Goal: Transaction & Acquisition: Complete application form

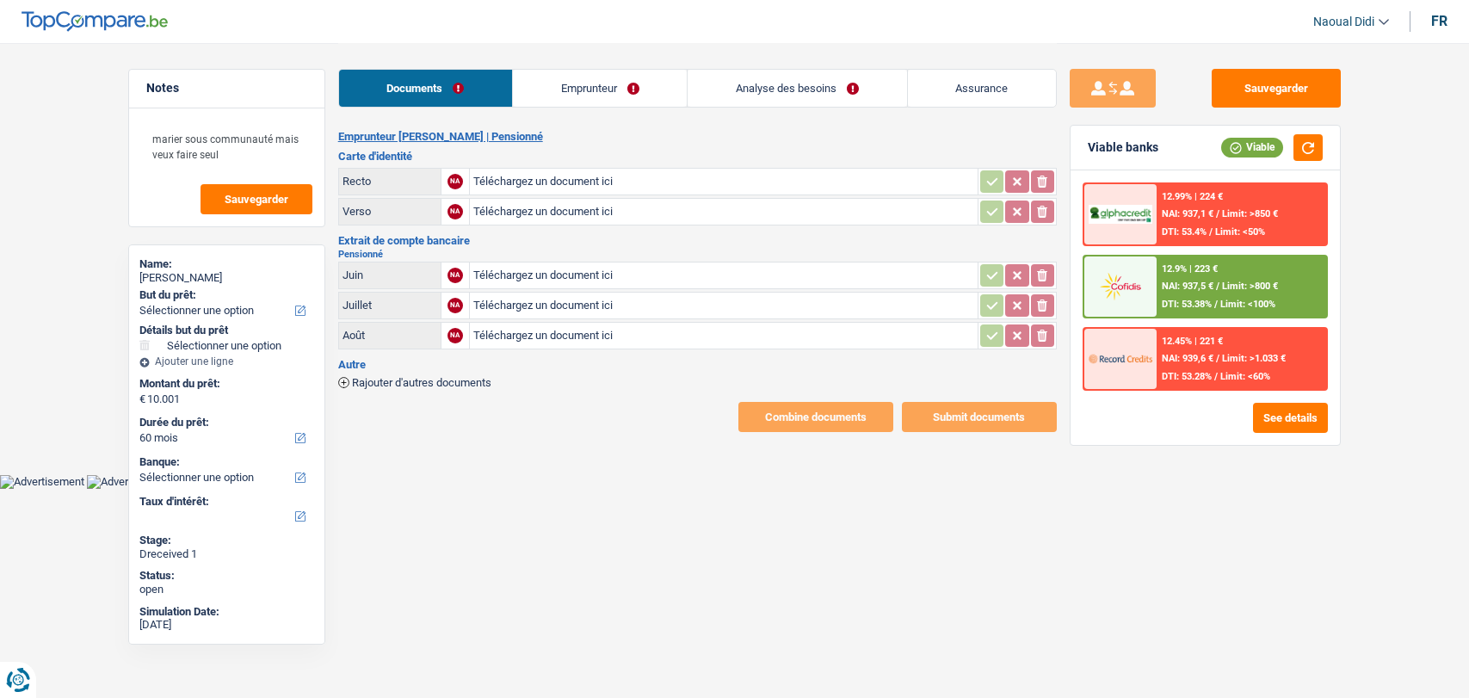
select select "60"
select select "retired"
select select "pension"
select select "BE"
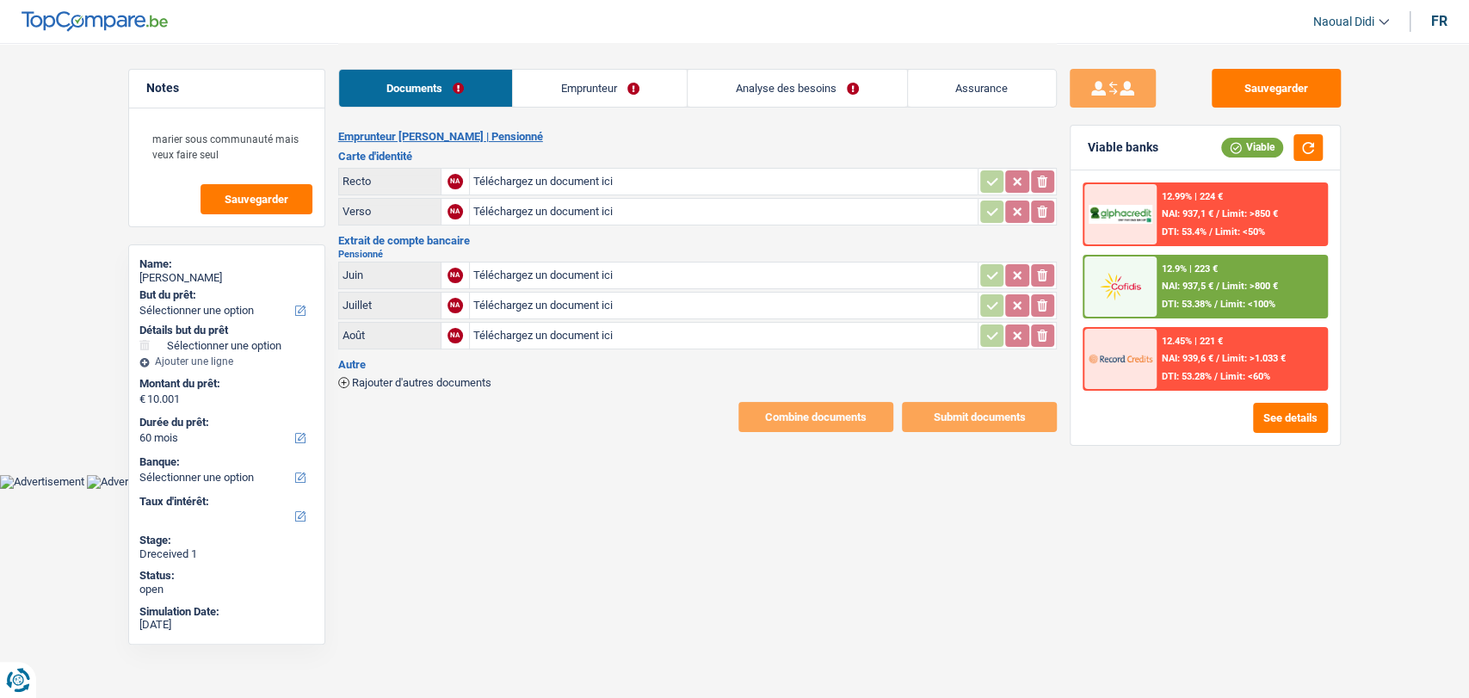
click at [550, 89] on link "Emprunteur" at bounding box center [600, 88] width 174 height 37
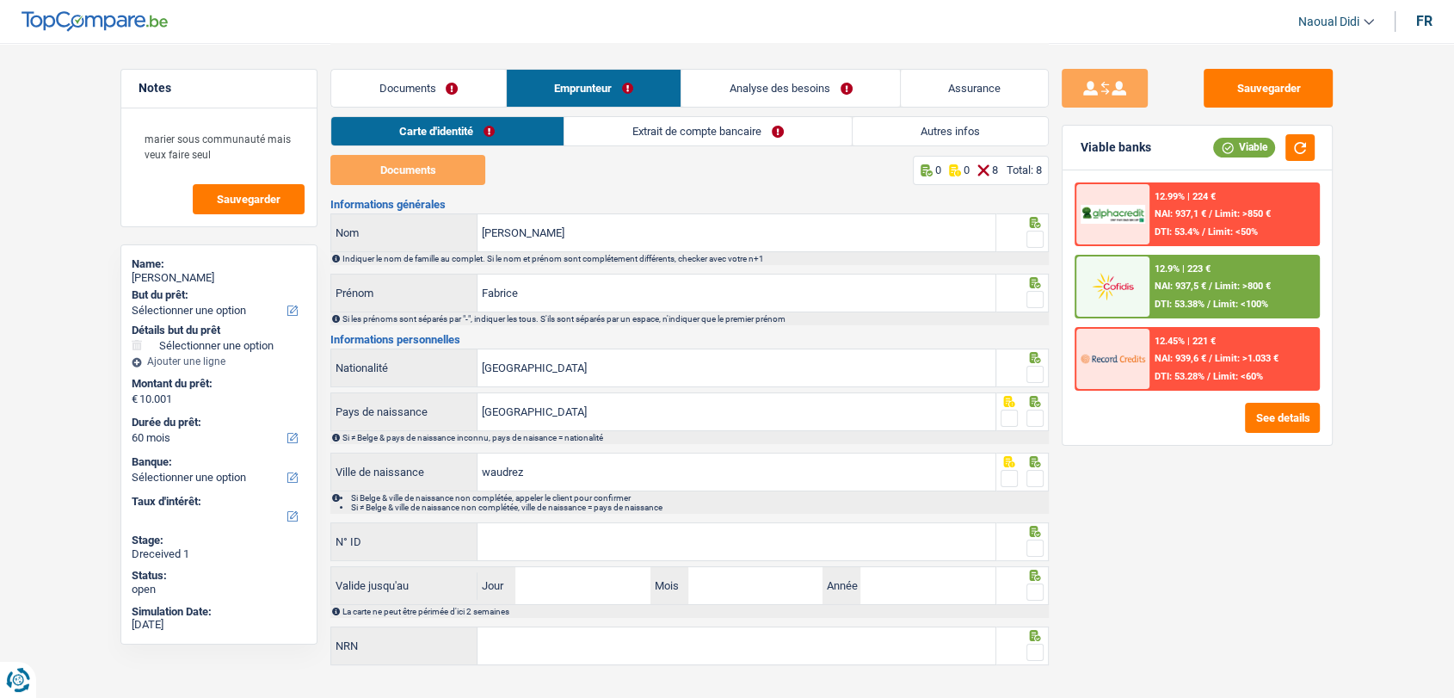
click at [669, 129] on link "Extrait de compte bancaire" at bounding box center [707, 131] width 287 height 28
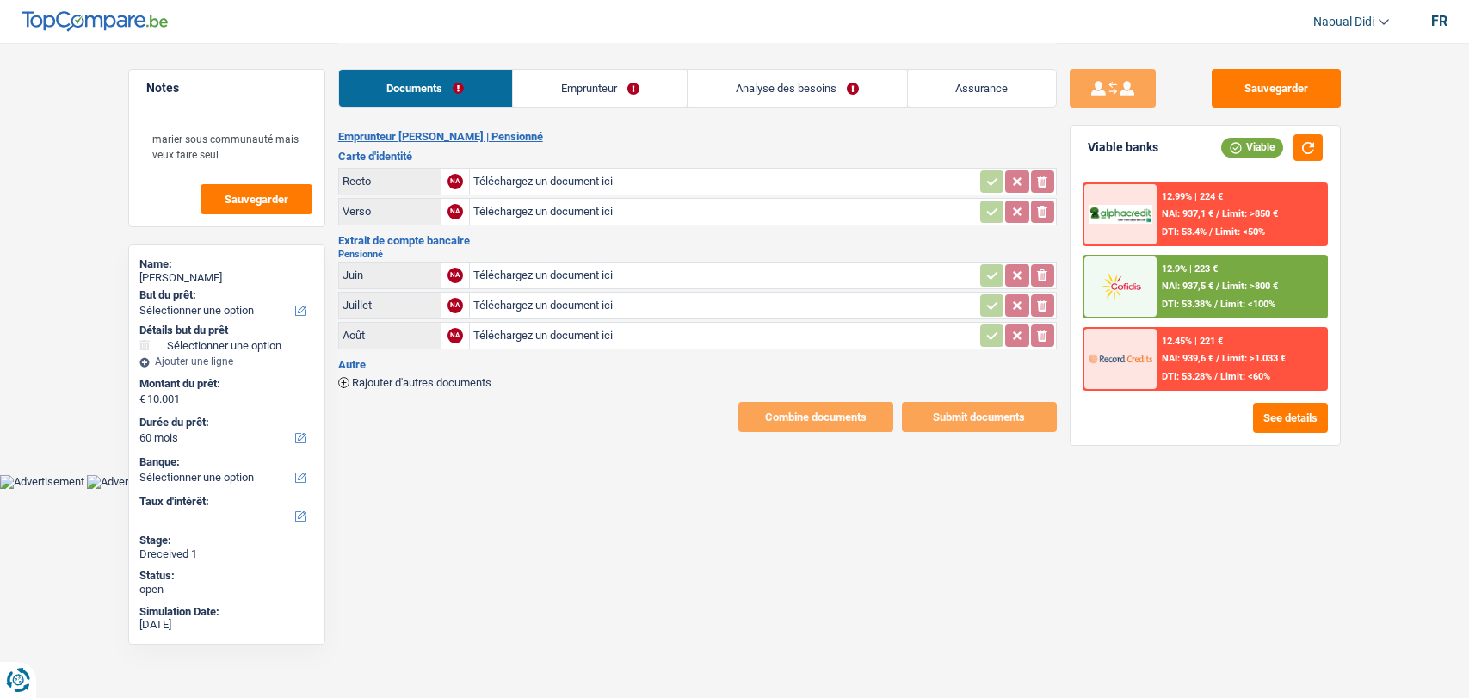
select select "60"
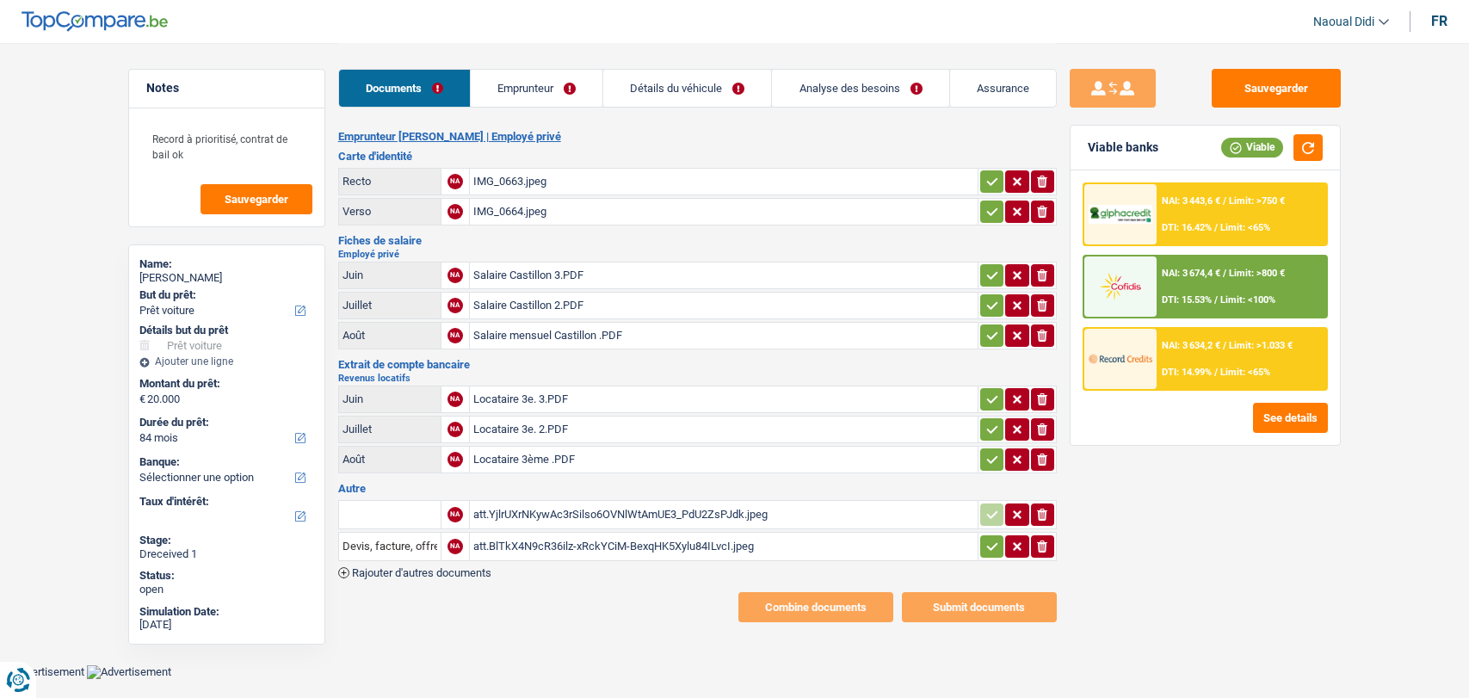
select select "car"
select select "84"
click at [530, 277] on div "Salaire Castillon 3.PDF" at bounding box center [723, 275] width 501 height 26
click at [516, 98] on link "Emprunteur" at bounding box center [537, 88] width 132 height 37
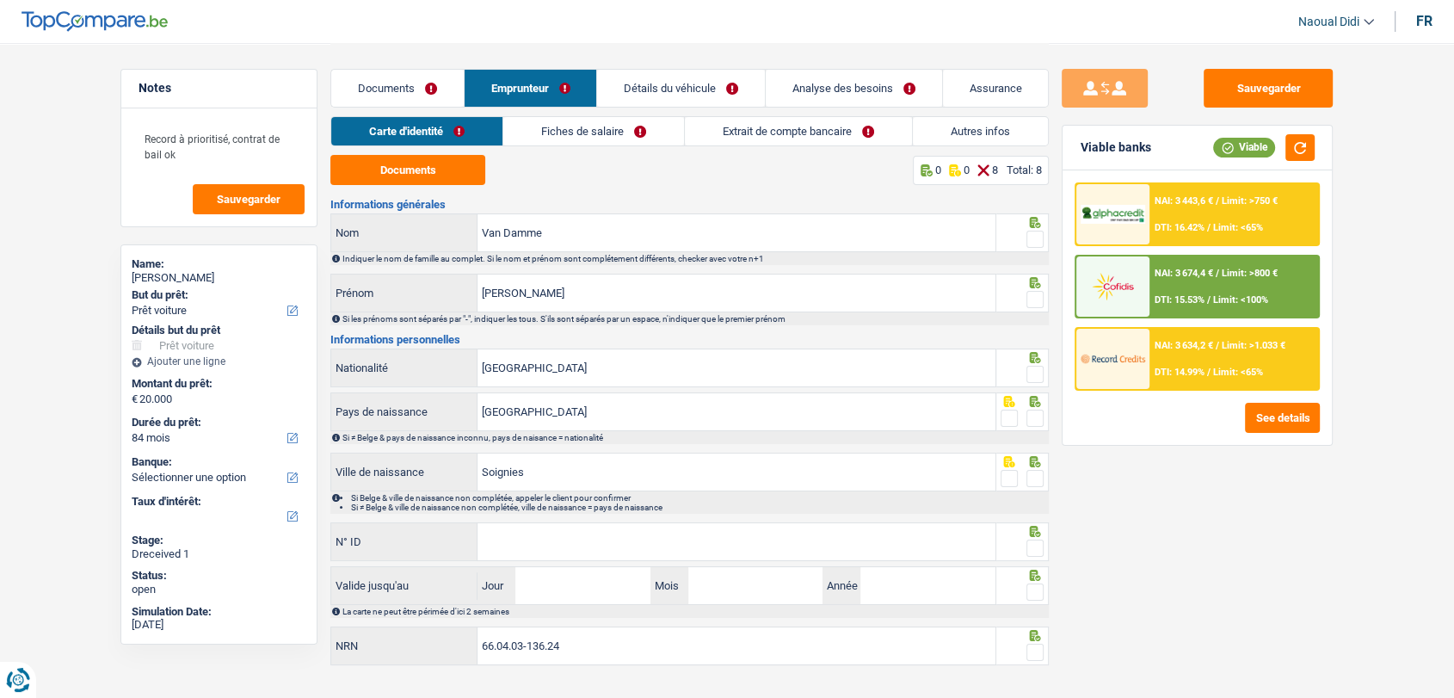
click at [596, 126] on link "Fiches de salaire" at bounding box center [593, 131] width 181 height 28
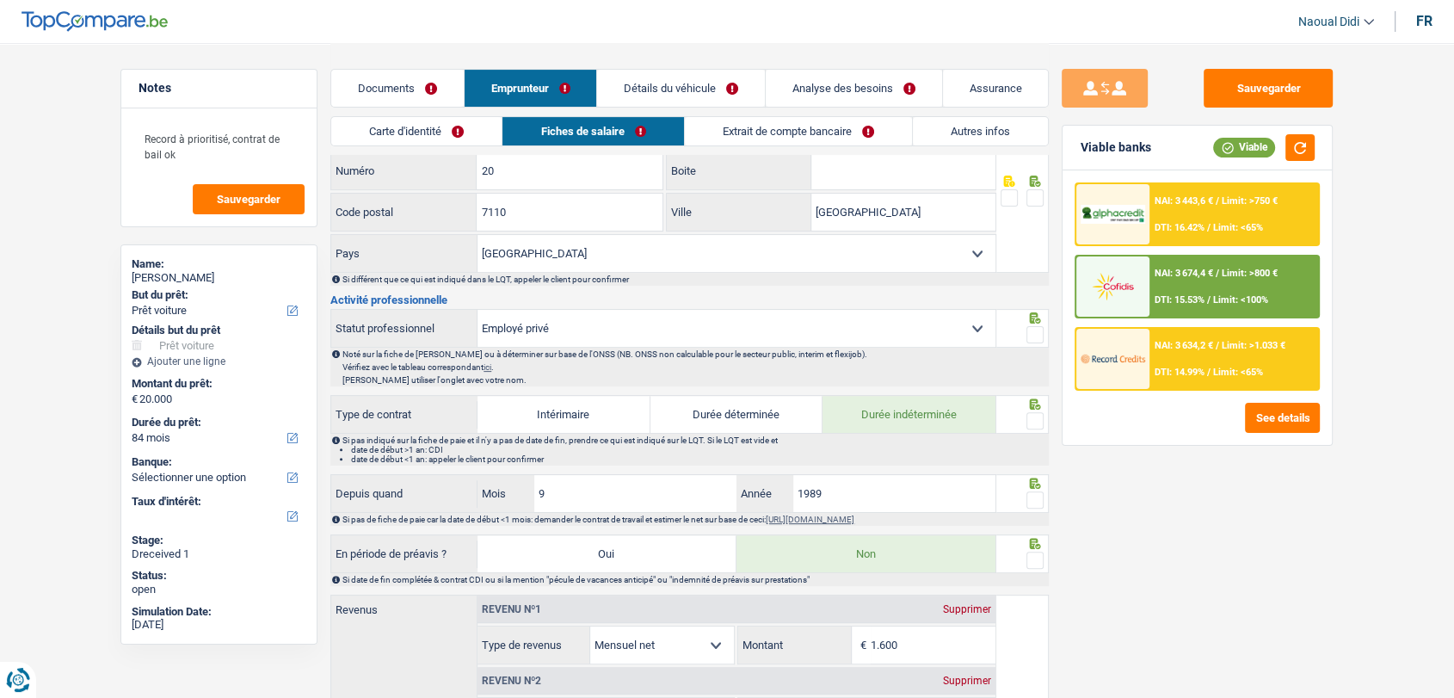
scroll to position [573, 0]
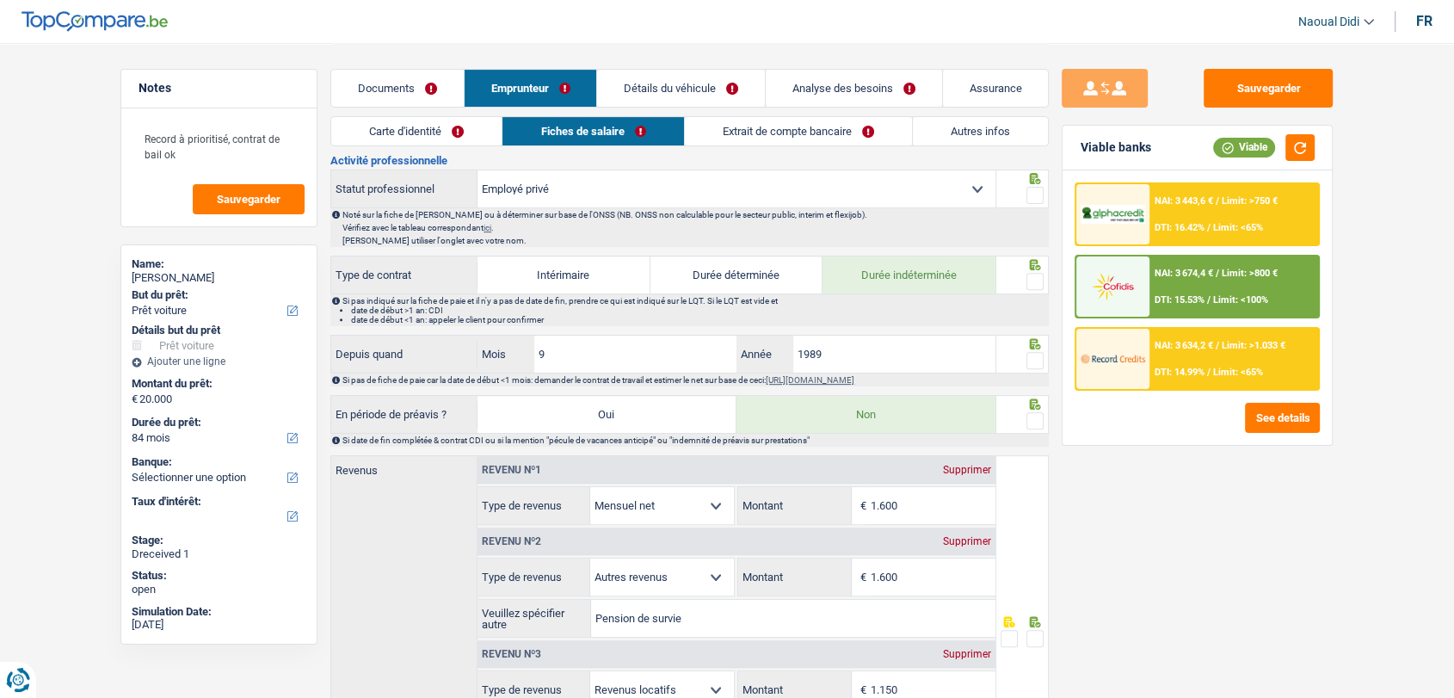
click at [392, 73] on link "Documents" at bounding box center [397, 88] width 133 height 37
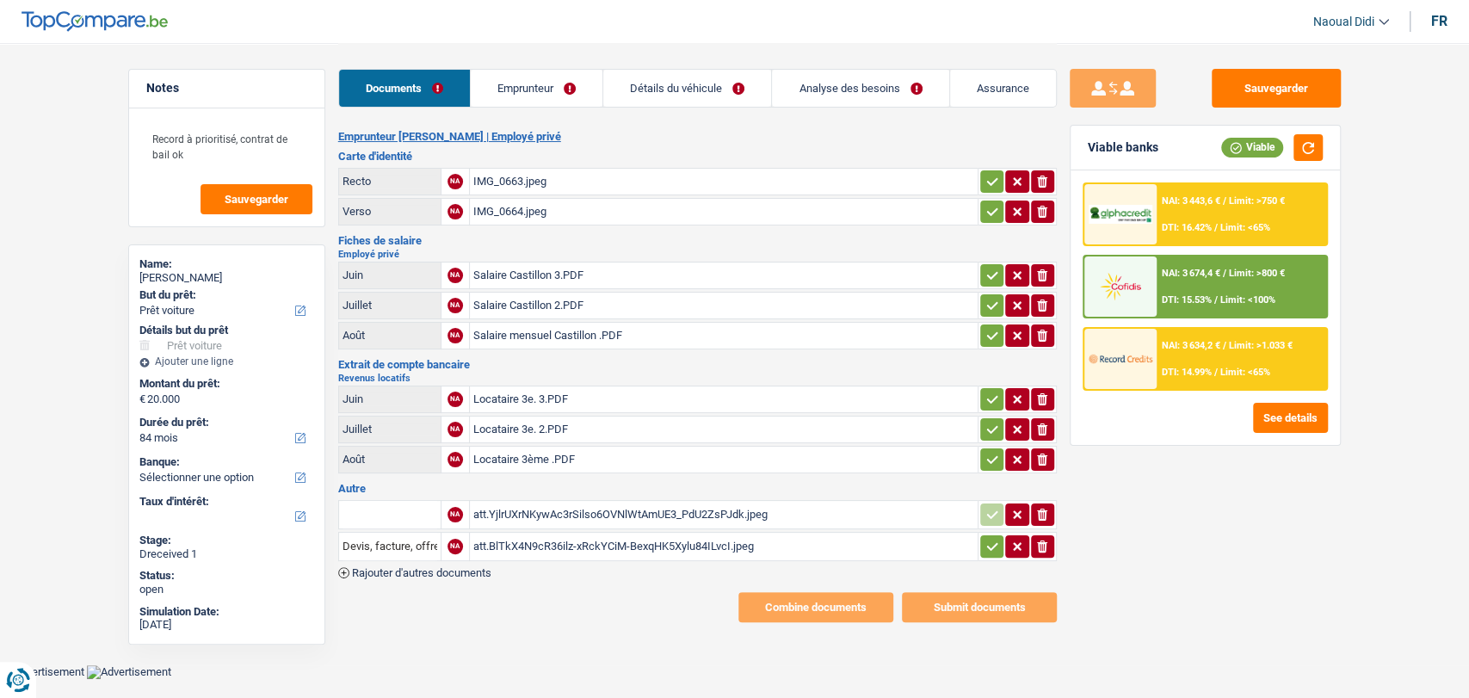
click at [529, 387] on div "Locataire 3e. 3.PDF" at bounding box center [723, 399] width 501 height 26
click at [509, 512] on div "att.YjlrUXrNKywAc3rSilso6OVNlWtAmUE3_PdU2ZsPJdk.jpeg" at bounding box center [723, 515] width 501 height 26
click at [558, 82] on link "Emprunteur" at bounding box center [537, 88] width 132 height 37
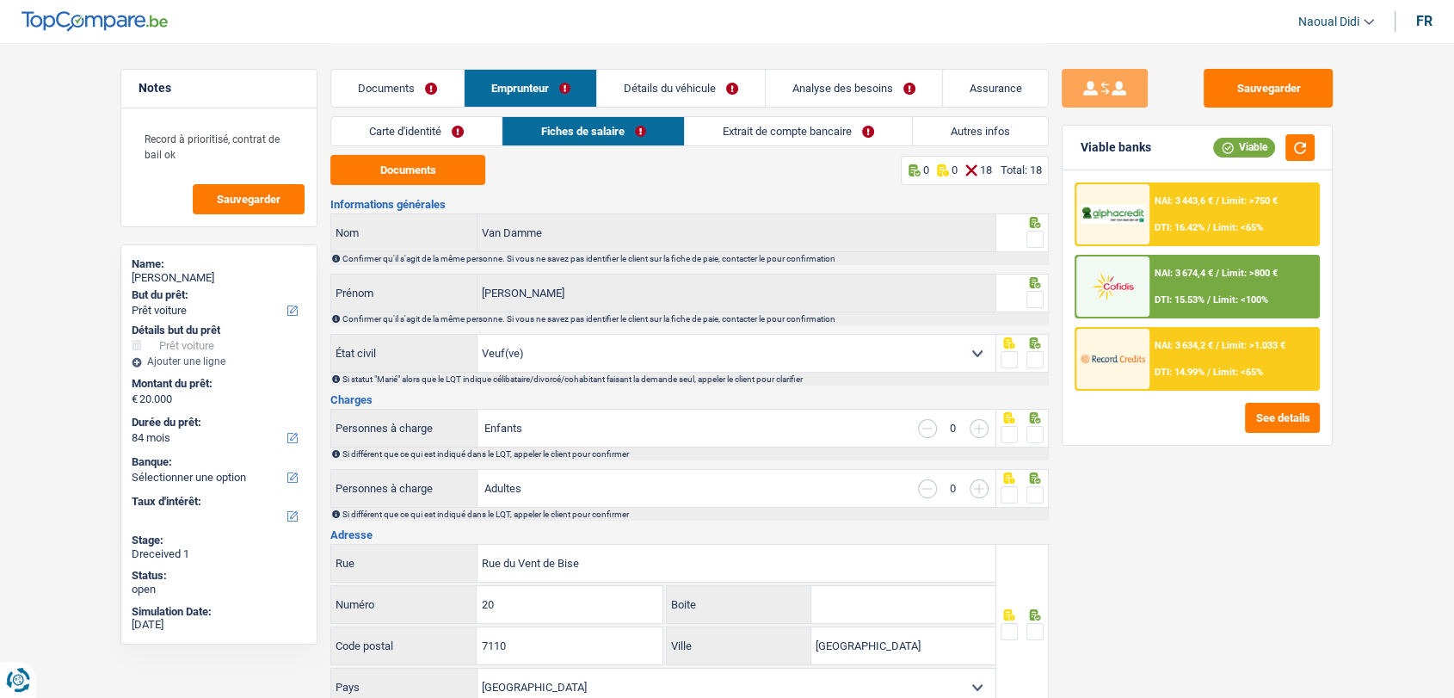
click at [779, 128] on link "Extrait de compte bancaire" at bounding box center [798, 131] width 227 height 28
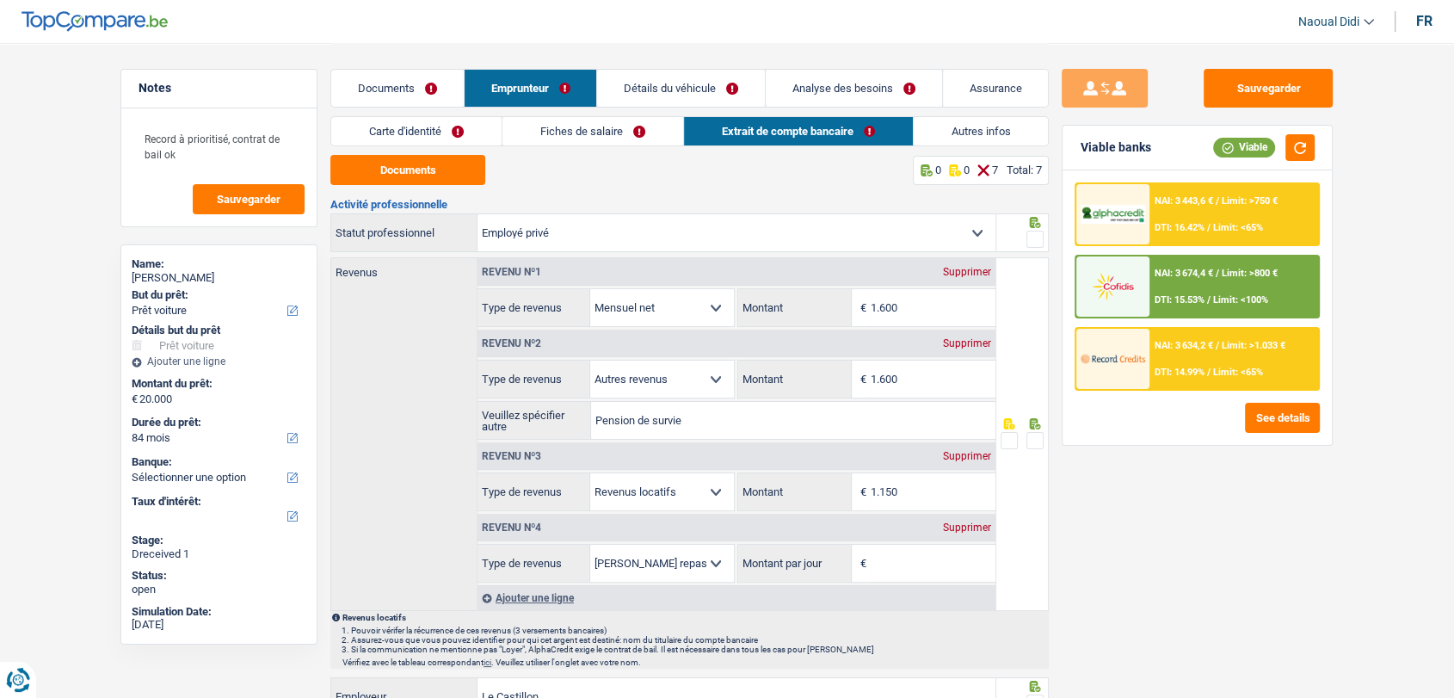
scroll to position [96, 0]
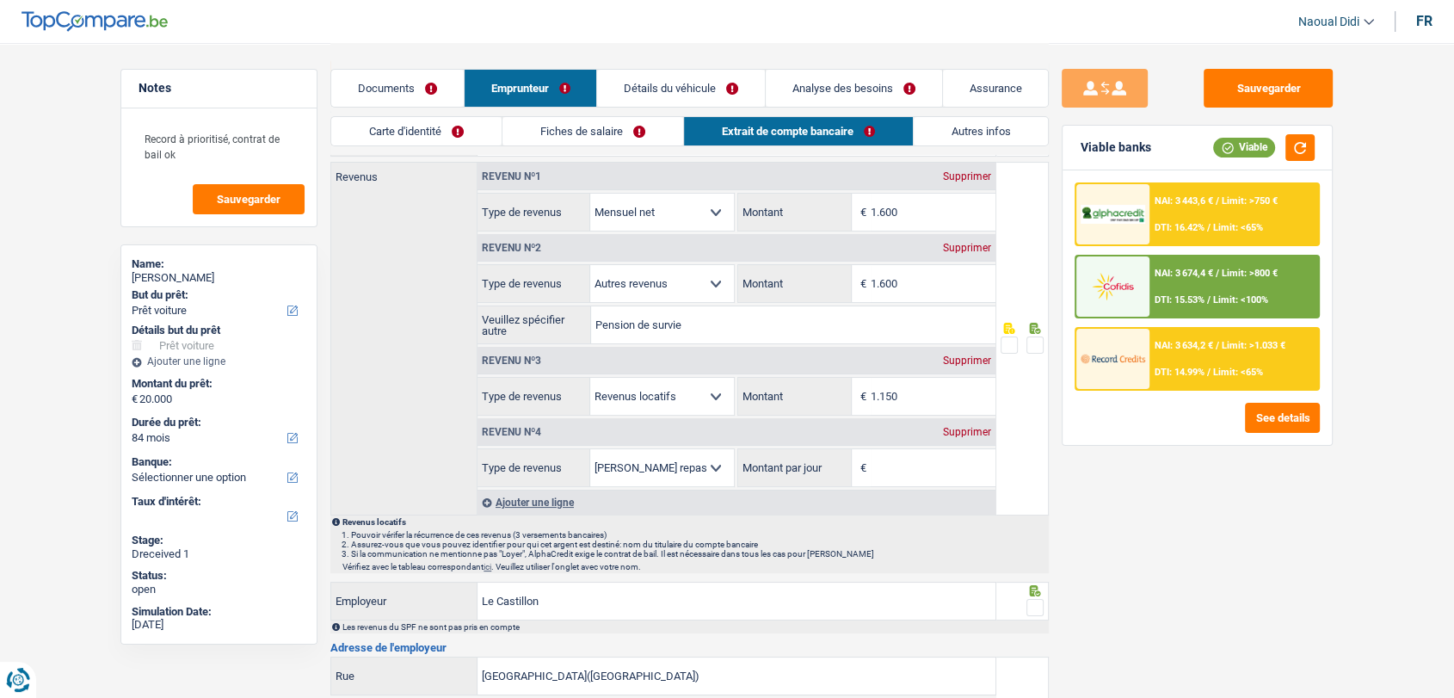
click at [951, 428] on div "Supprimer" at bounding box center [967, 432] width 57 height 10
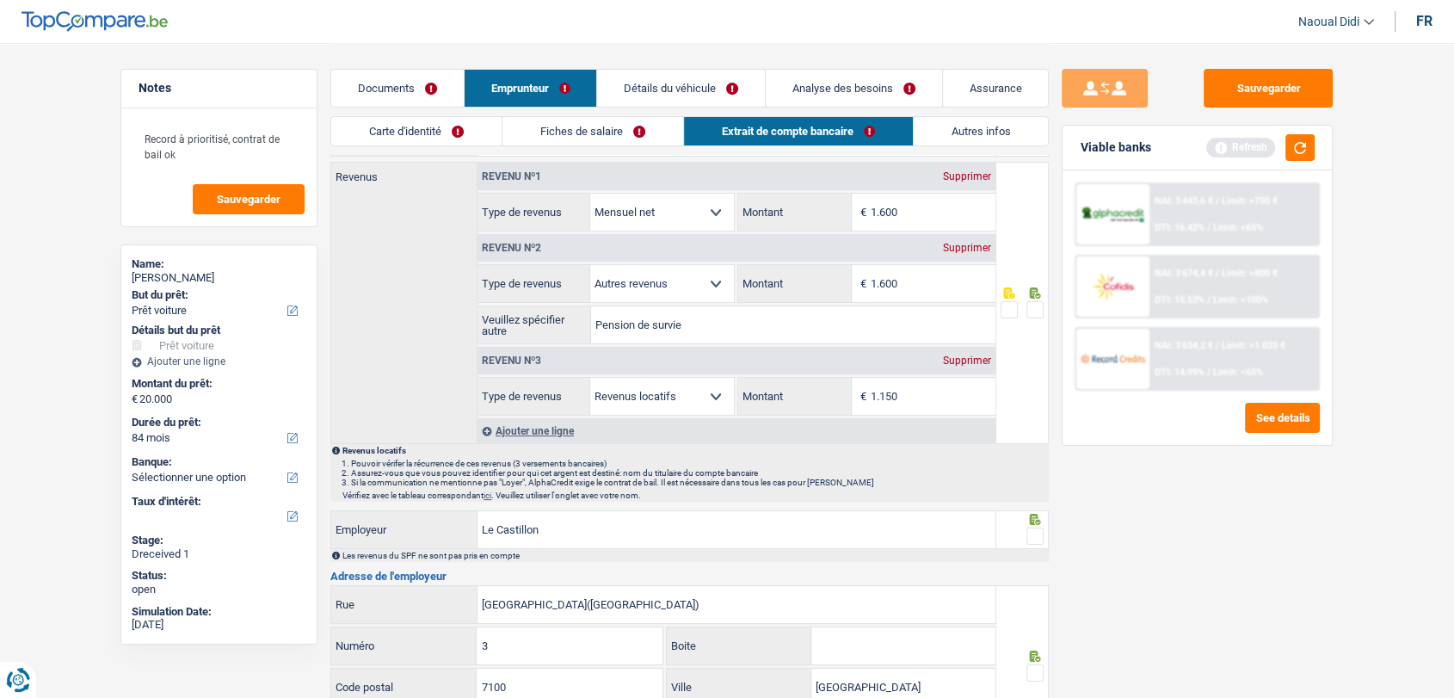
click at [378, 94] on link "Documents" at bounding box center [397, 88] width 133 height 37
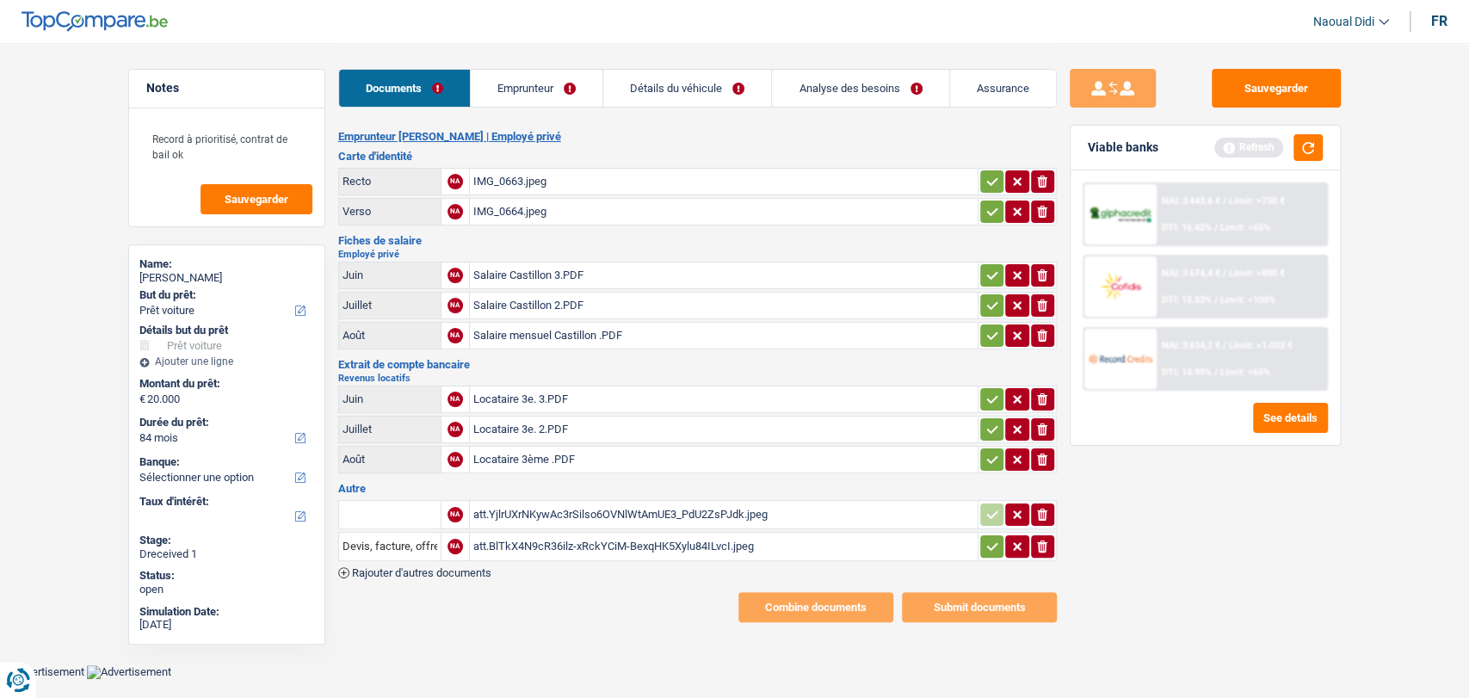
click at [654, 502] on div "att.YjlrUXrNKywAc3rSilso6OVNlWtAmUE3_PdU2ZsPJdk.jpeg" at bounding box center [723, 515] width 501 height 26
click at [523, 540] on div "att.BlTkX4N9cR36ilz-xRckYCiM-BexqHK5Xylu84ILvcI.jpeg" at bounding box center [723, 546] width 501 height 26
click at [675, 95] on link "Détails du véhicule" at bounding box center [687, 88] width 168 height 37
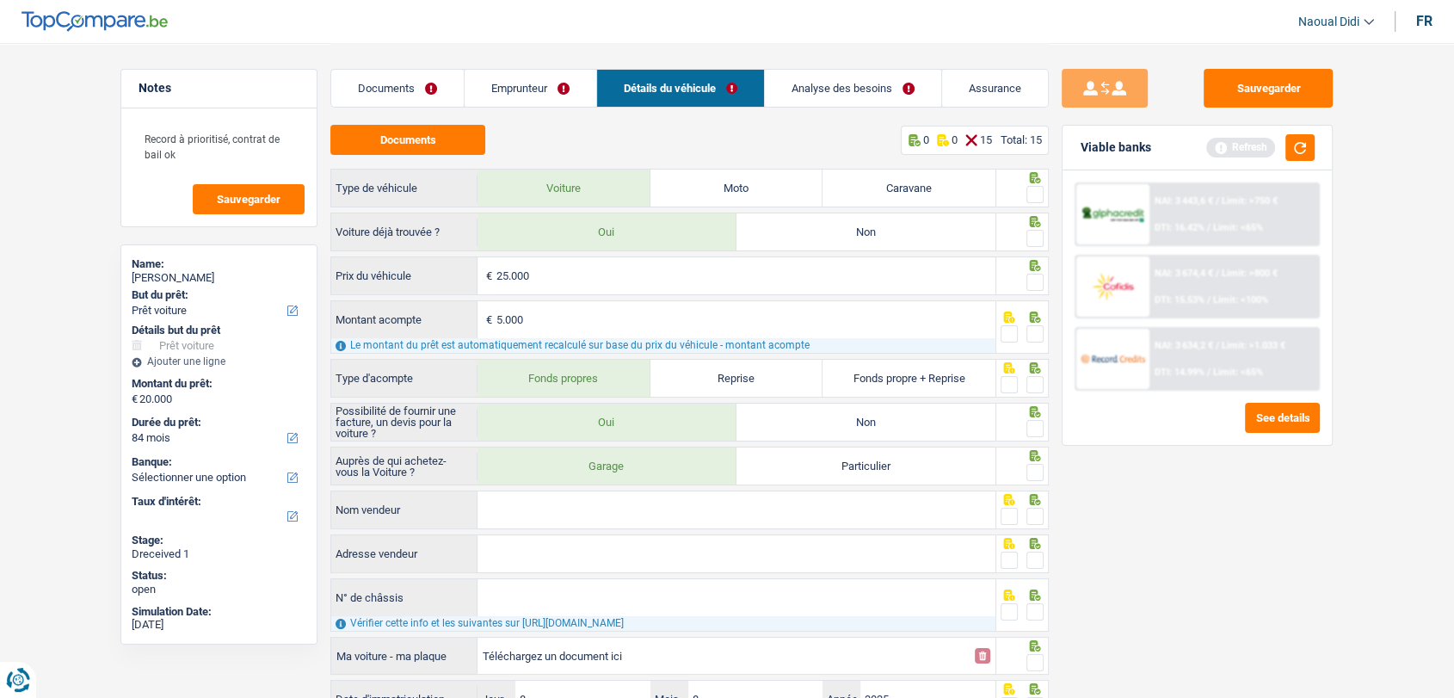
click at [804, 77] on link "Analyse des besoins" at bounding box center [853, 88] width 176 height 37
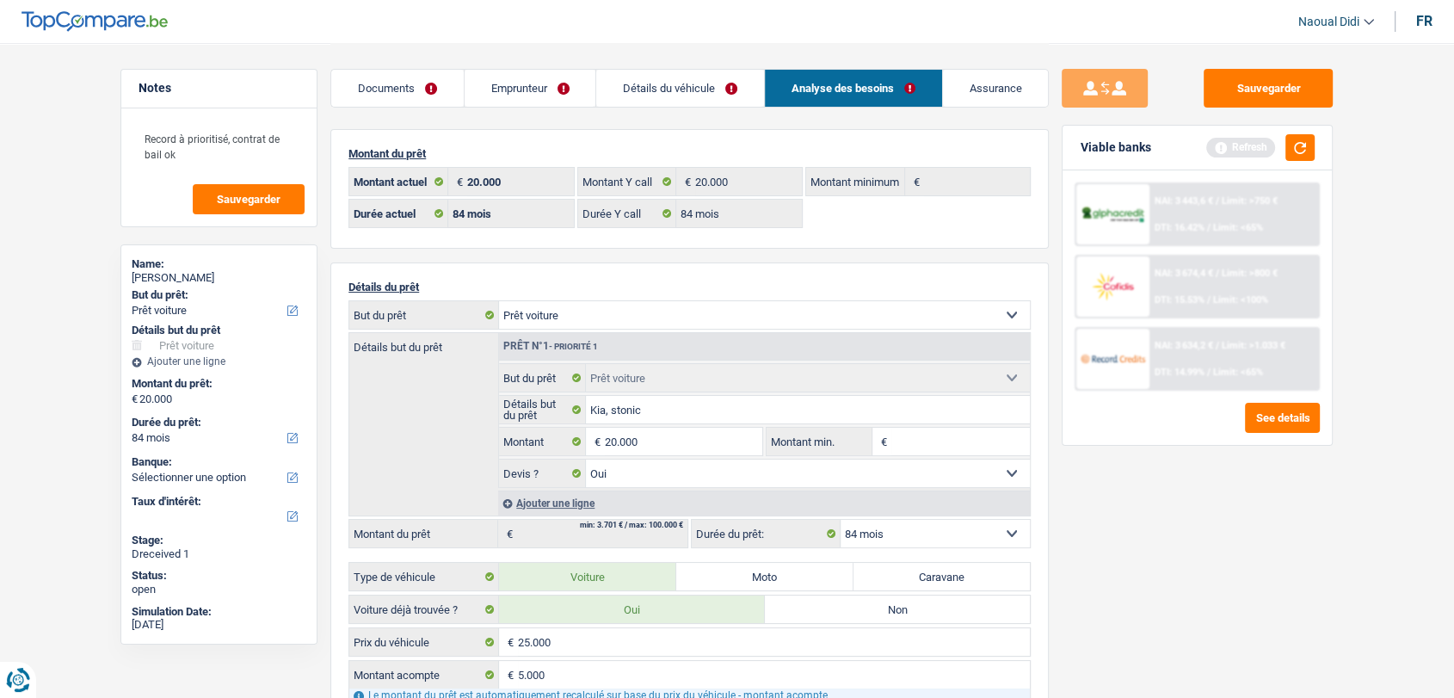
click at [627, 83] on link "Détails du véhicule" at bounding box center [680, 88] width 168 height 37
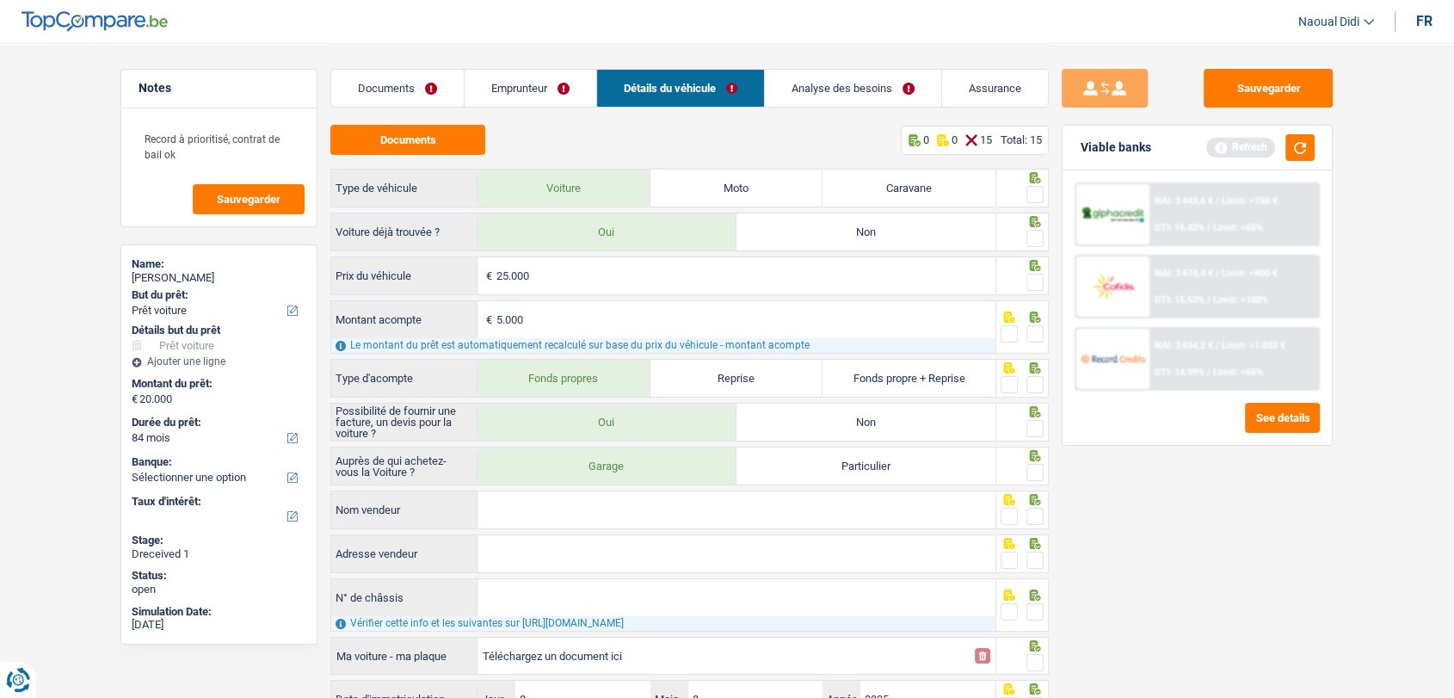
click at [518, 98] on link "Emprunteur" at bounding box center [531, 88] width 132 height 37
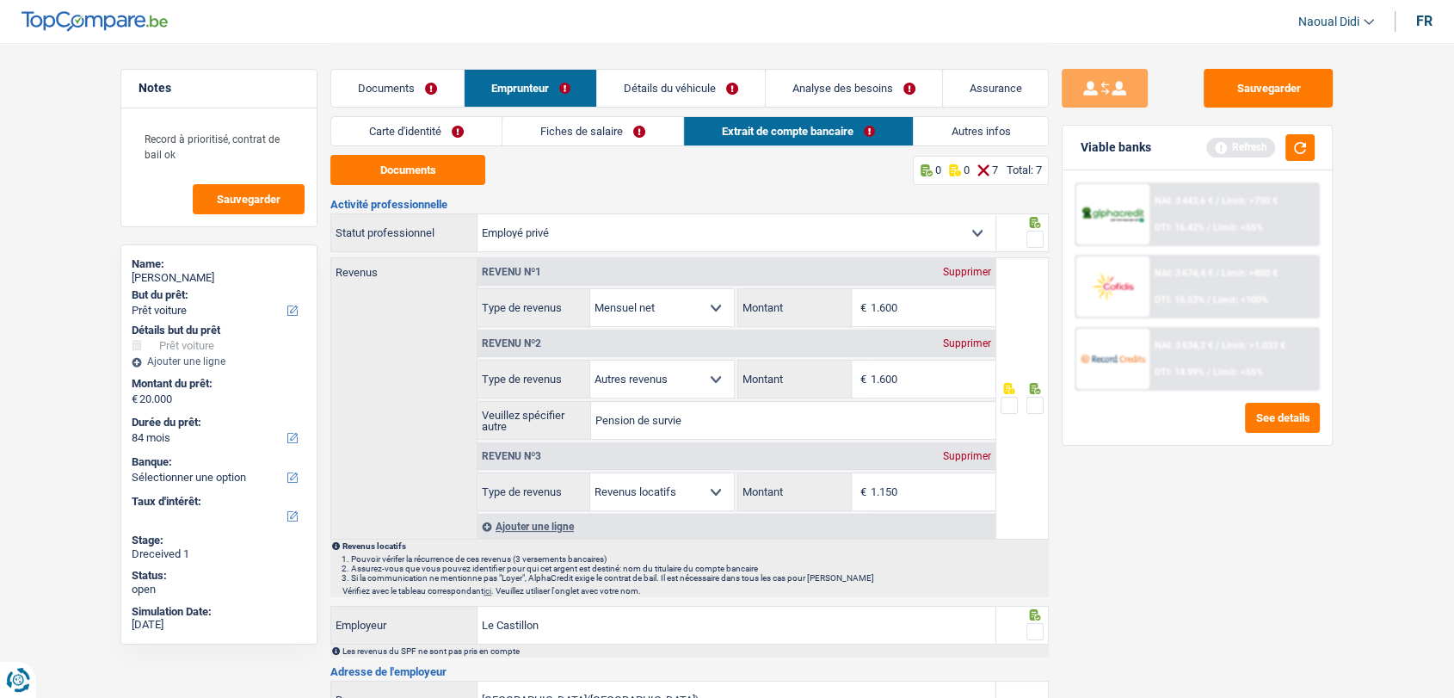
click at [751, 131] on link "Extrait de compte bancaire" at bounding box center [798, 131] width 229 height 28
drag, startPoint x: 675, startPoint y: 416, endPoint x: 542, endPoint y: 408, distance: 132.8
click at [542, 408] on div "Pension de survie Veuillez spécifier autre" at bounding box center [737, 420] width 518 height 37
click at [579, 124] on link "Fiches de salaire" at bounding box center [592, 131] width 181 height 28
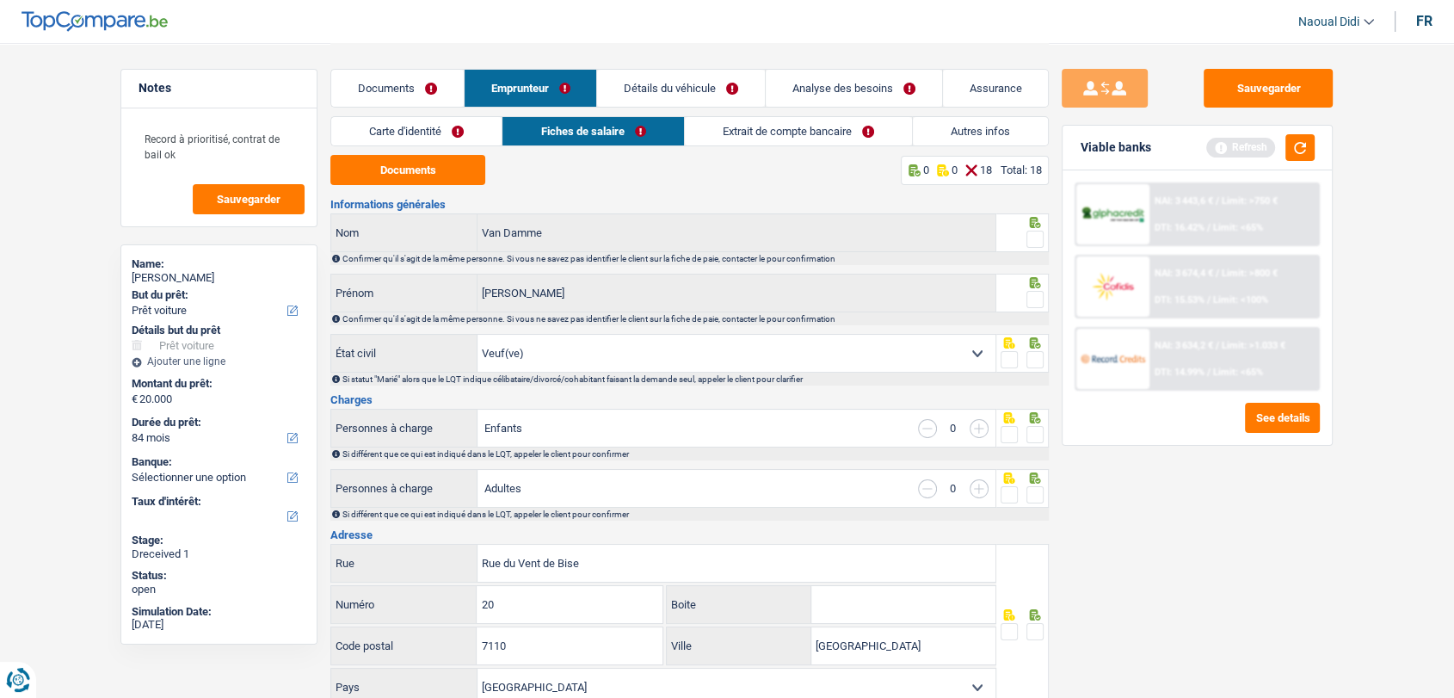
click at [402, 95] on link "Documents" at bounding box center [397, 88] width 133 height 37
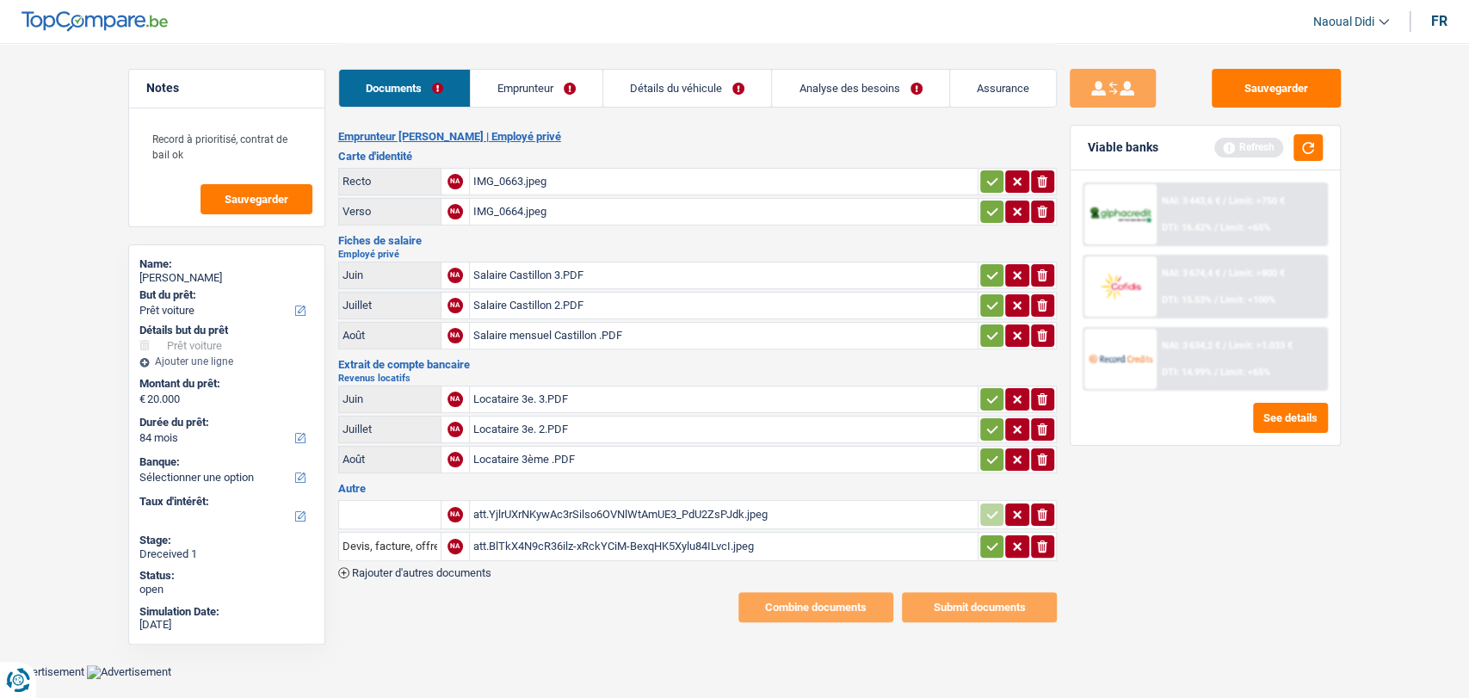
click at [553, 277] on div "Salaire Castillon 3.PDF" at bounding box center [723, 275] width 501 height 26
click at [502, 92] on link "Emprunteur" at bounding box center [537, 88] width 132 height 37
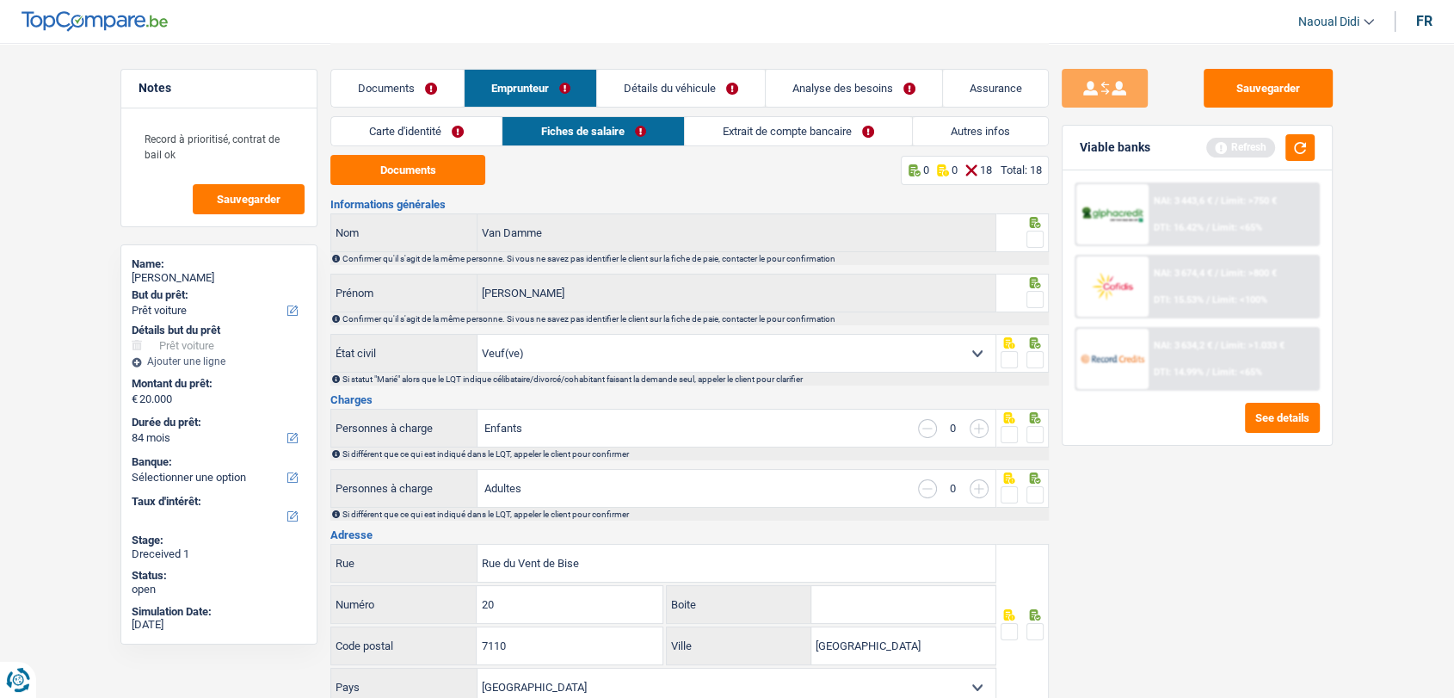
click at [781, 127] on link "Extrait de compte bancaire" at bounding box center [798, 131] width 227 height 28
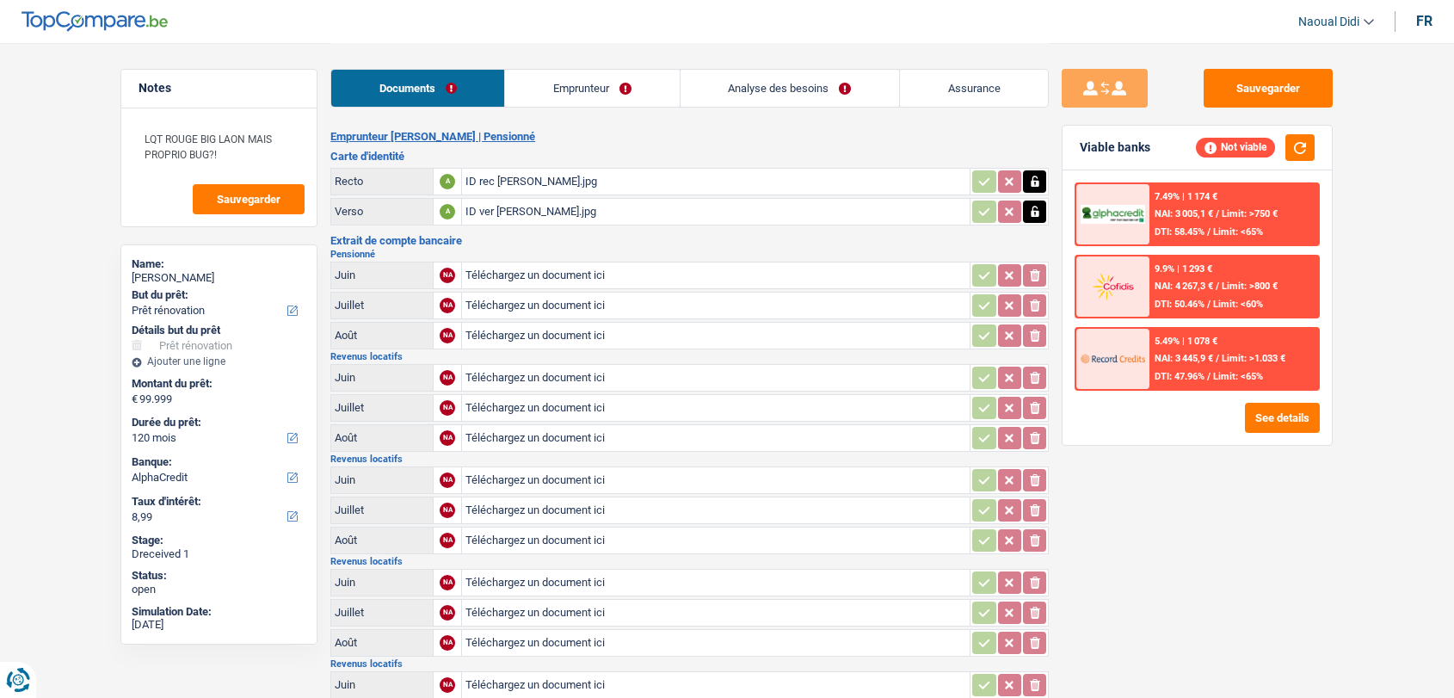
select select "renovation"
select select "120"
select select "alphacredit"
click at [559, 85] on link "Emprunteur" at bounding box center [592, 88] width 174 height 37
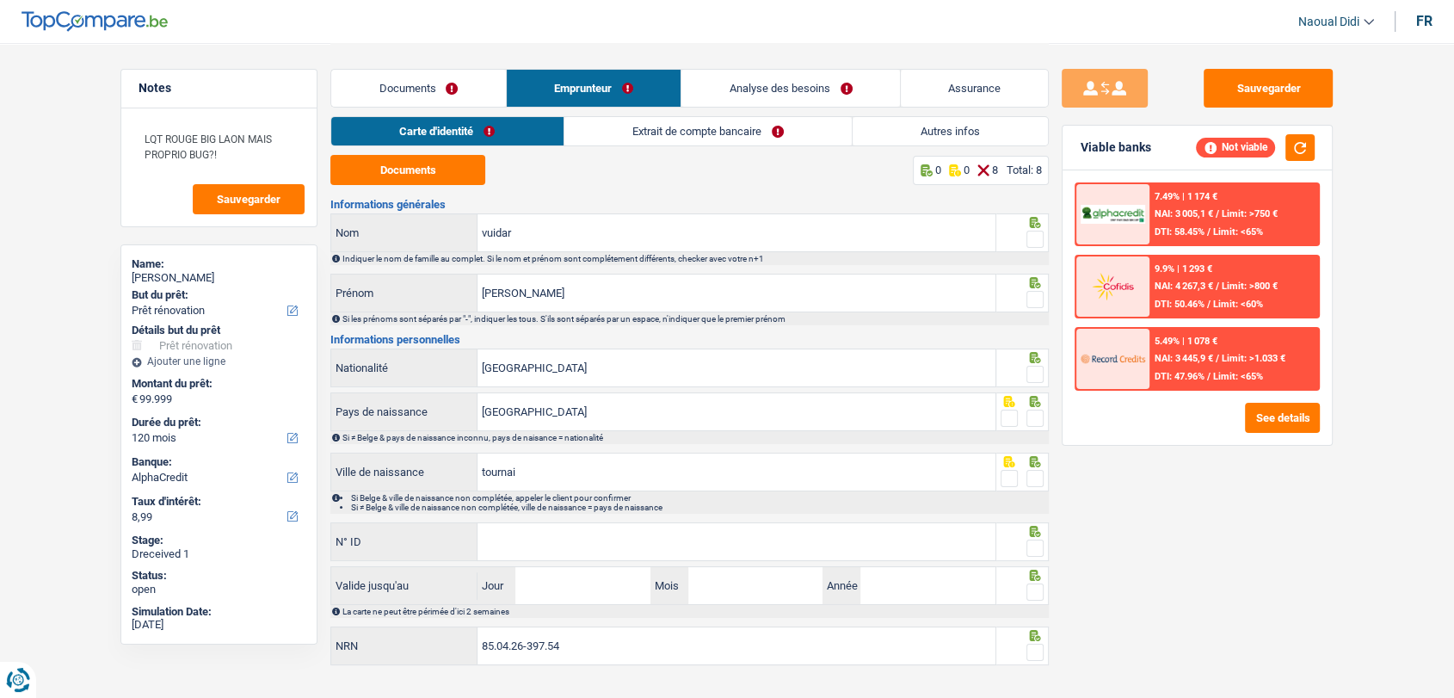
click at [647, 126] on link "Extrait de compte bancaire" at bounding box center [707, 131] width 287 height 28
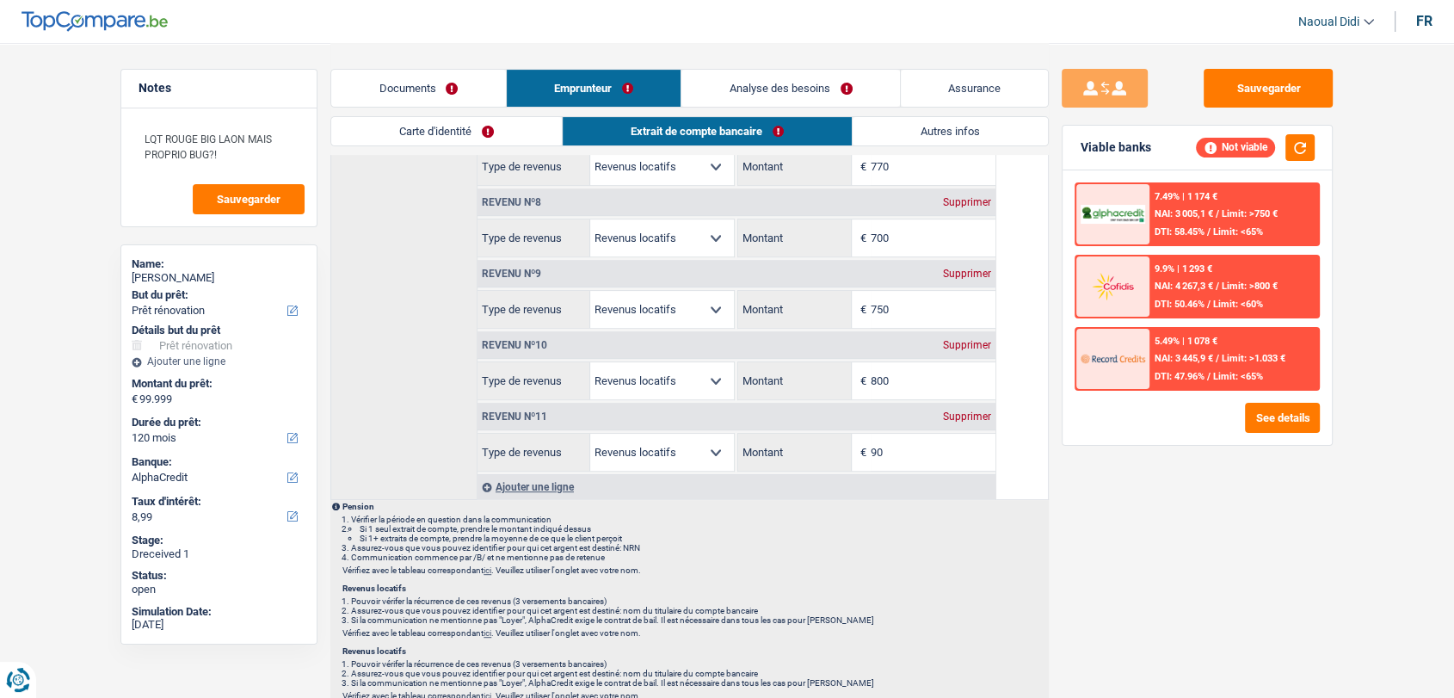
scroll to position [573, 0]
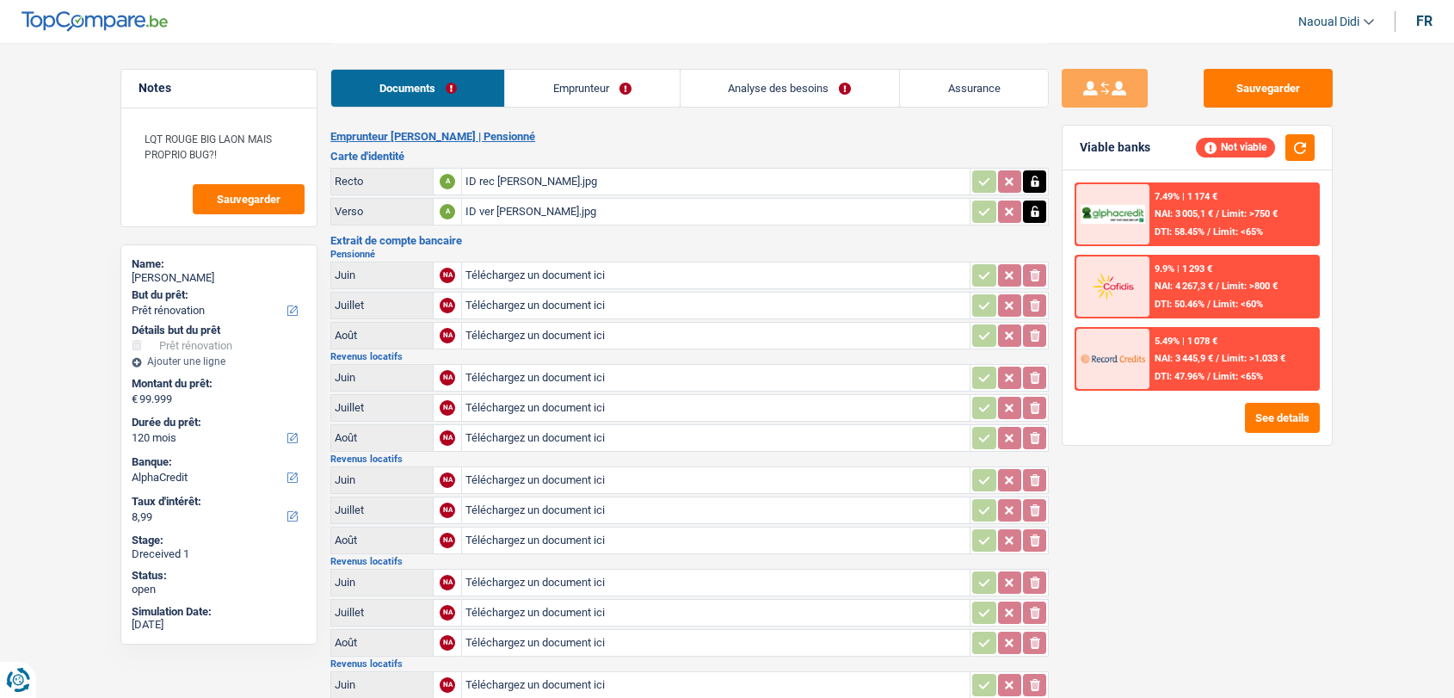
select select "renovation"
select select "120"
select select "alphacredit"
click at [550, 72] on link "Emprunteur" at bounding box center [592, 88] width 174 height 37
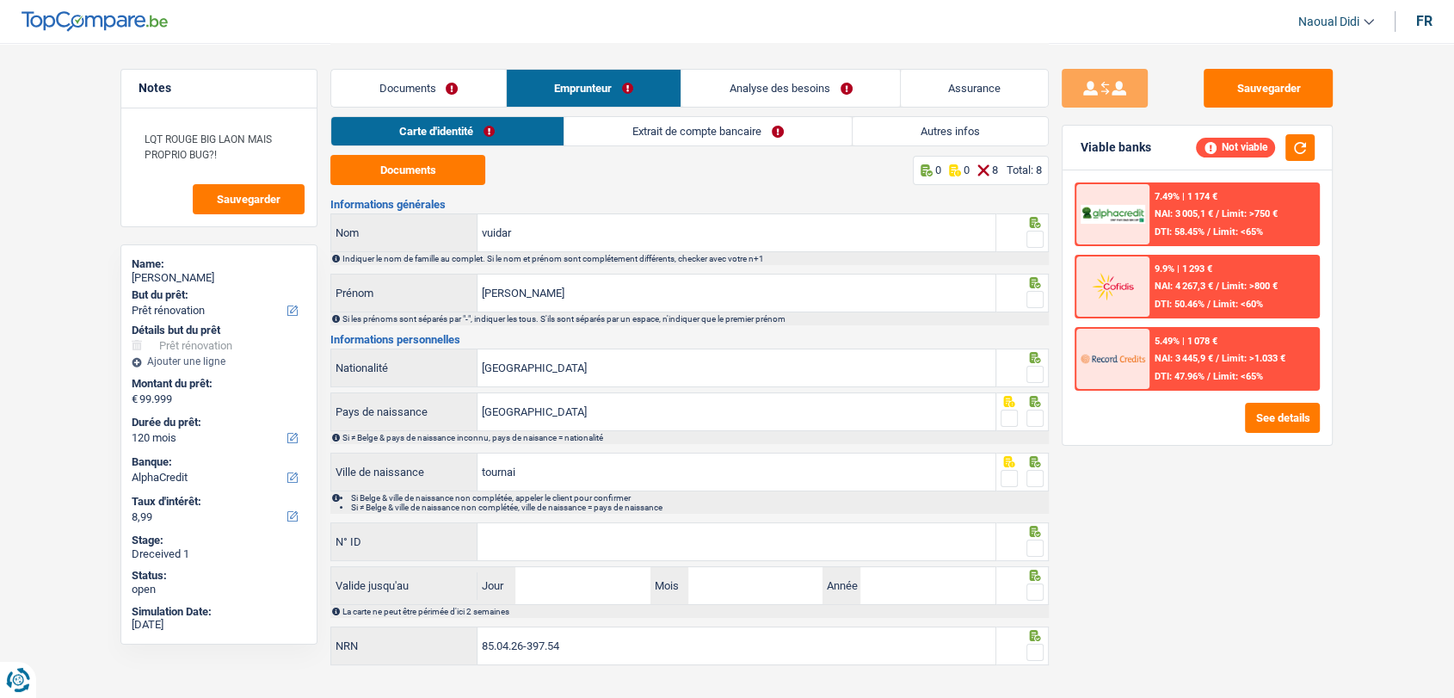
click at [668, 122] on link "Extrait de compte bancaire" at bounding box center [707, 131] width 287 height 28
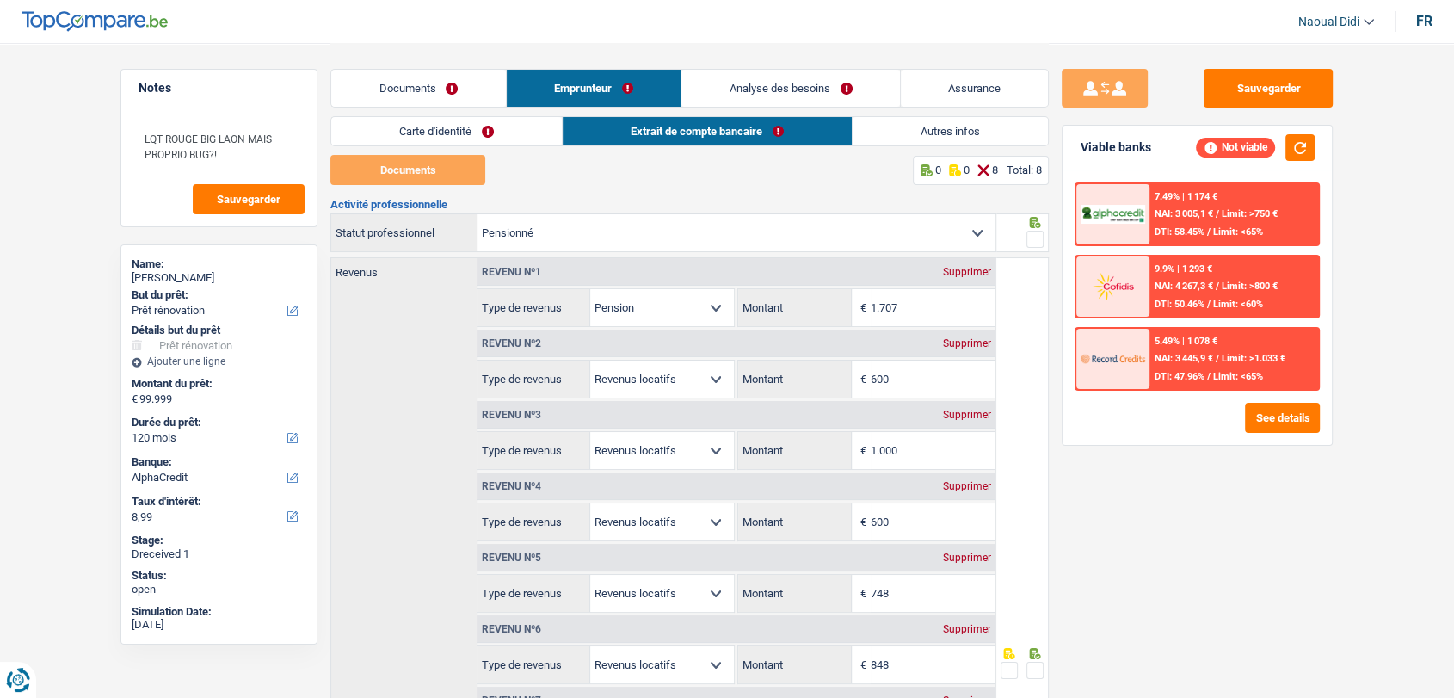
click at [408, 96] on link "Documents" at bounding box center [418, 88] width 175 height 37
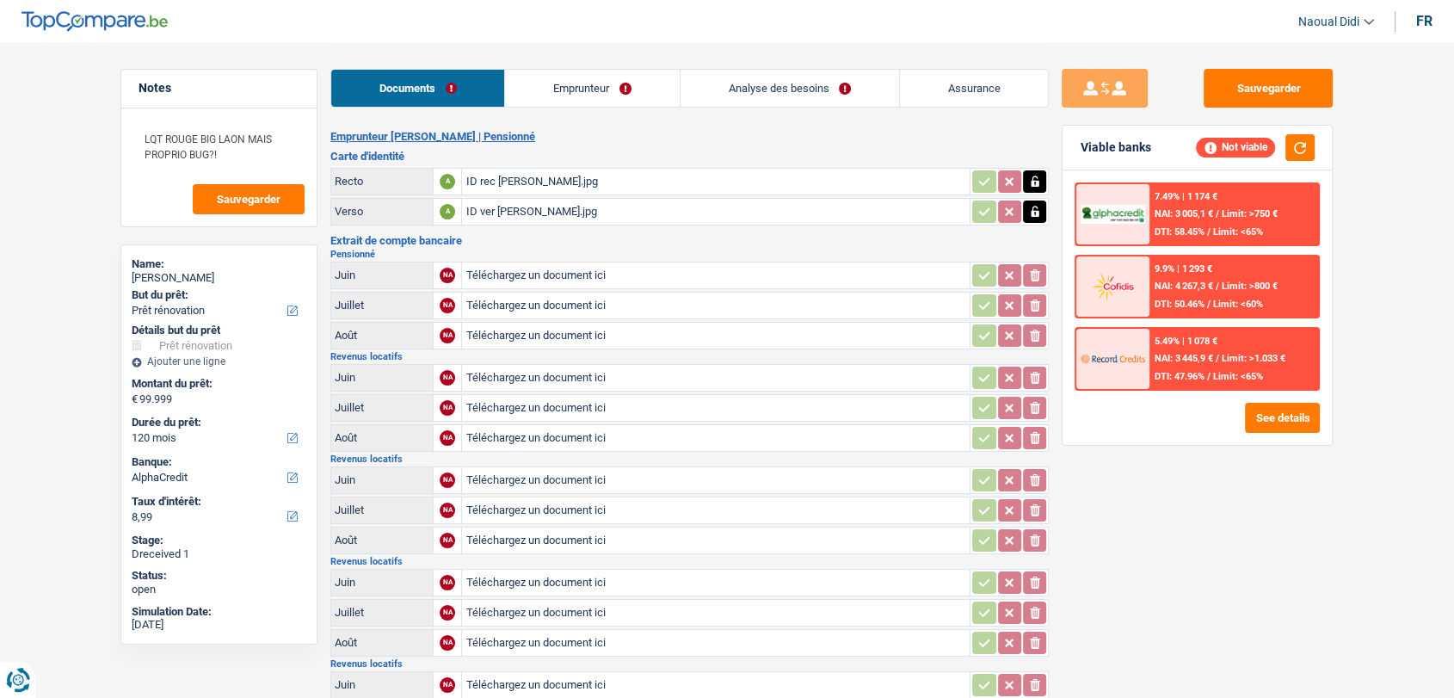
click at [520, 270] on input "Téléchargez un document ici" at bounding box center [715, 275] width 501 height 26
type input "C:\fakepath\Pension 05.pdf"
click at [523, 305] on input "Téléchargez un document ici" at bounding box center [715, 306] width 501 height 26
click at [495, 302] on input "Téléchargez un document ici" at bounding box center [715, 306] width 501 height 26
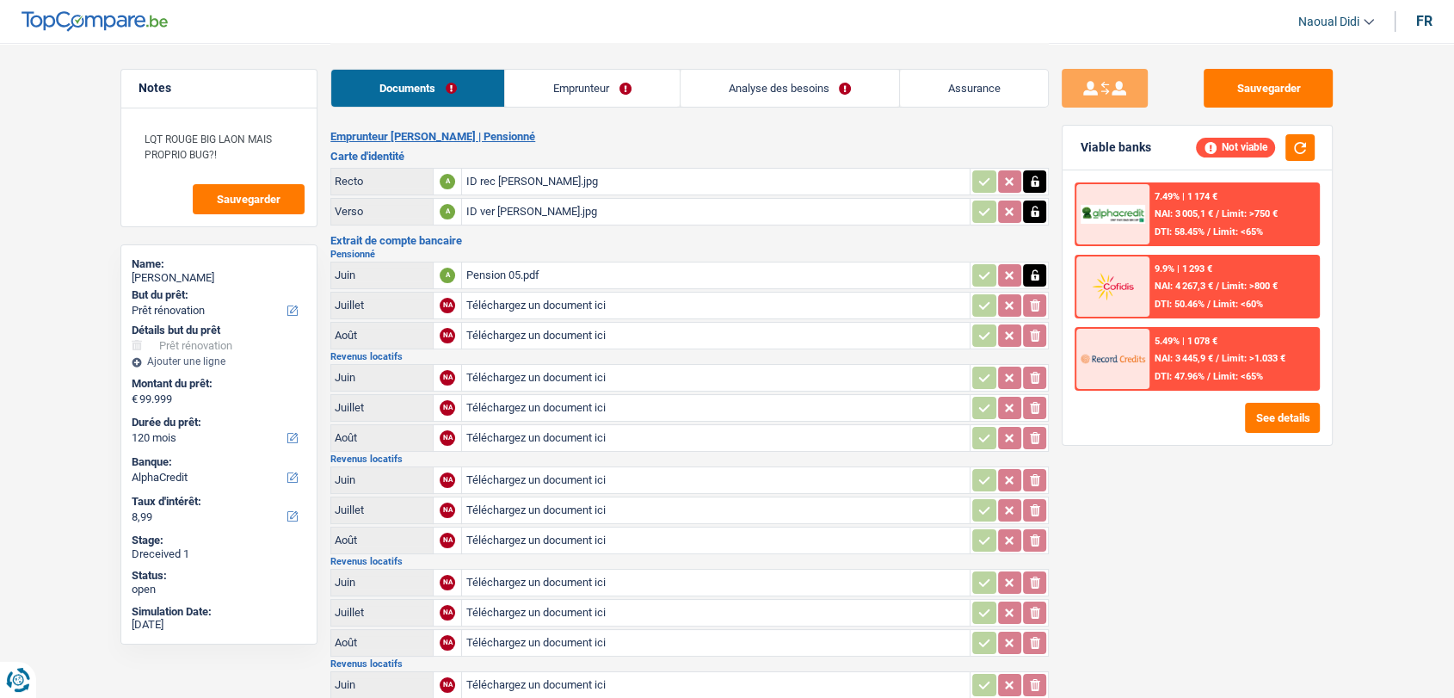
type input "C:\fakepath\Pension 05.pdf"
click at [571, 339] on input "Téléchargez un document ici" at bounding box center [715, 336] width 501 height 26
type input "C:\fakepath\pension 06.pdf"
click at [539, 373] on input "Téléchargez un document ici" at bounding box center [715, 378] width 501 height 26
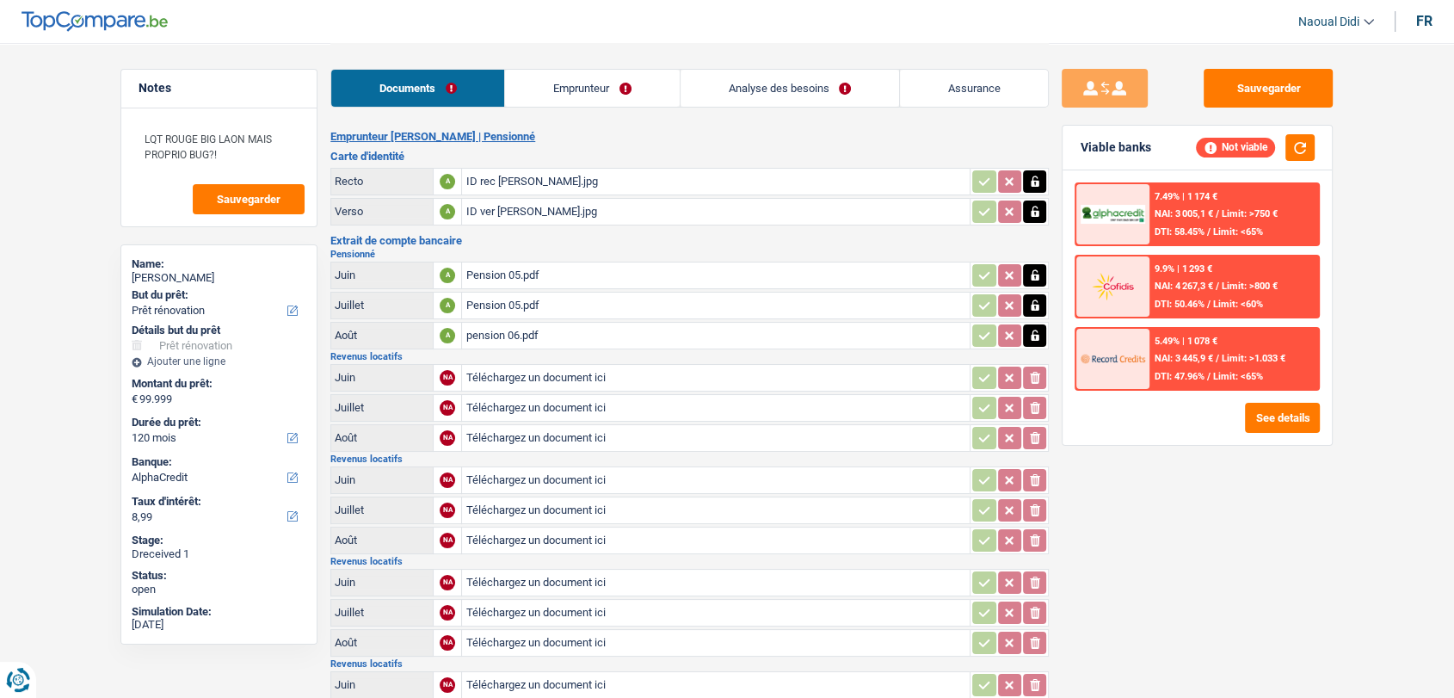
type input "C:\fakepath\Loyer 09.pdf"
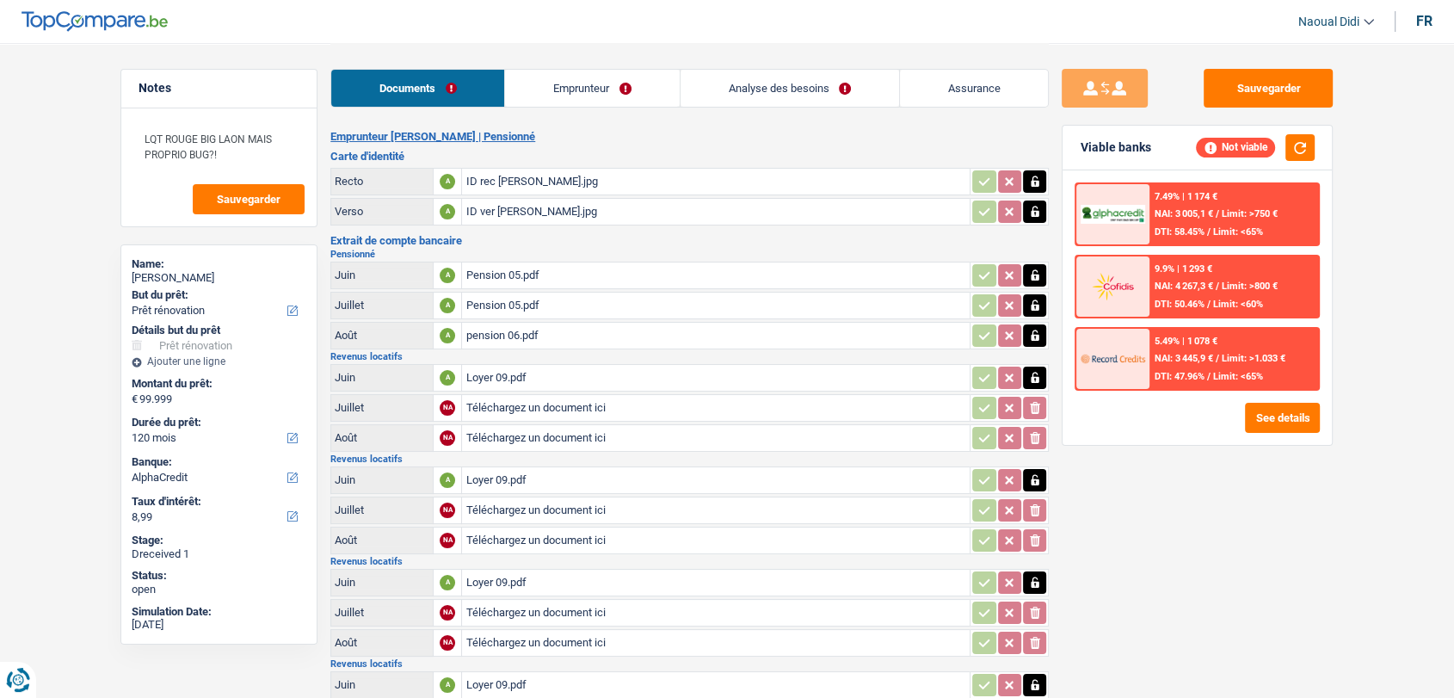
click at [536, 404] on input "Téléchargez un document ici" at bounding box center [715, 408] width 501 height 26
type input "C:\fakepath\Loyer 08.pdf"
click at [507, 435] on input "Téléchargez un document ici" at bounding box center [715, 438] width 501 height 26
type input "C:\fakepath\Loyer juillet.pdf"
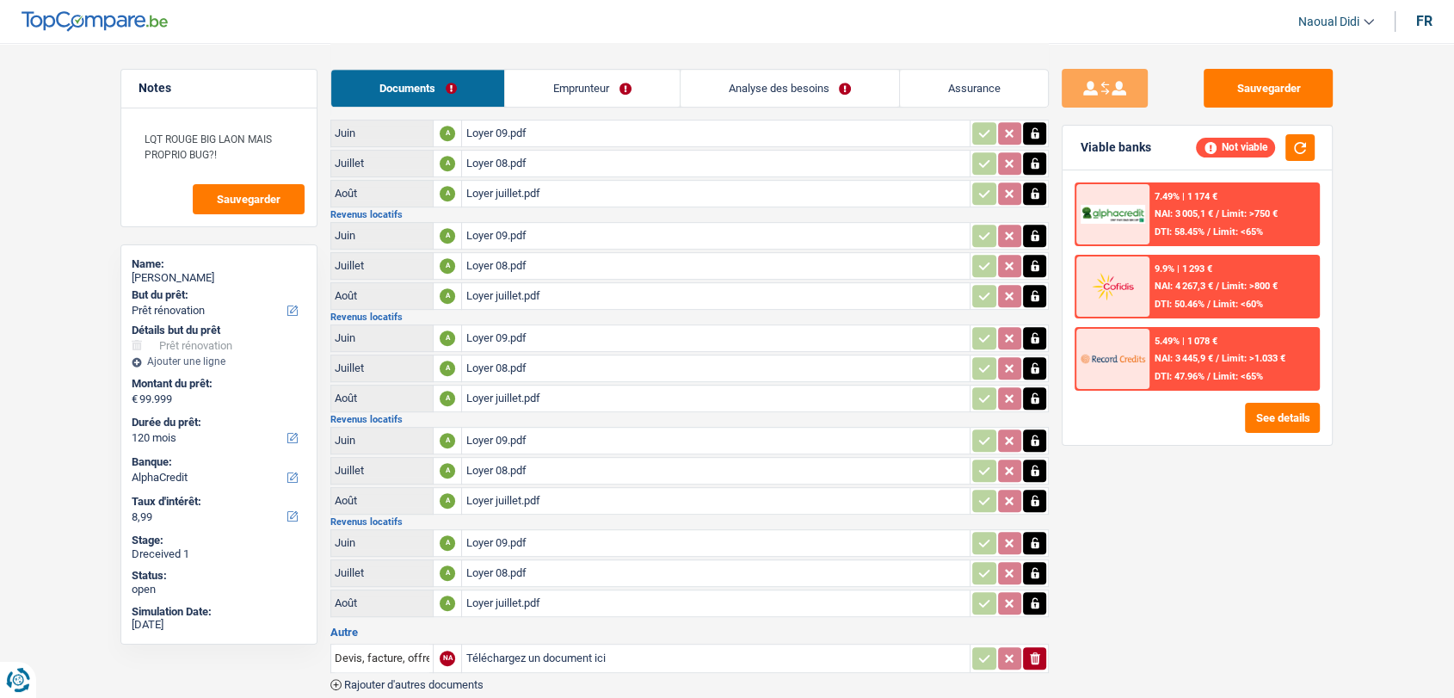
scroll to position [828, 0]
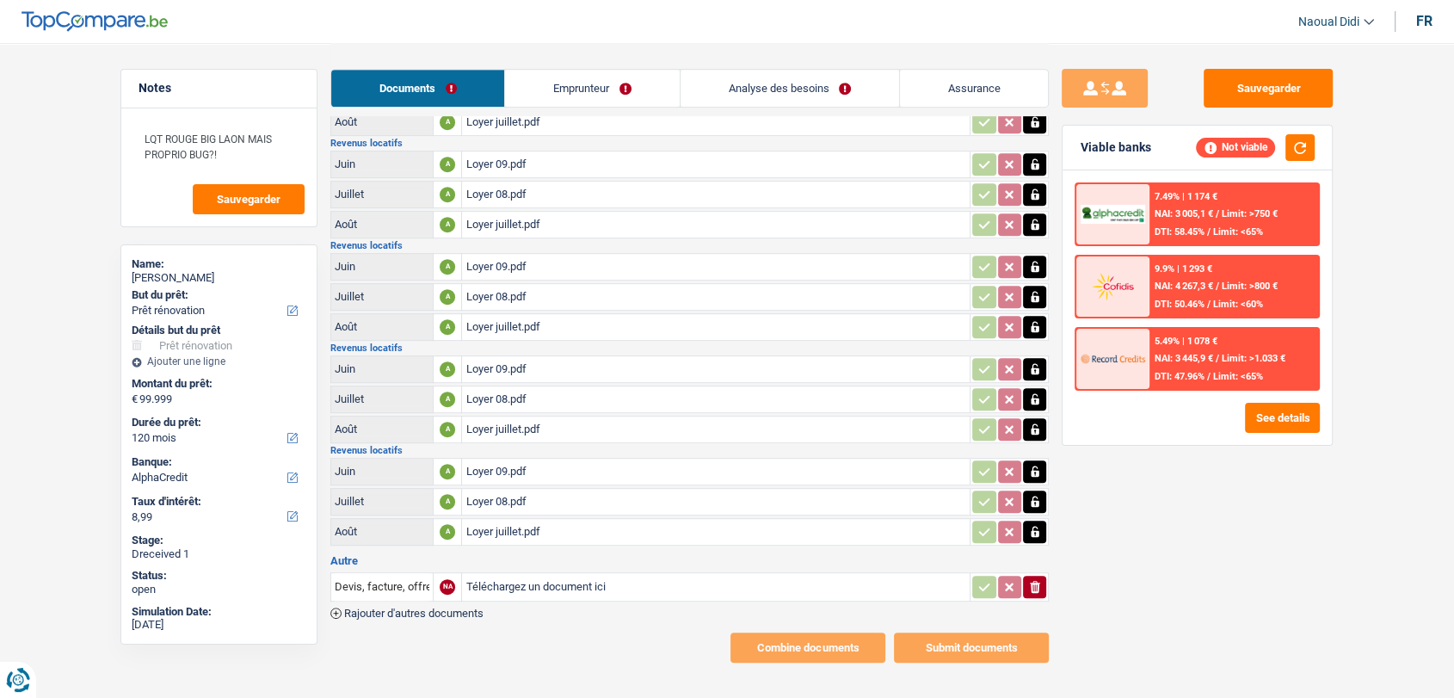
click at [548, 574] on input "Téléchargez un document ici" at bounding box center [715, 587] width 501 height 26
type input "C:\fakepath\Bail 2 loyer 750.pdf"
click at [430, 607] on span "Rajouter d'autres documents" at bounding box center [413, 612] width 139 height 11
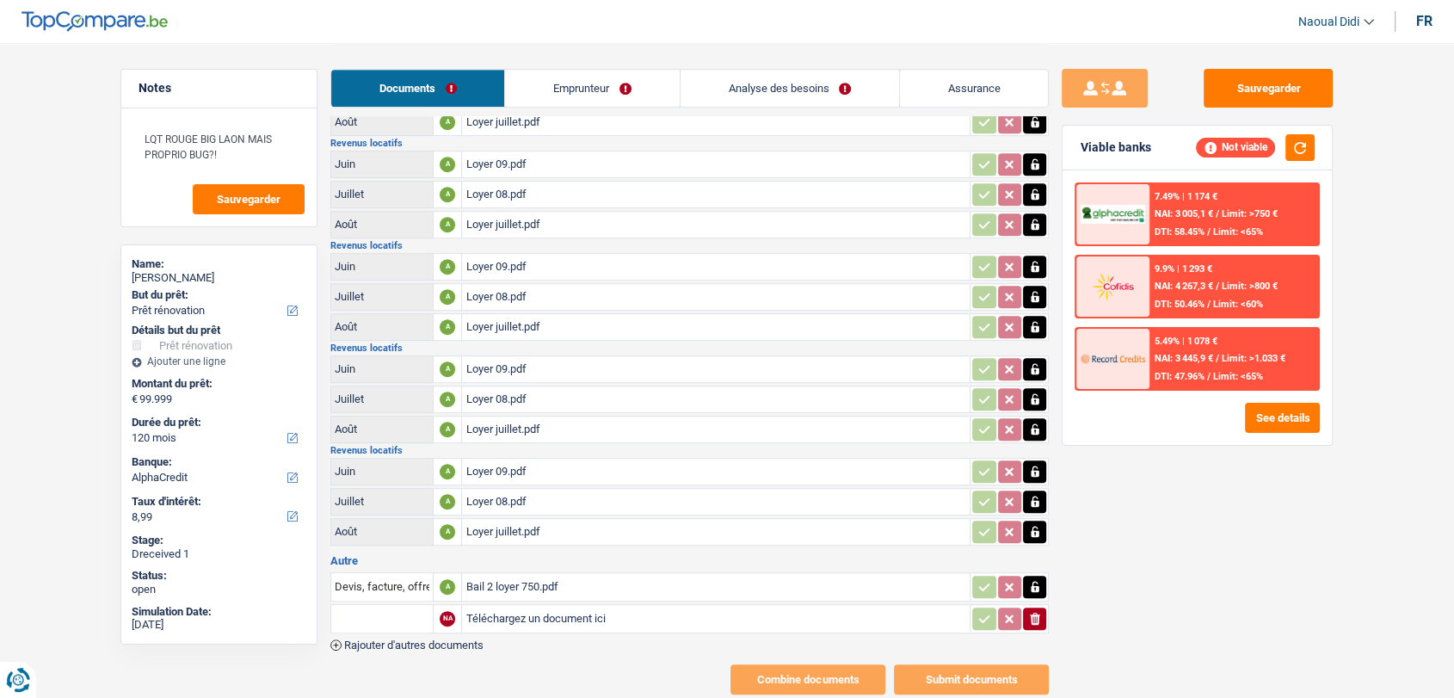
click at [499, 606] on input "Téléchargez un document ici" at bounding box center [715, 619] width 501 height 26
type input "C:\fakepath\Bail Loyer 750.pdf"
click at [453, 639] on span "Rajouter d'autres documents" at bounding box center [413, 644] width 139 height 11
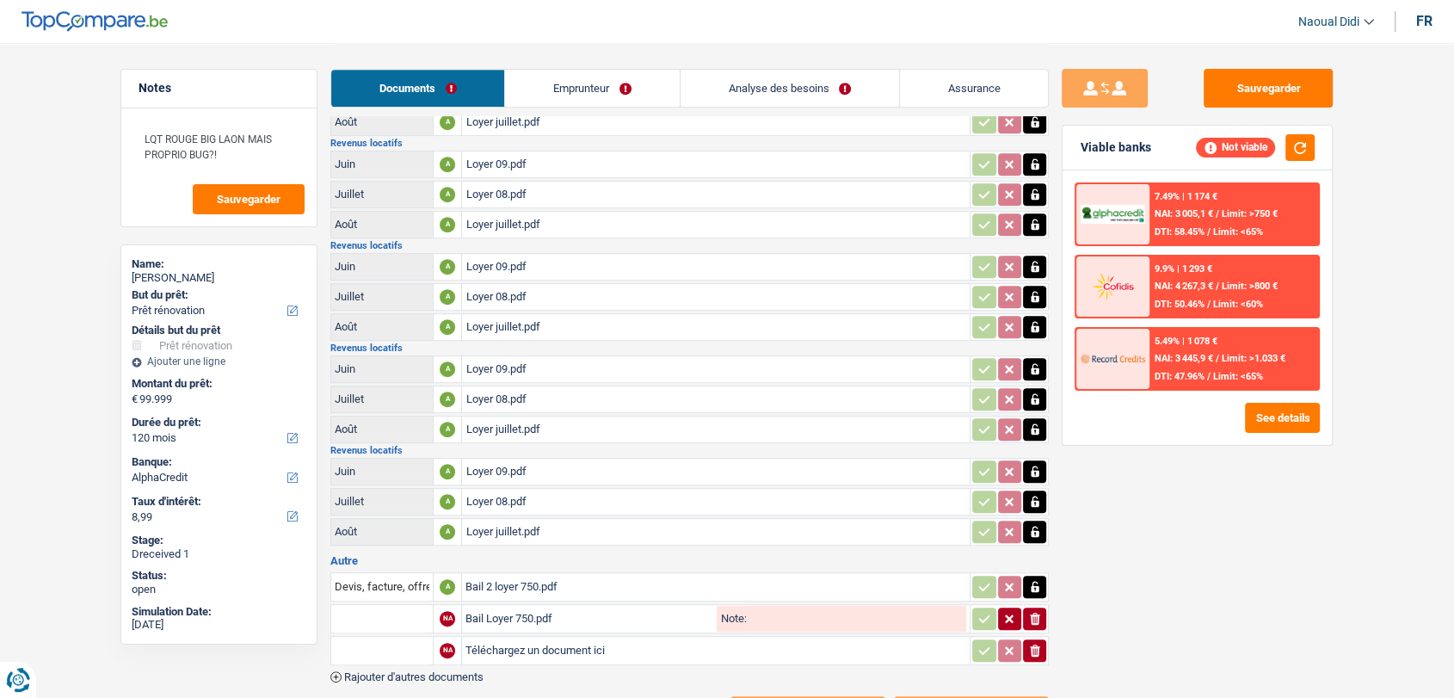
click at [496, 638] on input "Téléchargez un document ici" at bounding box center [715, 651] width 501 height 26
type input "C:\fakepath\Bail l2 oyer 600.pdf"
click at [452, 671] on span "Rajouter d'autres documents" at bounding box center [413, 676] width 139 height 11
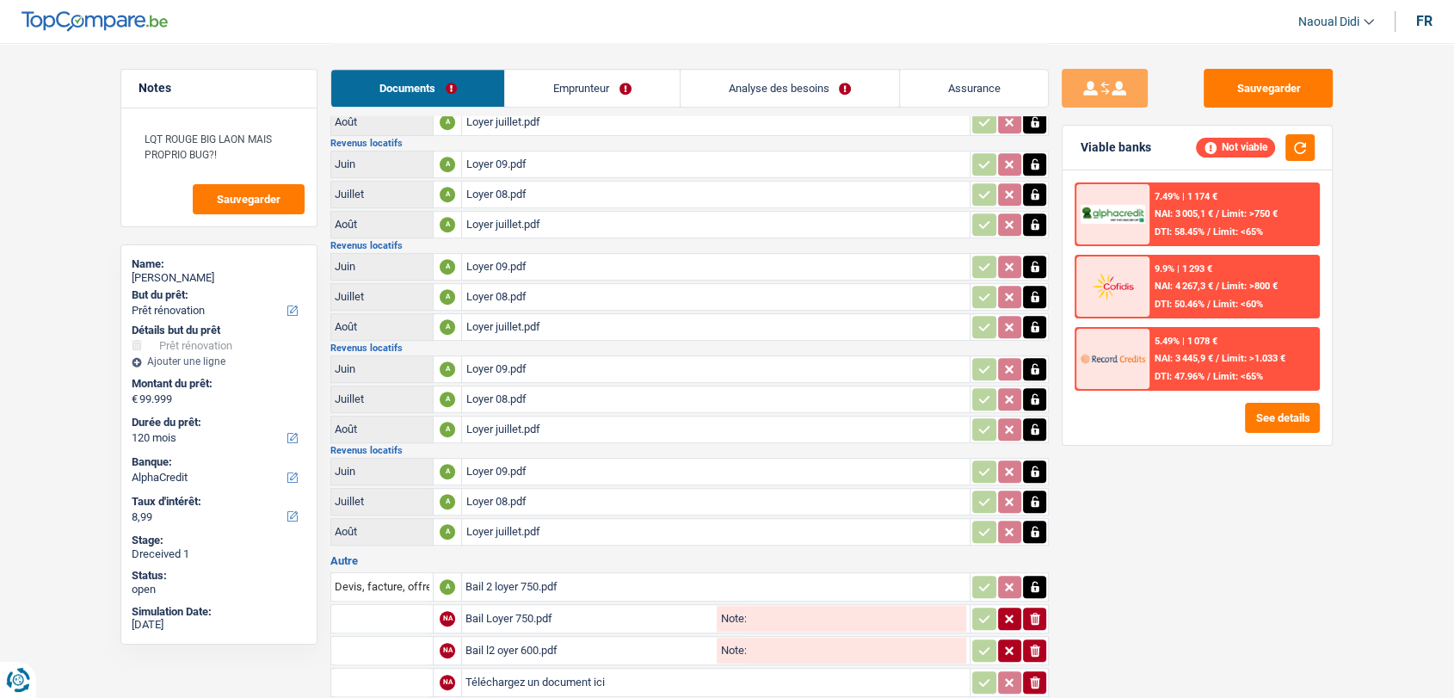
scroll to position [922, 0]
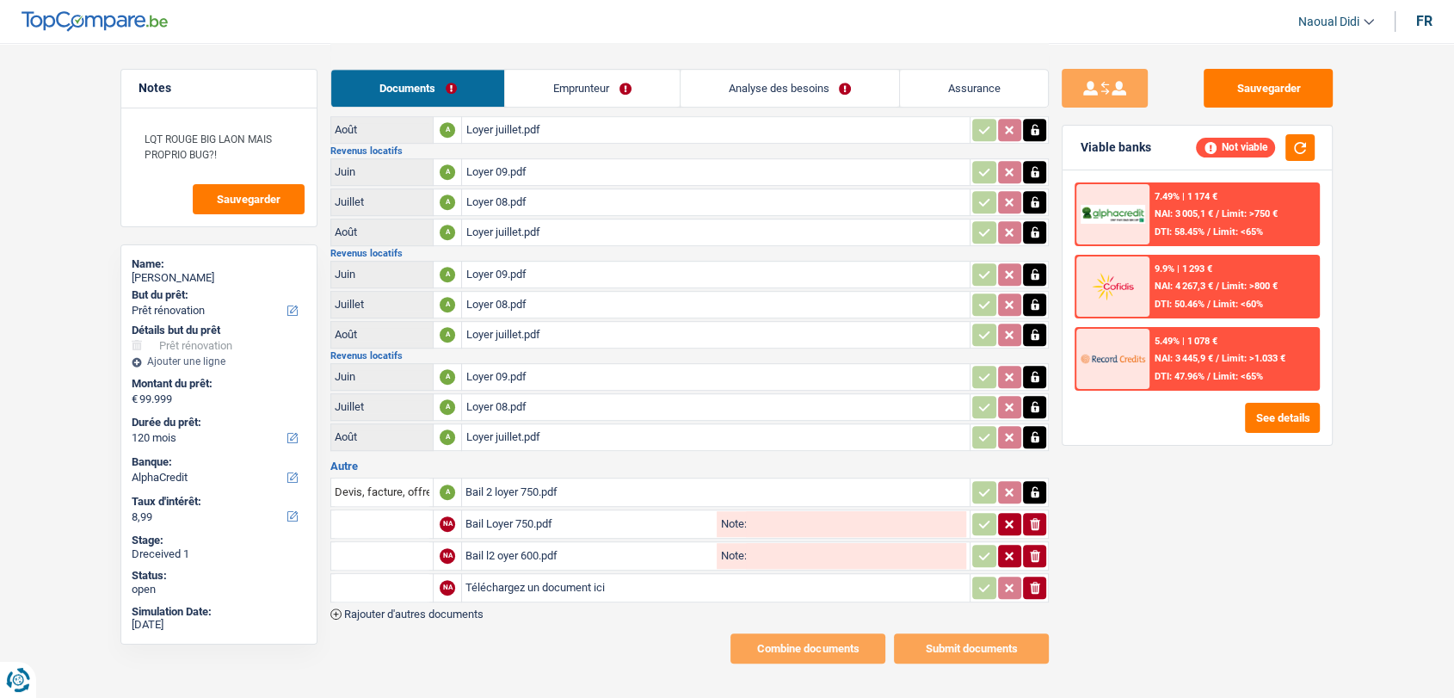
click at [512, 575] on input "Téléchargez un document ici" at bounding box center [715, 588] width 501 height 26
type input "C:\fakepath\Bail loyer 600.pdf"
click at [441, 608] on span "Rajouter d'autres documents" at bounding box center [413, 613] width 139 height 11
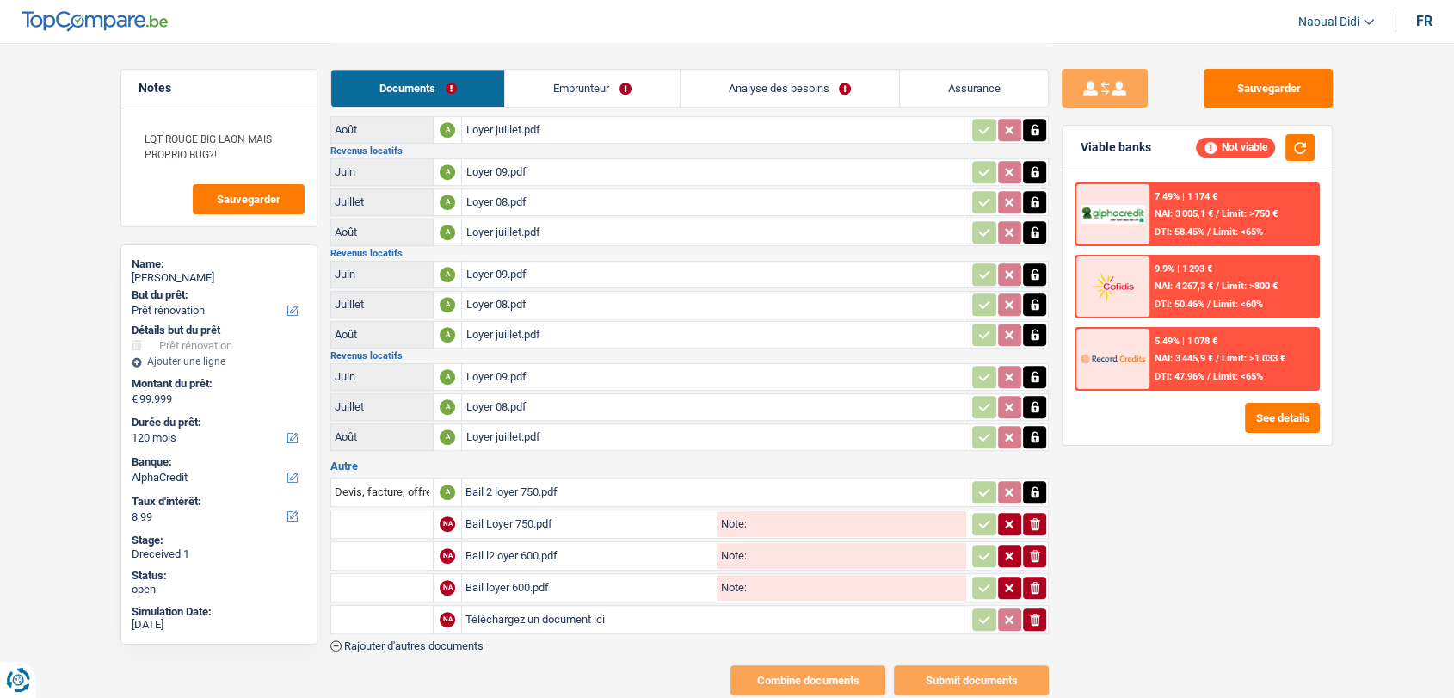
click at [490, 607] on input "Téléchargez un document ici" at bounding box center [715, 620] width 501 height 26
type input "C:\fakepath\6ae9ecf0-71b3-4ece-a1ac-8140754e9b47-1.pdf"
click at [461, 640] on span "Rajouter d'autres documents" at bounding box center [413, 645] width 139 height 11
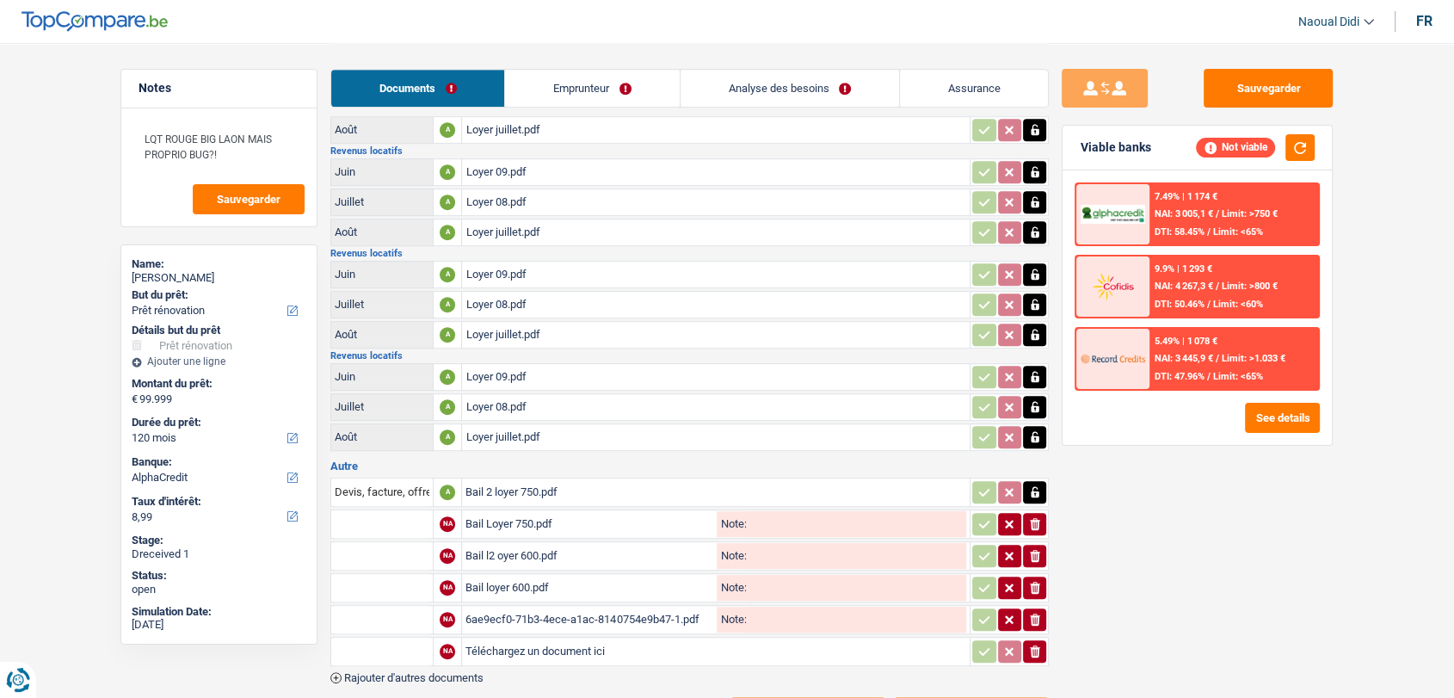
click at [510, 638] on input "Téléchargez un document ici" at bounding box center [715, 651] width 501 height 26
type input "C:\fakepath\8432948e-90f5-4913-abf3-16c009d99bf6-1.pdf"
click at [431, 672] on span "Rajouter d'autres documents" at bounding box center [413, 677] width 139 height 11
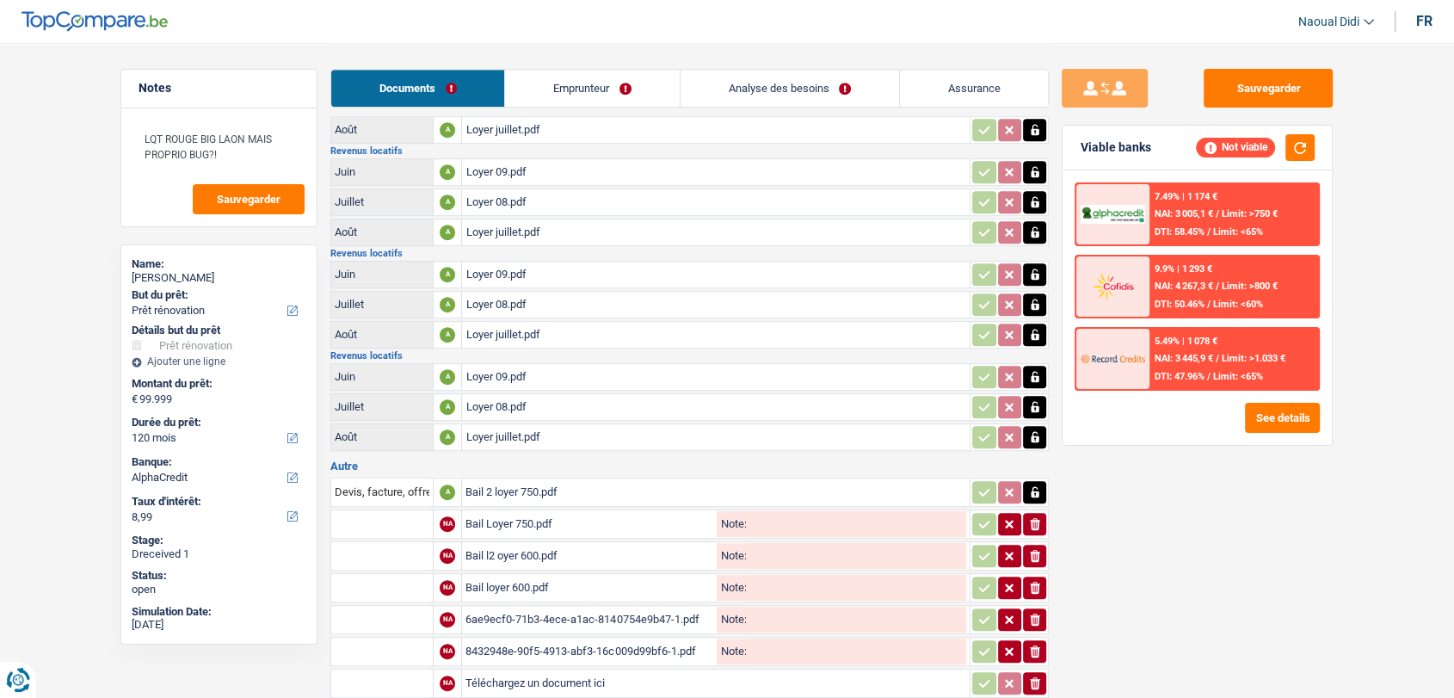
scroll to position [1016, 0]
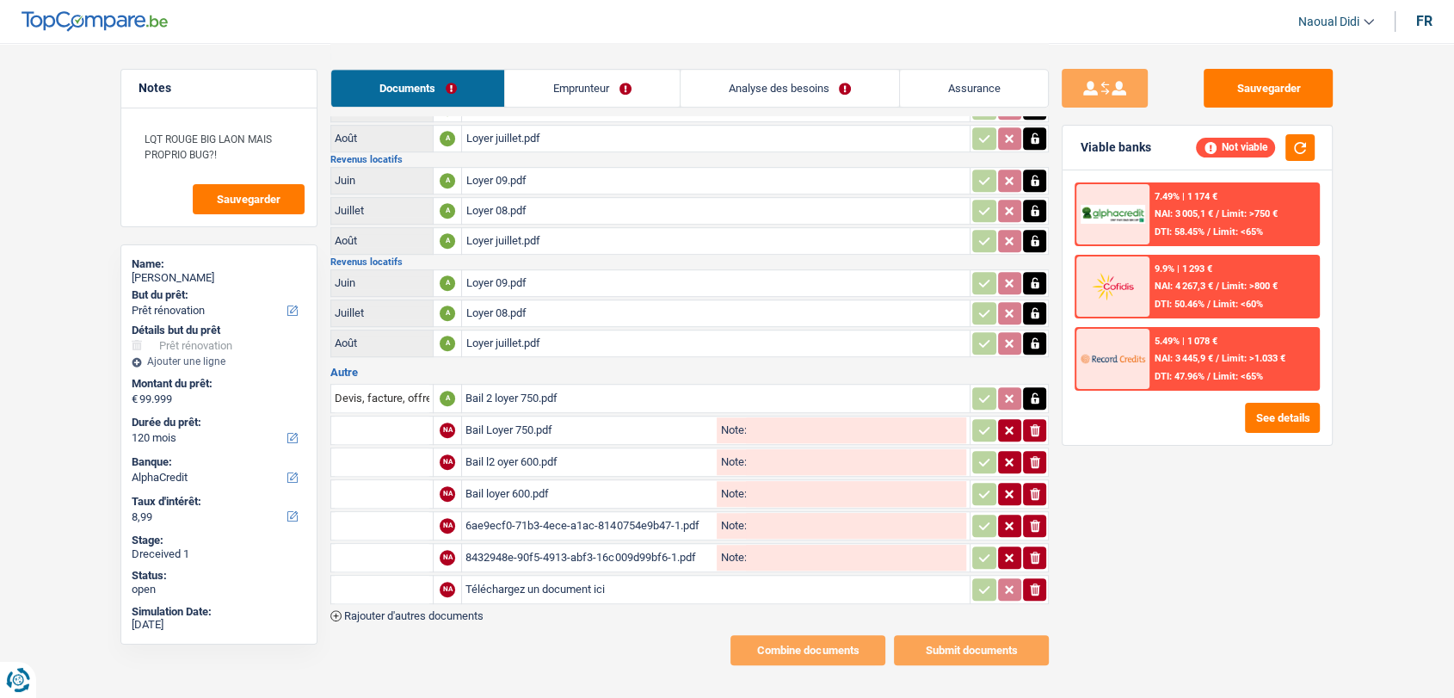
click at [471, 576] on input "Téléchargez un document ici" at bounding box center [715, 589] width 501 height 26
type input "C:\fakepath\BE76-377078857195-CA-EUR-20250605 from 20250511-046 to 056-M QUENTI…"
click at [451, 610] on span "Rajouter d'autres documents" at bounding box center [413, 615] width 139 height 11
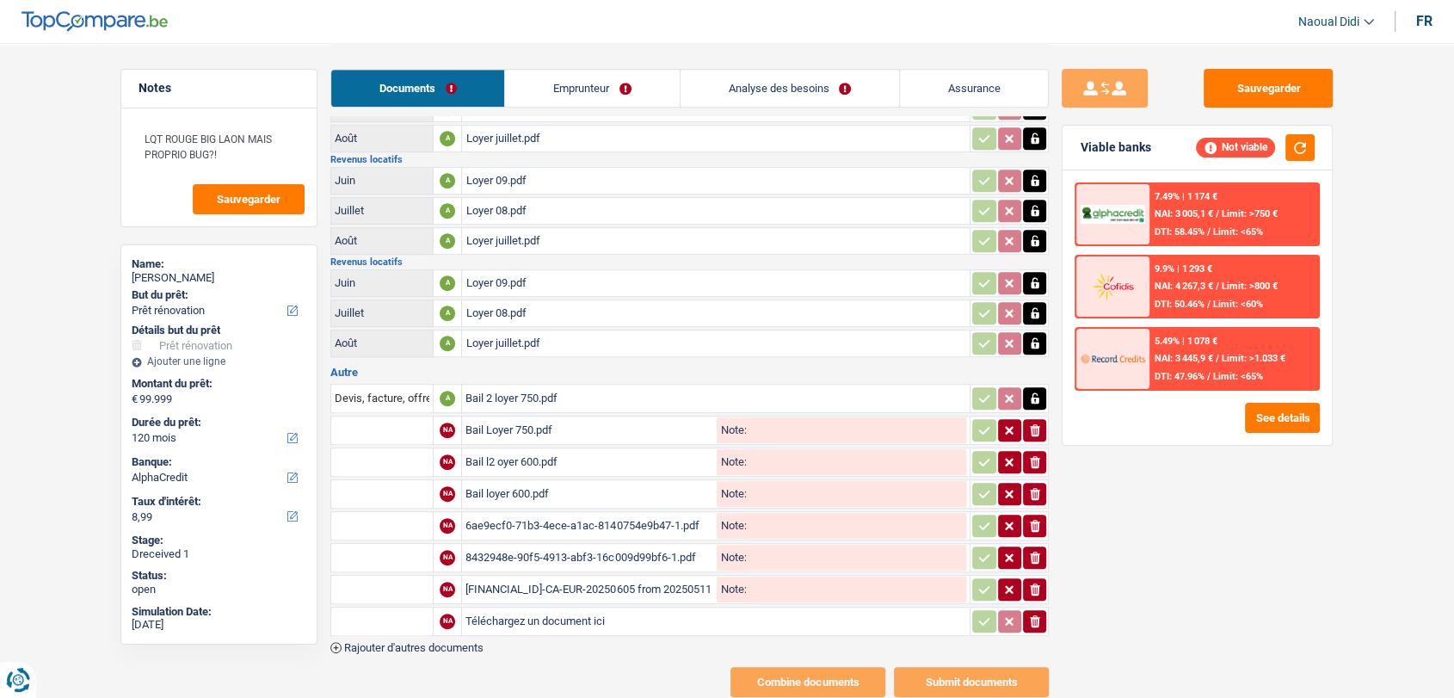
click at [489, 608] on input "Téléchargez un document ici" at bounding box center [715, 621] width 501 height 26
click at [765, 513] on input "Note:" at bounding box center [856, 526] width 220 height 26
drag, startPoint x: 777, startPoint y: 499, endPoint x: 700, endPoint y: 503, distance: 76.7
click at [700, 513] on div "6ae9ecf0-71b3-4ece-a1ac-8140754e9b47-1.pdf Note: Bail" at bounding box center [715, 526] width 501 height 26
type input "Bail"
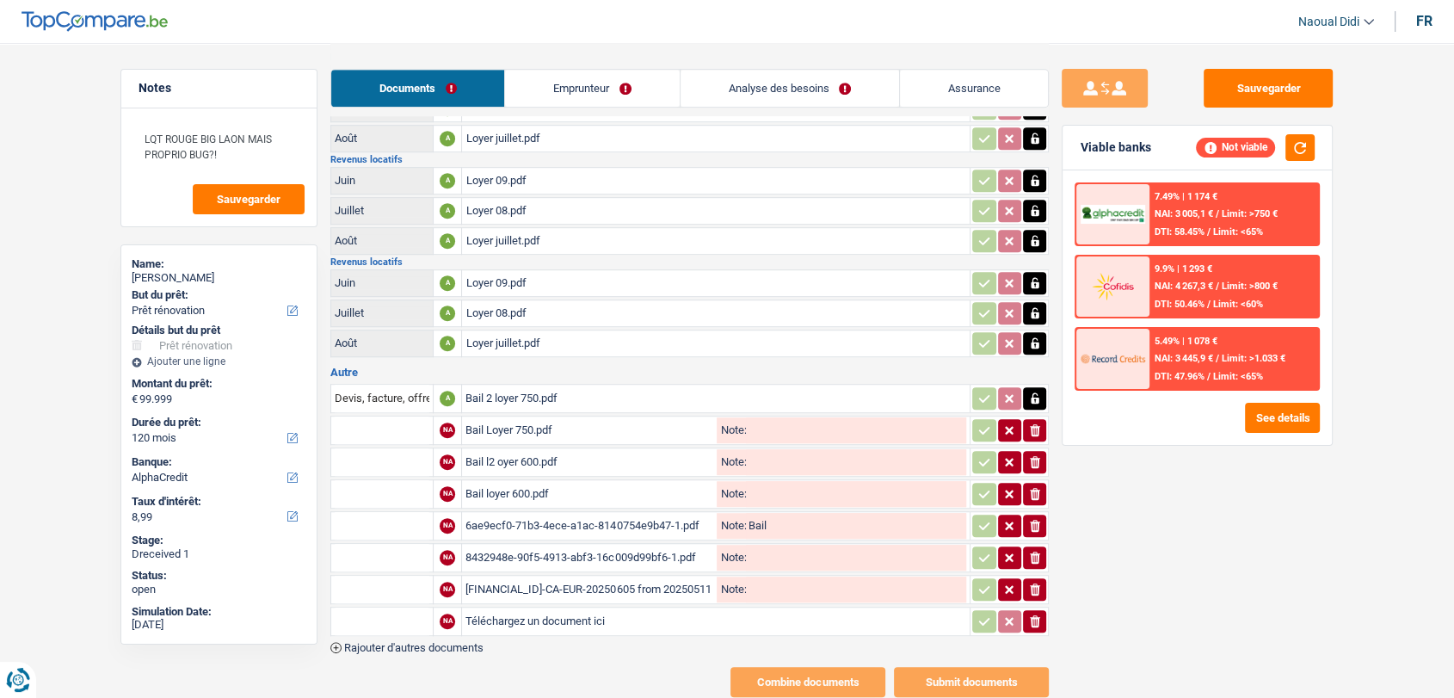
click at [798, 545] on input "Note:" at bounding box center [856, 558] width 220 height 26
paste input "Bail"
type input "Bail"
click at [778, 576] on input "Note:" at bounding box center [856, 589] width 220 height 26
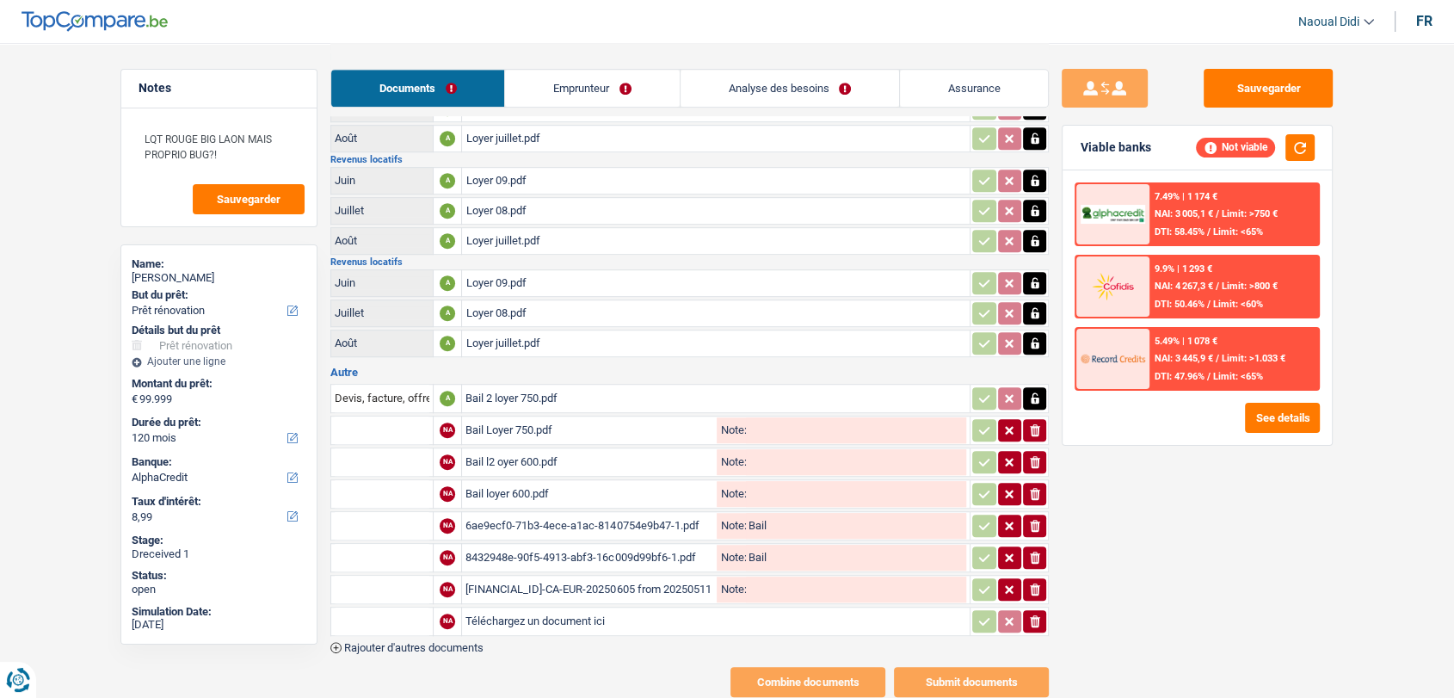
paste input "Bail"
type input "Bail"
click at [398, 576] on input "text" at bounding box center [382, 590] width 95 height 28
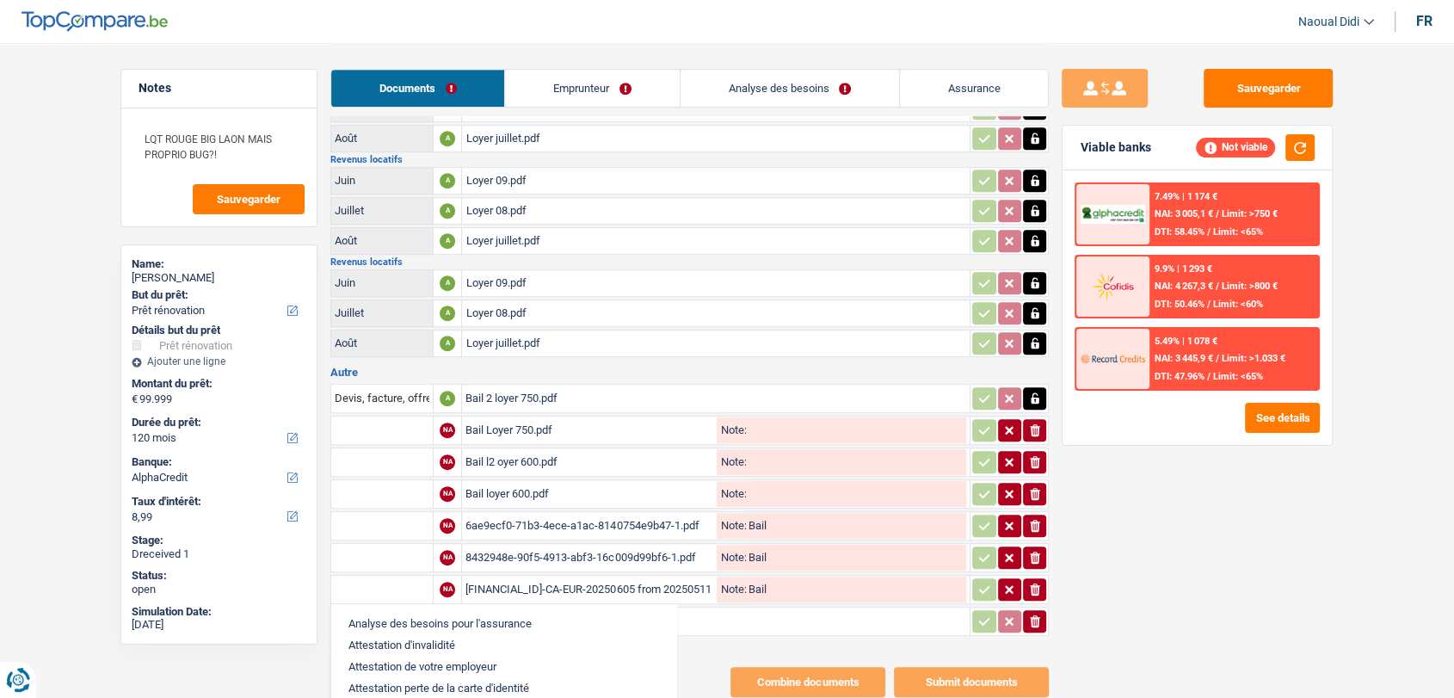
paste input "Bail"
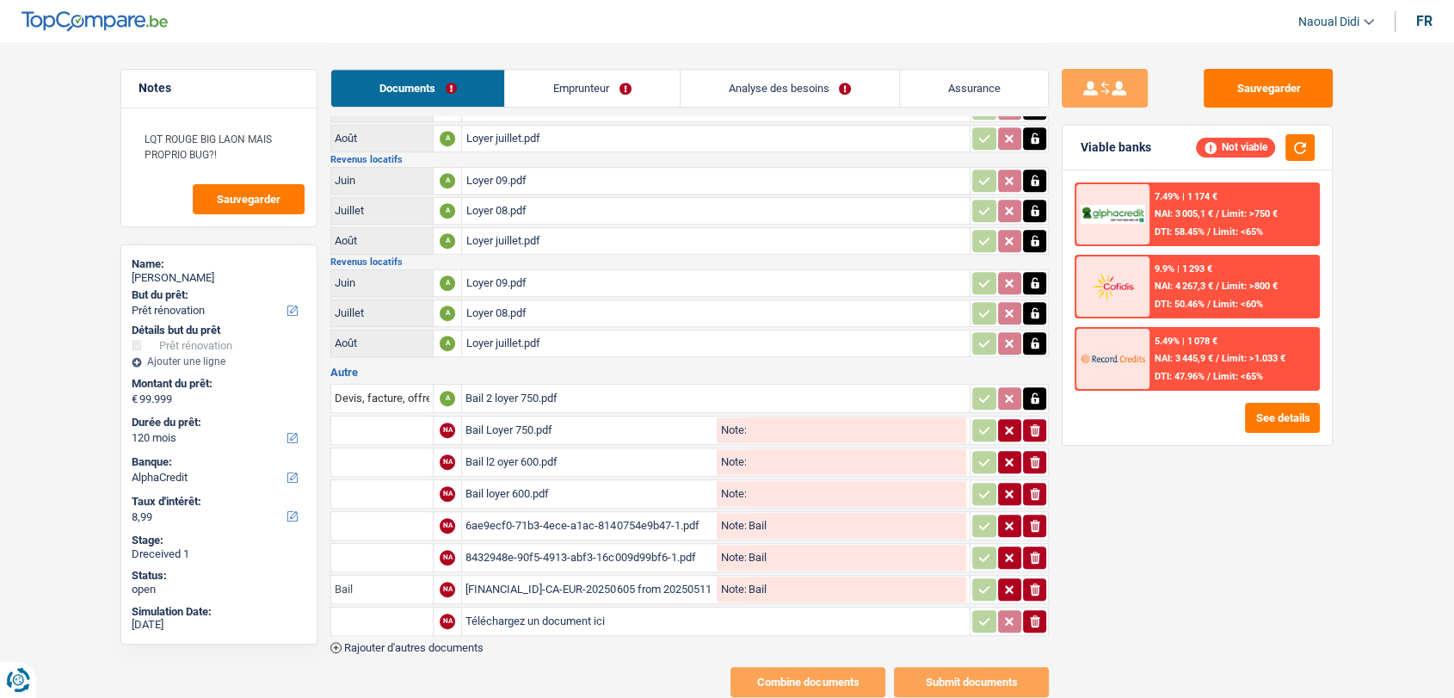
type input "Bail"
click at [379, 544] on input "text" at bounding box center [382, 558] width 95 height 28
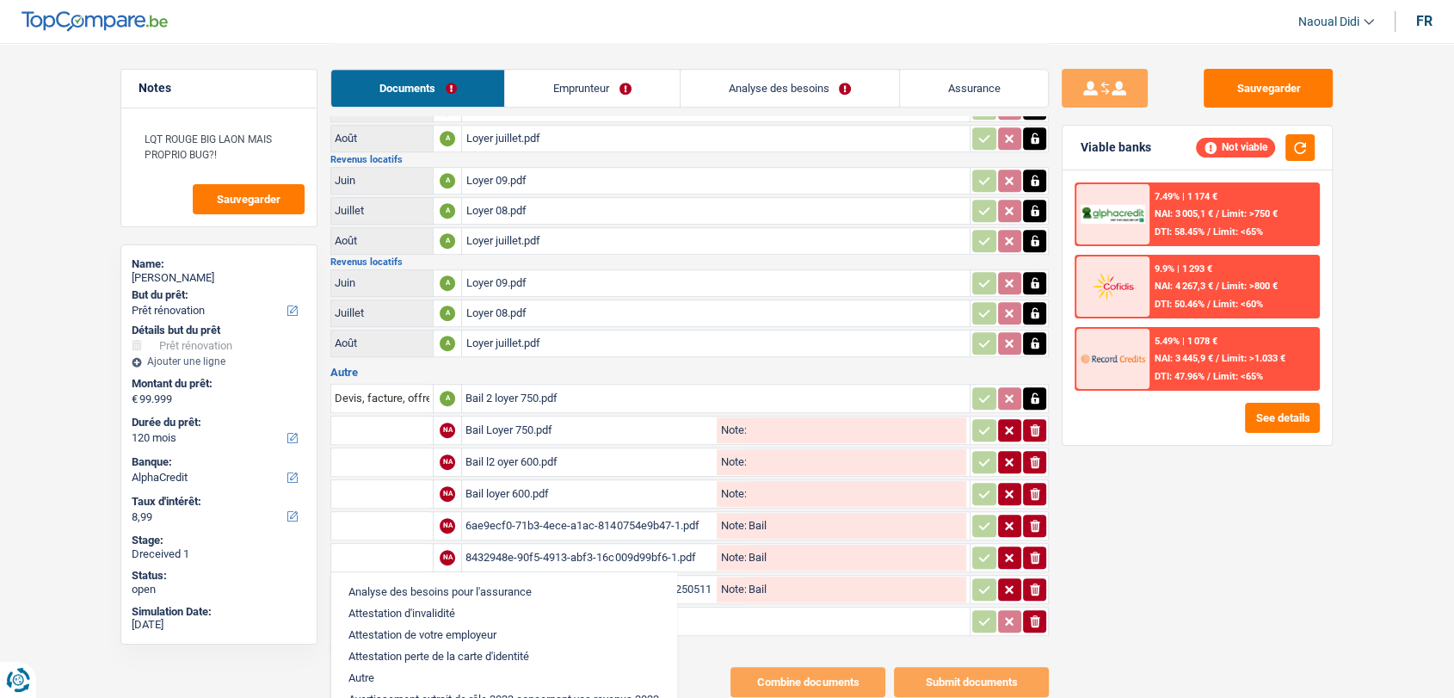
paste input "Bail"
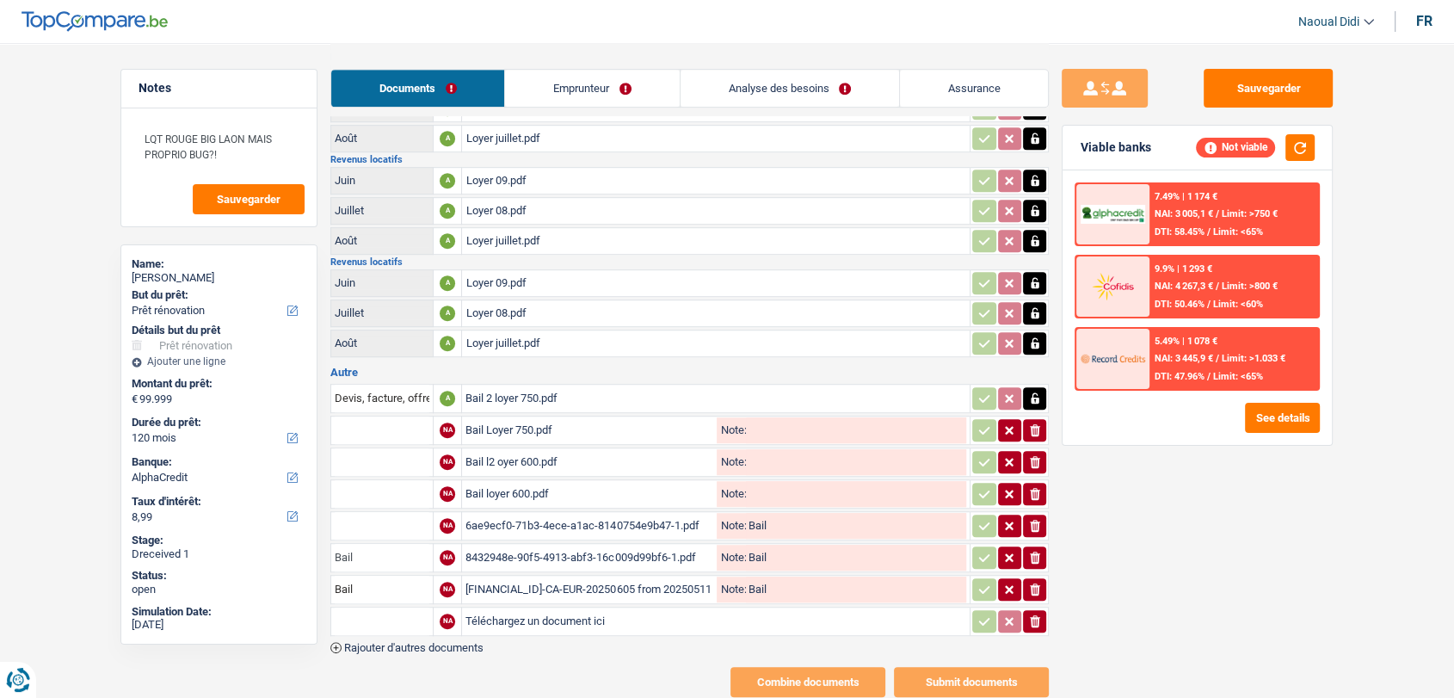
type input "Bail"
click at [377, 516] on table "Devis, facture, offre, bon de commande A Bail 2 loyer 750.pdf NA Bail Loyer 750…" at bounding box center [689, 509] width 718 height 257
click at [367, 512] on input "text" at bounding box center [382, 526] width 95 height 28
click at [366, 512] on input "text" at bounding box center [382, 526] width 95 height 28
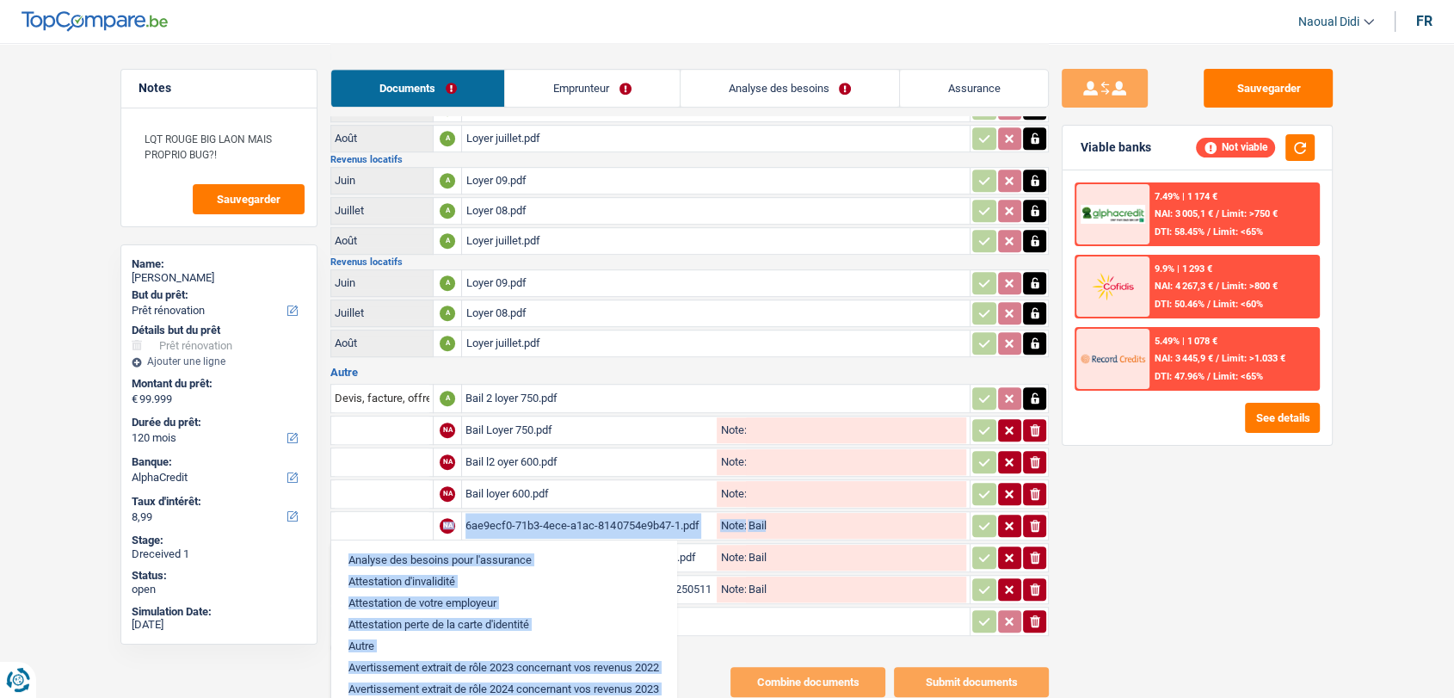
click at [364, 512] on input "text" at bounding box center [382, 526] width 95 height 28
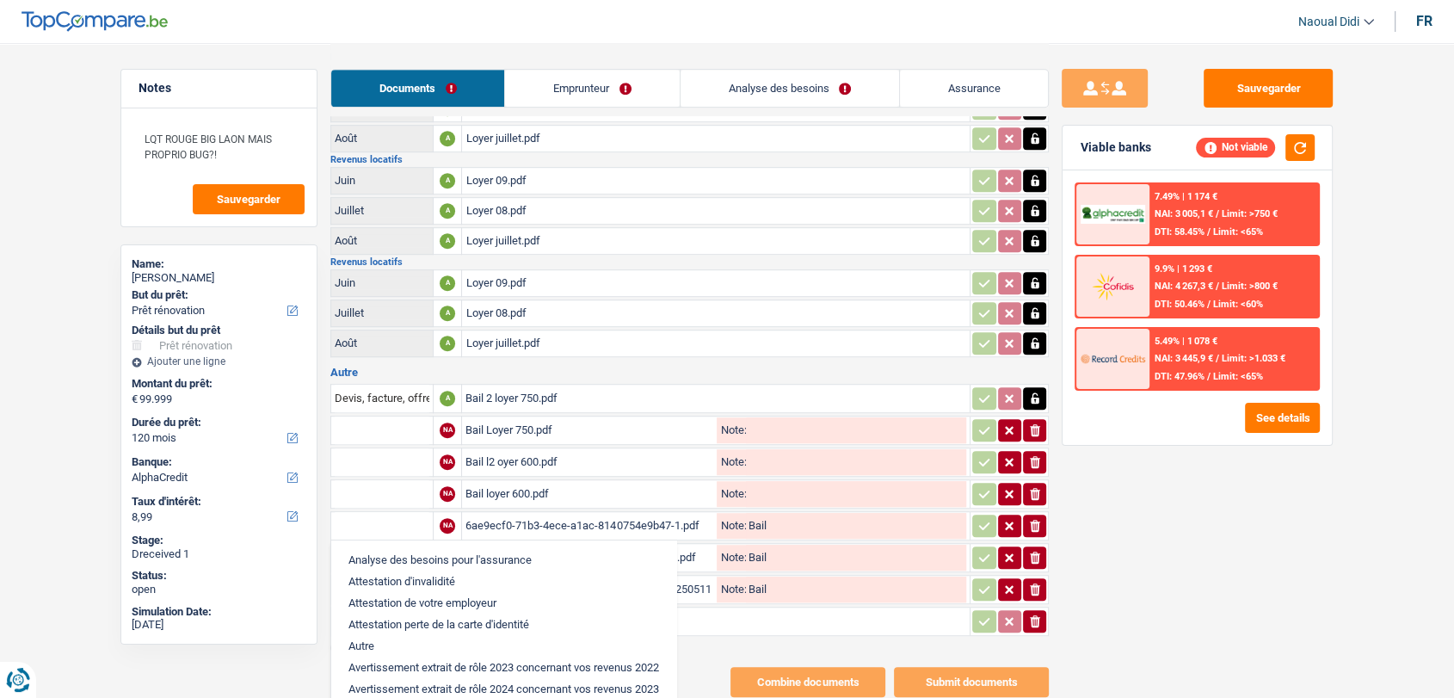
paste input "Bail"
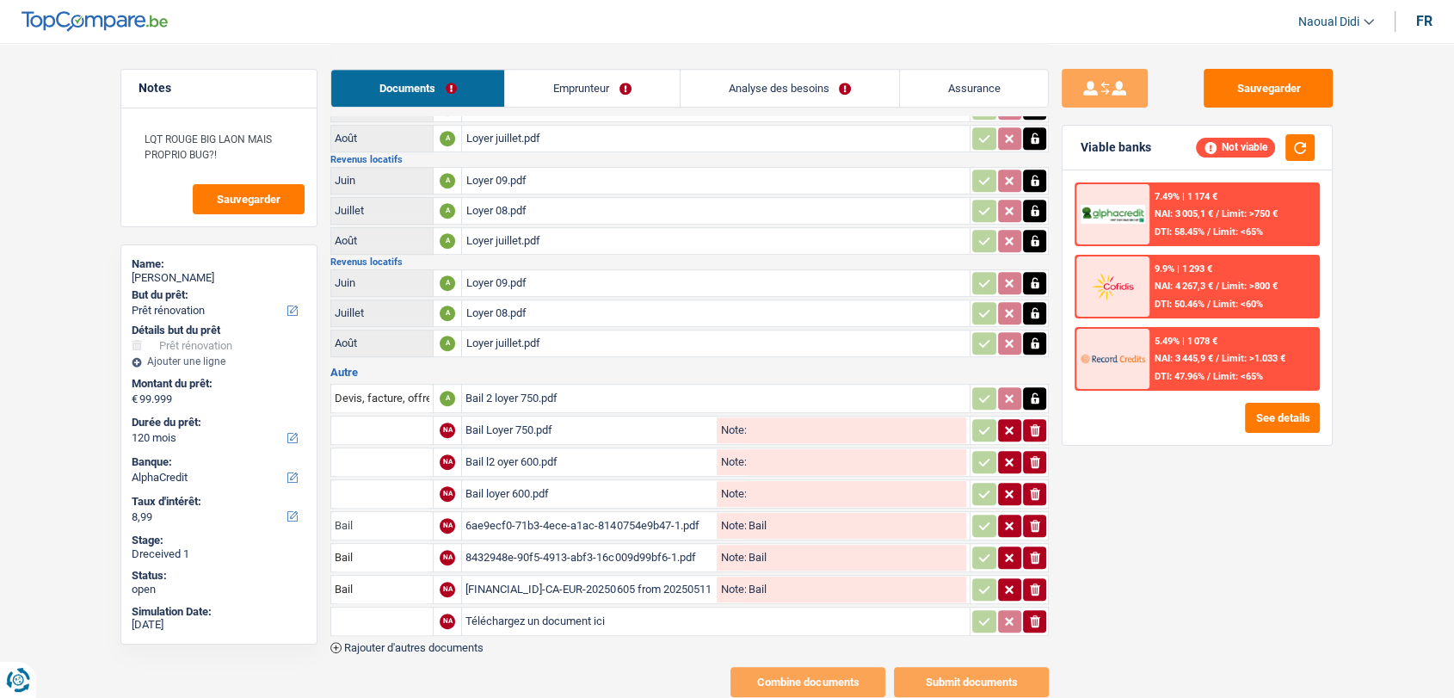
type input "Bail"
click at [379, 480] on input "text" at bounding box center [382, 494] width 95 height 28
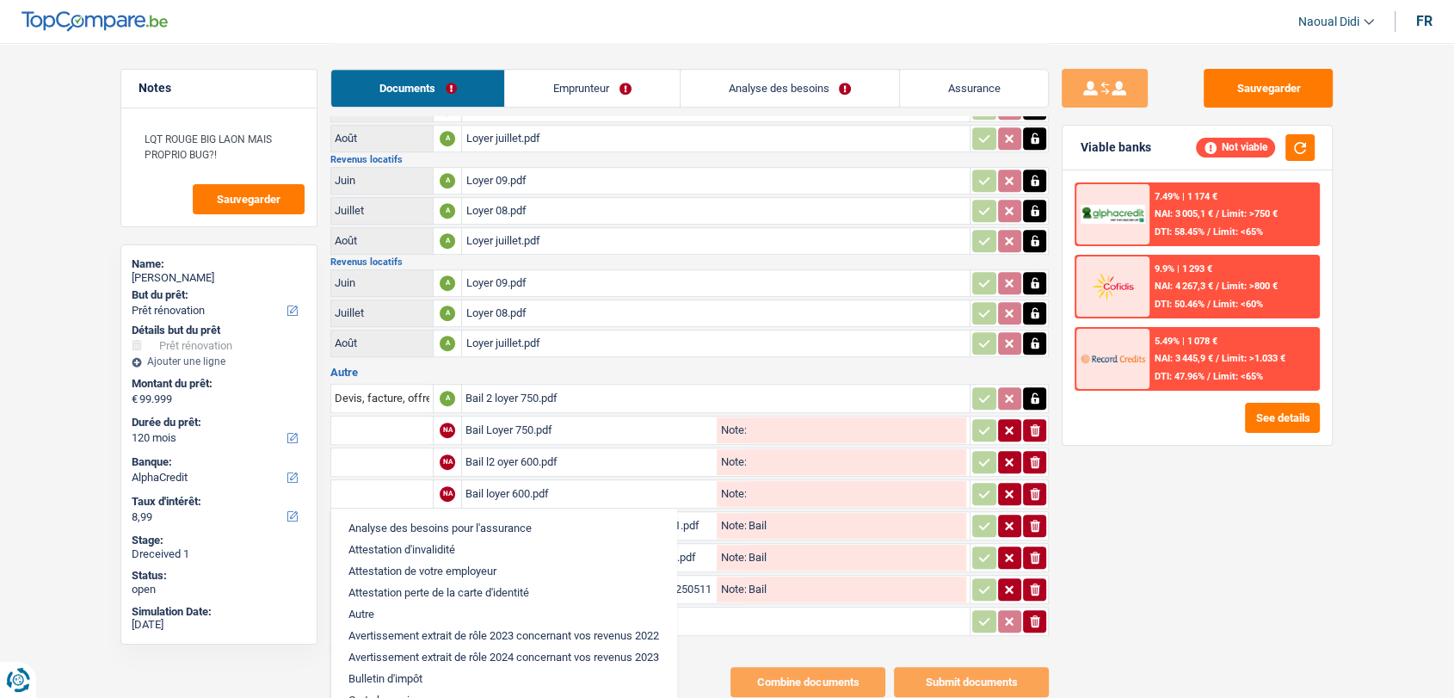
paste input "Bail"
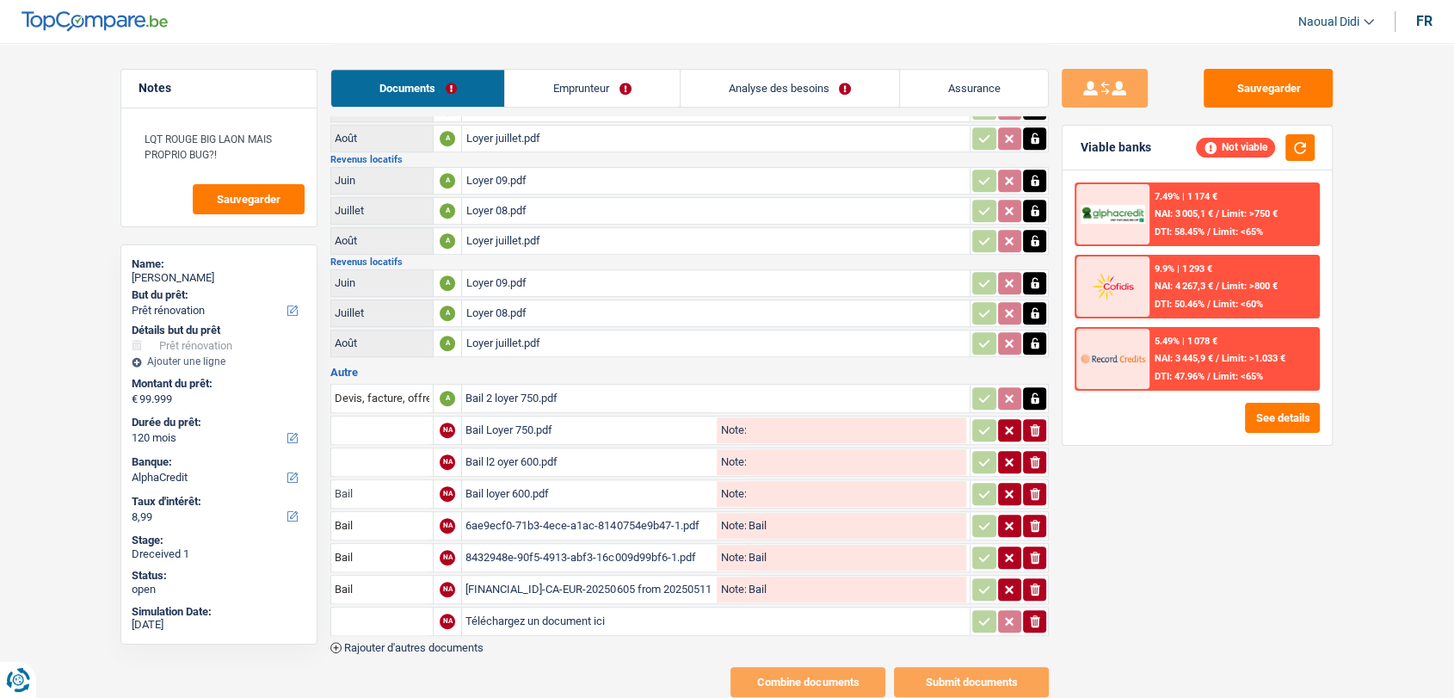
type input "Bail"
click at [376, 455] on table "Devis, facture, offre, bon de commande A Bail 2 loyer 750.pdf NA Bail Loyer 750…" at bounding box center [689, 509] width 718 height 257
click at [364, 448] on input "text" at bounding box center [382, 462] width 95 height 28
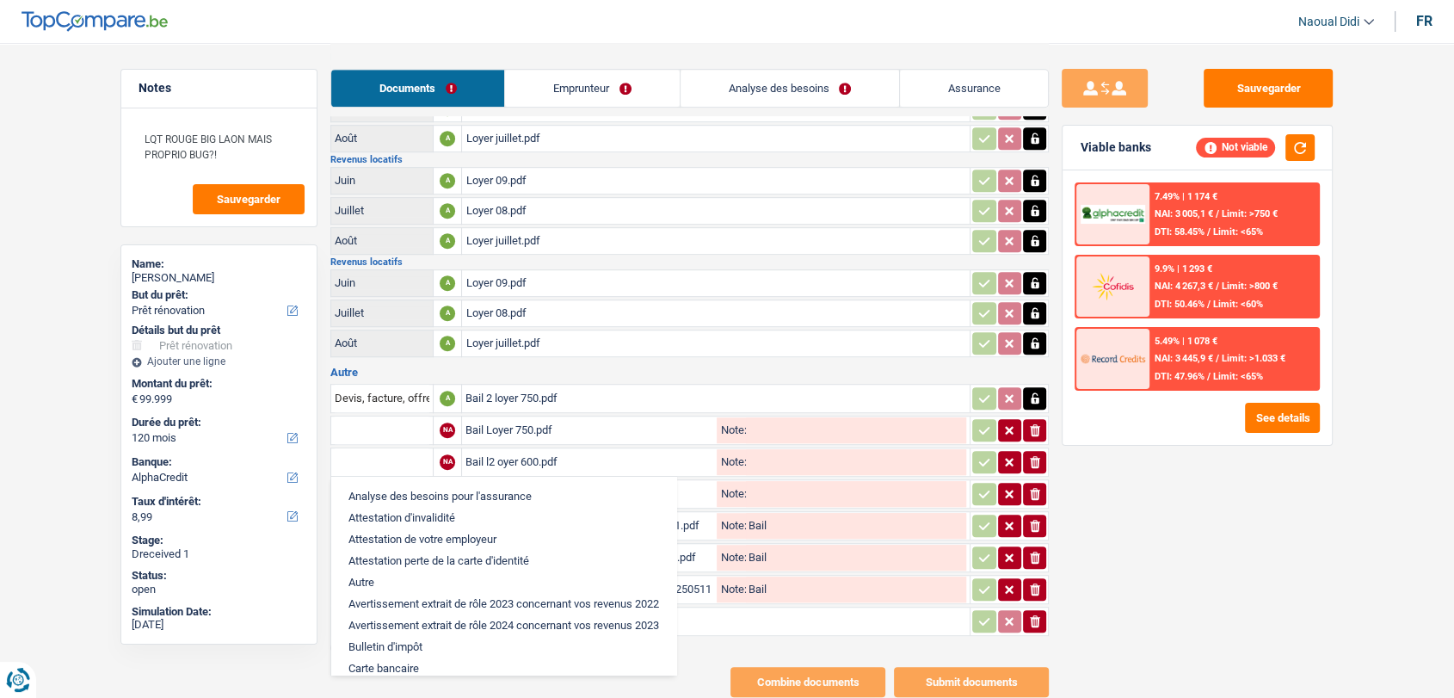
paste input "Bail"
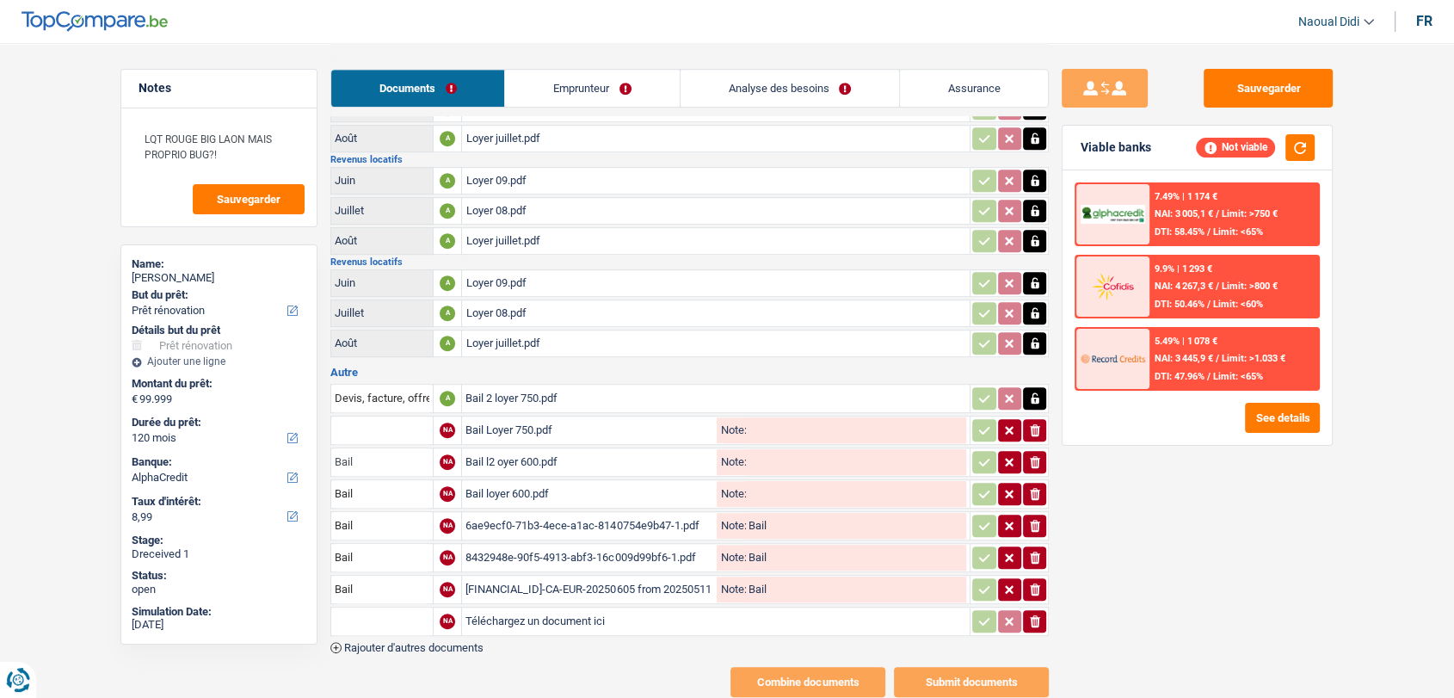
type input "Bail"
click at [358, 416] on input "text" at bounding box center [382, 430] width 95 height 28
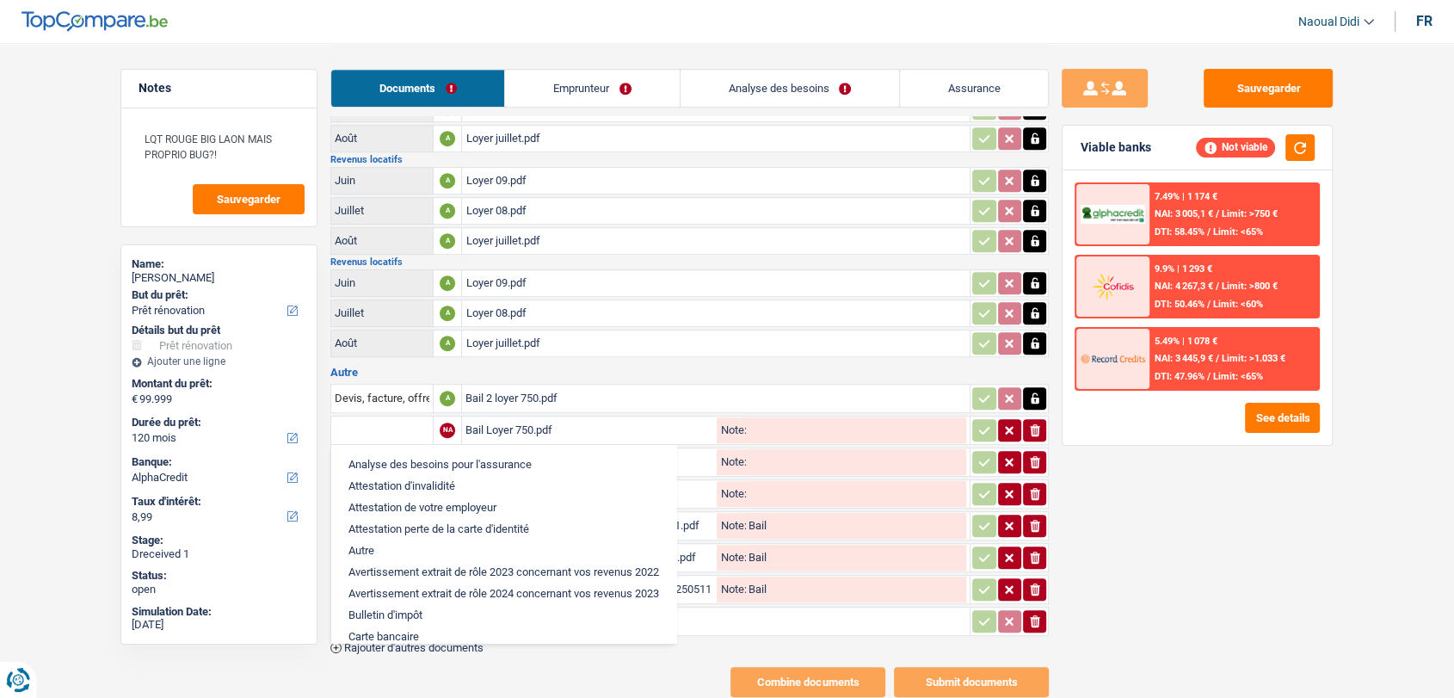
paste input "Bail"
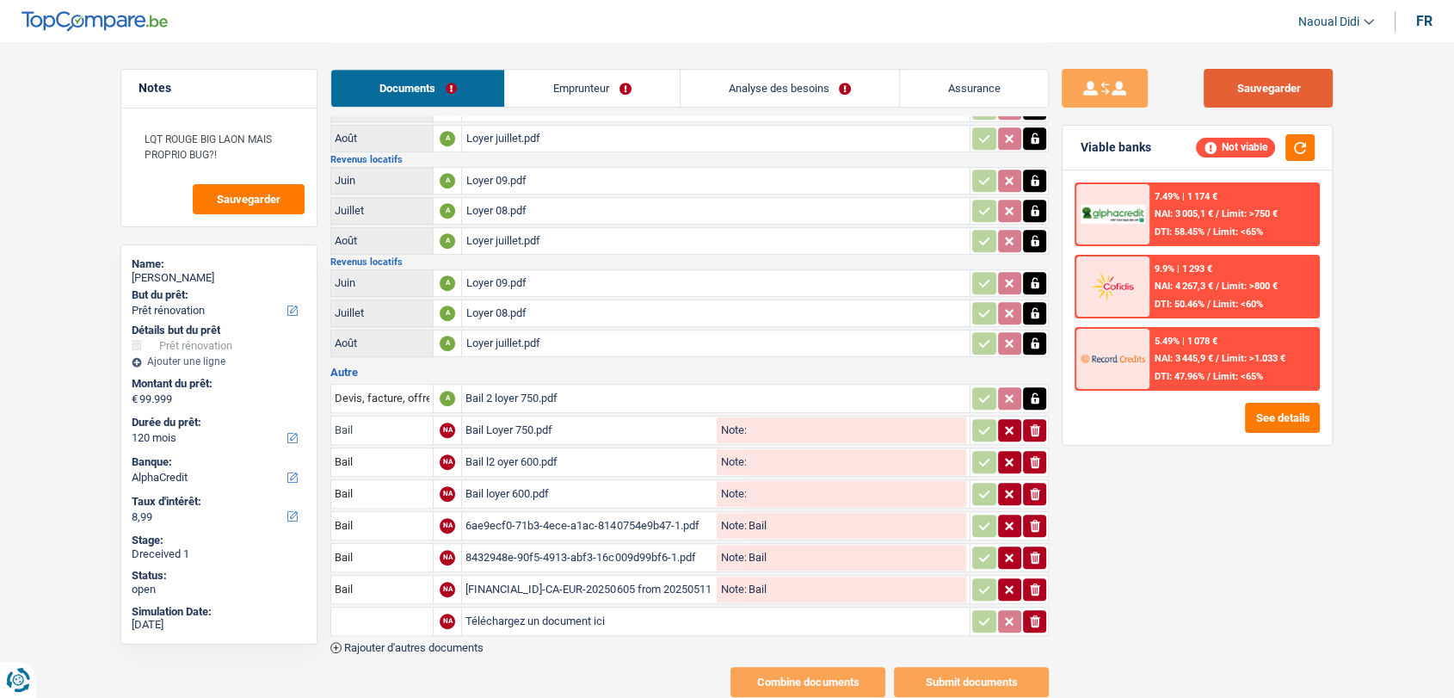
type input "Bail"
click at [1260, 94] on button "Sauvegarder" at bounding box center [1268, 88] width 129 height 39
click at [604, 84] on link "Emprunteur" at bounding box center [592, 88] width 174 height 37
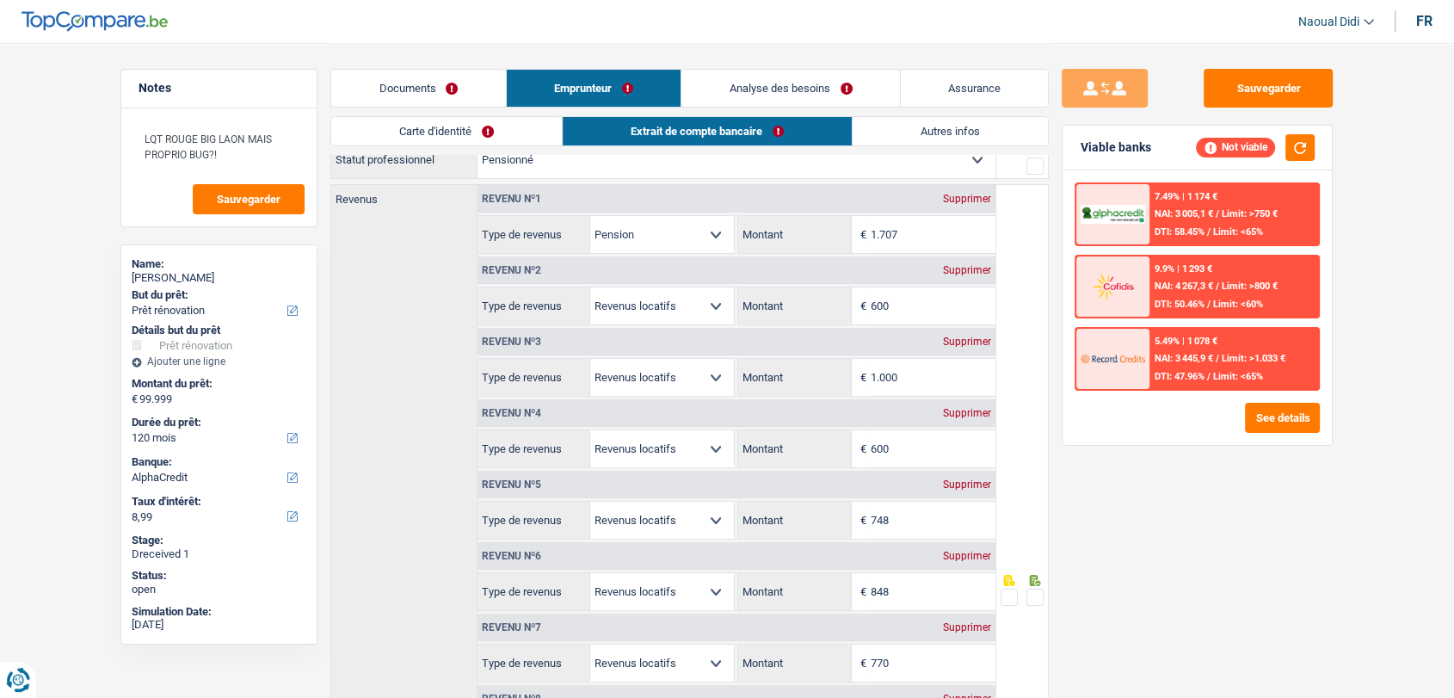
scroll to position [0, 0]
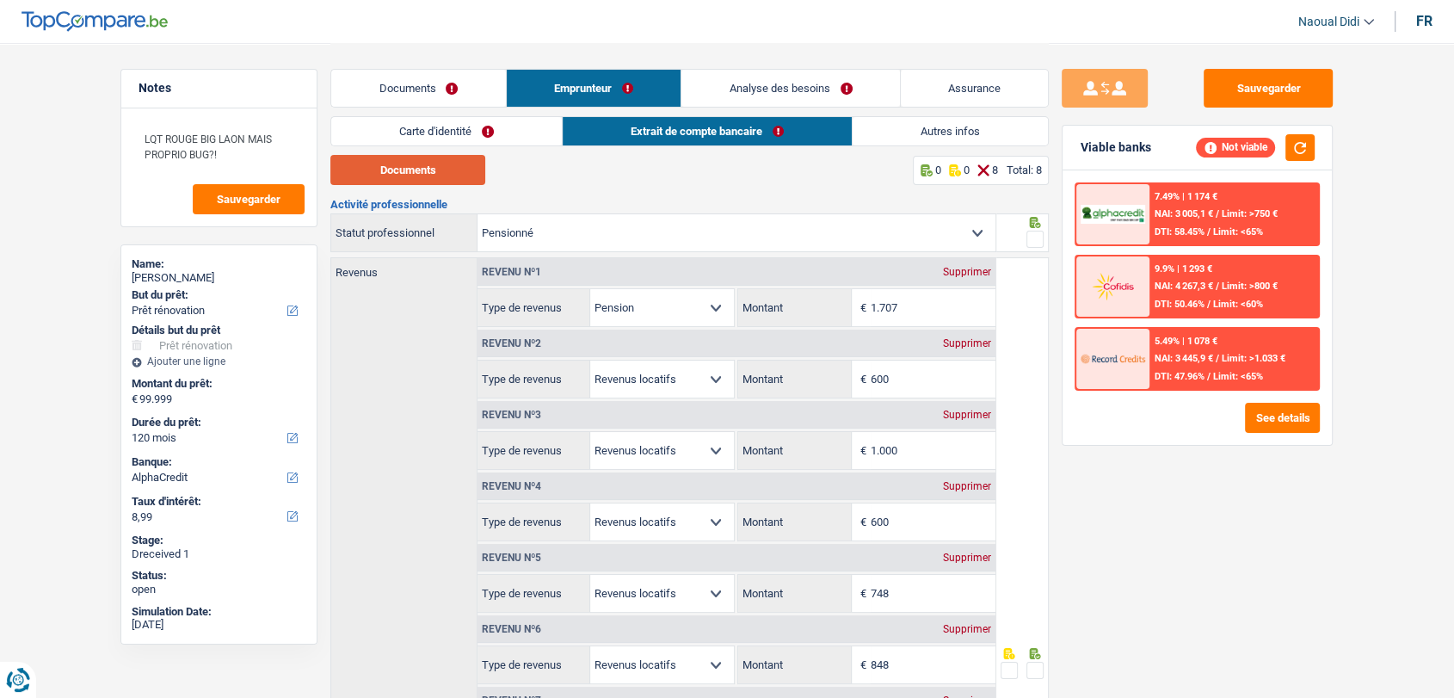
click at [426, 177] on button "Documents" at bounding box center [407, 170] width 155 height 30
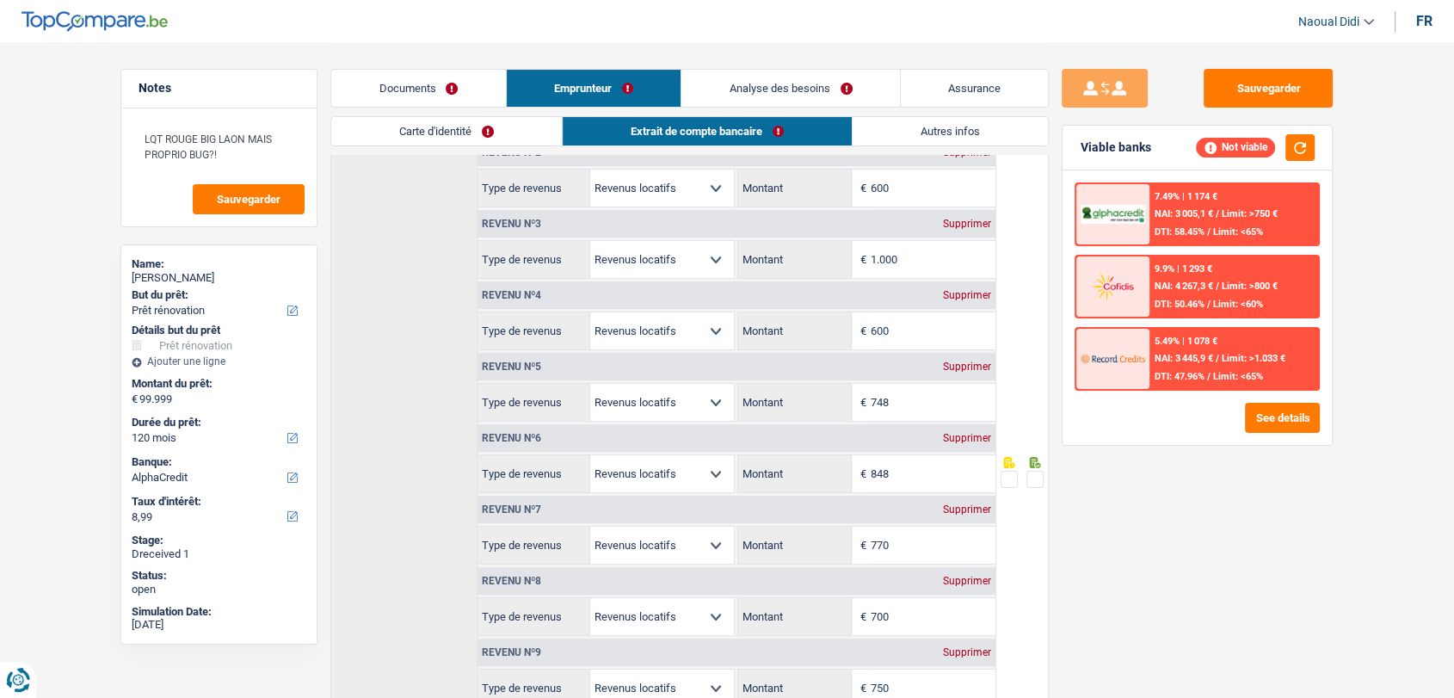
scroll to position [287, 0]
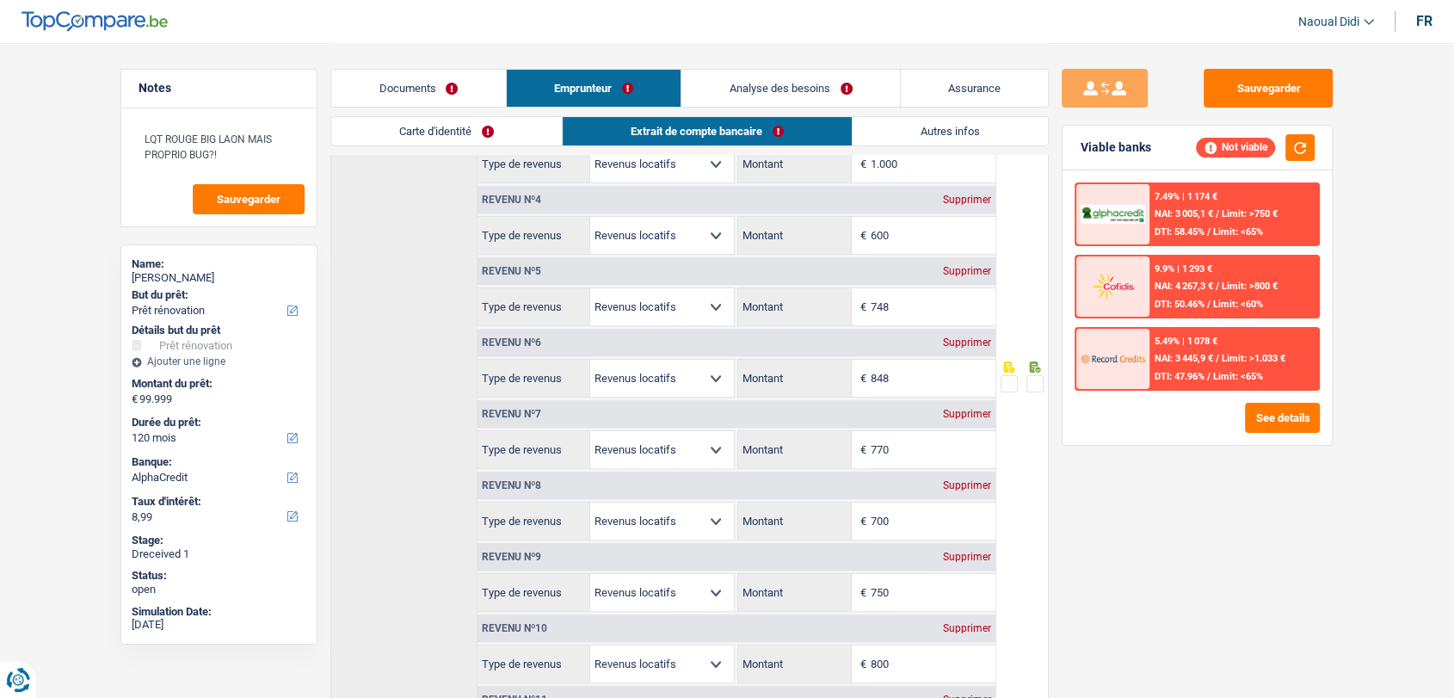
click at [754, 88] on link "Analyse des besoins" at bounding box center [790, 88] width 219 height 37
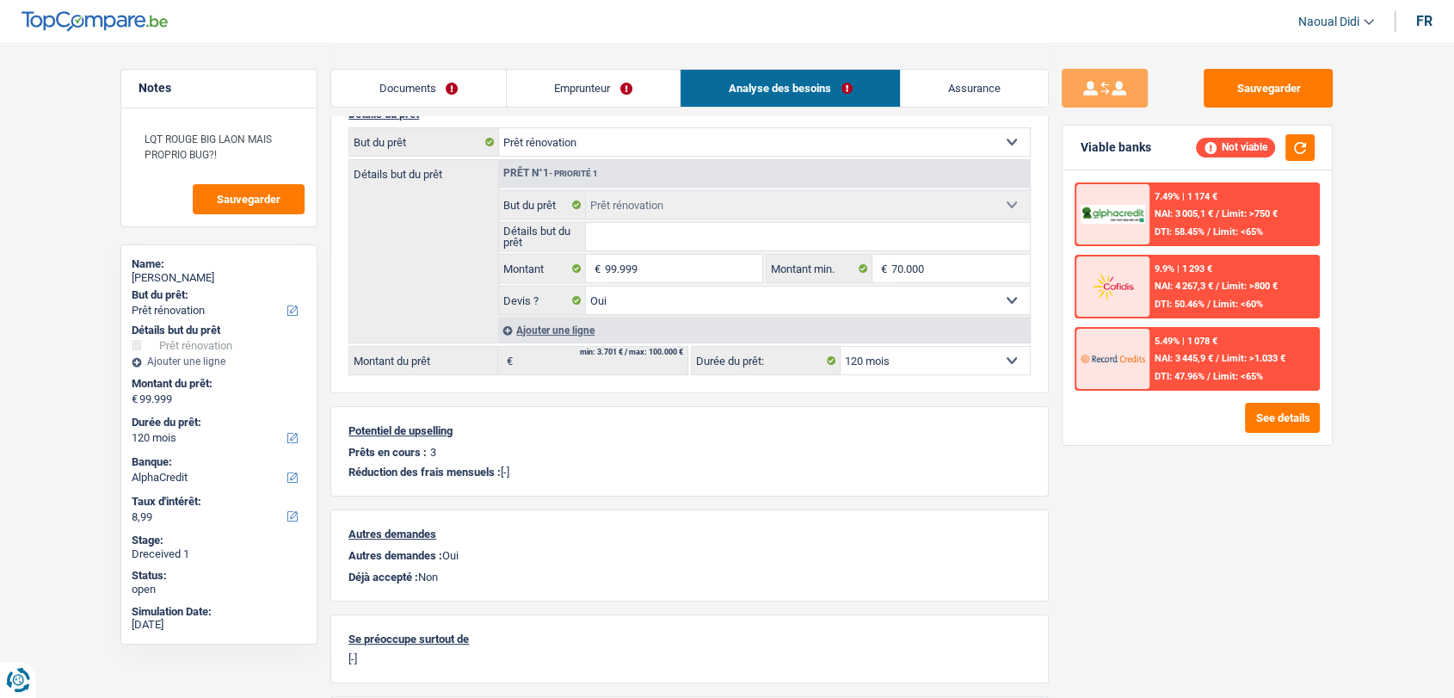
scroll to position [0, 0]
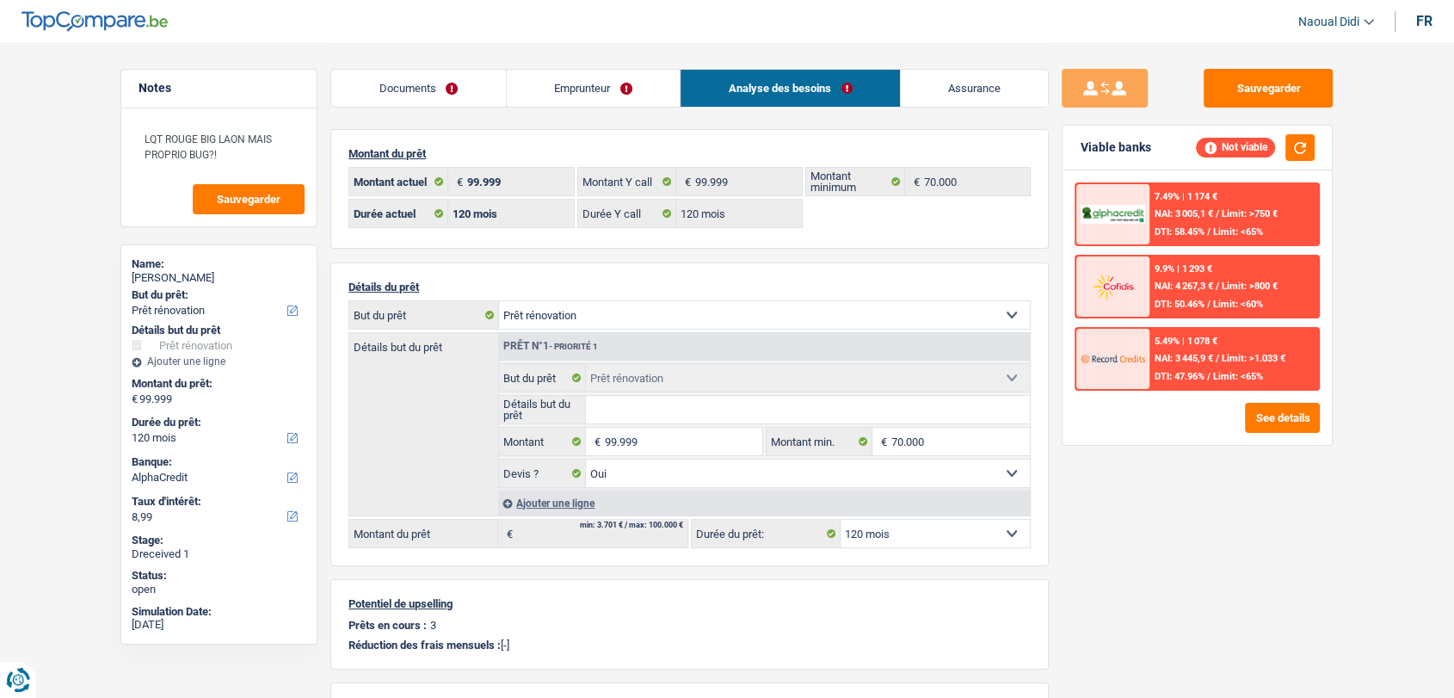
click at [603, 83] on link "Emprunteur" at bounding box center [594, 88] width 174 height 37
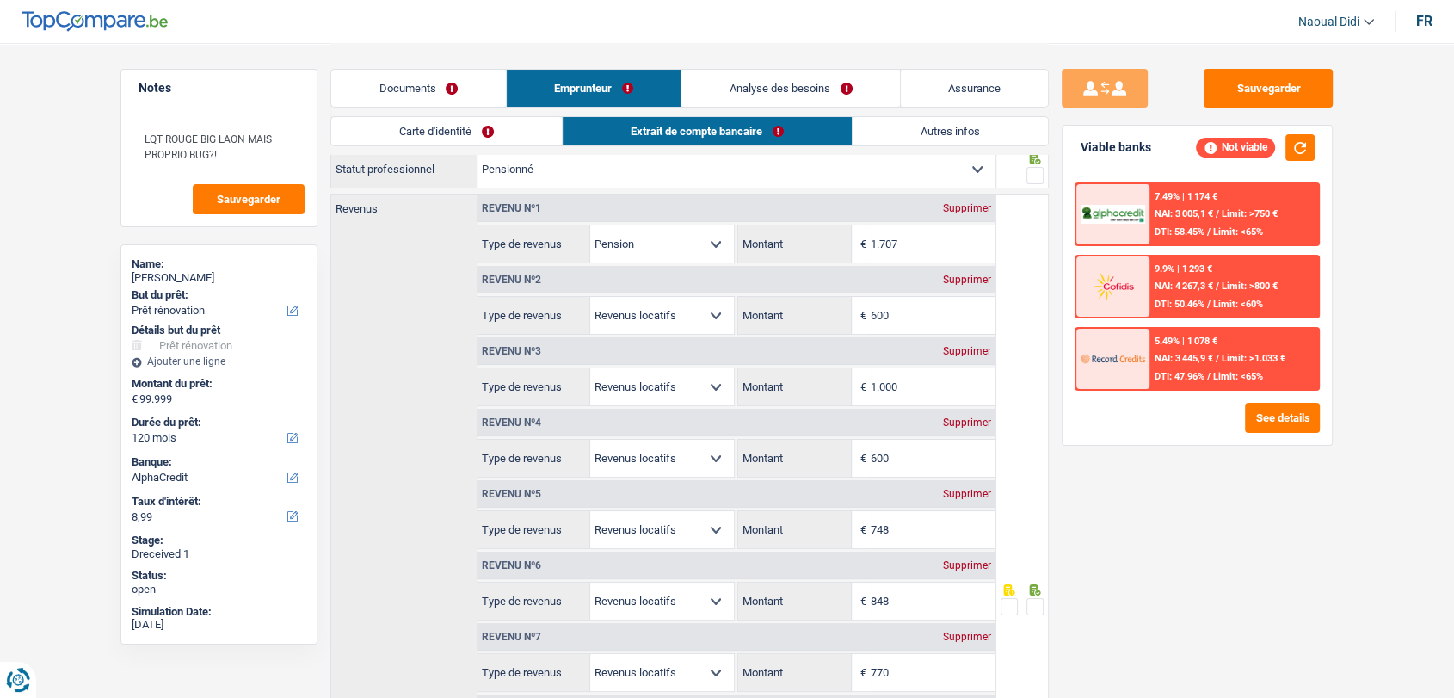
scroll to position [96, 0]
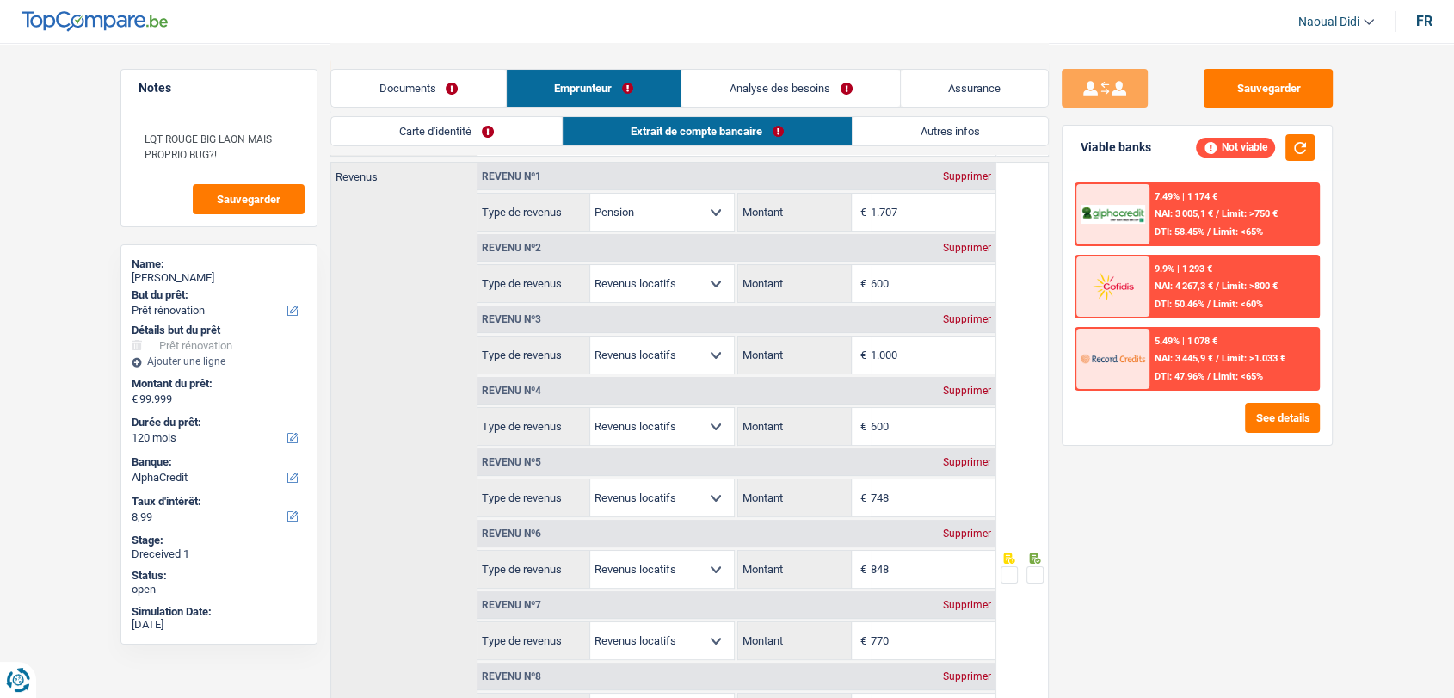
click at [416, 139] on link "Carte d'identité" at bounding box center [446, 131] width 231 height 28
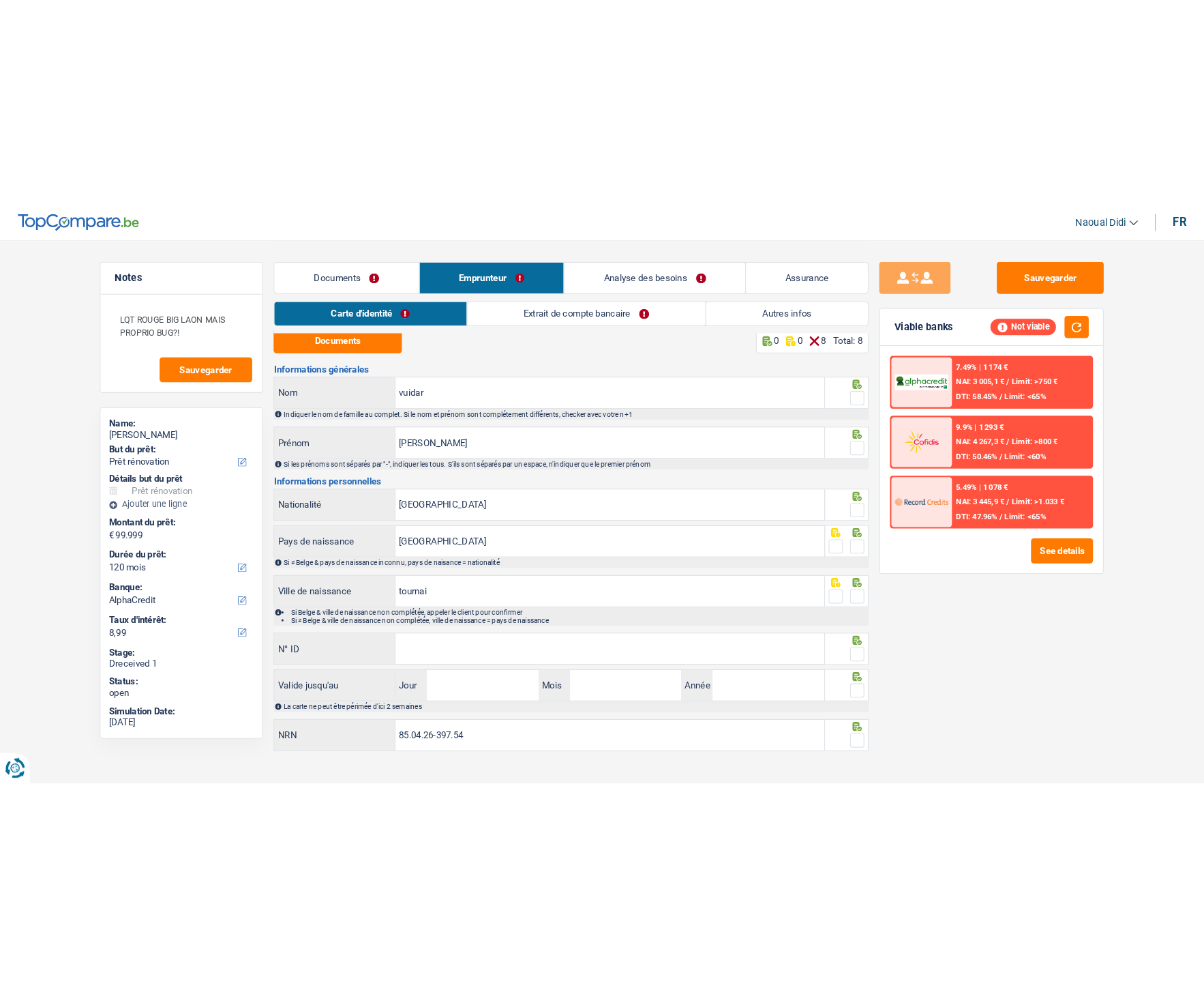
scroll to position [0, 0]
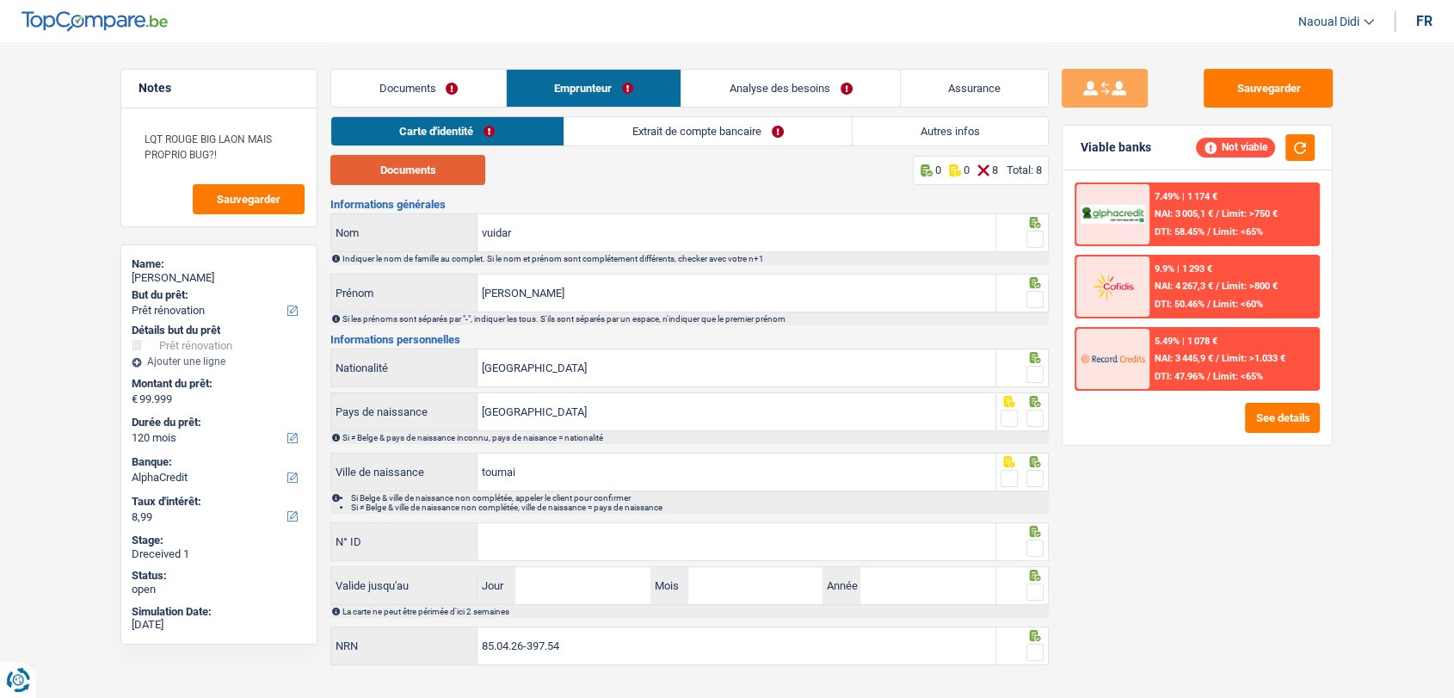
click at [417, 163] on button "Documents" at bounding box center [407, 170] width 155 height 30
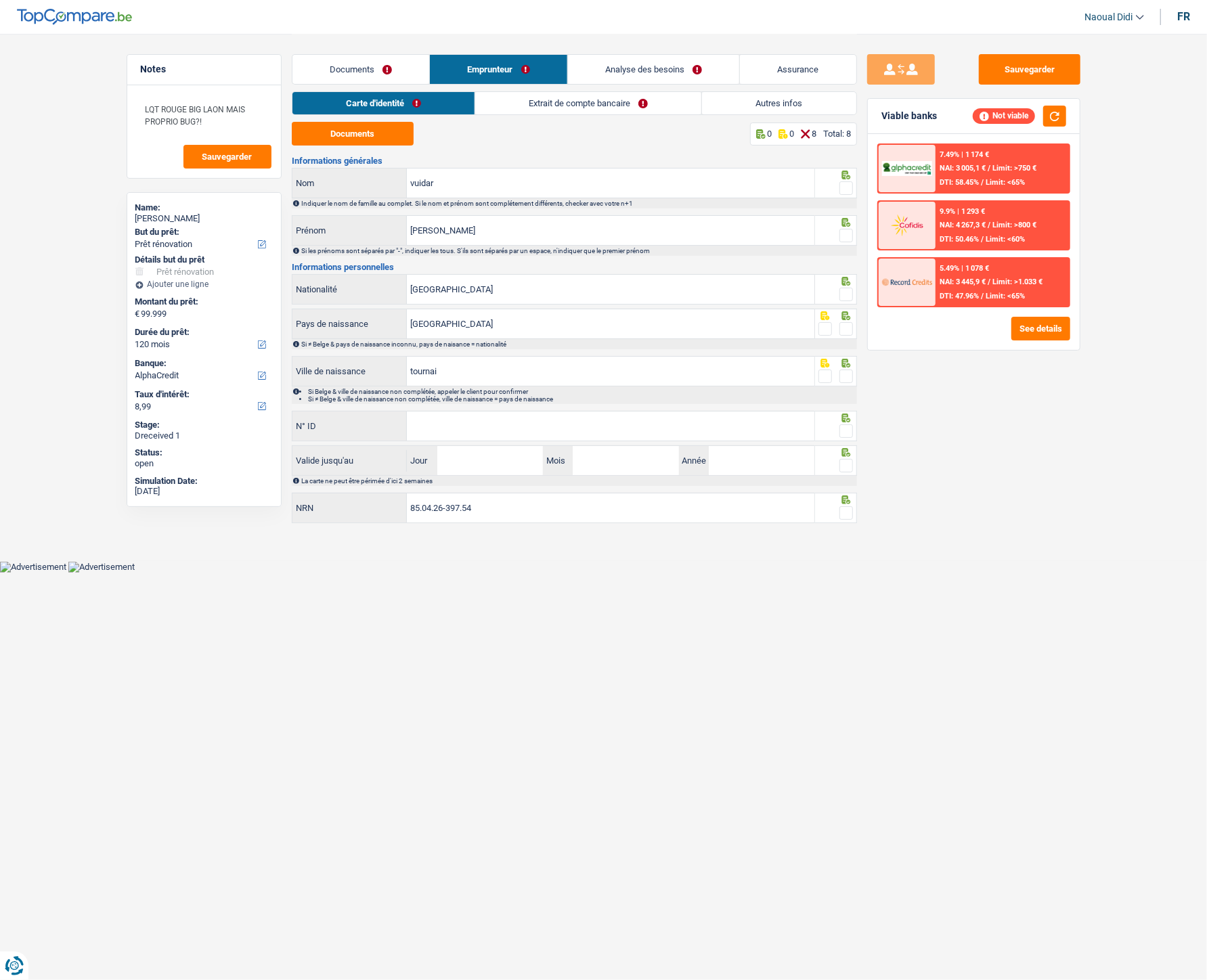
drag, startPoint x: 842, startPoint y: 186, endPoint x: 843, endPoint y: 219, distance: 33.0
click at [842, 186] on span at bounding box center [846, 188] width 13 height 13
click at [0, 0] on input "radio" at bounding box center [0, 0] width 0 height 0
click at [848, 235] on span at bounding box center [846, 235] width 13 height 13
click at [0, 0] on input "radio" at bounding box center [0, 0] width 0 height 0
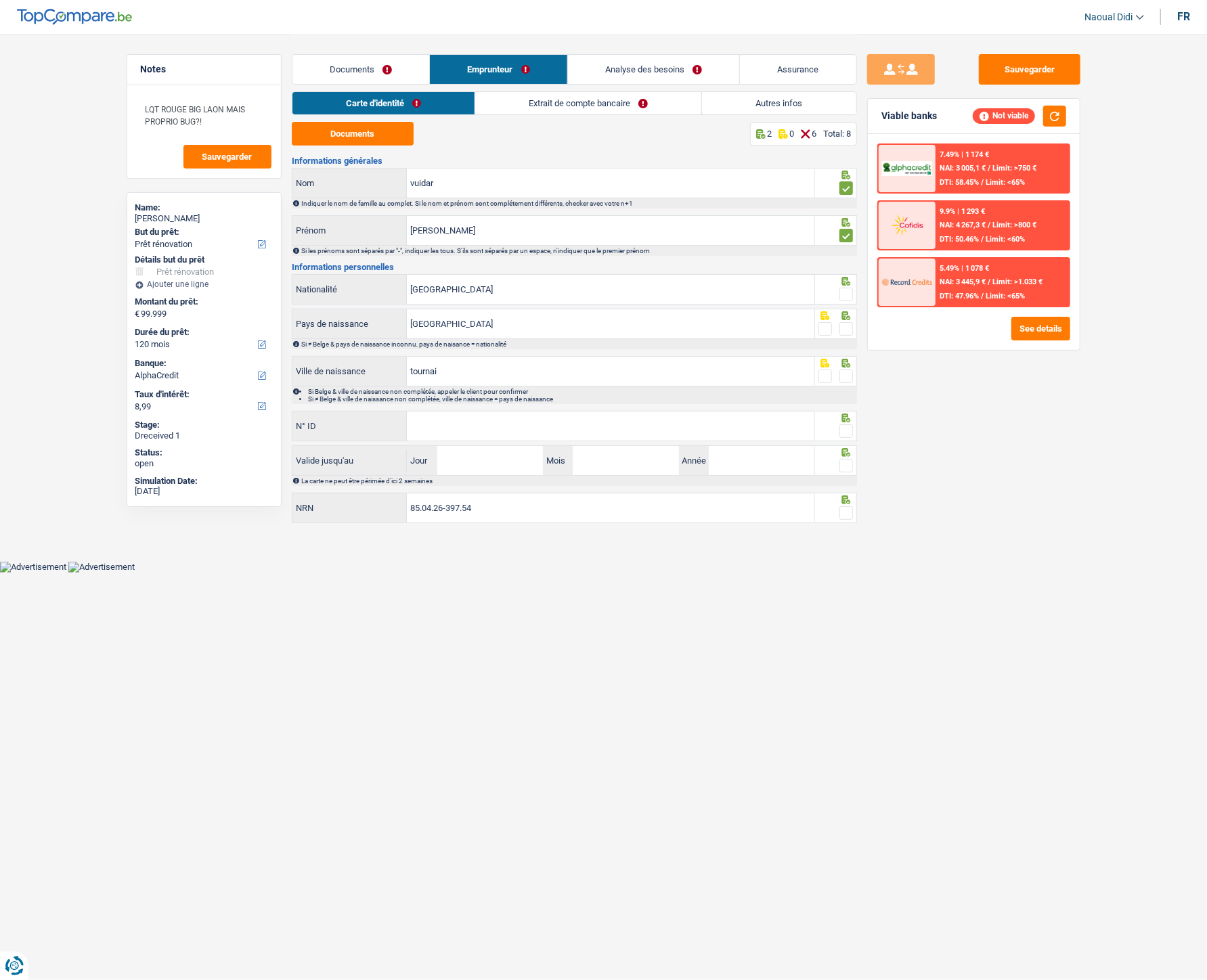
click at [845, 295] on span at bounding box center [846, 294] width 13 height 13
click at [0, 0] on input "radio" at bounding box center [0, 0] width 0 height 0
click at [845, 330] on span at bounding box center [846, 329] width 13 height 13
click at [0, 0] on input "radio" at bounding box center [0, 0] width 0 height 0
click at [840, 380] on span at bounding box center [846, 376] width 13 height 13
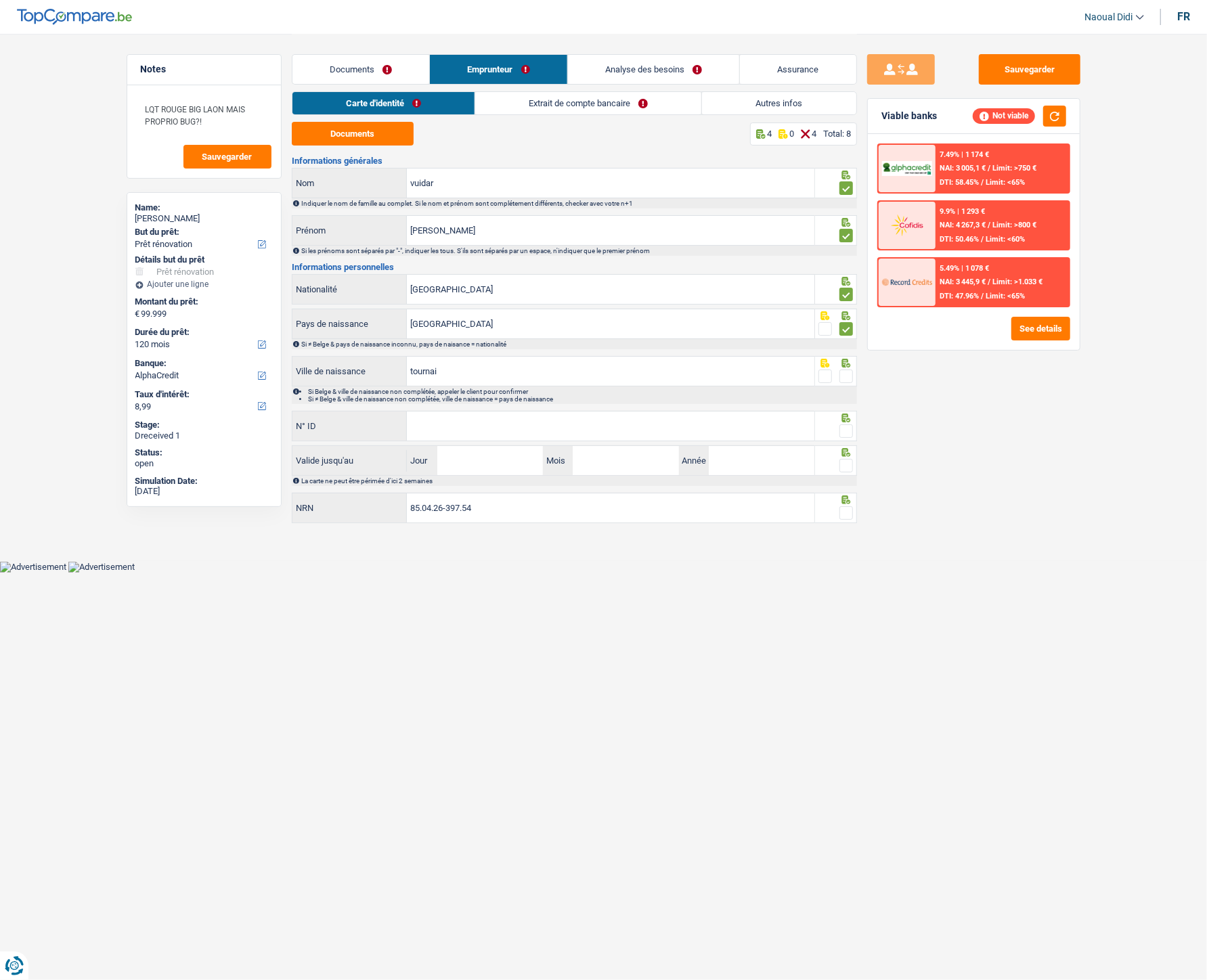
click at [0, 0] on input "radio" at bounding box center [0, 0] width 0 height 0
click at [431, 415] on input "N° ID" at bounding box center [611, 426] width 408 height 29
paste input "592-7246376-72"
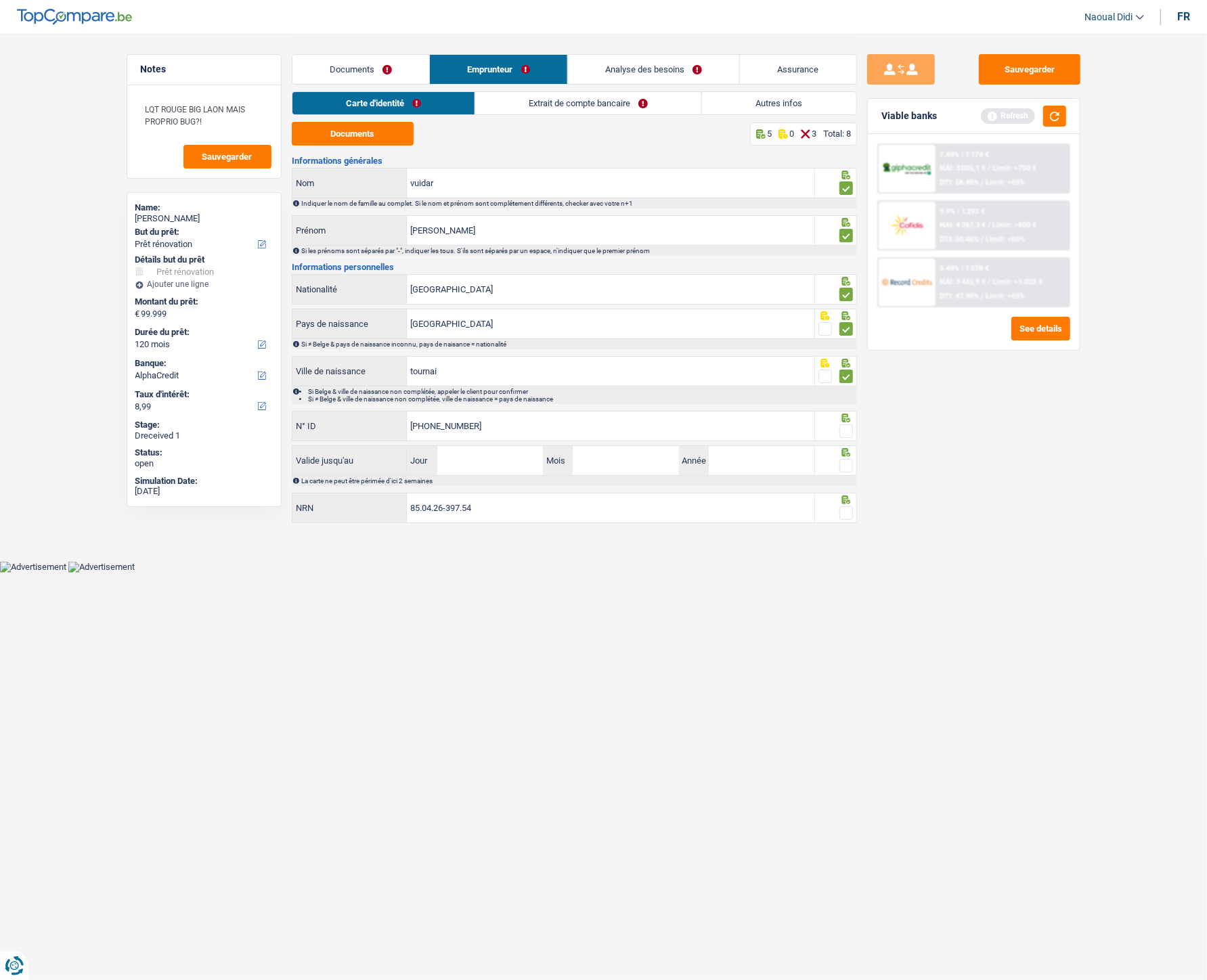
type input "592-7246376-72"
click at [844, 429] on span at bounding box center [846, 430] width 13 height 13
click at [0, 0] on input "radio" at bounding box center [0, 0] width 0 height 0
click at [844, 429] on span at bounding box center [846, 430] width 13 height 13
click at [0, 0] on input "radio" at bounding box center [0, 0] width 0 height 0
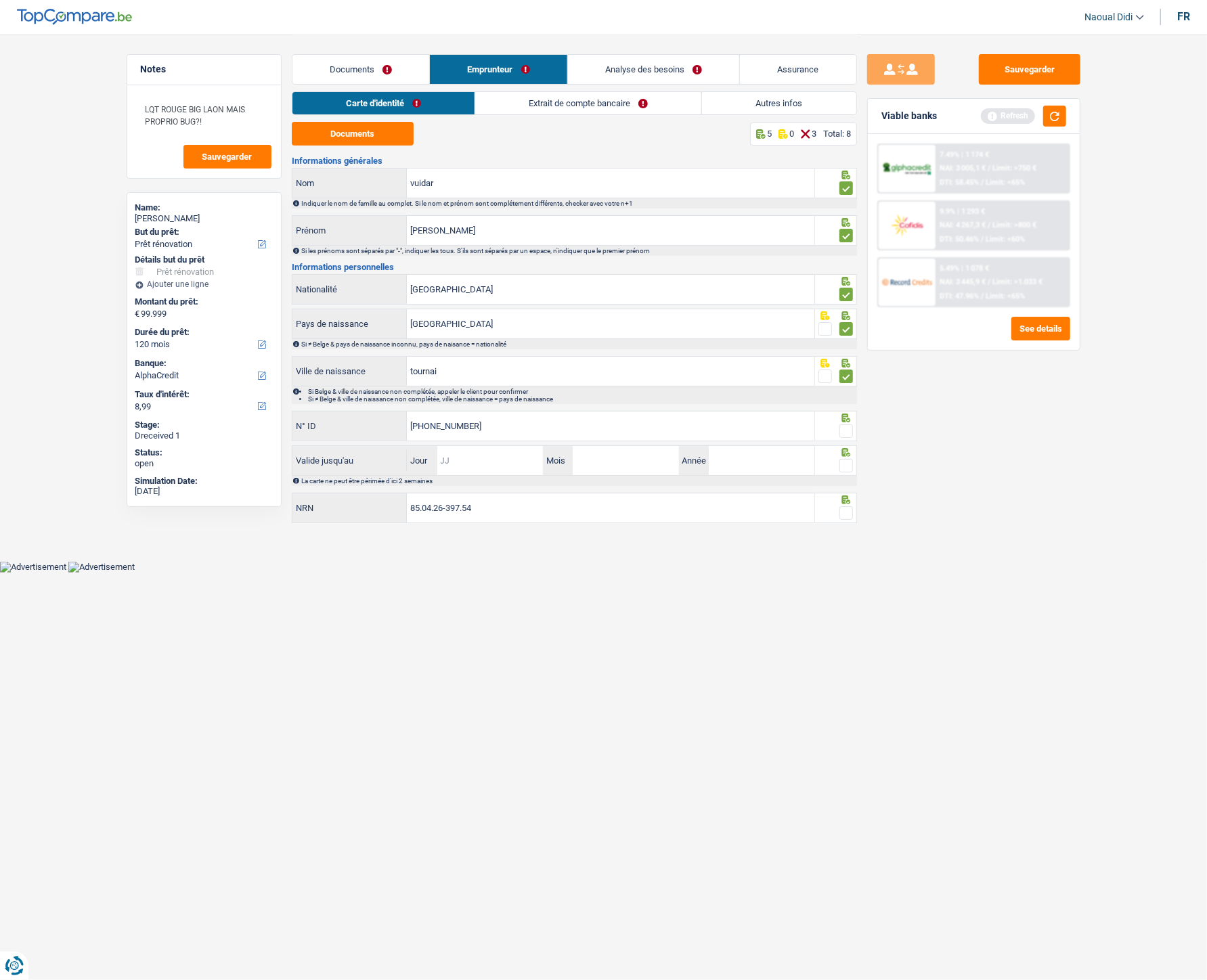
click at [497, 455] on input "Jour" at bounding box center [490, 460] width 105 height 29
click at [847, 432] on span at bounding box center [846, 430] width 13 height 13
click at [0, 0] on input "radio" at bounding box center [0, 0] width 0 height 0
click at [501, 466] on input "Jour" at bounding box center [490, 460] width 105 height 29
type input "03"
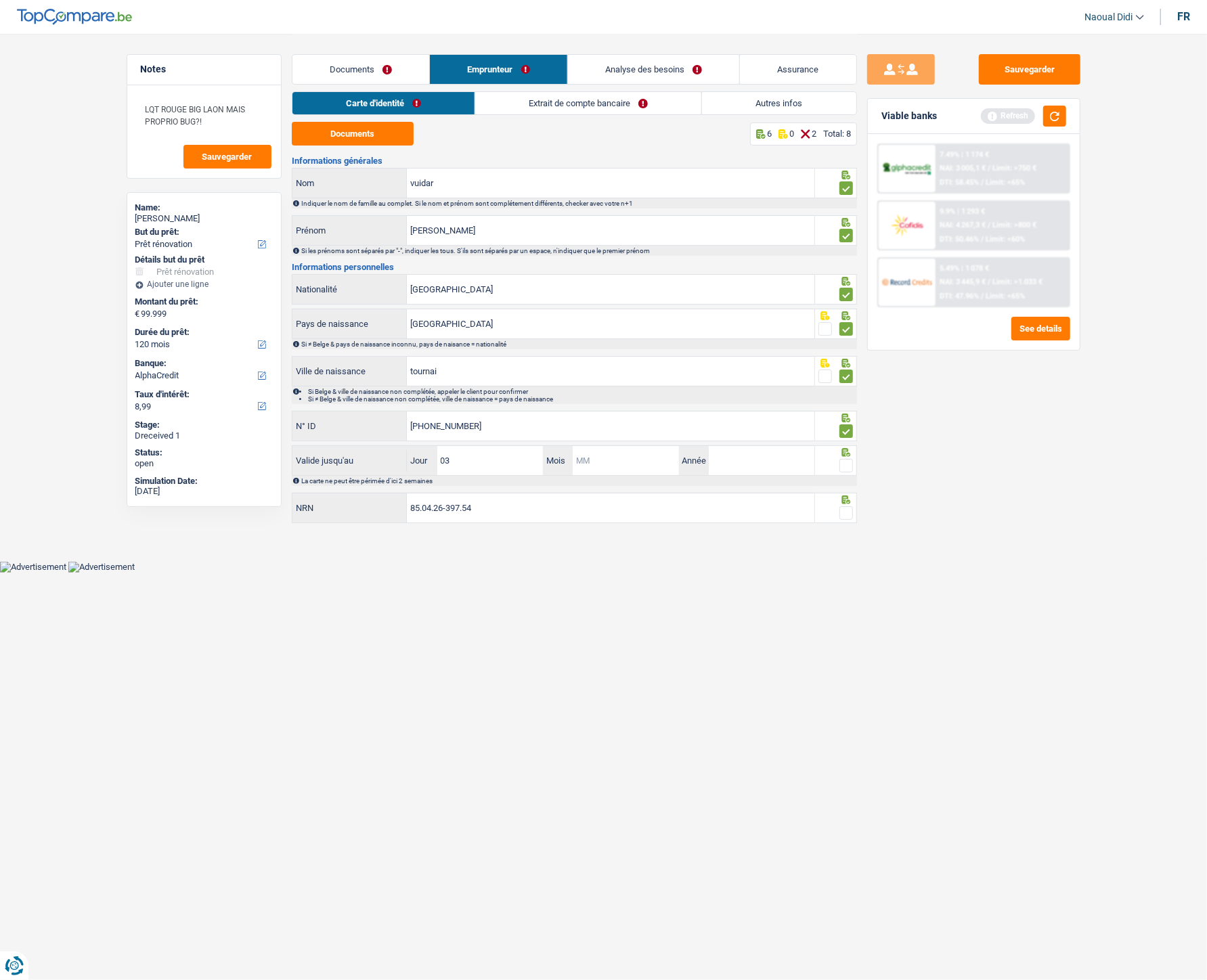
type input "1"
type input "01"
type input "2028"
click at [845, 510] on span at bounding box center [846, 513] width 13 height 13
click at [0, 0] on input "radio" at bounding box center [0, 0] width 0 height 0
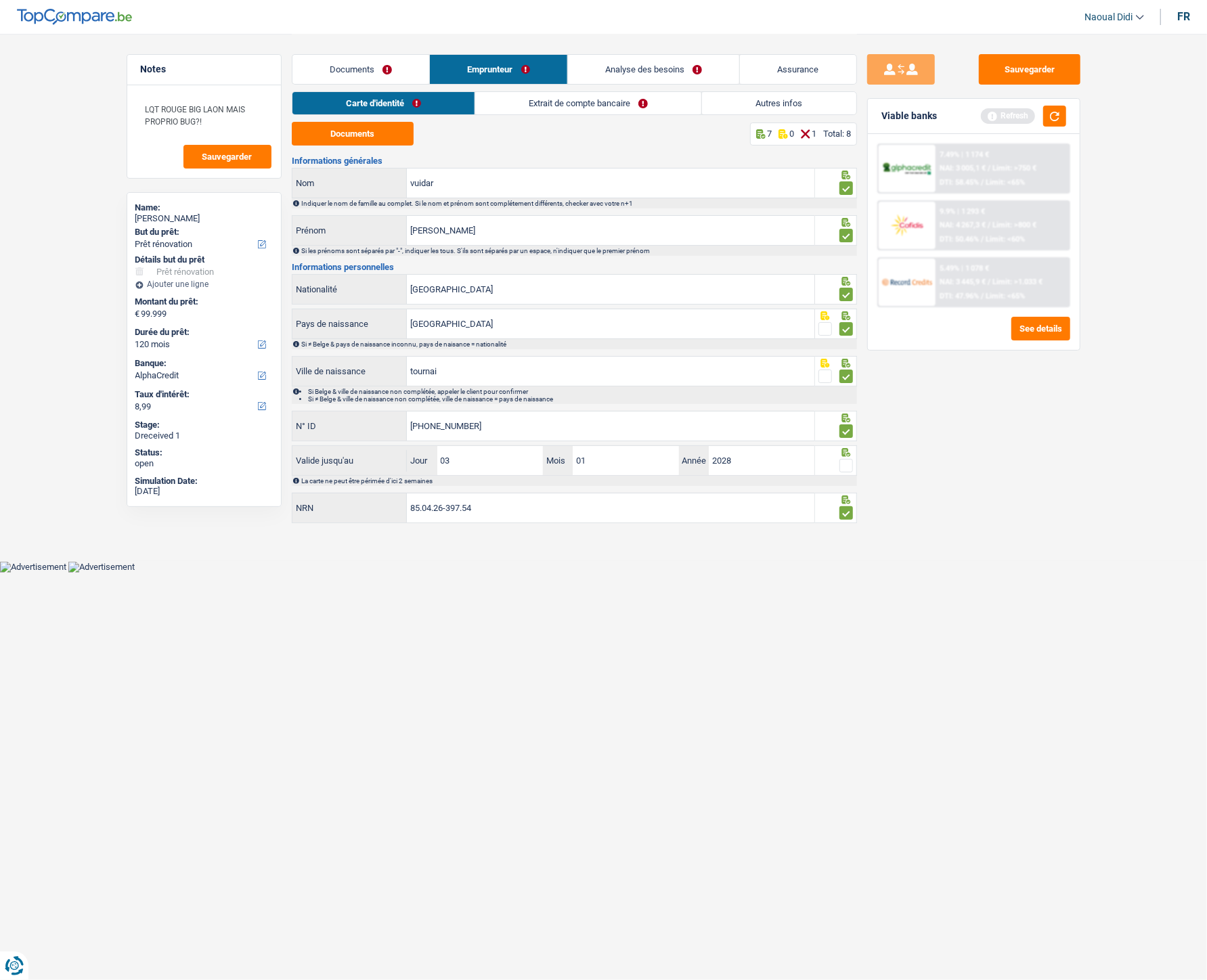
click at [846, 470] on span at bounding box center [846, 465] width 13 height 13
click at [0, 0] on input "radio" at bounding box center [0, 0] width 0 height 0
click at [1034, 68] on button "Sauvegarder" at bounding box center [1029, 69] width 102 height 31
click at [608, 98] on link "Extrait de compte bancaire" at bounding box center [589, 103] width 226 height 22
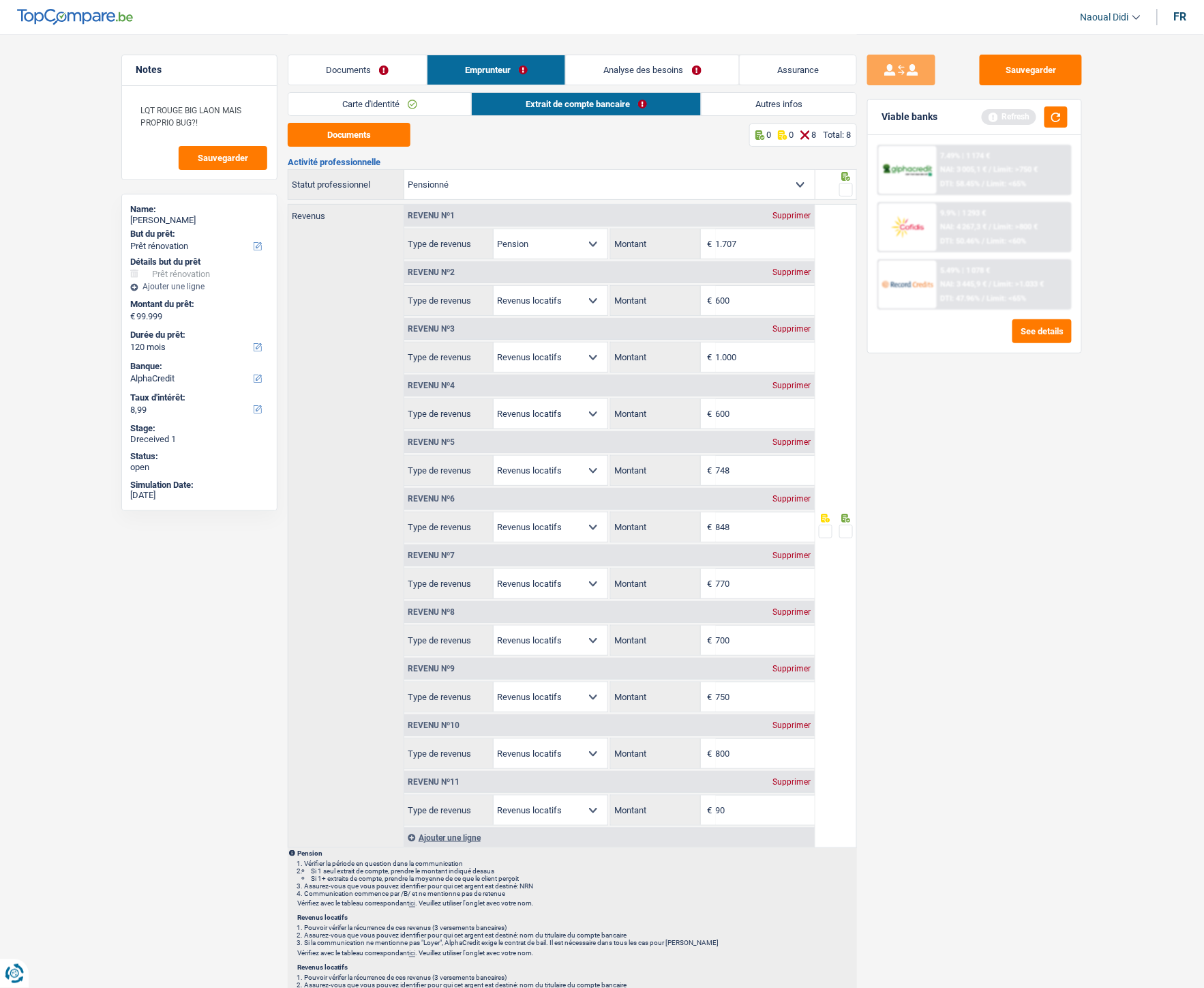
click at [788, 553] on div "Supprimer" at bounding box center [792, 782] width 45 height 8
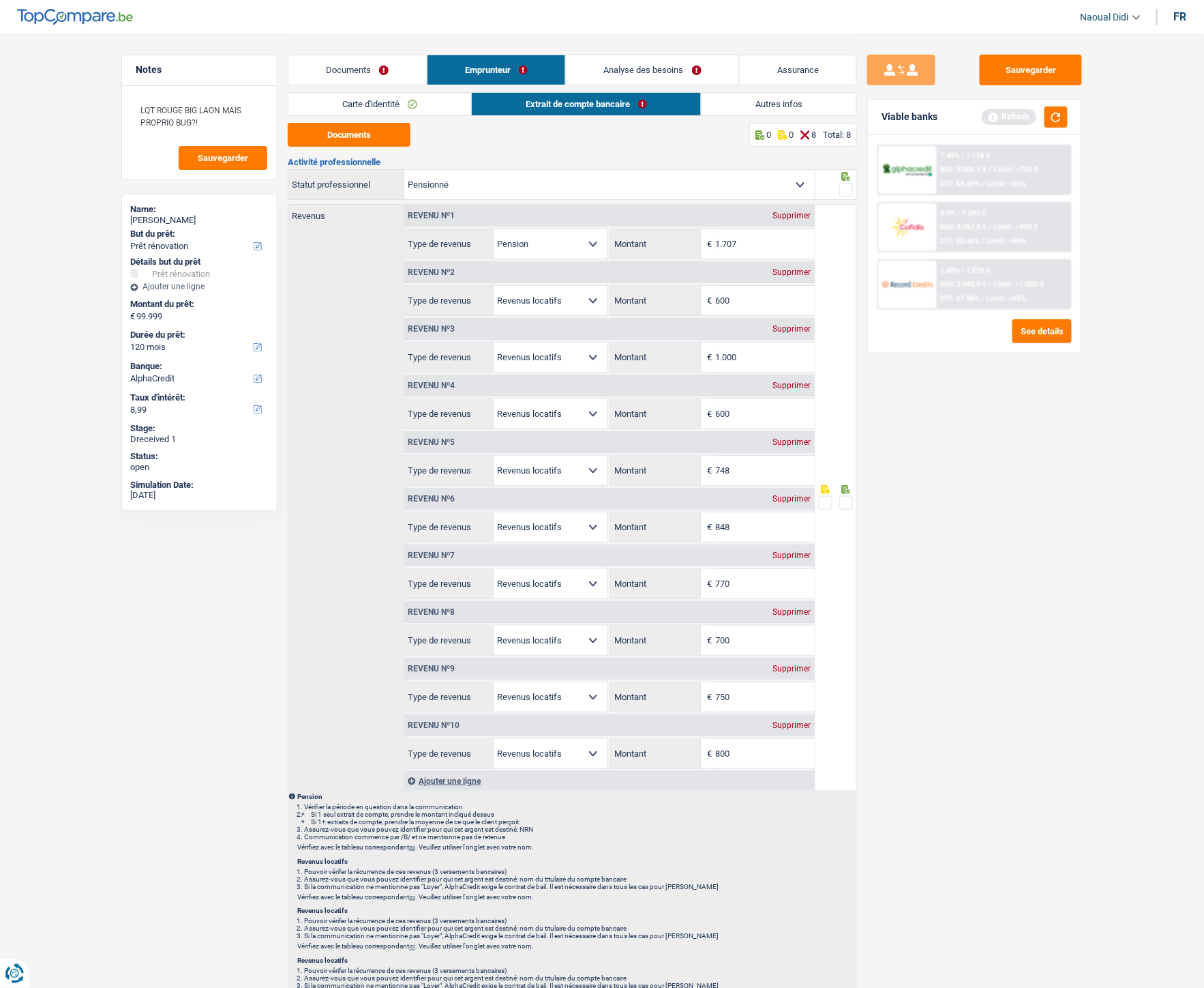
click at [847, 506] on span at bounding box center [846, 503] width 13 height 13
click at [0, 0] on input "radio" at bounding box center [0, 0] width 0 height 0
click at [847, 190] on span at bounding box center [846, 190] width 13 height 13
click at [0, 0] on input "radio" at bounding box center [0, 0] width 0 height 0
drag, startPoint x: 847, startPoint y: 190, endPoint x: 848, endPoint y: 227, distance: 37.0
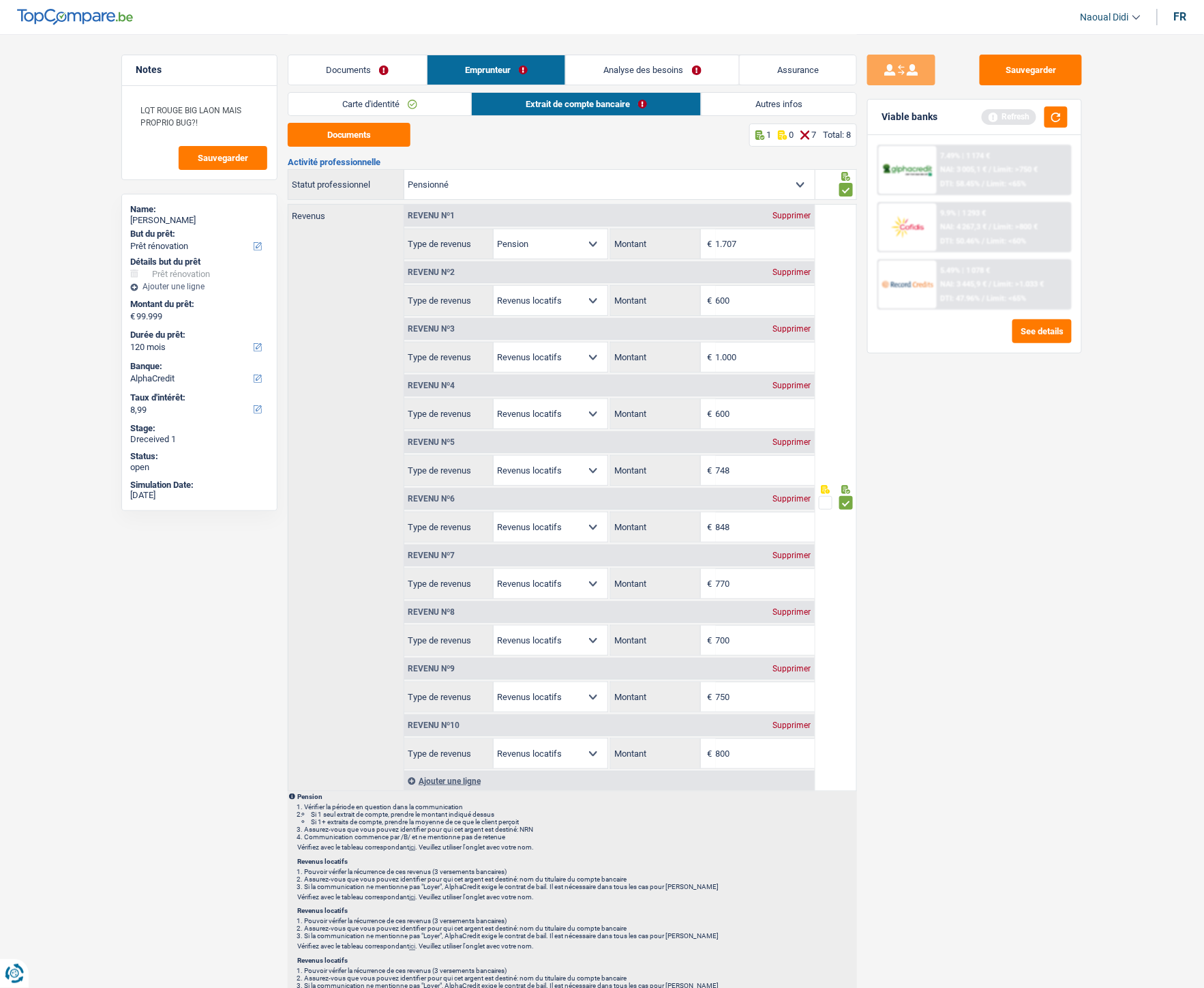
click at [847, 190] on span at bounding box center [846, 190] width 13 height 13
click at [0, 0] on input "radio" at bounding box center [0, 0] width 0 height 0
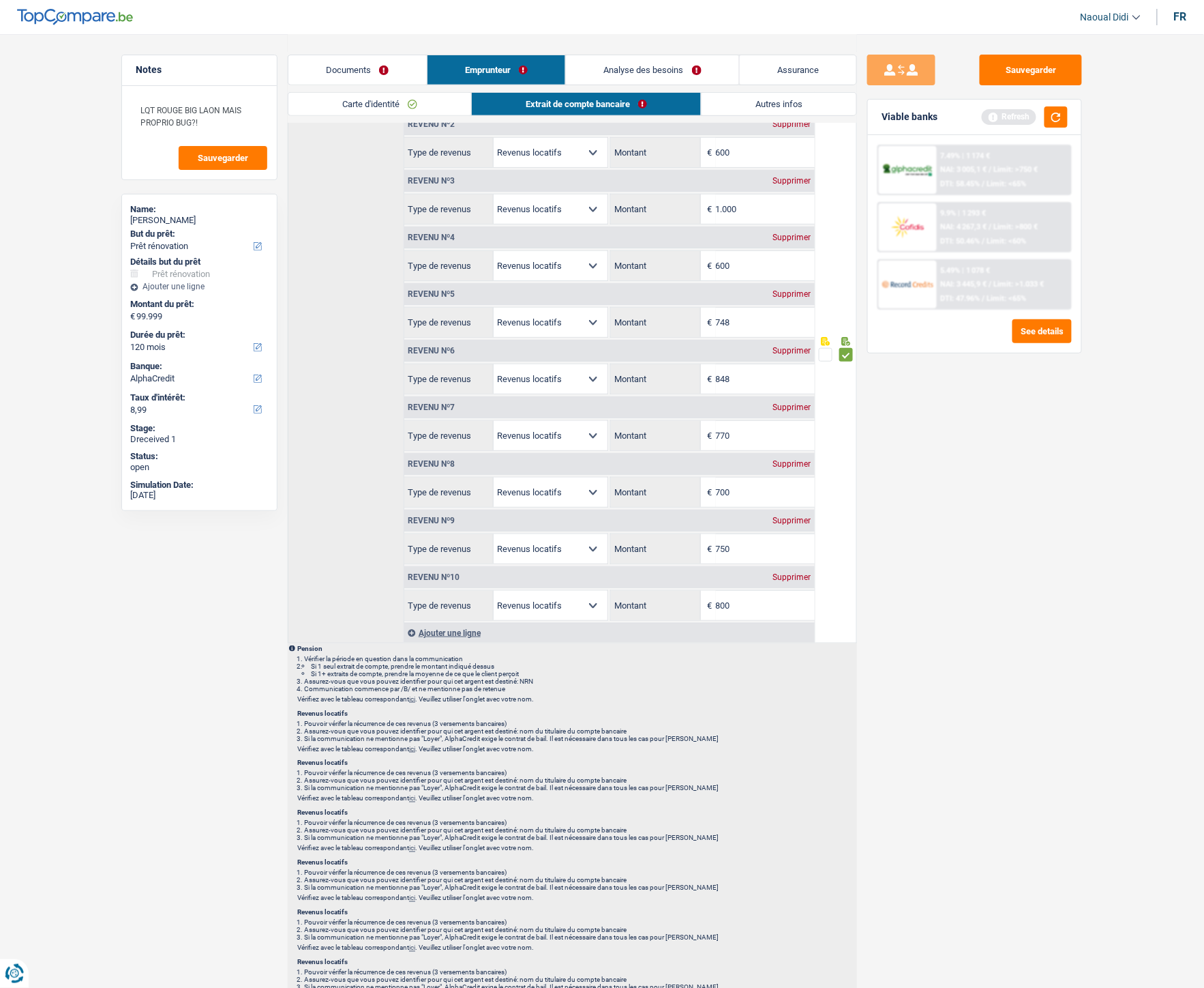
scroll to position [151, 0]
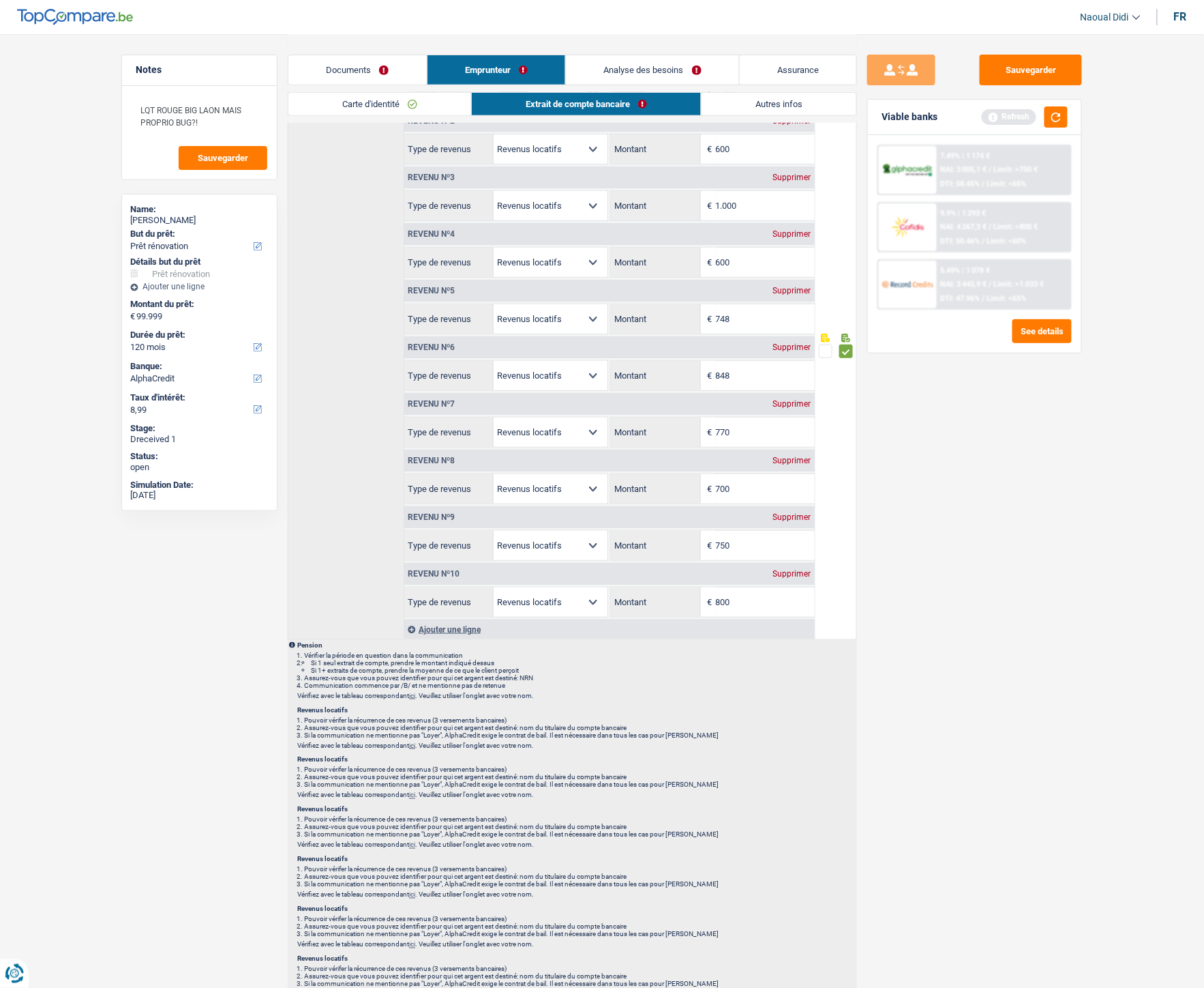
click at [659, 63] on link "Analyse des besoins" at bounding box center [652, 70] width 174 height 29
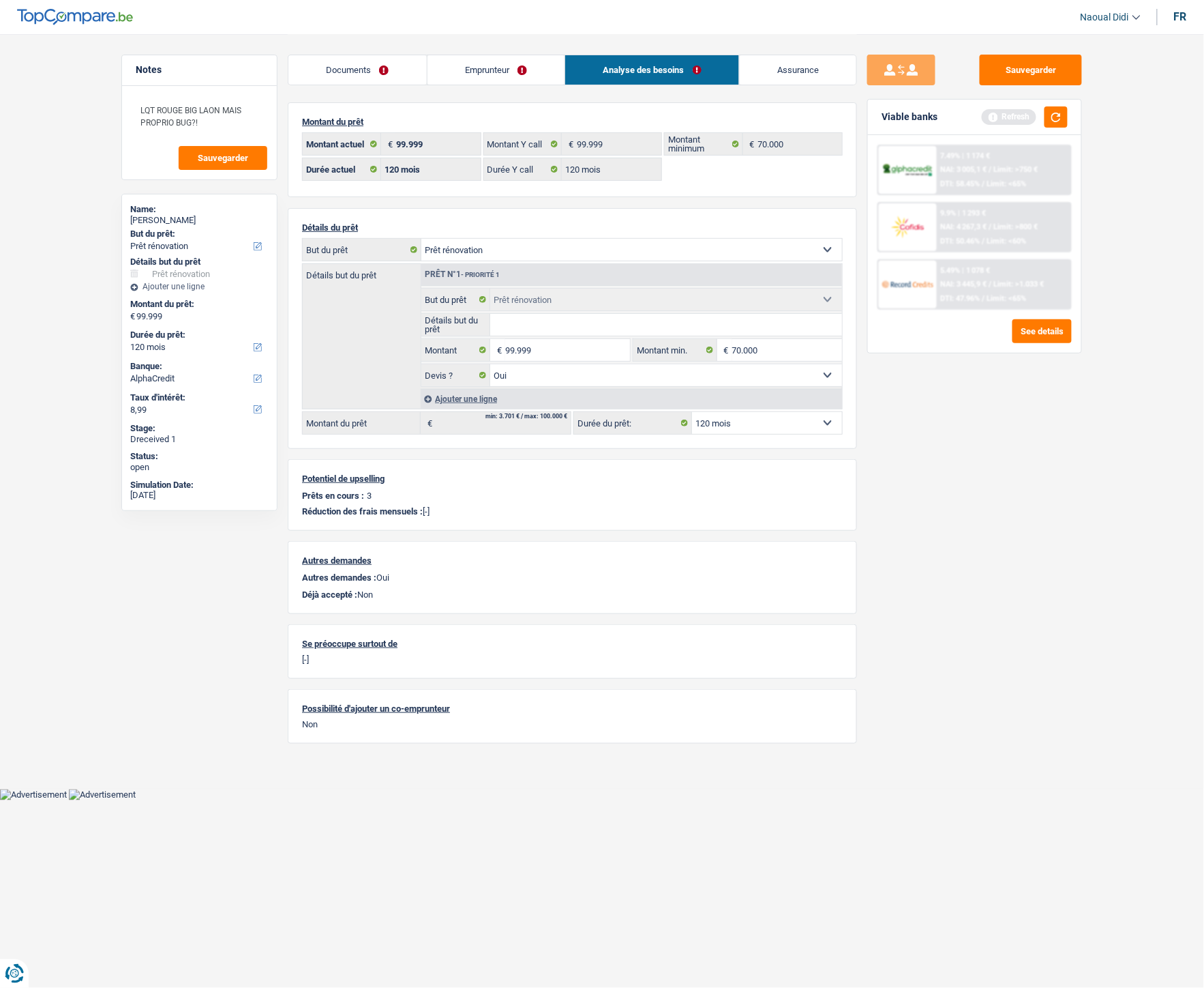
scroll to position [0, 0]
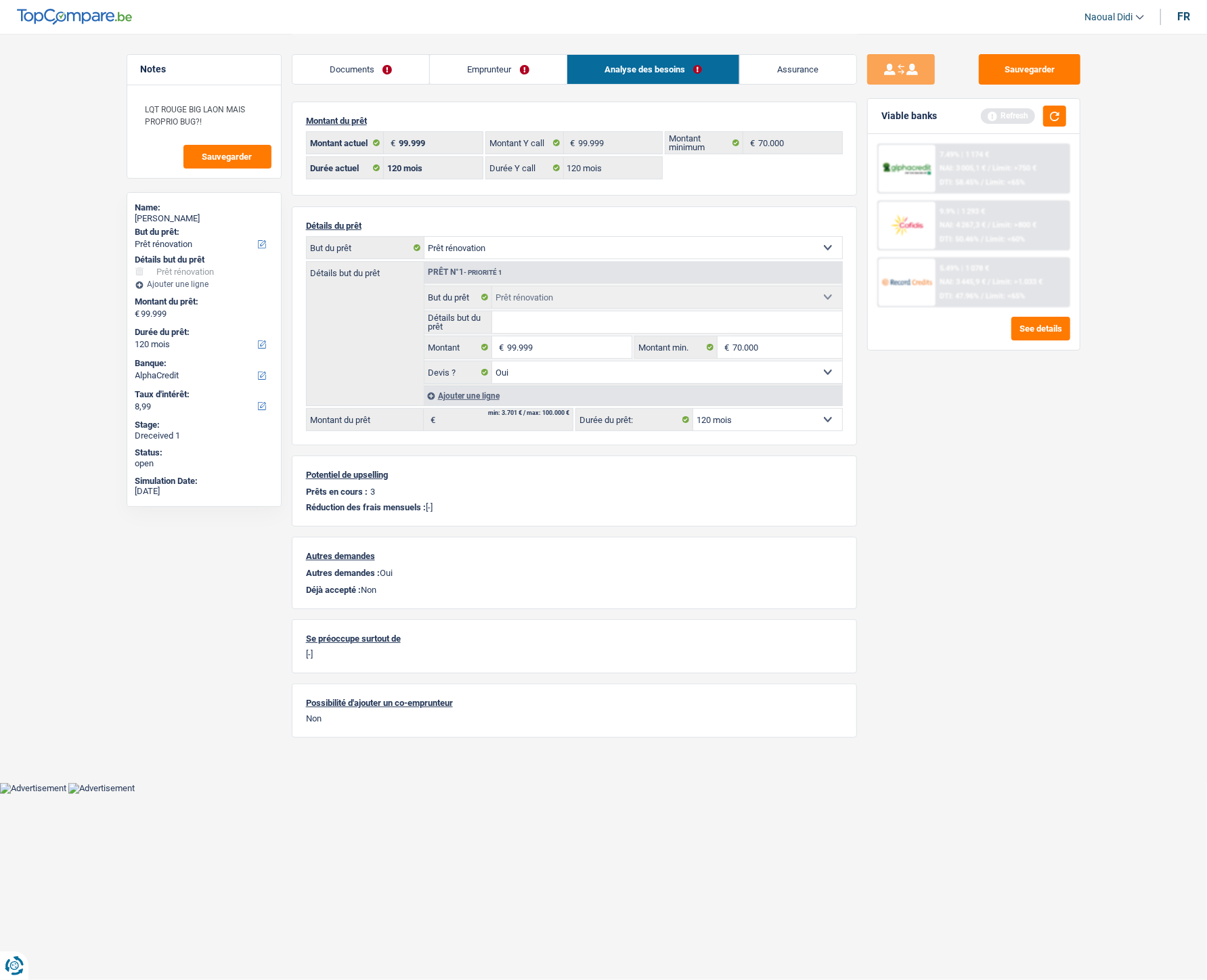
click at [347, 72] on link "Documents" at bounding box center [361, 69] width 138 height 29
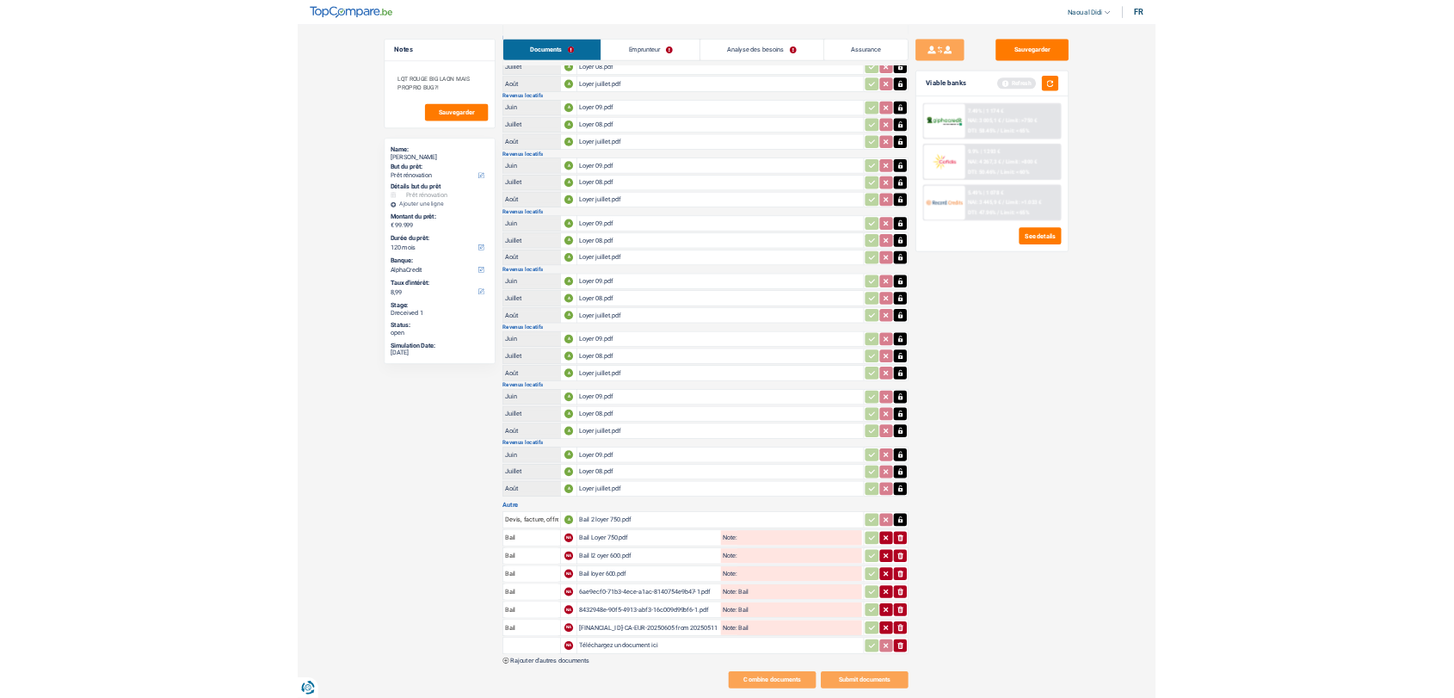
scroll to position [392, 0]
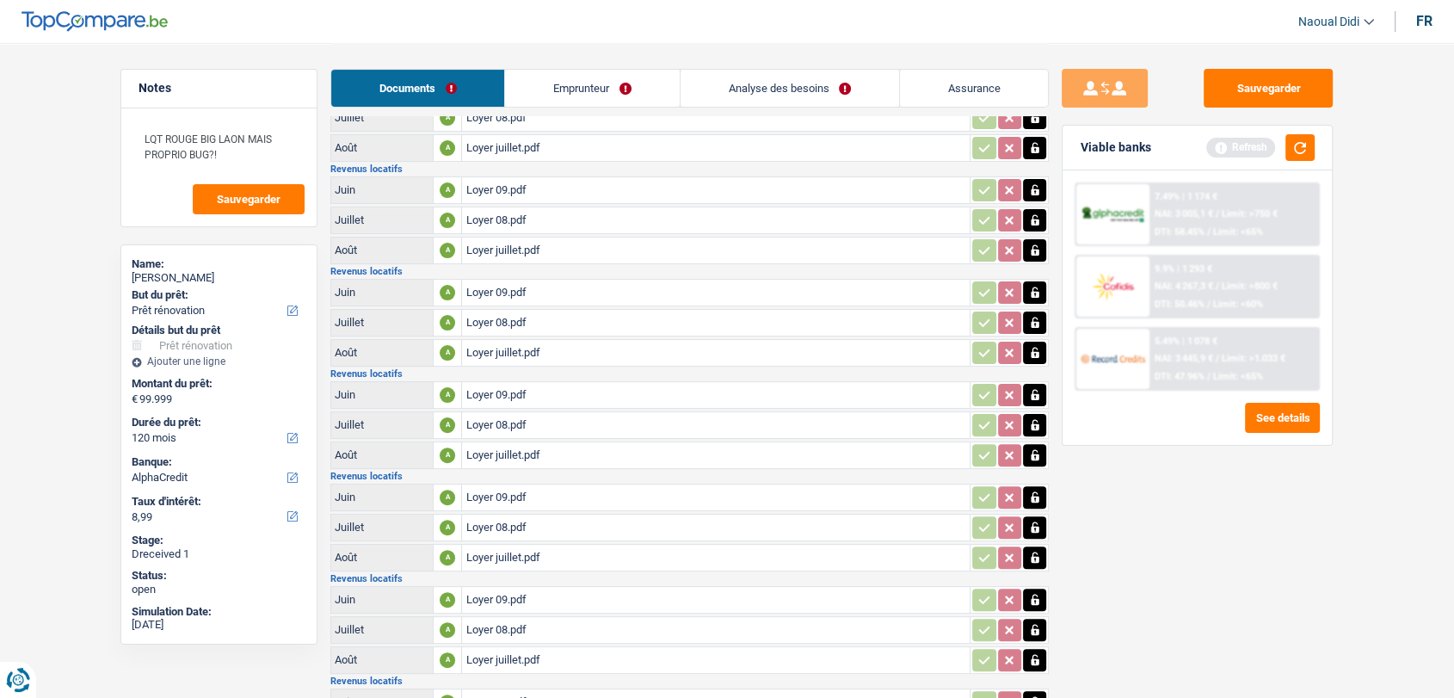
click at [608, 89] on link "Emprunteur" at bounding box center [592, 88] width 174 height 37
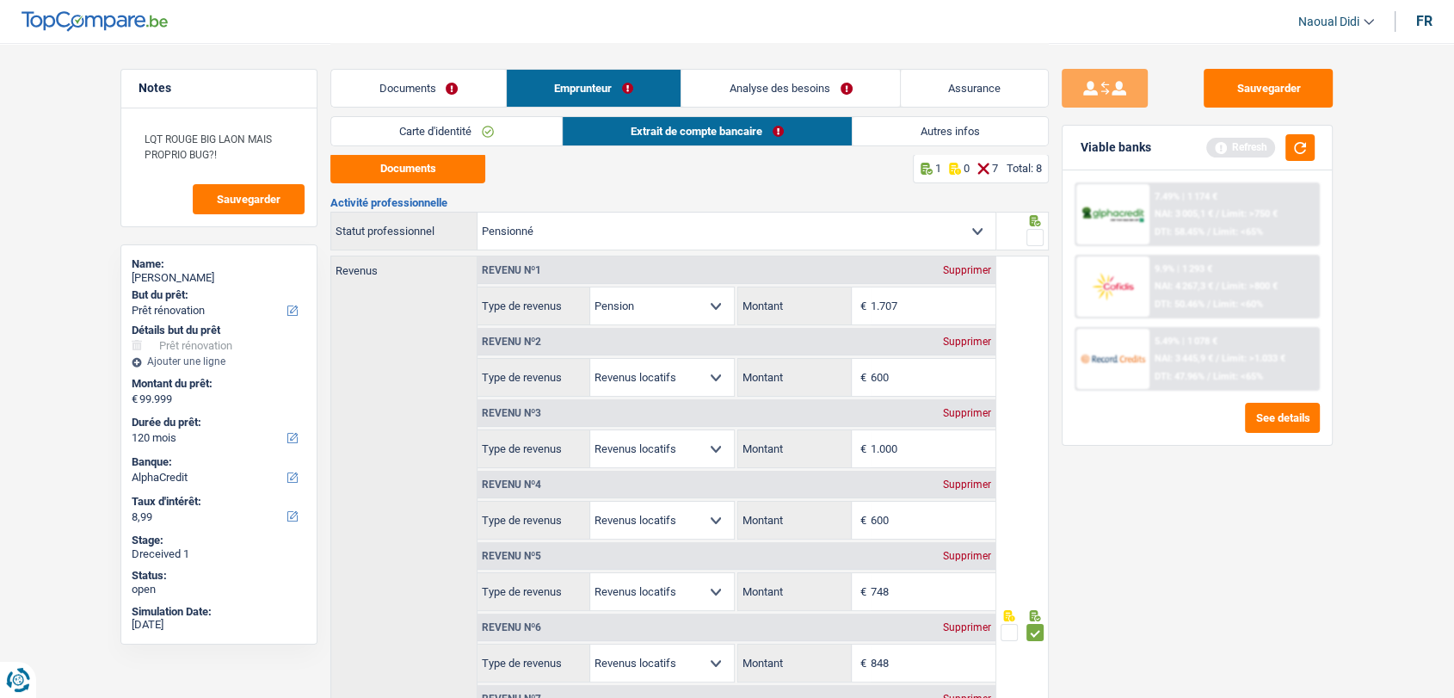
scroll to position [0, 0]
click at [777, 76] on link "Analyse des besoins" at bounding box center [790, 88] width 219 height 37
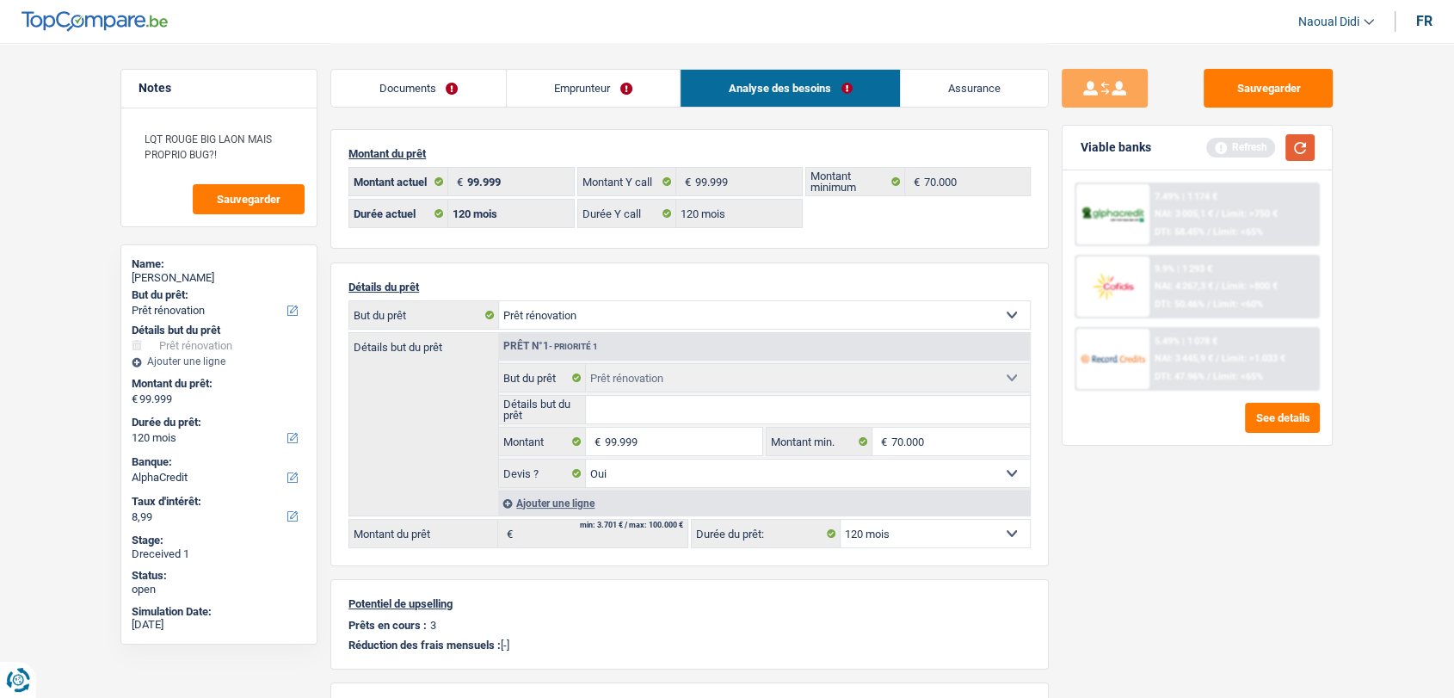
click at [1302, 149] on button "button" at bounding box center [1299, 147] width 29 height 27
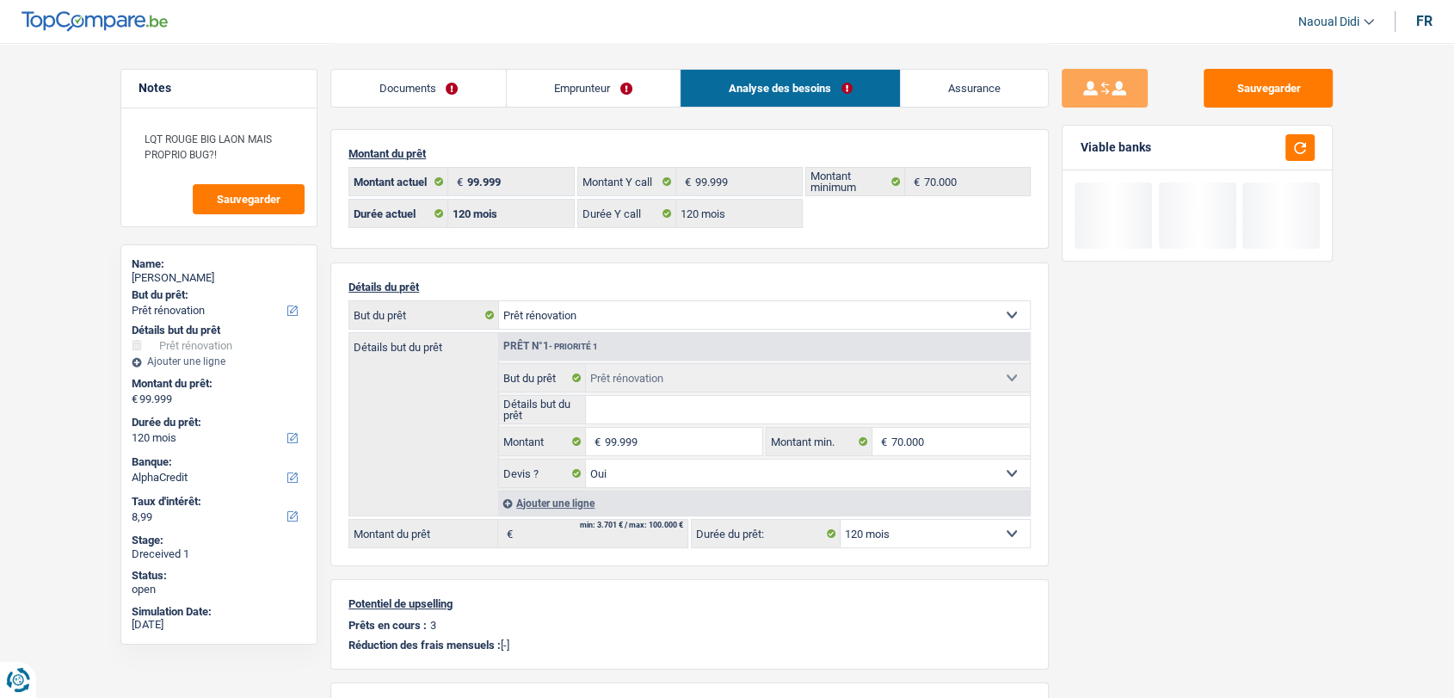
click at [607, 77] on link "Emprunteur" at bounding box center [594, 88] width 174 height 37
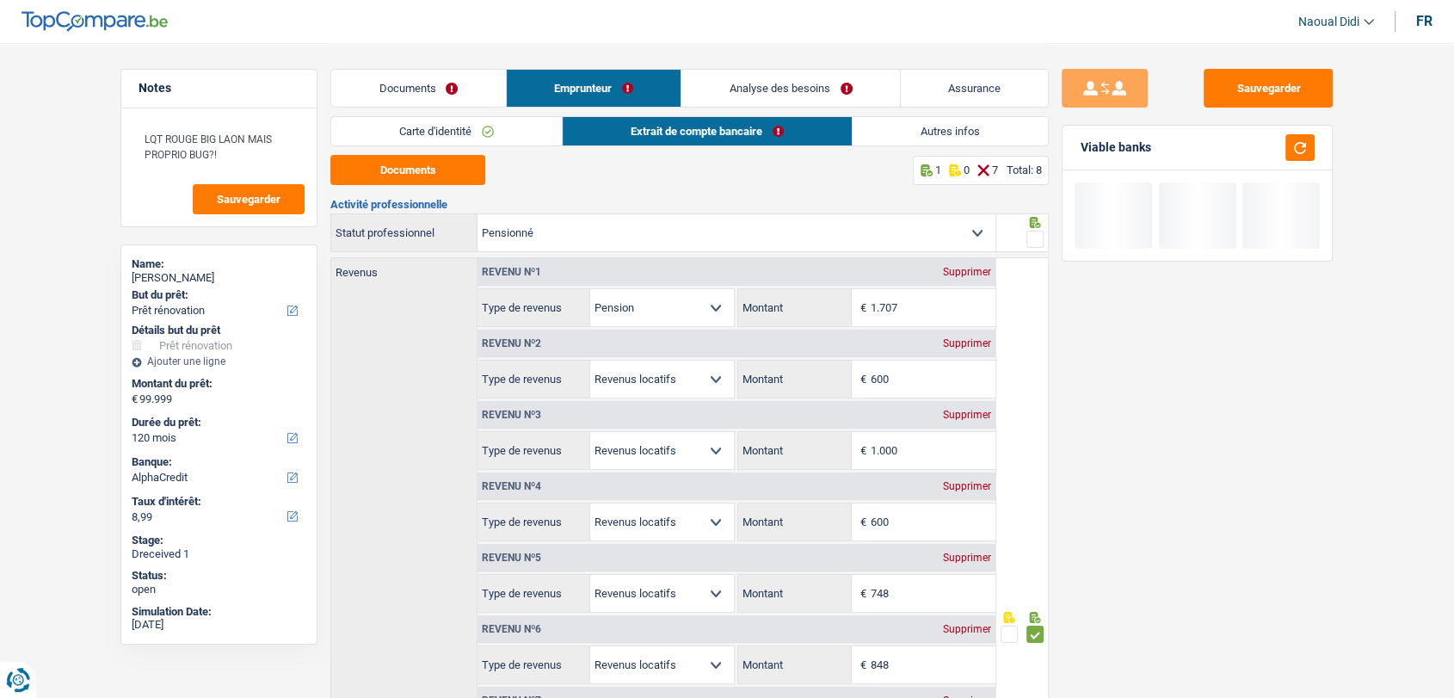
click at [964, 133] on link "Autres infos" at bounding box center [950, 131] width 195 height 28
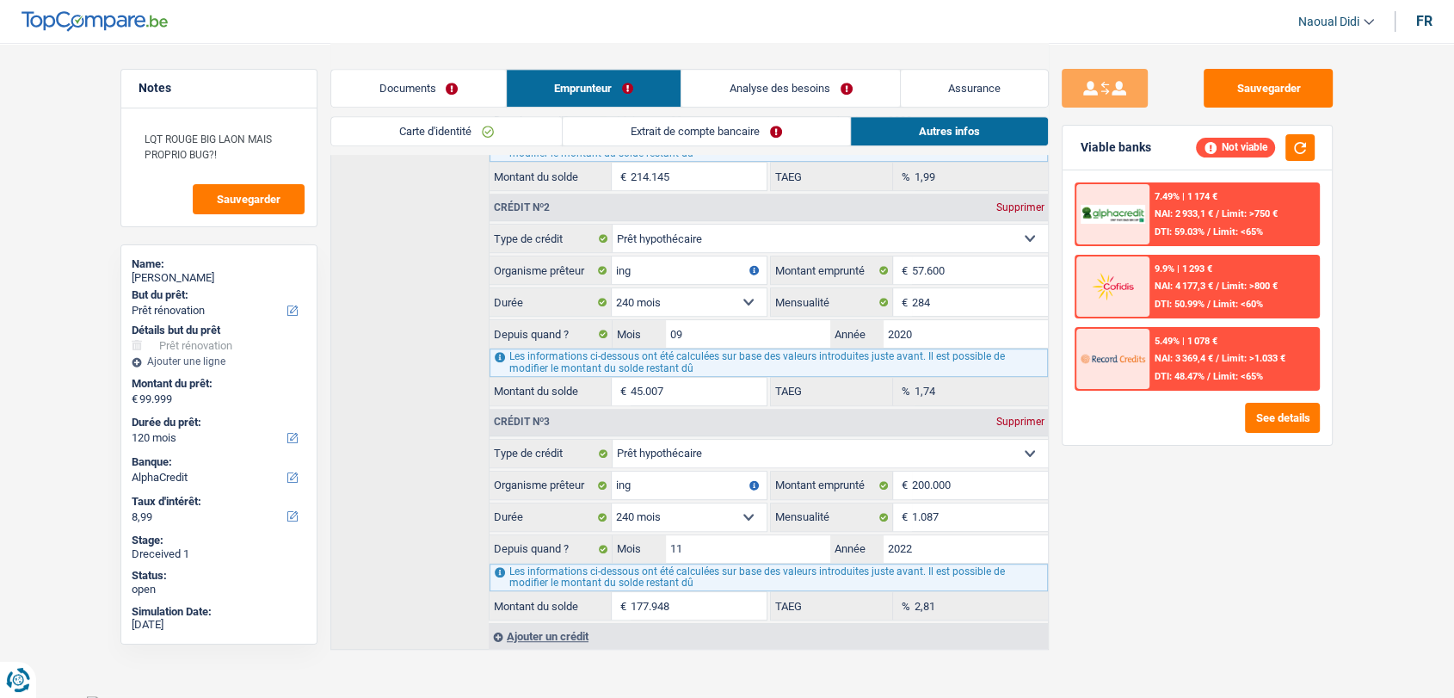
scroll to position [841, 0]
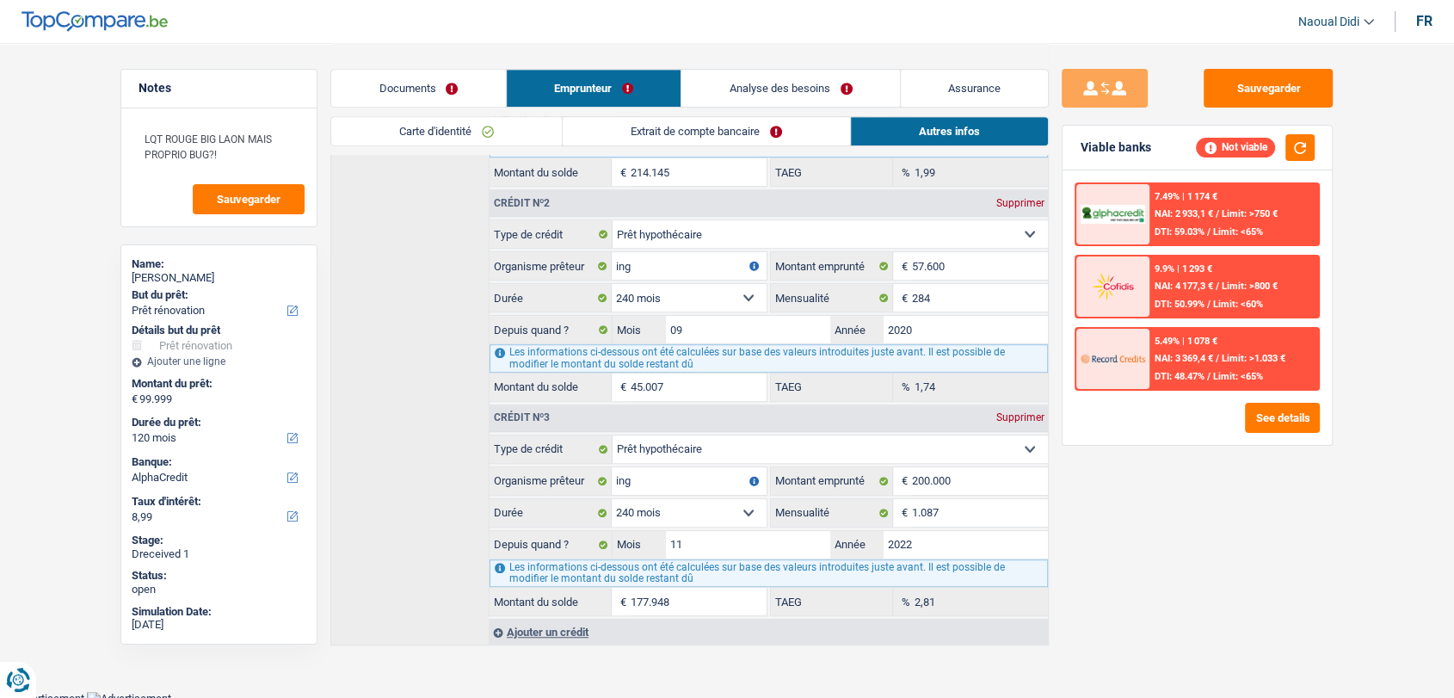
click at [792, 90] on link "Analyse des besoins" at bounding box center [790, 88] width 219 height 37
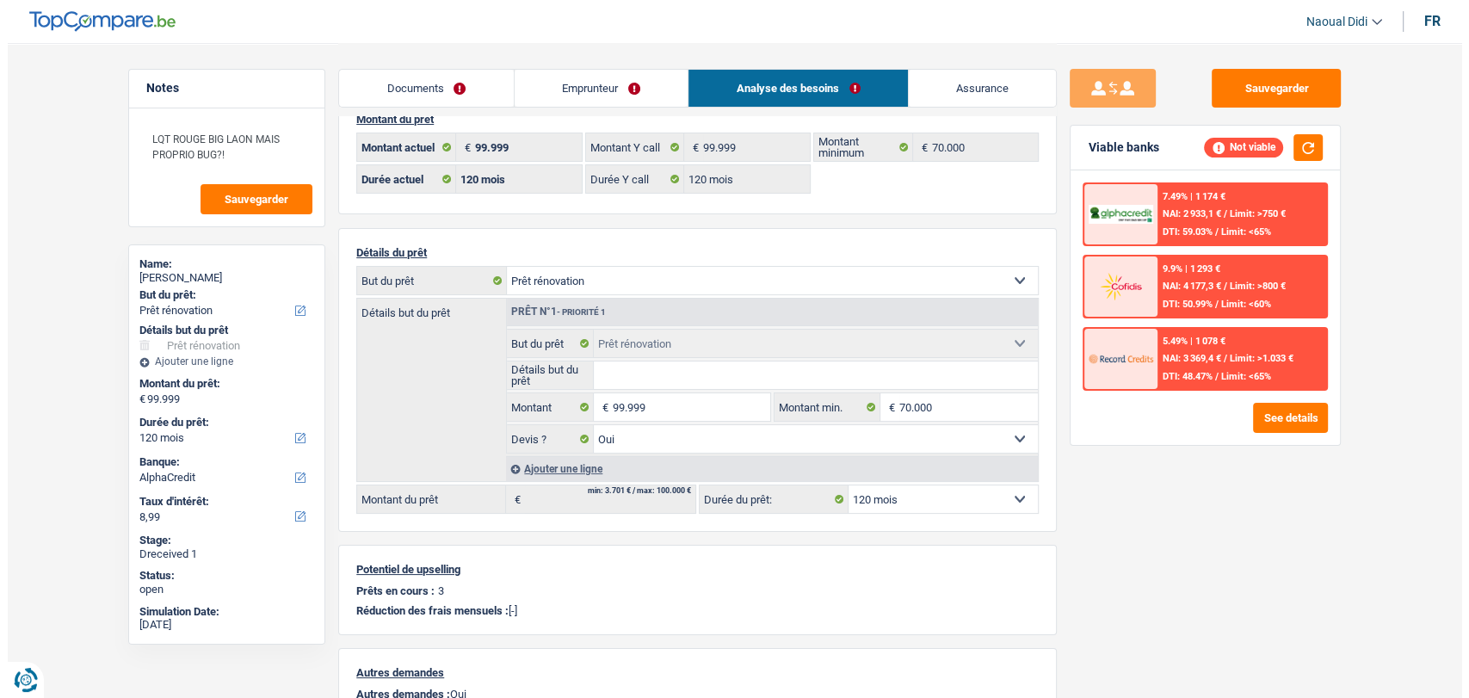
scroll to position [31, 0]
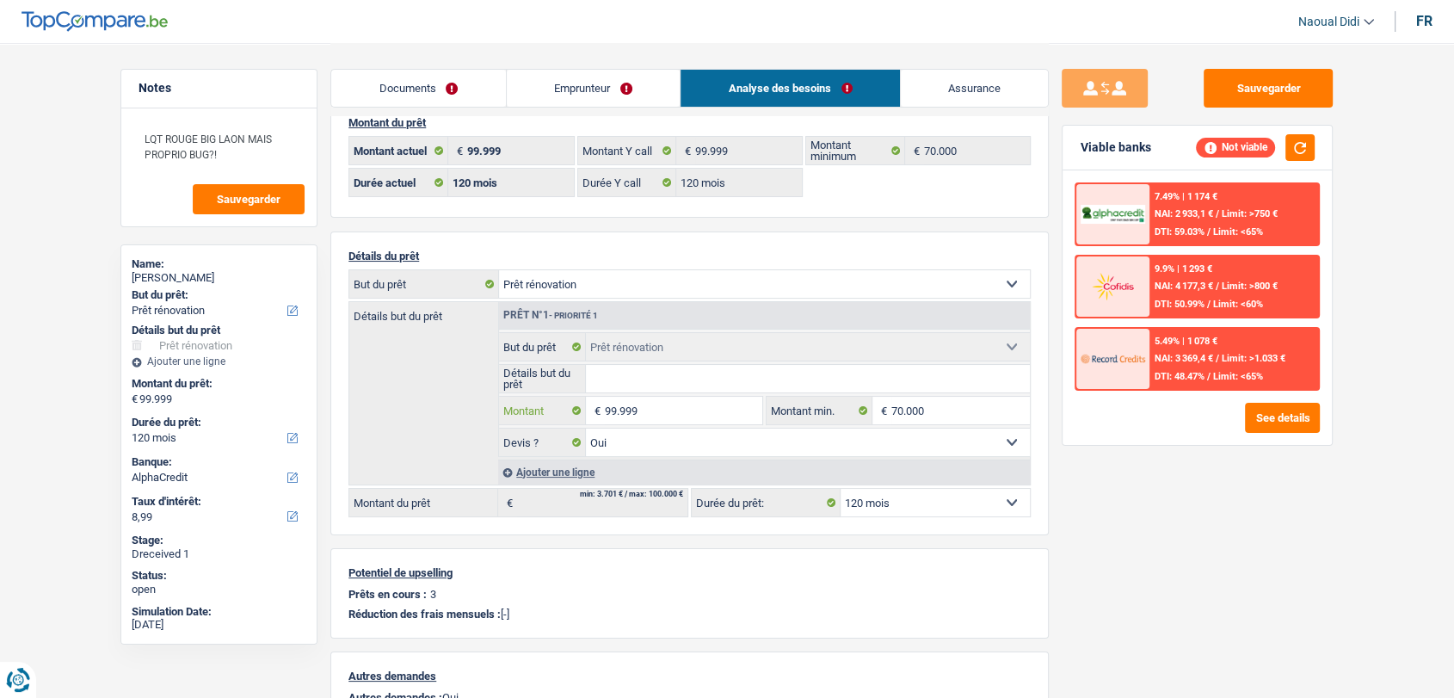
click at [697, 407] on input "99.999" at bounding box center [683, 411] width 157 height 28
click at [1261, 406] on button "See details" at bounding box center [1282, 418] width 75 height 30
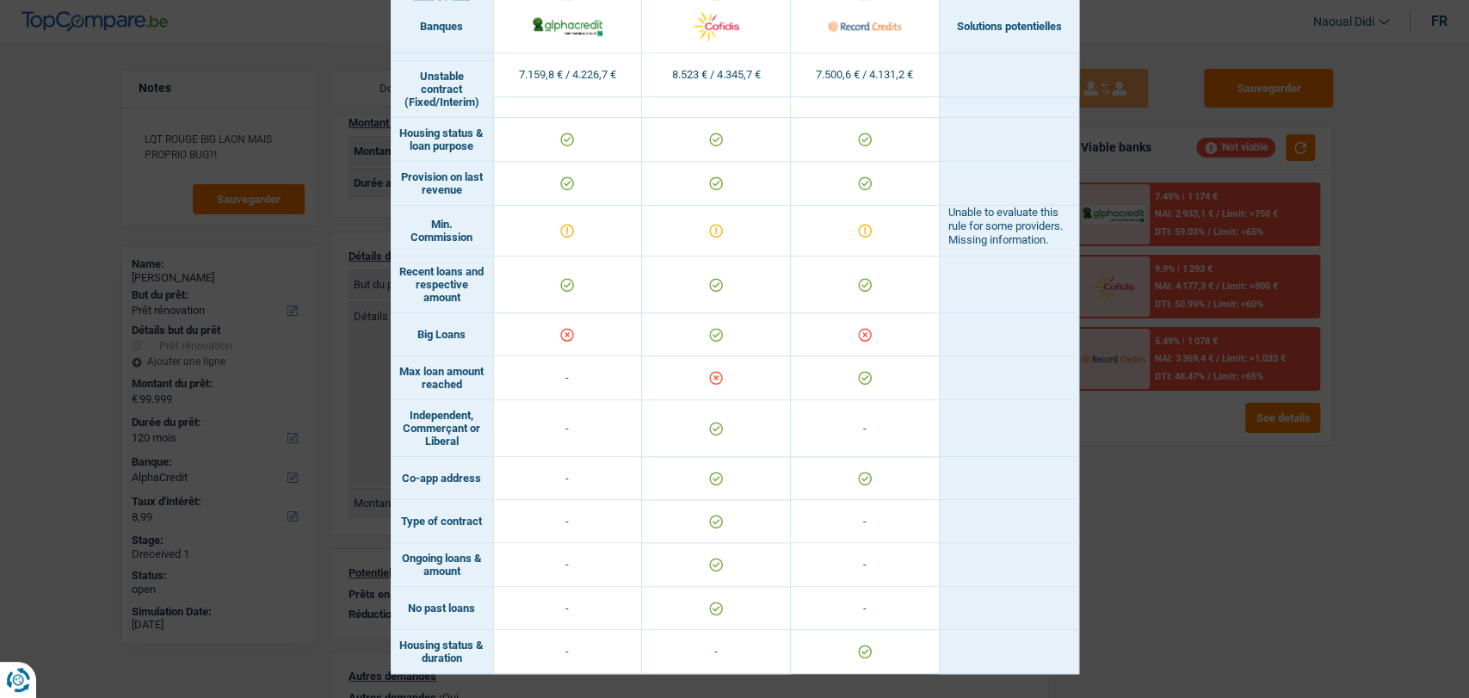
scroll to position [899, 0]
click at [1167, 496] on div "Banks conditions × Banques Solutions potentielles Revenus / Charges 7.159,8 € /…" at bounding box center [734, 349] width 1469 height 698
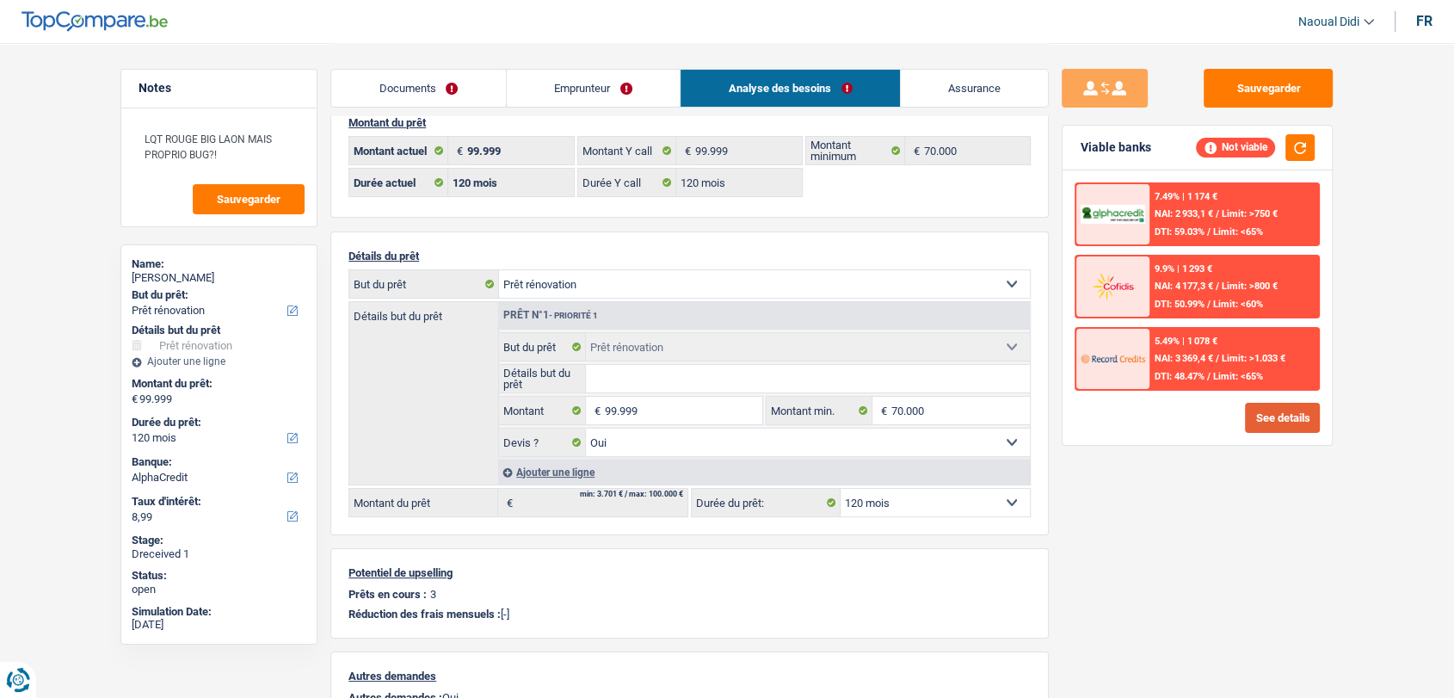
click at [1249, 416] on button "See details" at bounding box center [1282, 418] width 75 height 30
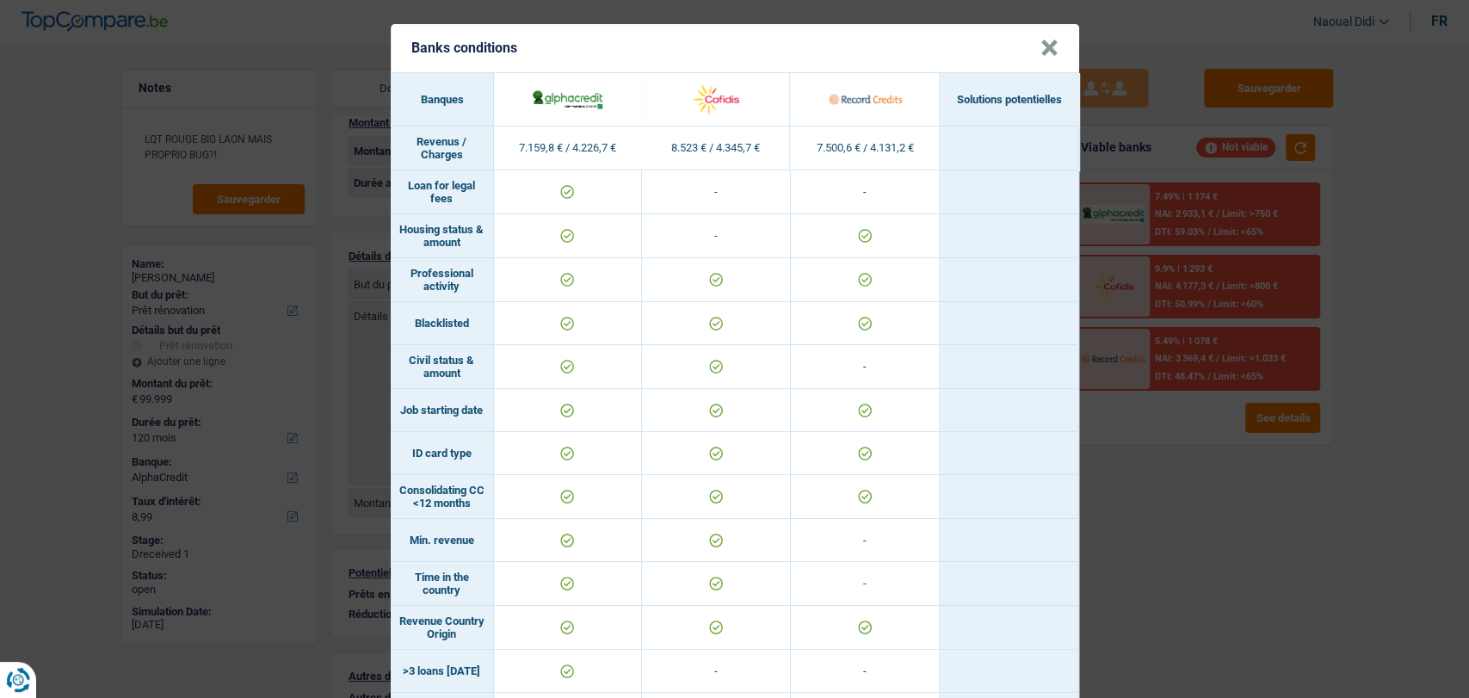
scroll to position [0, 0]
click at [1040, 48] on button "×" at bounding box center [1049, 48] width 18 height 17
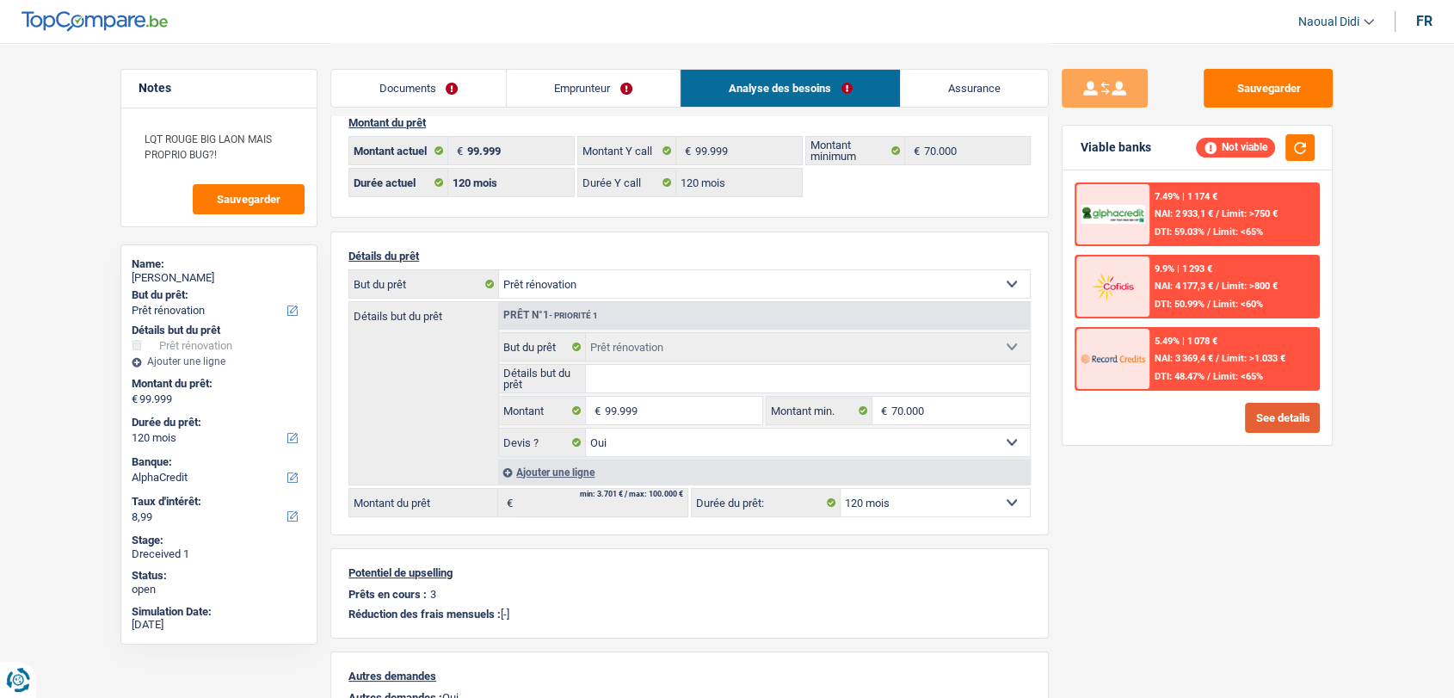
click at [1273, 428] on button "See details" at bounding box center [1282, 418] width 75 height 30
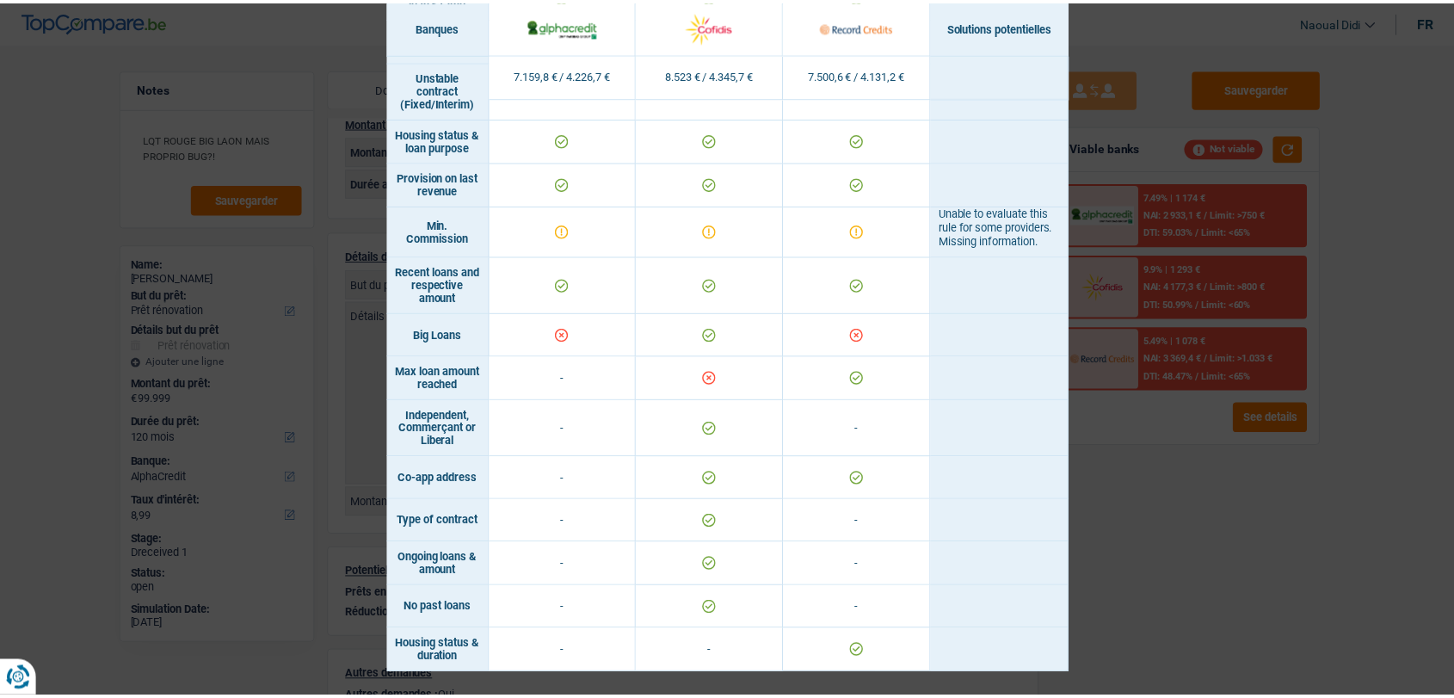
scroll to position [852, 0]
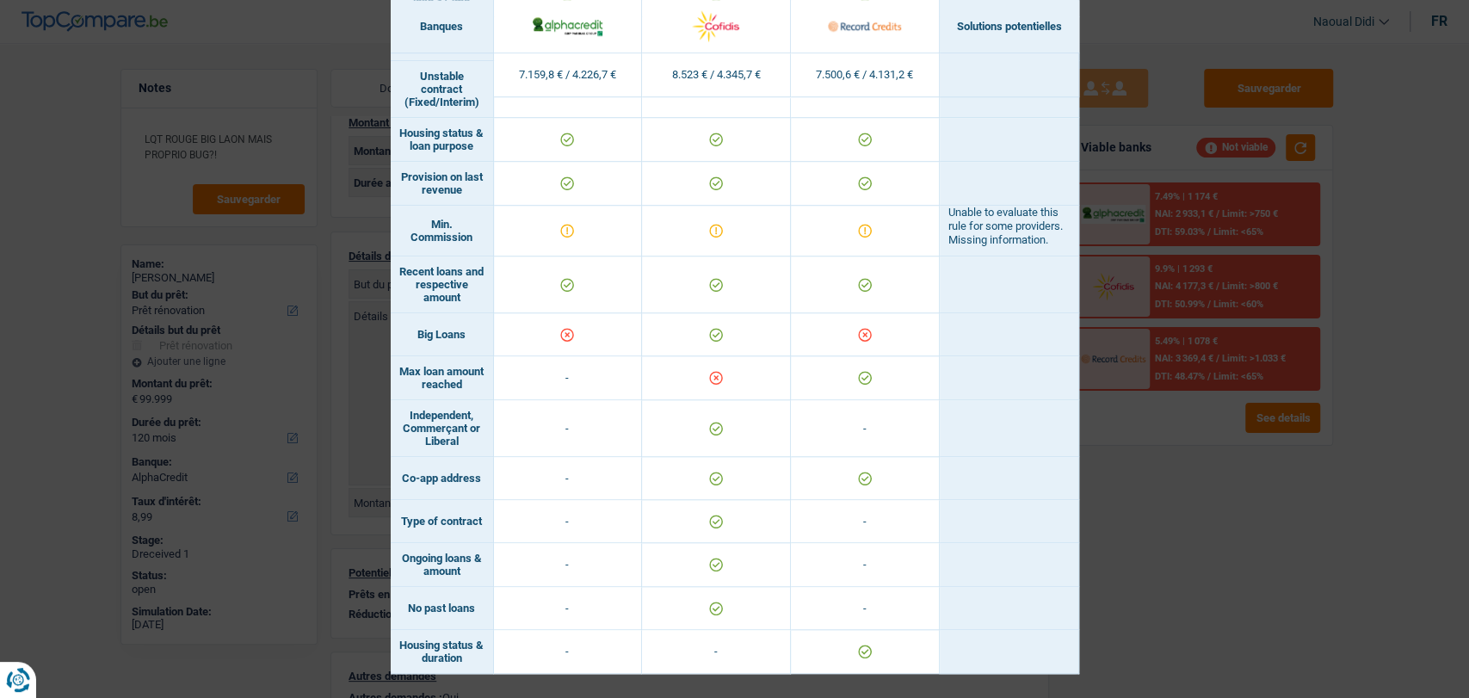
click at [1230, 555] on div "Banks conditions × Banques Solutions potentielles Revenus / Charges 7.159,8 € /…" at bounding box center [734, 349] width 1469 height 698
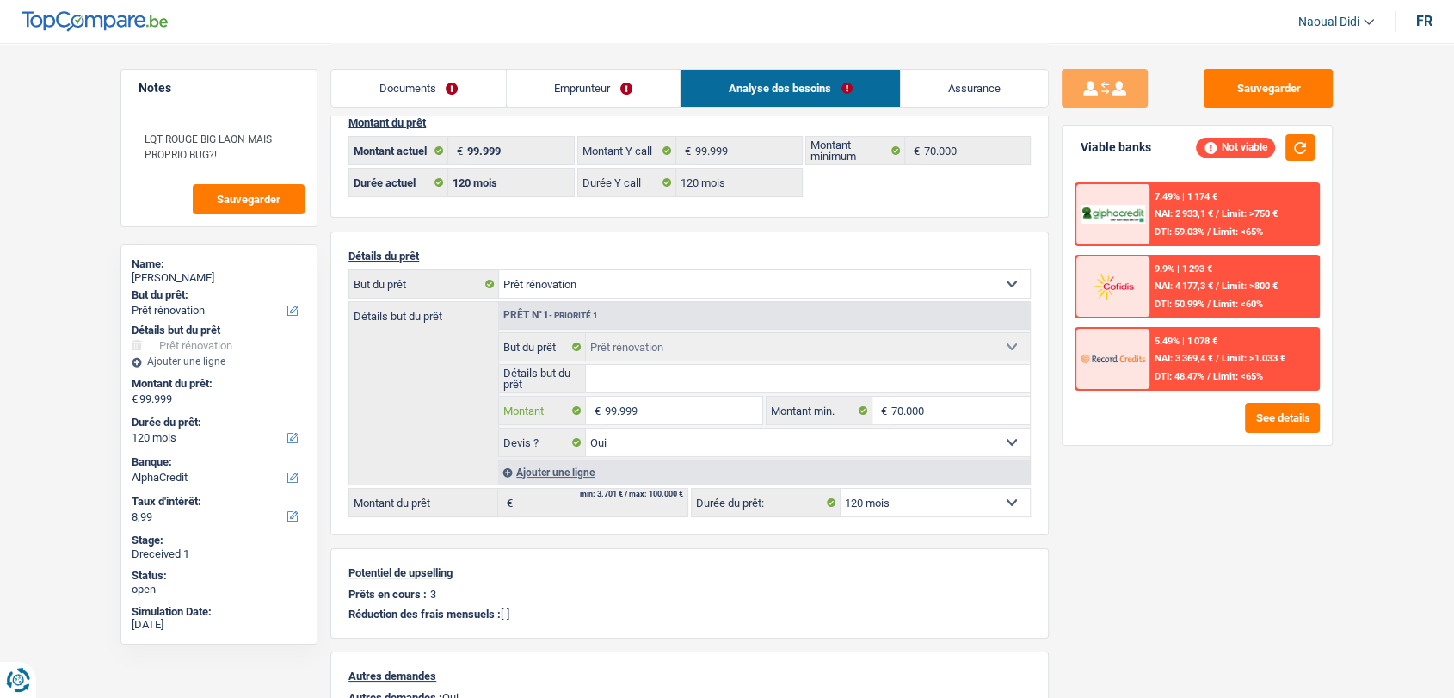
click at [624, 408] on input "99.999" at bounding box center [683, 411] width 157 height 28
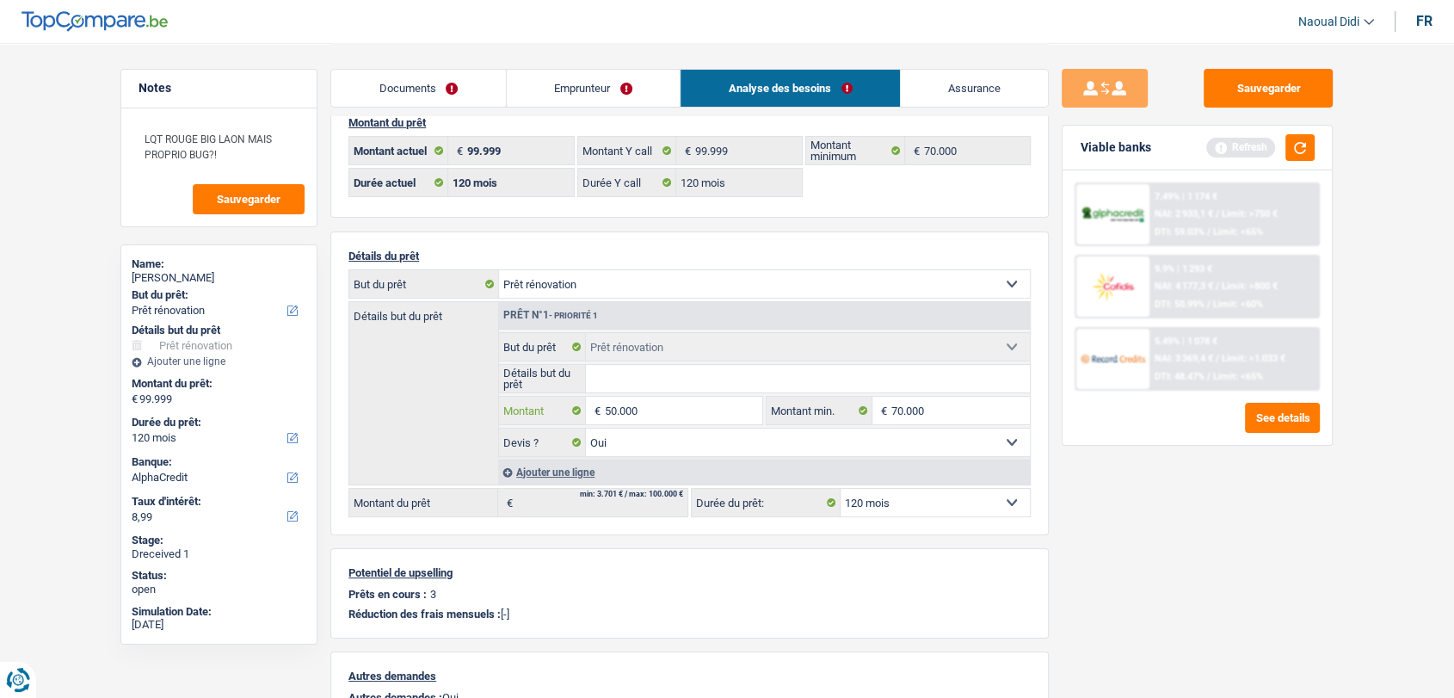
type input "50.000"
select select "144"
type input "50.000"
select select "144"
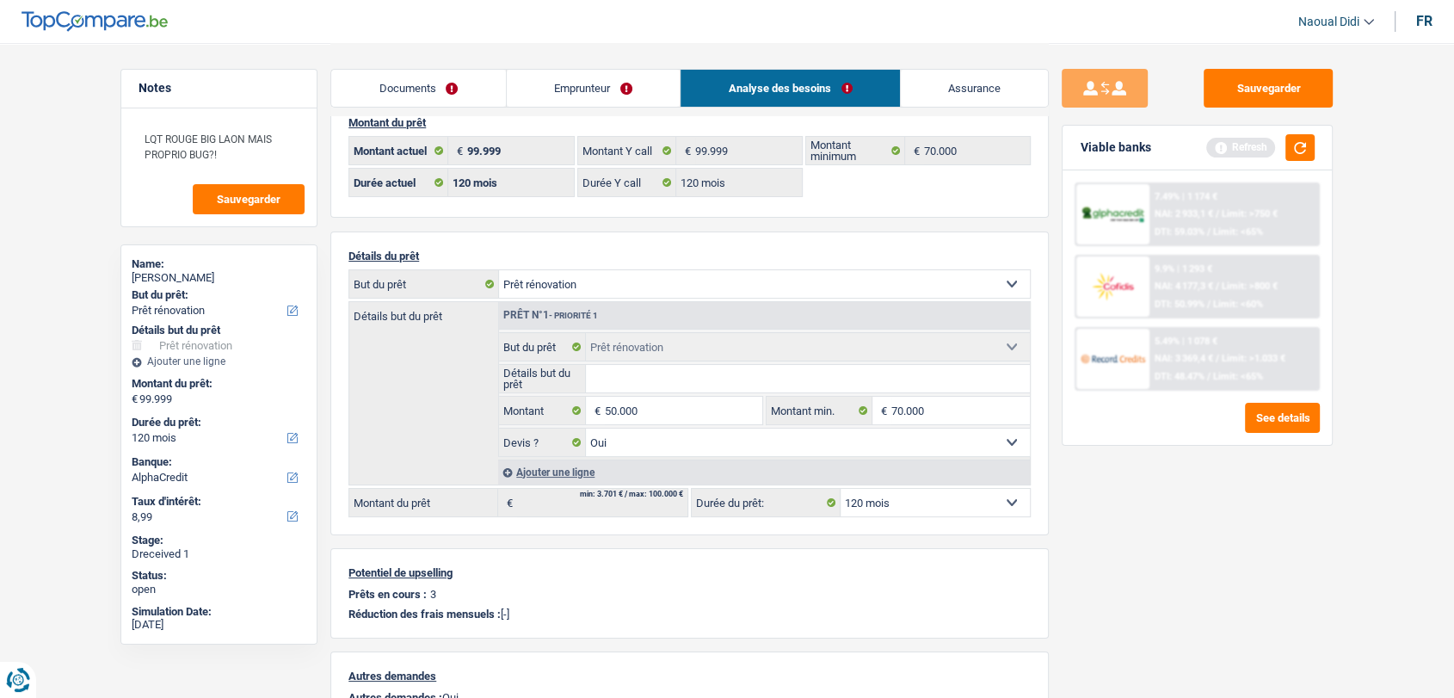
type input "50.000"
select select "144"
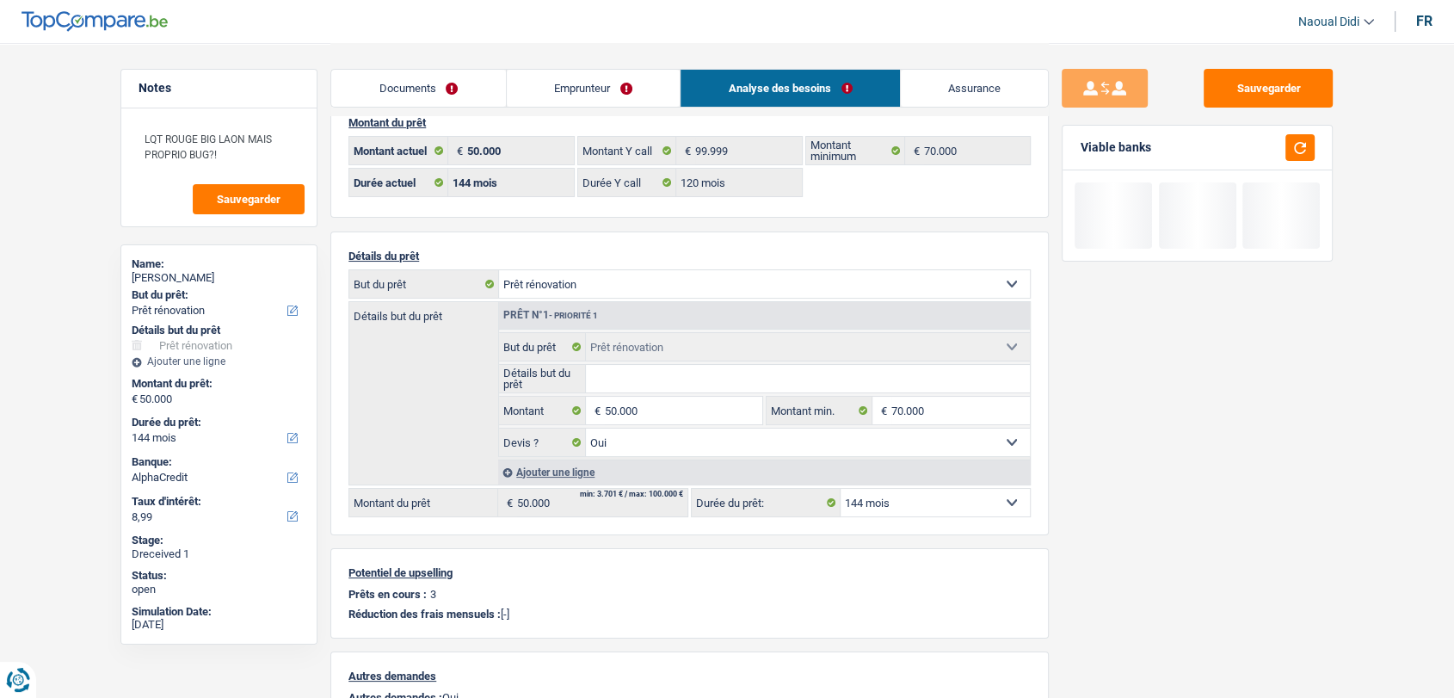
click at [1284, 150] on div at bounding box center [1295, 147] width 40 height 27
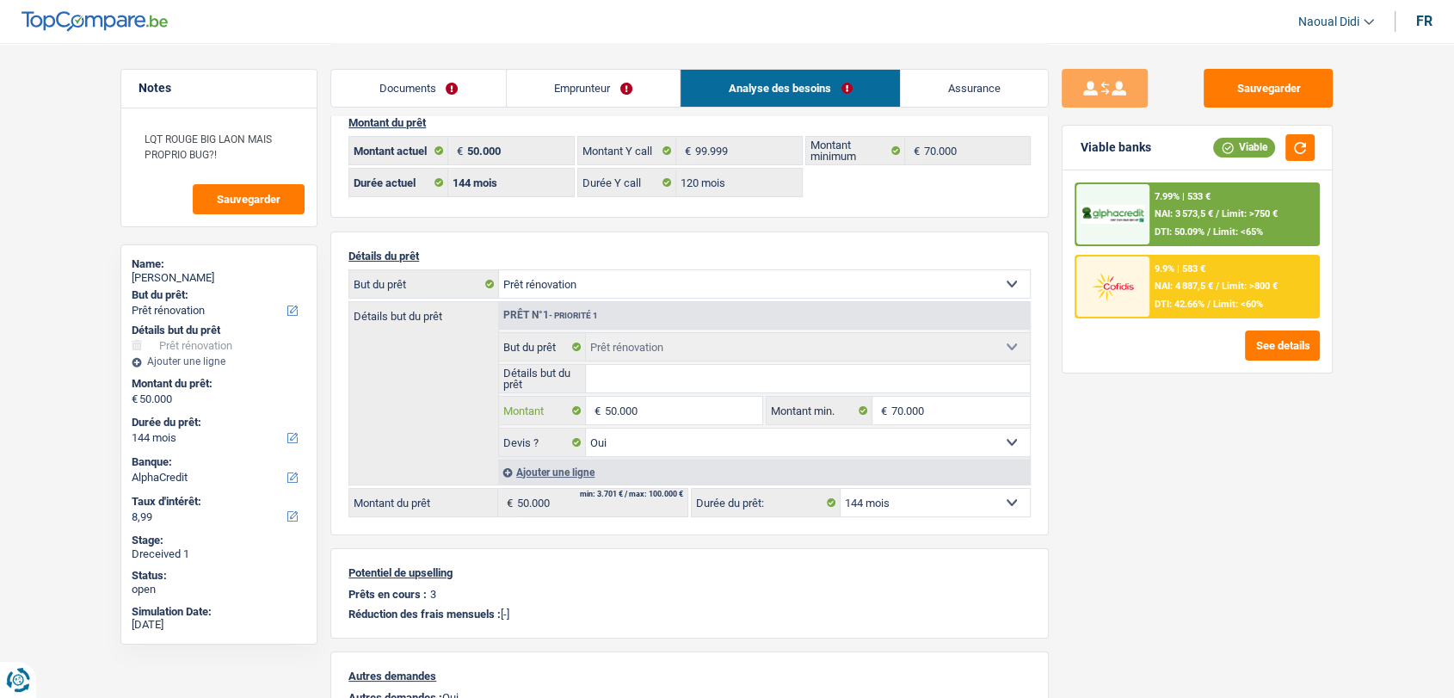
click at [609, 415] on input "50.000" at bounding box center [683, 411] width 157 height 28
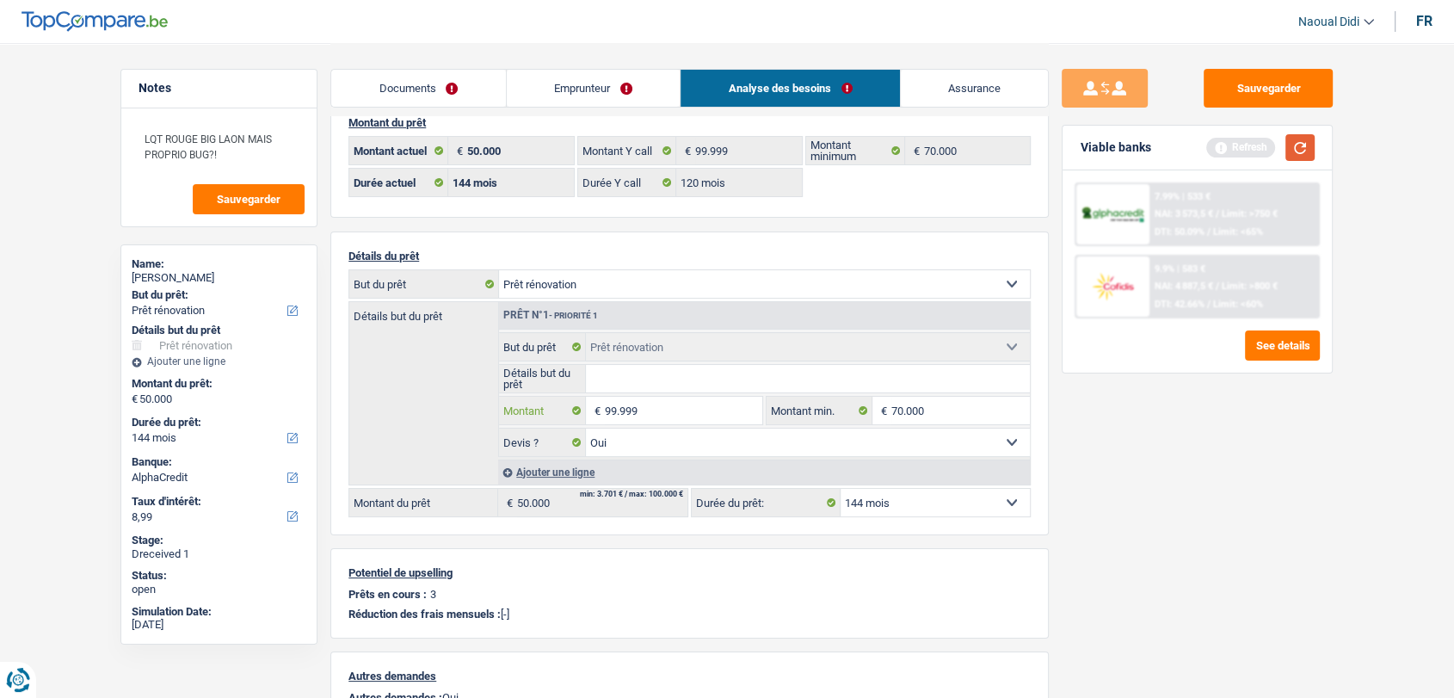
type input "99.999"
click at [1295, 145] on button "button" at bounding box center [1299, 147] width 29 height 27
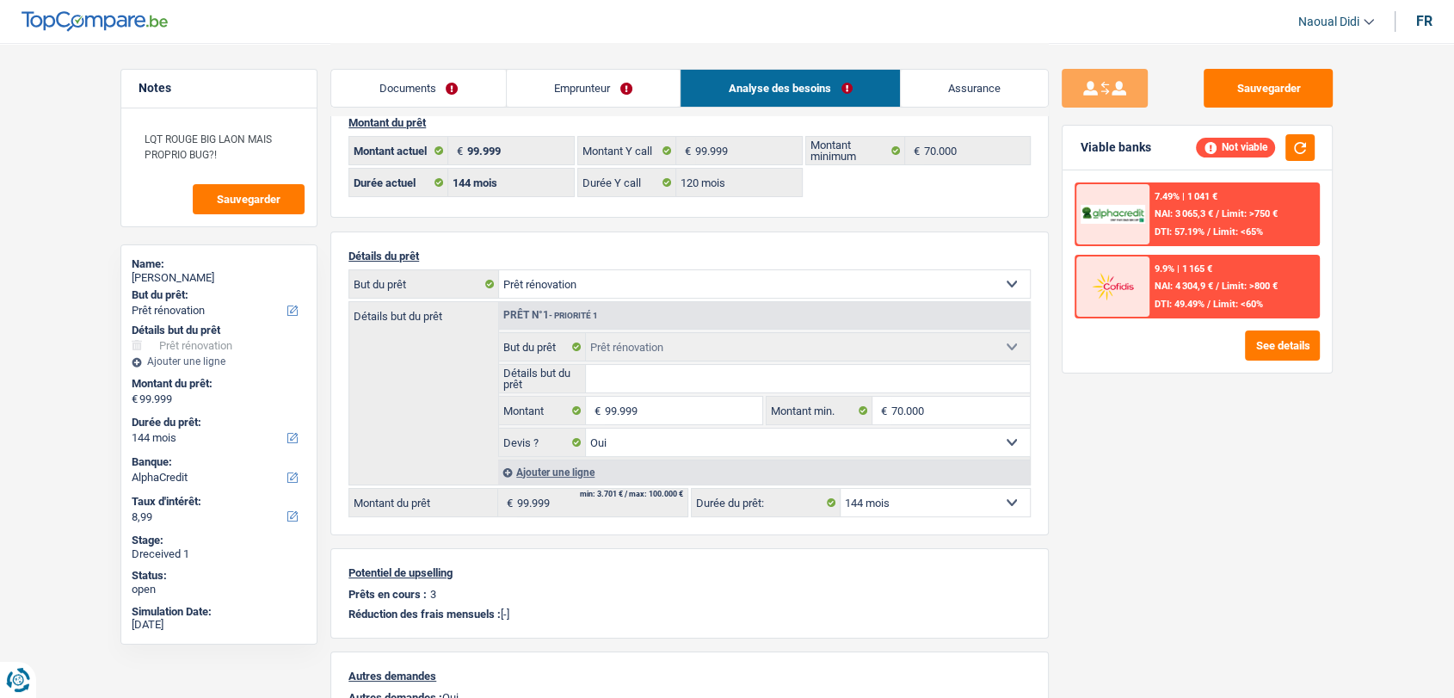
click at [912, 496] on select "12 mois 18 mois 24 mois 30 mois 36 mois 42 mois 48 mois 60 mois 72 mois 84 mois…" at bounding box center [935, 503] width 189 height 28
select select "120"
click at [841, 489] on select "12 mois 18 mois 24 mois 30 mois 36 mois 42 mois 48 mois 60 mois 72 mois 84 mois…" at bounding box center [935, 503] width 189 height 28
select select "120"
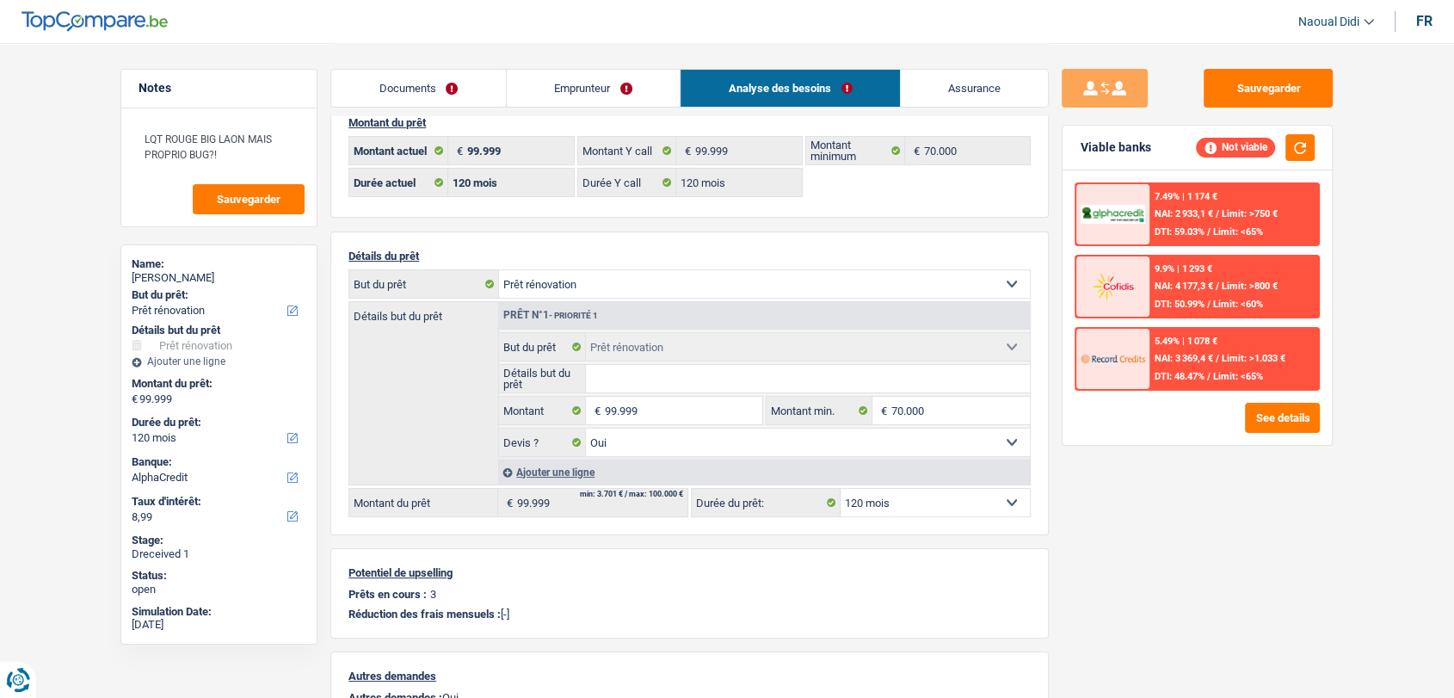
click at [1189, 223] on div "7.49% | 1 174 € NAI: 2 933,1 € / Limit: >750 € DTI: 59.03% / Limit: <65%" at bounding box center [1233, 214] width 169 height 60
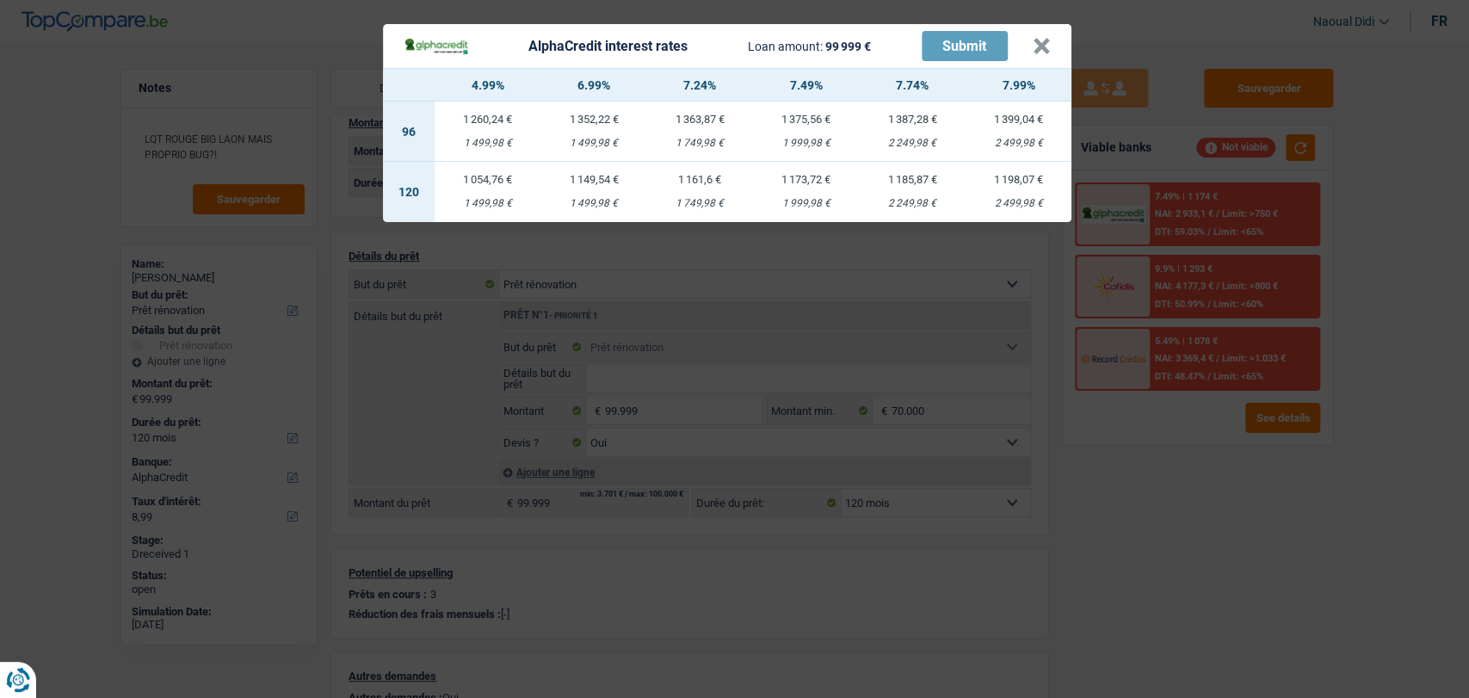
click at [484, 198] on div "1 499,98 €" at bounding box center [488, 203] width 106 height 11
type input "4,99"
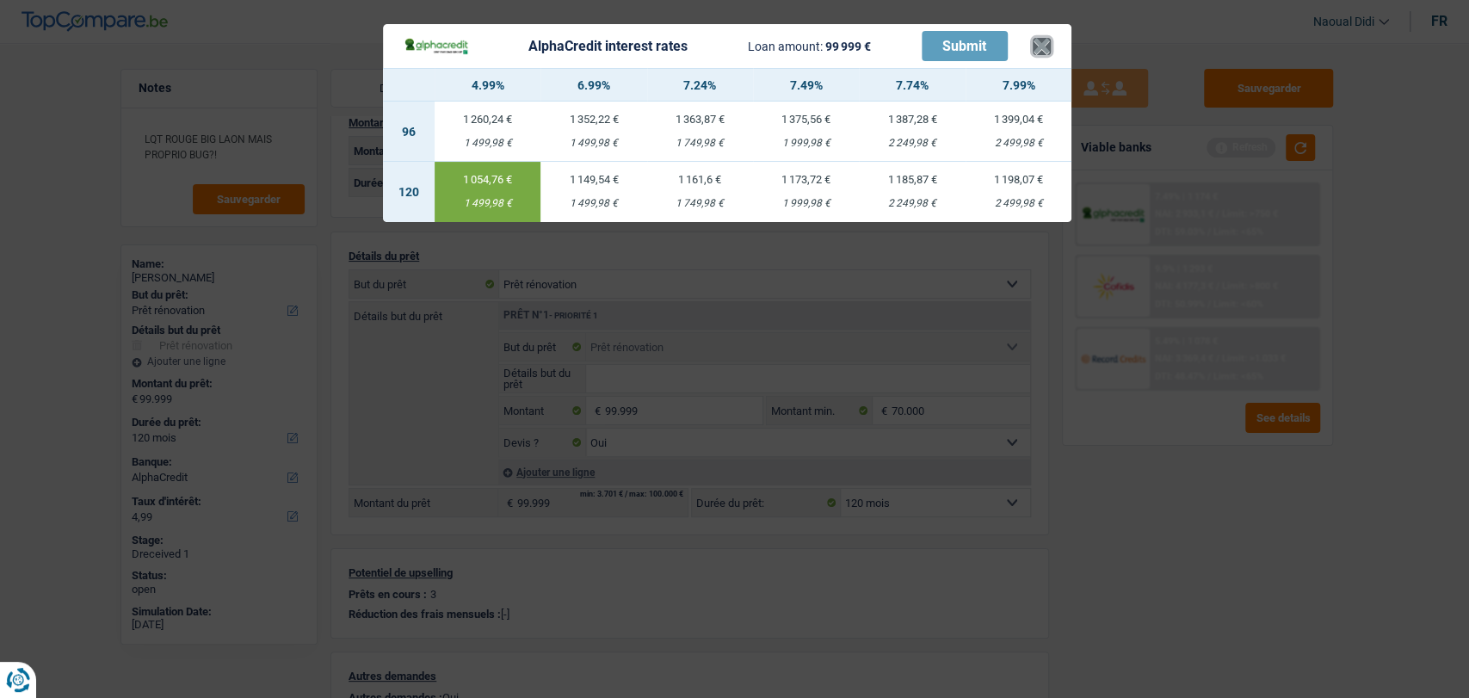
click at [1042, 45] on button "×" at bounding box center [1041, 46] width 18 height 17
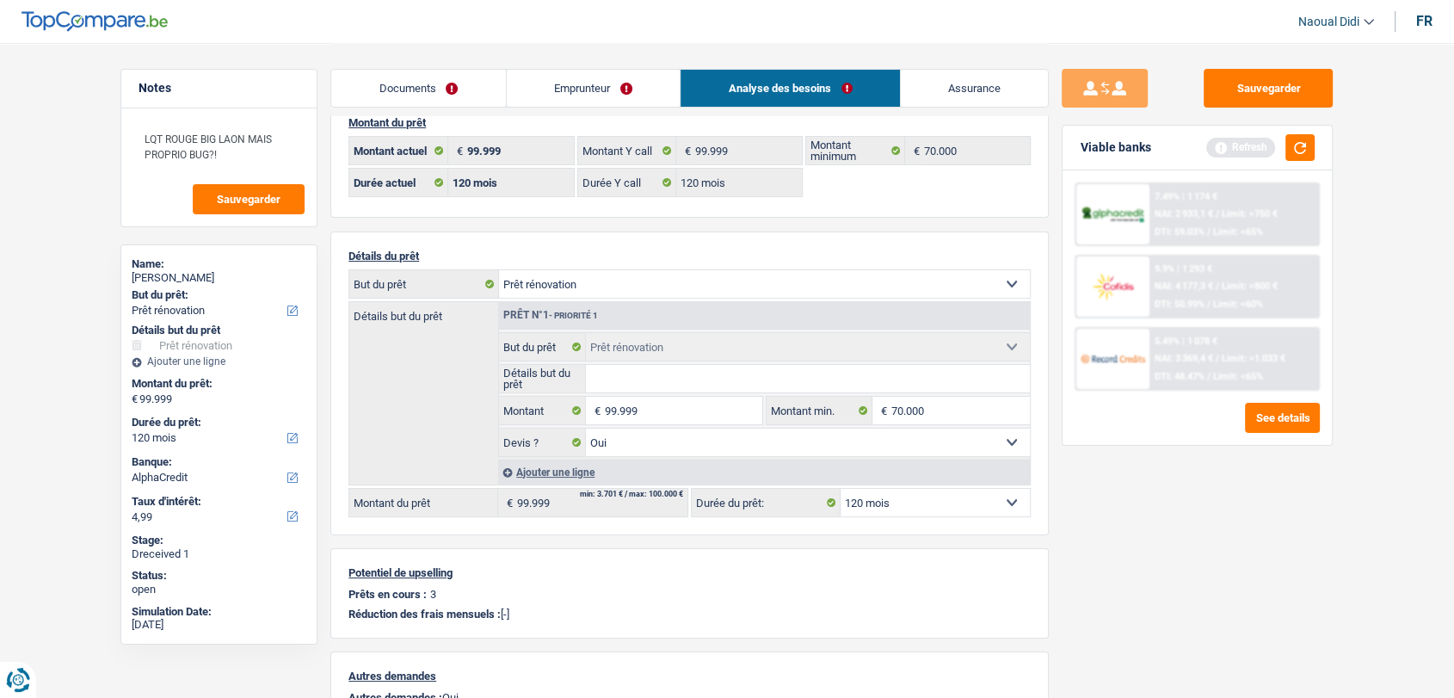
click at [560, 81] on link "Emprunteur" at bounding box center [594, 88] width 174 height 37
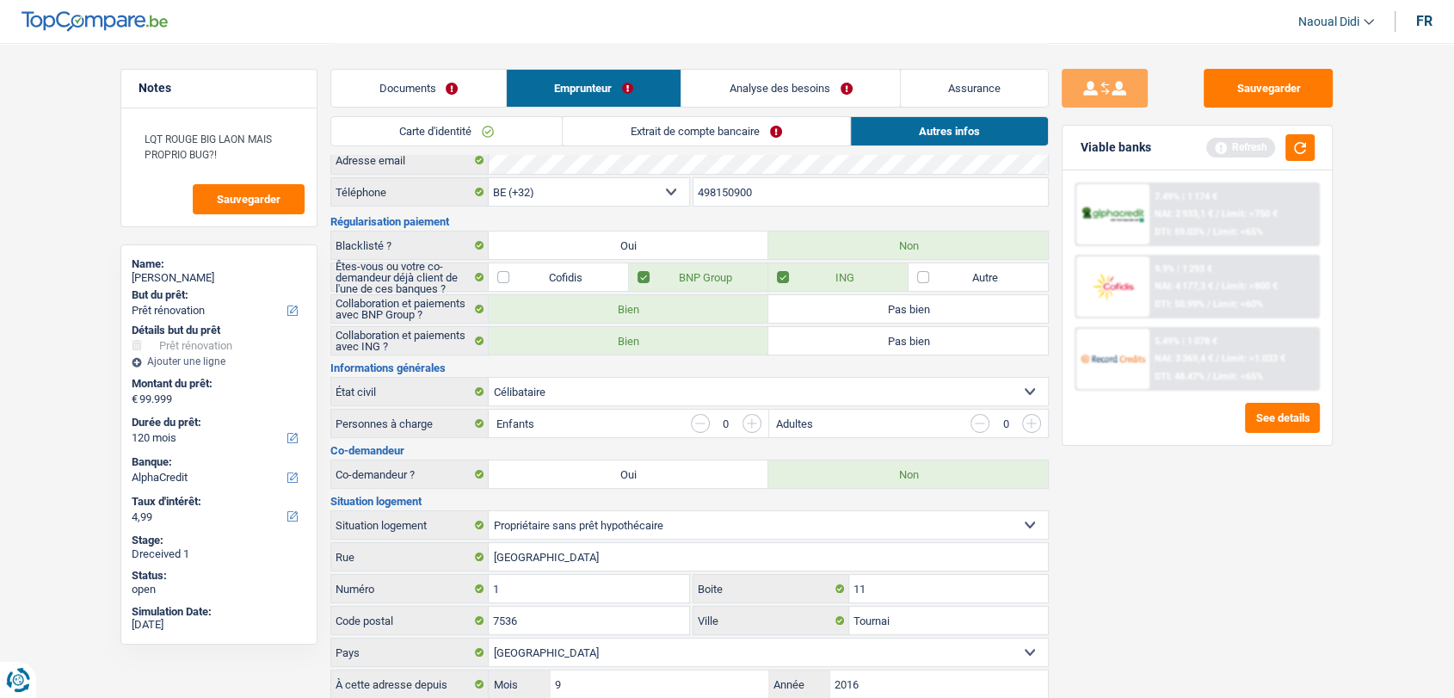
click at [732, 120] on link "Extrait de compte bancaire" at bounding box center [706, 131] width 287 height 28
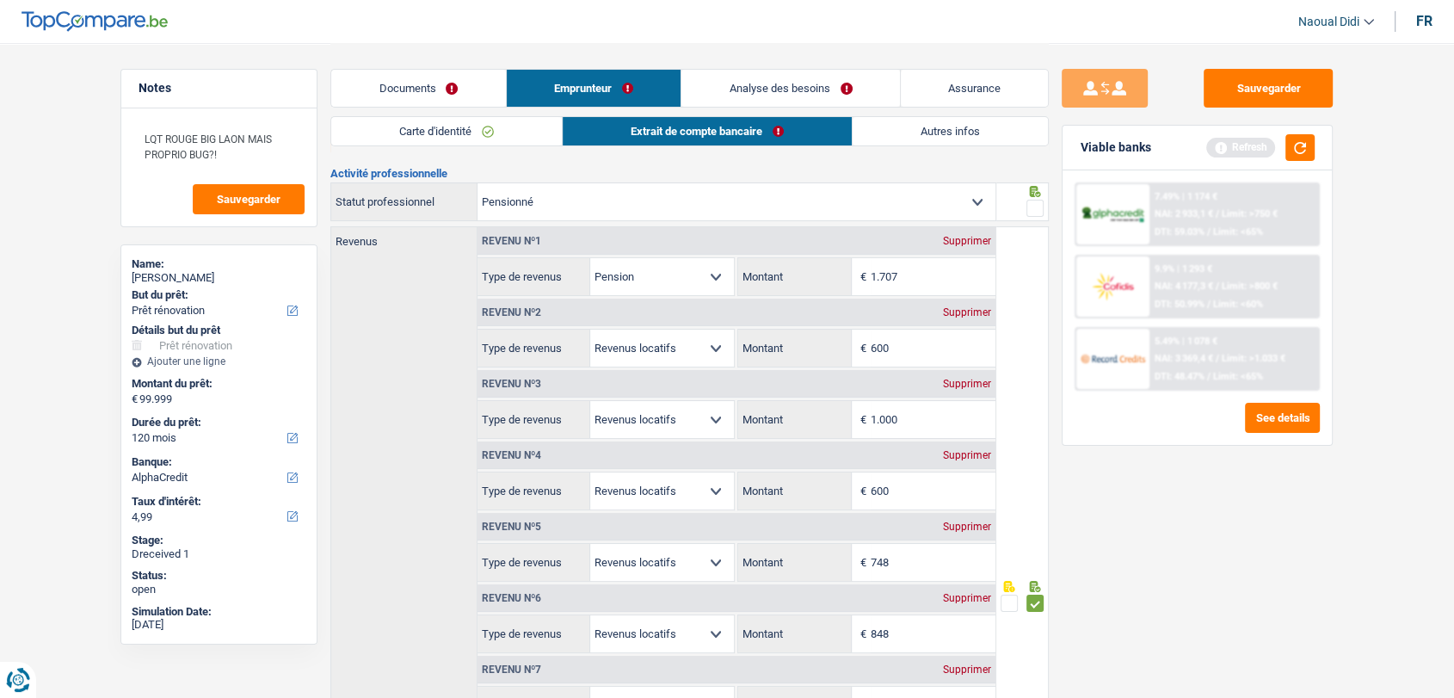
click at [1036, 208] on span at bounding box center [1034, 208] width 17 height 17
click at [0, 0] on input "radio" at bounding box center [0, 0] width 0 height 0
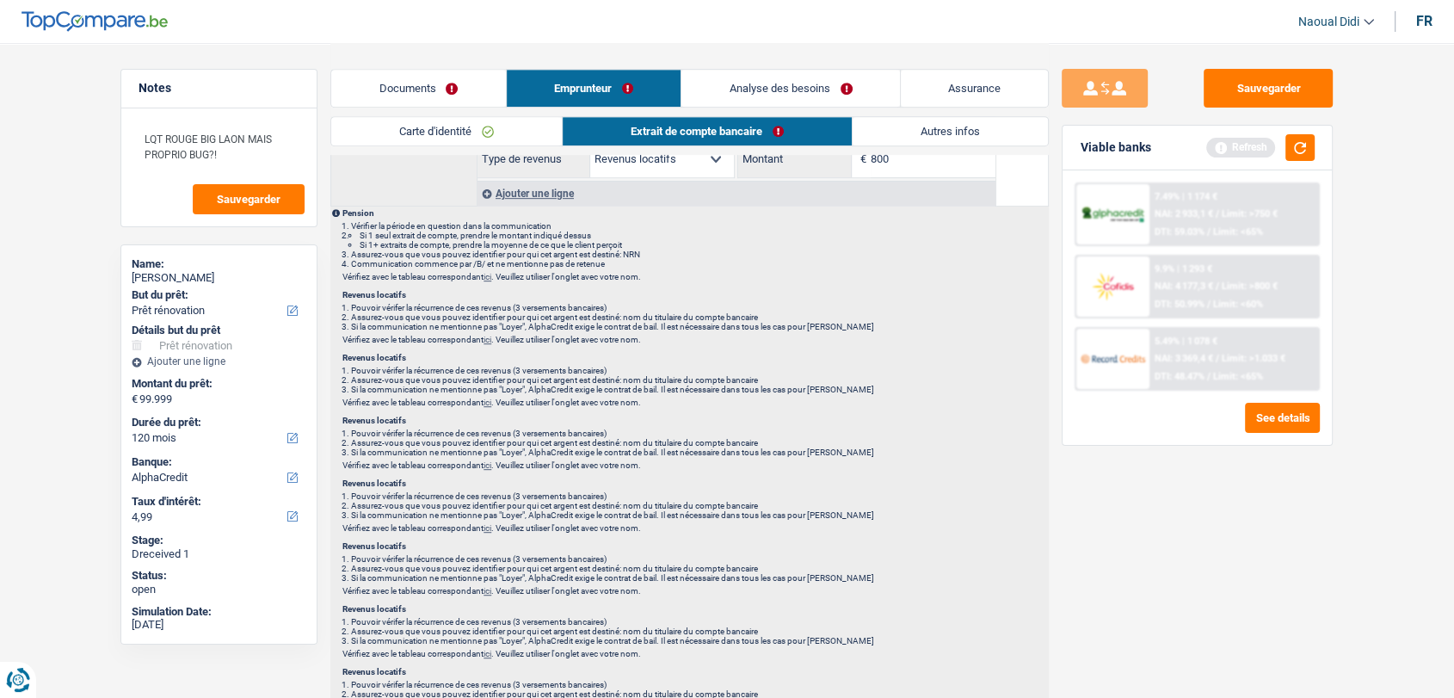
scroll to position [605, 0]
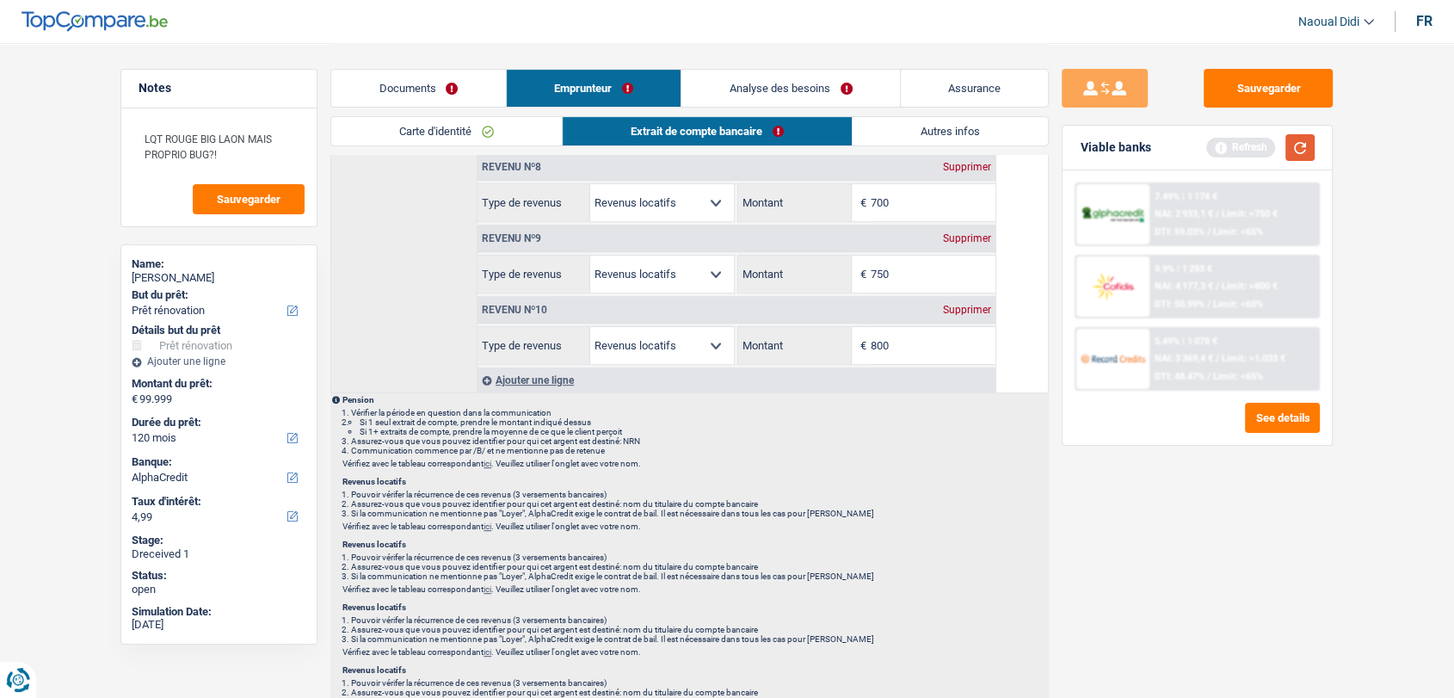
click at [1300, 146] on button "button" at bounding box center [1299, 147] width 29 height 27
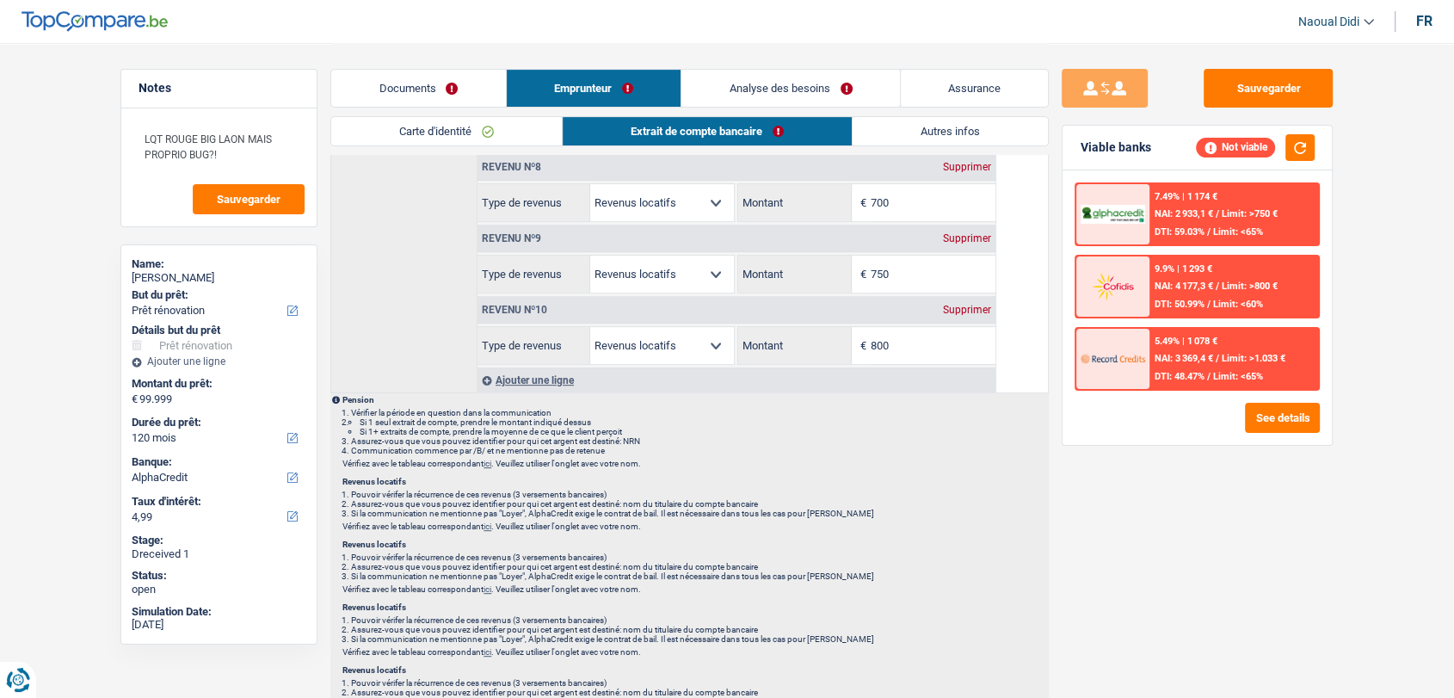
click at [1183, 224] on div "7.49% | 1 174 € NAI: 2 933,1 € / Limit: >750 € DTI: 59.03% / Limit: <65%" at bounding box center [1233, 214] width 169 height 60
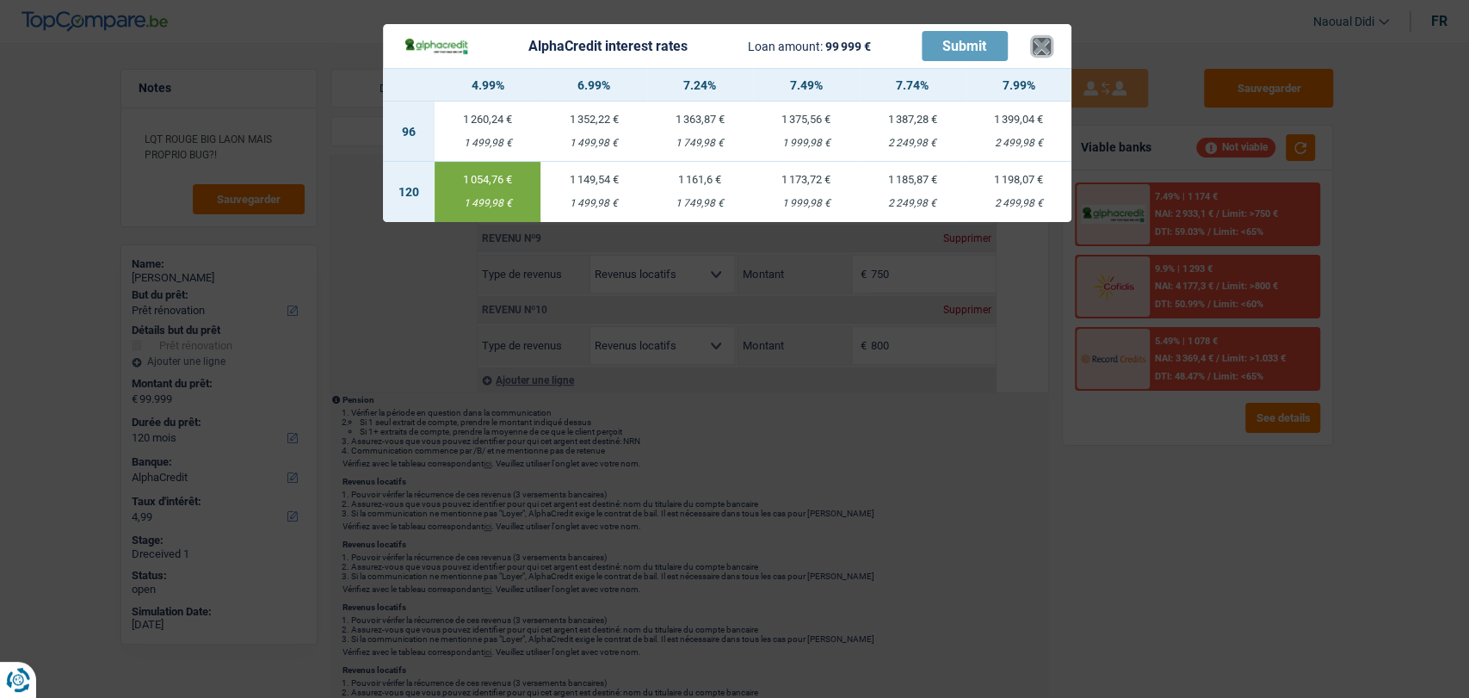
click at [1039, 51] on button "×" at bounding box center [1041, 46] width 18 height 17
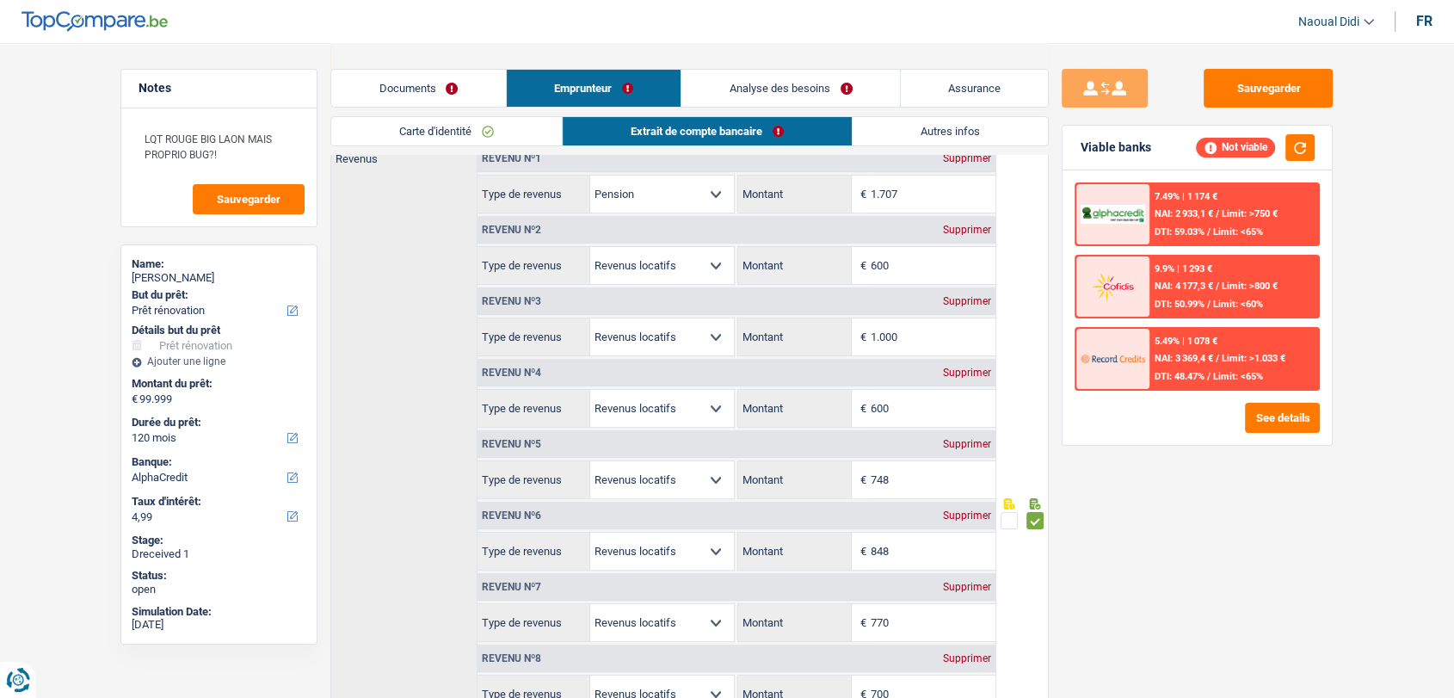
scroll to position [0, 0]
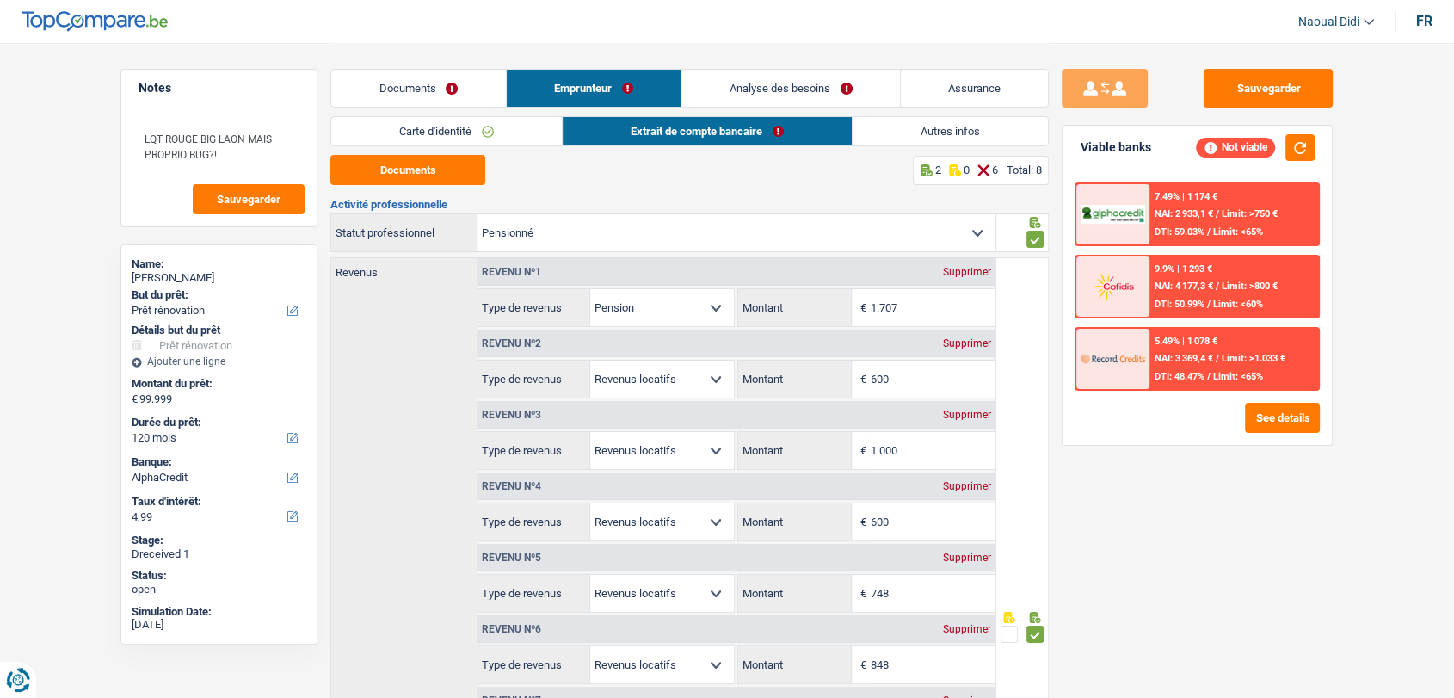
click at [427, 87] on link "Documents" at bounding box center [418, 88] width 175 height 37
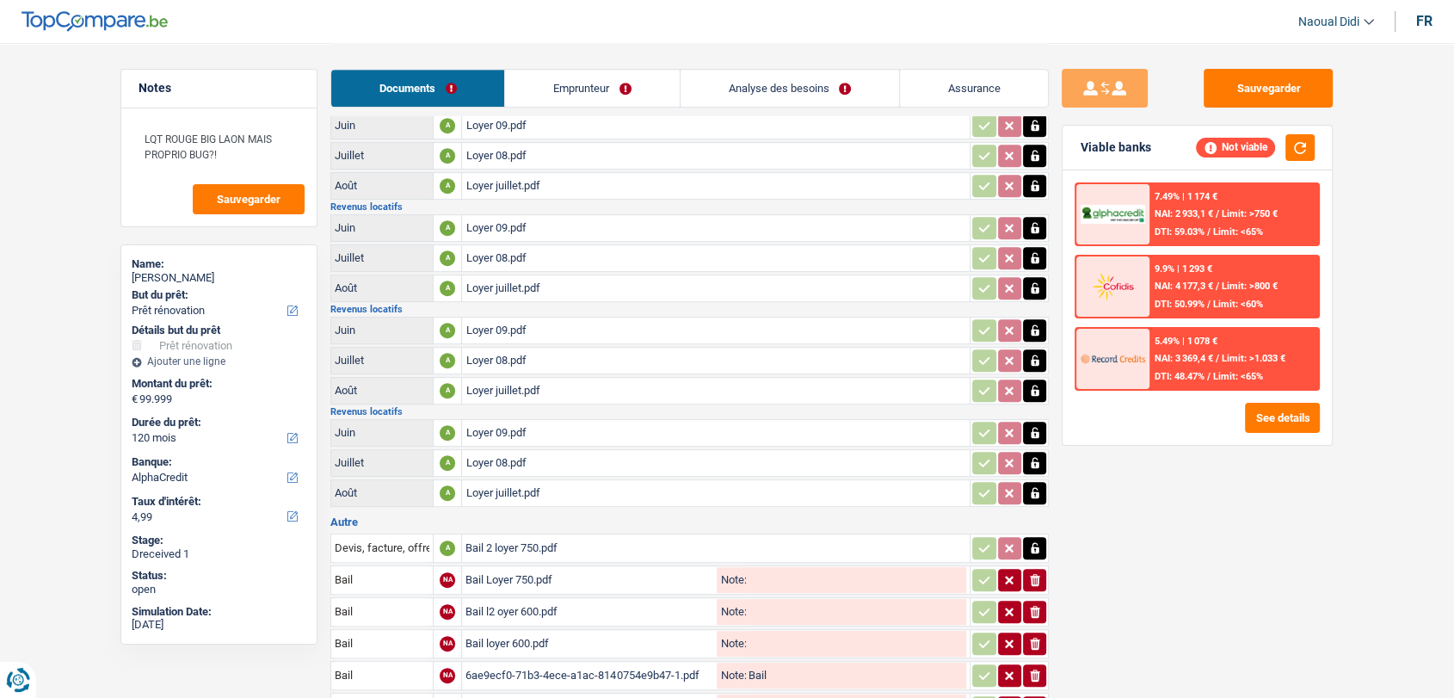
scroll to position [946, 0]
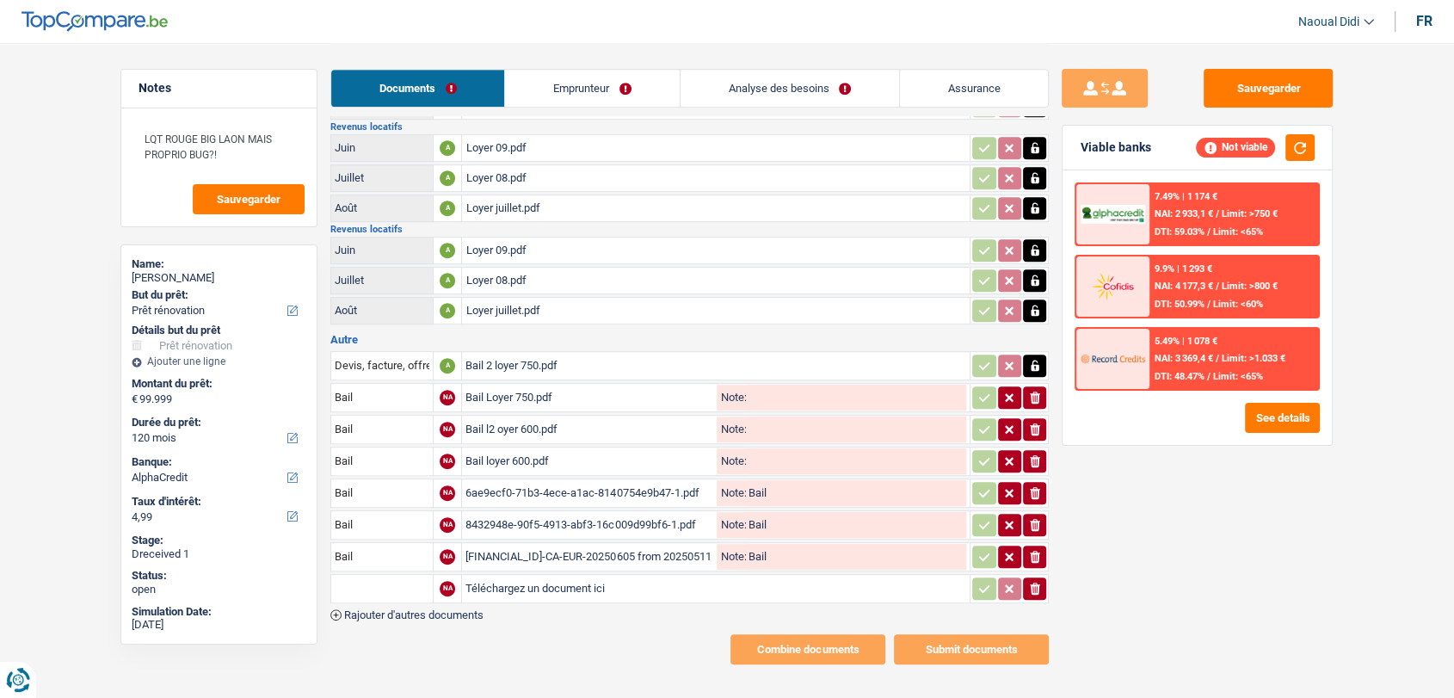
click at [1045, 577] on button "ionicons-v5-e" at bounding box center [1034, 588] width 23 height 22
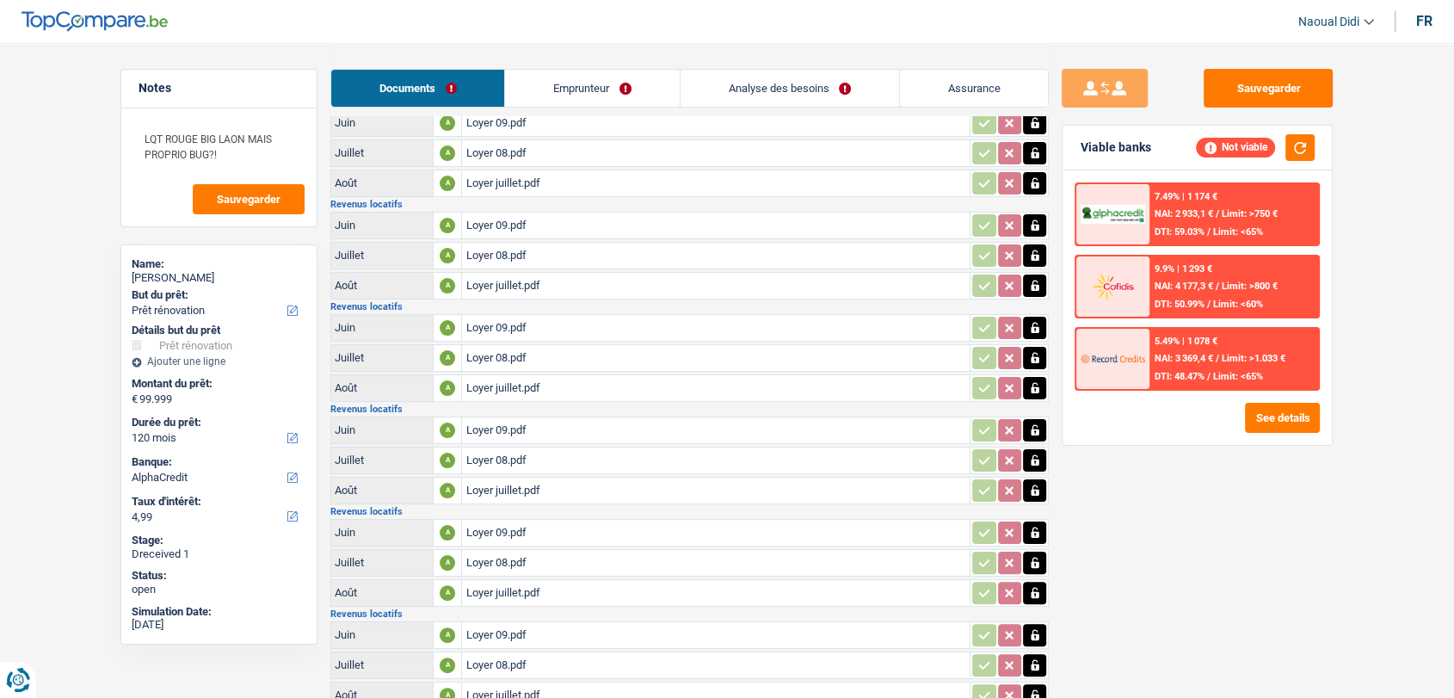
scroll to position [151, 0]
click at [624, 77] on link "Emprunteur" at bounding box center [592, 88] width 174 height 37
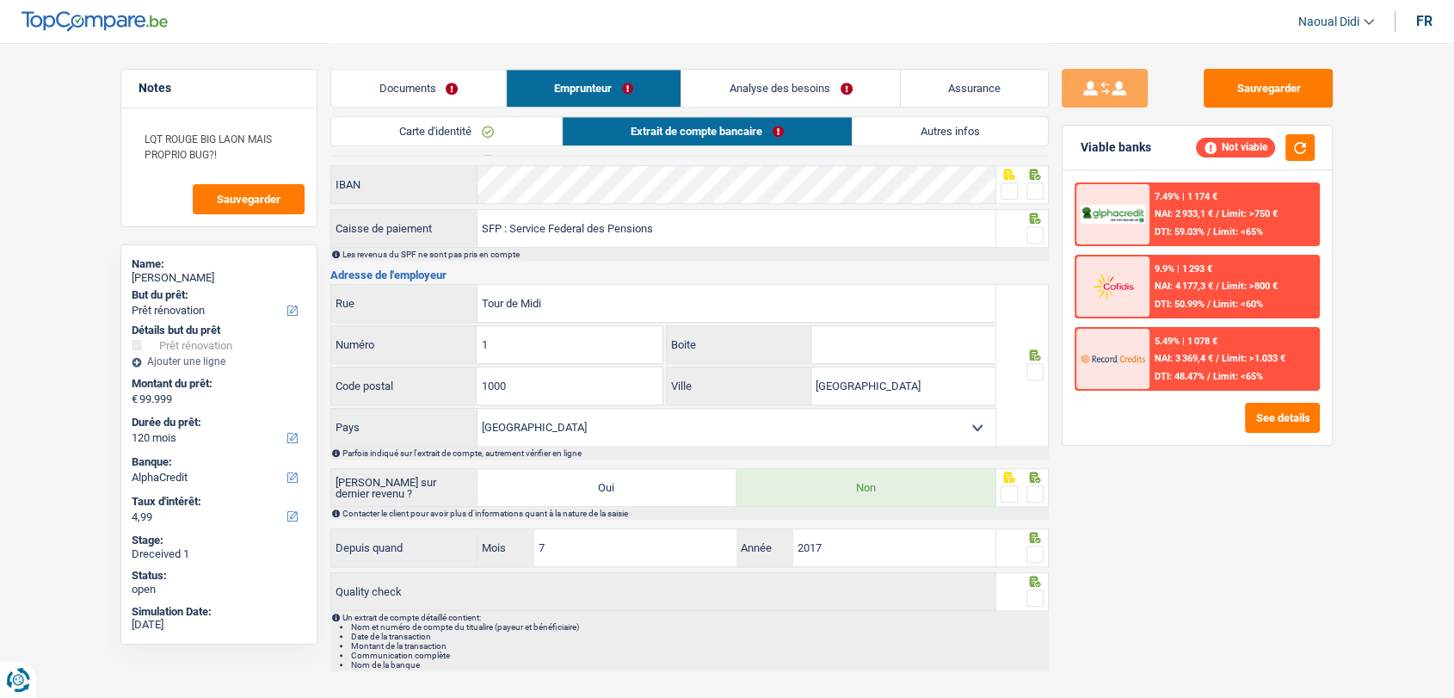
scroll to position [1297, 0]
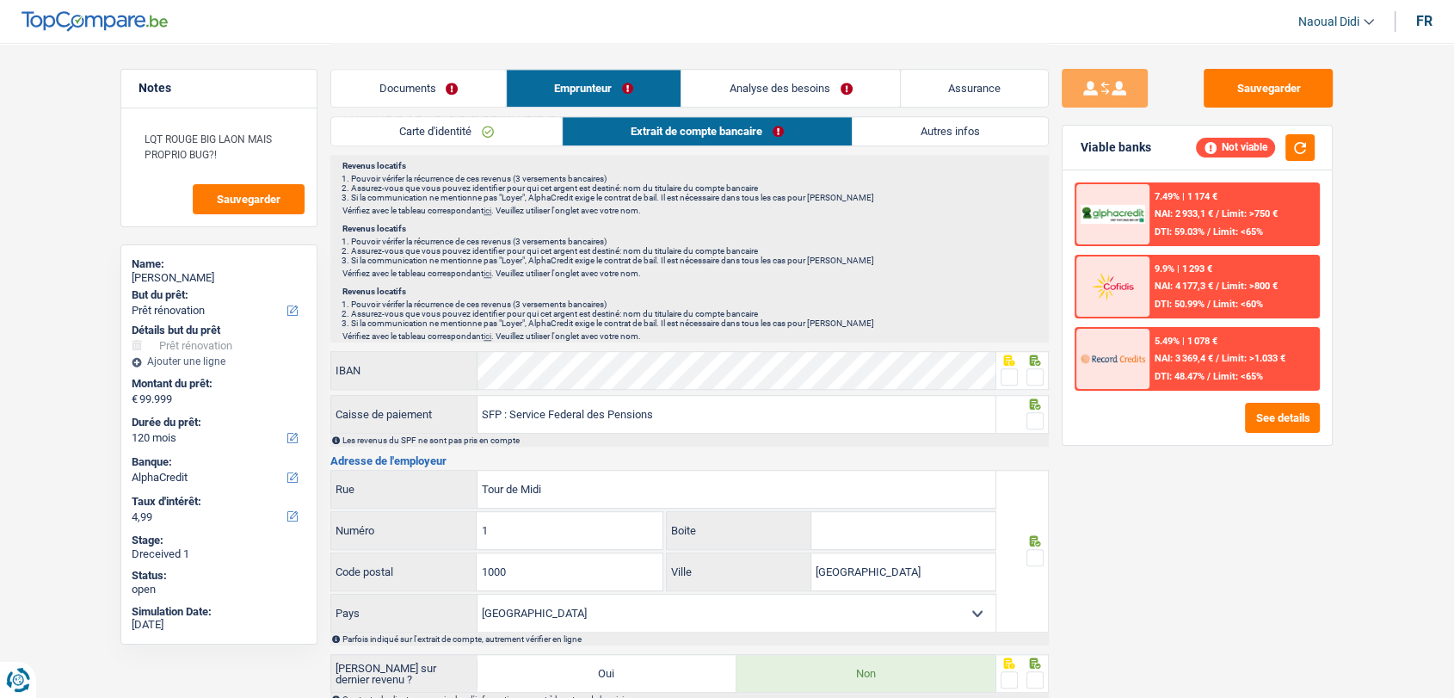
click at [1007, 372] on span at bounding box center [1009, 376] width 17 height 17
click at [0, 0] on input "radio" at bounding box center [0, 0] width 0 height 0
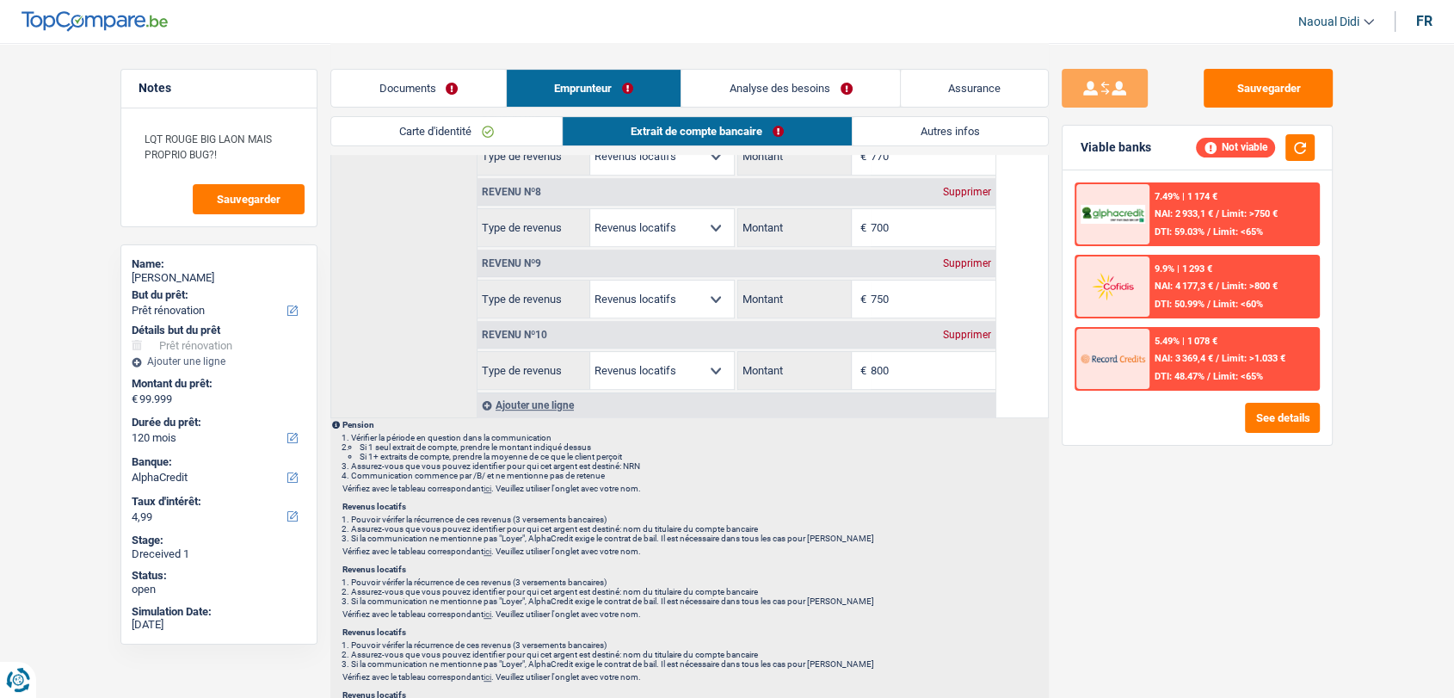
scroll to position [0, 0]
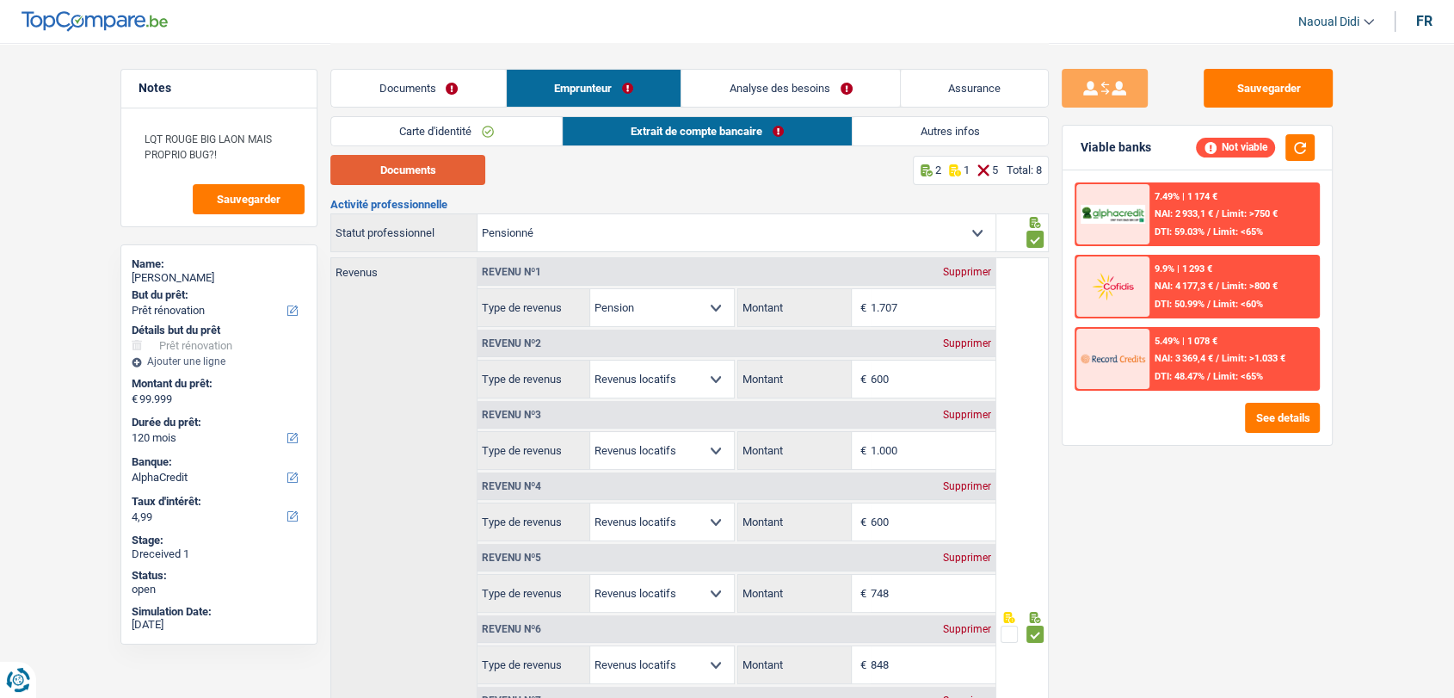
click at [421, 162] on button "Documents" at bounding box center [407, 170] width 155 height 30
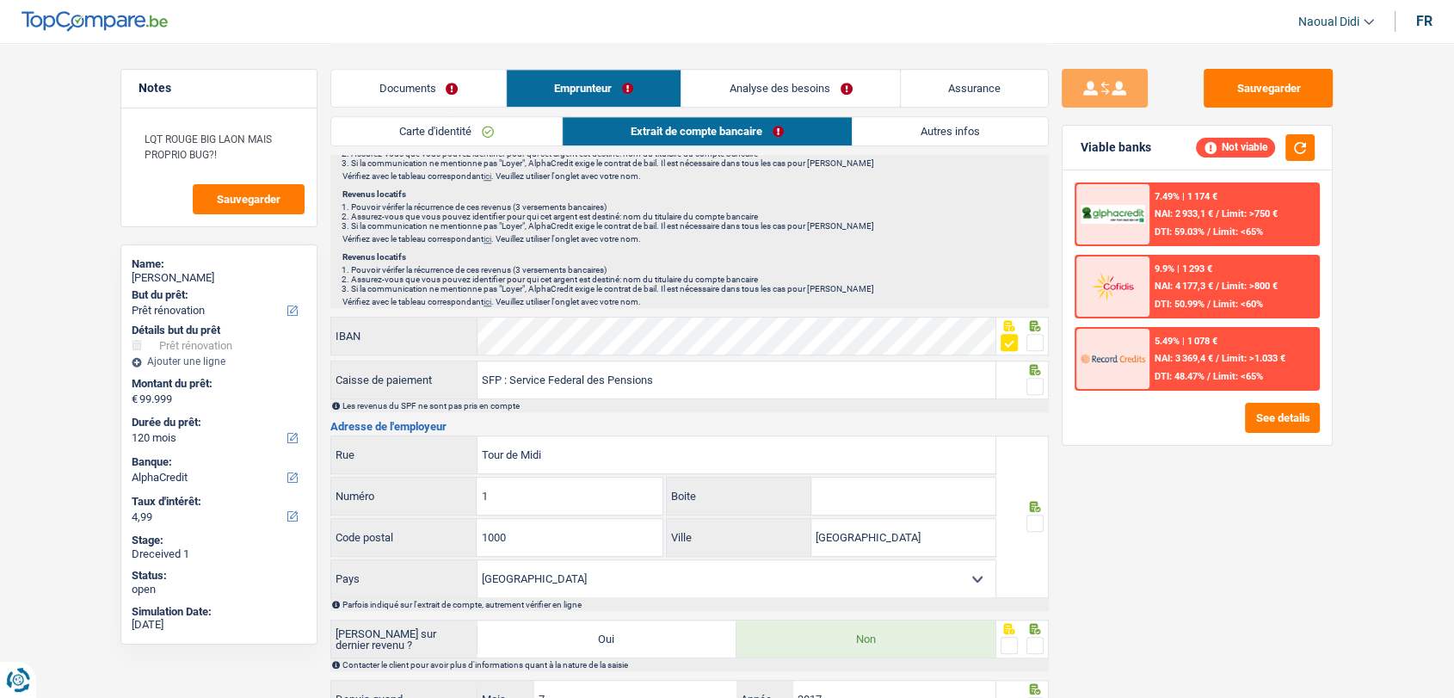
scroll to position [1327, 0]
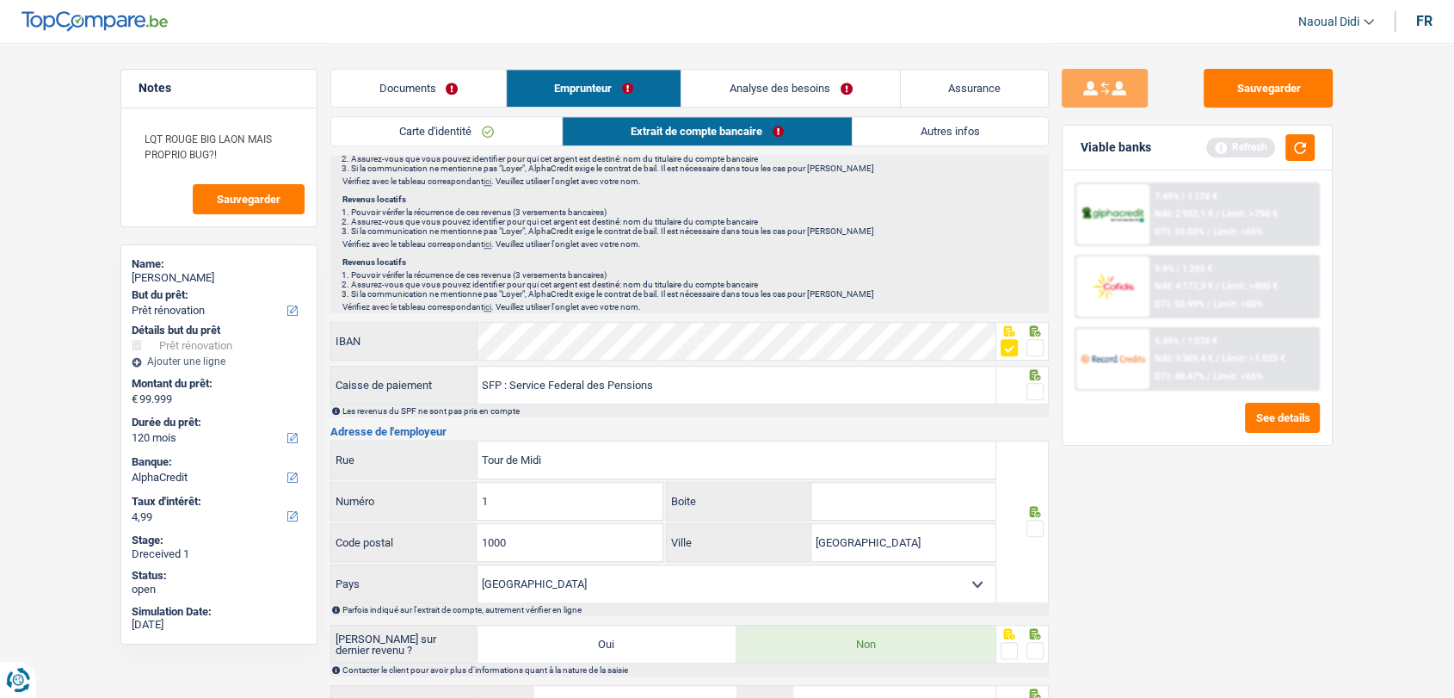
drag, startPoint x: 1032, startPoint y: 349, endPoint x: 1034, endPoint y: 381, distance: 31.9
click at [1032, 349] on span at bounding box center [1034, 347] width 17 height 17
click at [0, 0] on input "radio" at bounding box center [0, 0] width 0 height 0
drag, startPoint x: 1035, startPoint y: 386, endPoint x: 1026, endPoint y: 490, distance: 103.6
click at [1033, 386] on span at bounding box center [1034, 391] width 17 height 17
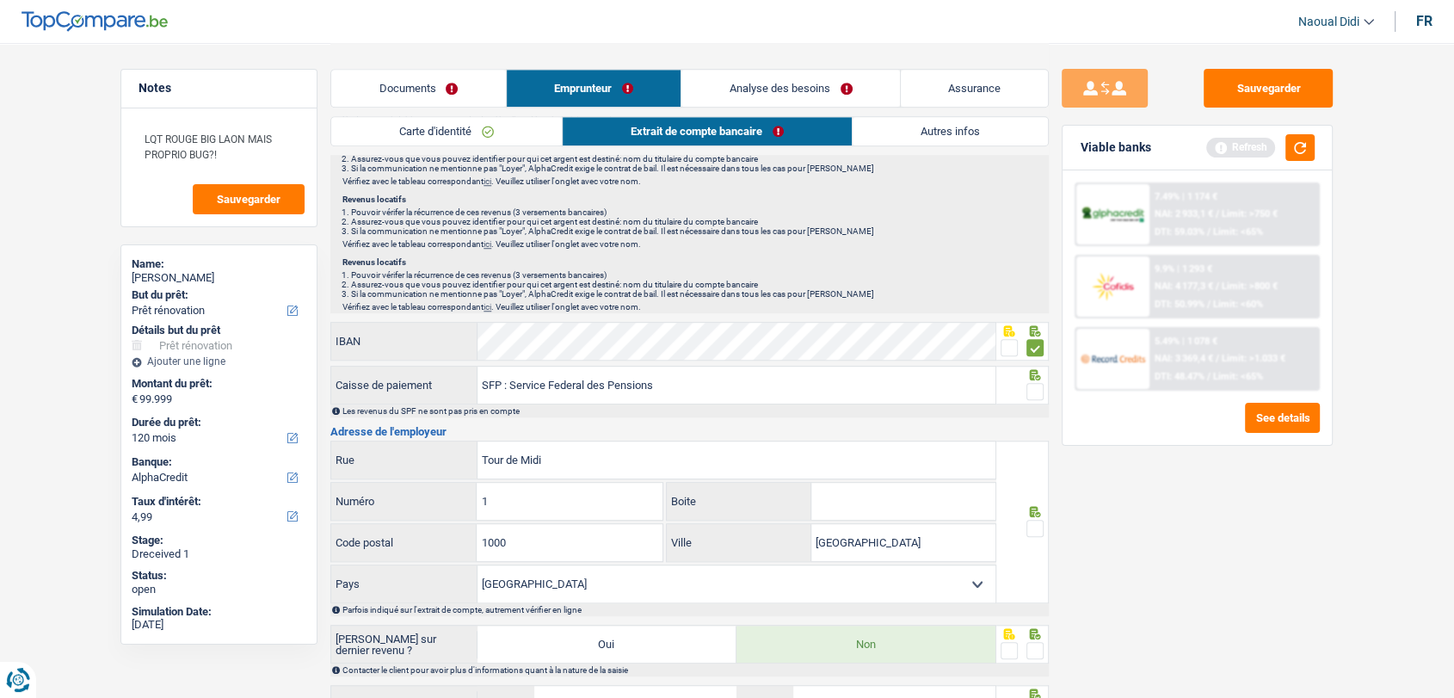
click at [0, 0] on input "radio" at bounding box center [0, 0] width 0 height 0
click at [1032, 525] on span at bounding box center [1034, 528] width 17 height 17
click at [0, 0] on input "radio" at bounding box center [0, 0] width 0 height 0
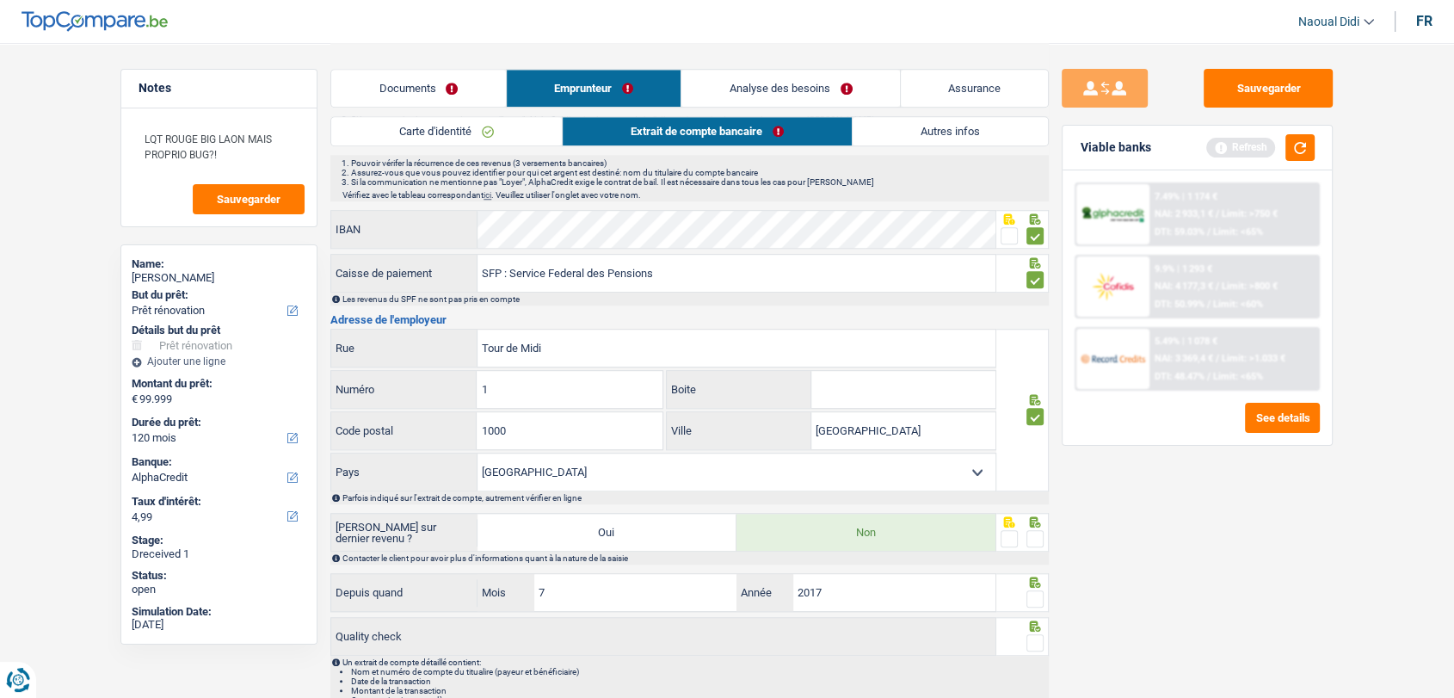
scroll to position [1518, 0]
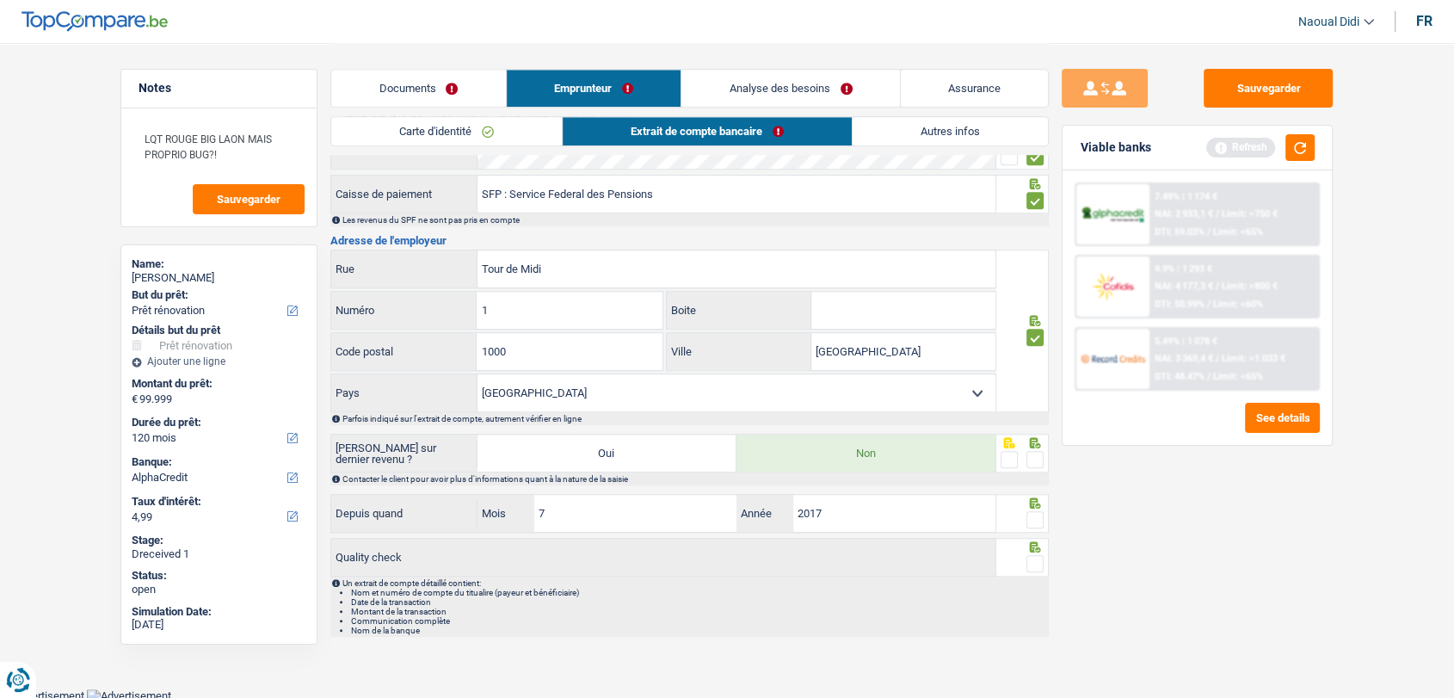
click at [1036, 461] on span at bounding box center [1034, 459] width 17 height 17
click at [0, 0] on input "radio" at bounding box center [0, 0] width 0 height 0
click at [1038, 521] on span at bounding box center [1034, 519] width 17 height 17
click at [0, 0] on input "radio" at bounding box center [0, 0] width 0 height 0
click at [1035, 560] on span at bounding box center [1034, 563] width 17 height 17
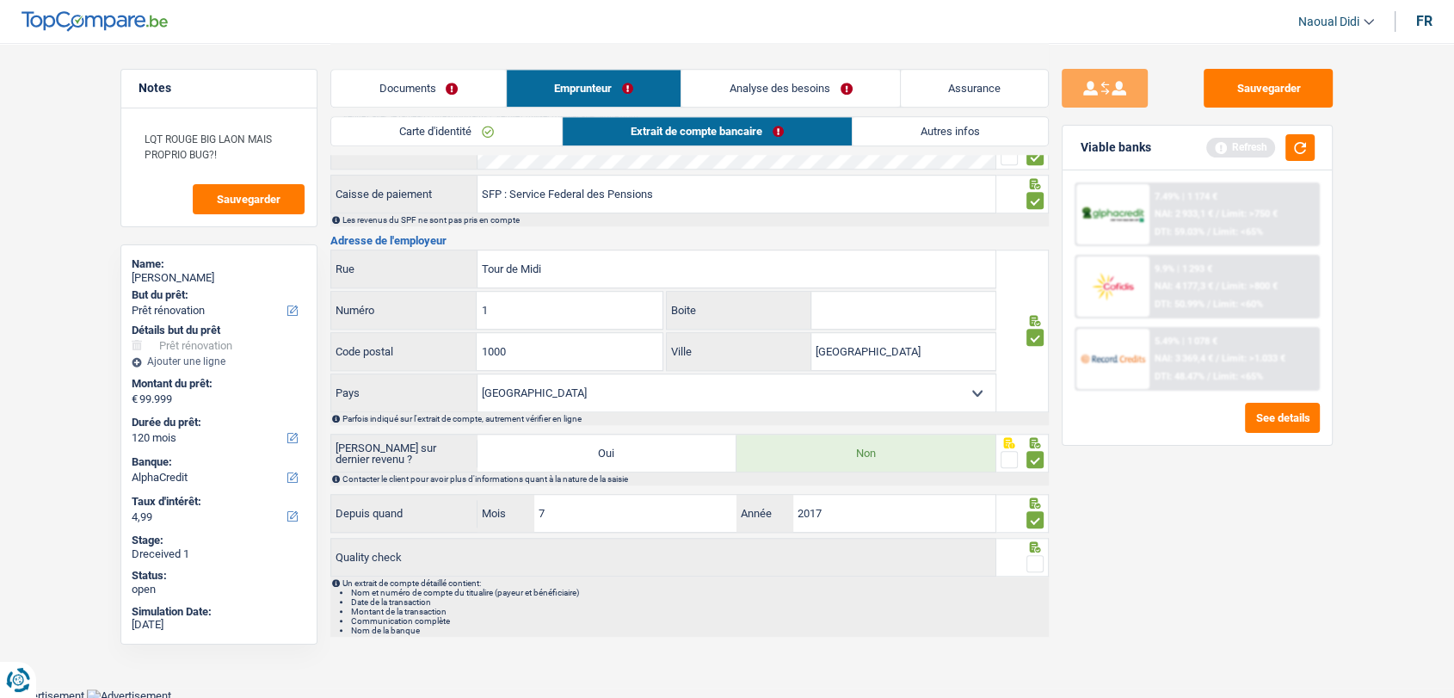
click at [0, 0] on input "radio" at bounding box center [0, 0] width 0 height 0
click at [1274, 96] on button "Sauvegarder" at bounding box center [1268, 88] width 129 height 39
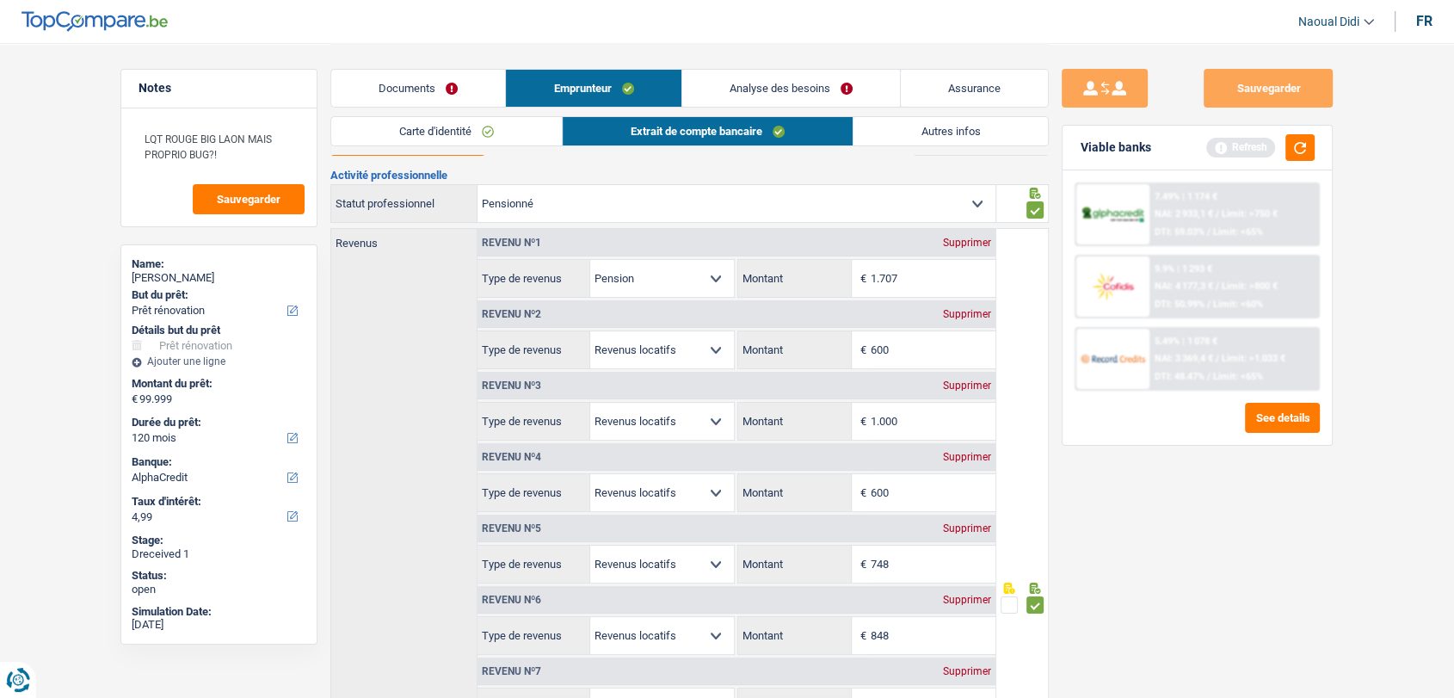
scroll to position [0, 0]
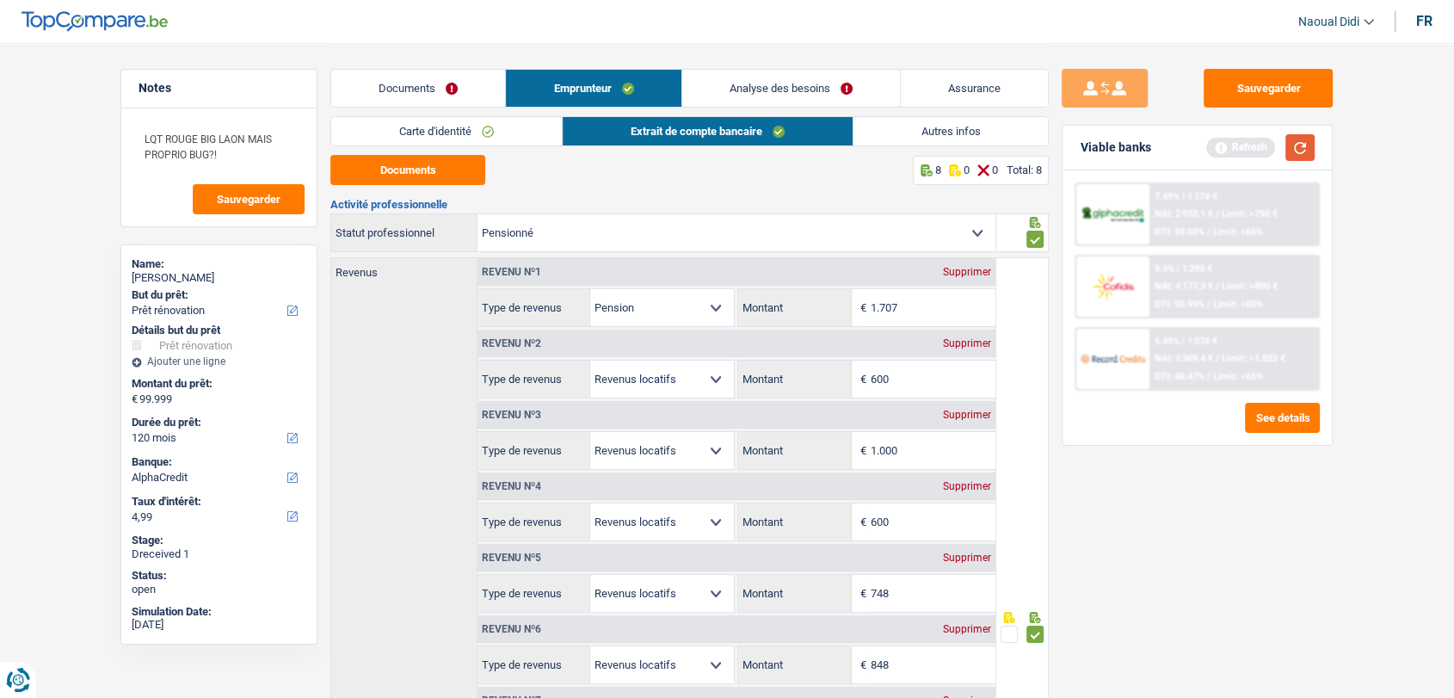
click at [1301, 149] on button "button" at bounding box center [1299, 147] width 29 height 27
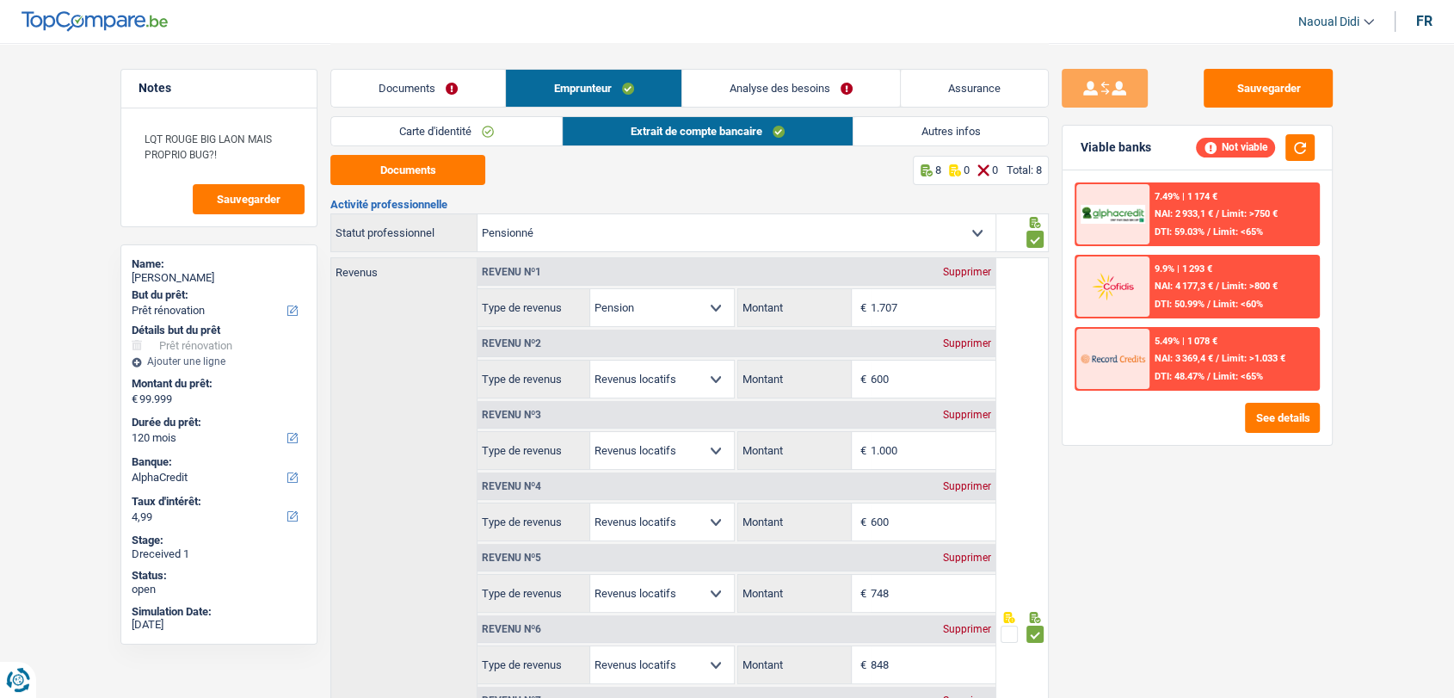
click at [1208, 220] on div "7.49% | 1 174 € NAI: 2 933,1 € / Limit: >750 € DTI: 59.03% / Limit: <65%" at bounding box center [1233, 214] width 169 height 60
click at [1229, 218] on span "Limit: >750 €" at bounding box center [1250, 213] width 56 height 11
click at [1162, 216] on span "NAI: 2 933,1 €" at bounding box center [1184, 213] width 59 height 11
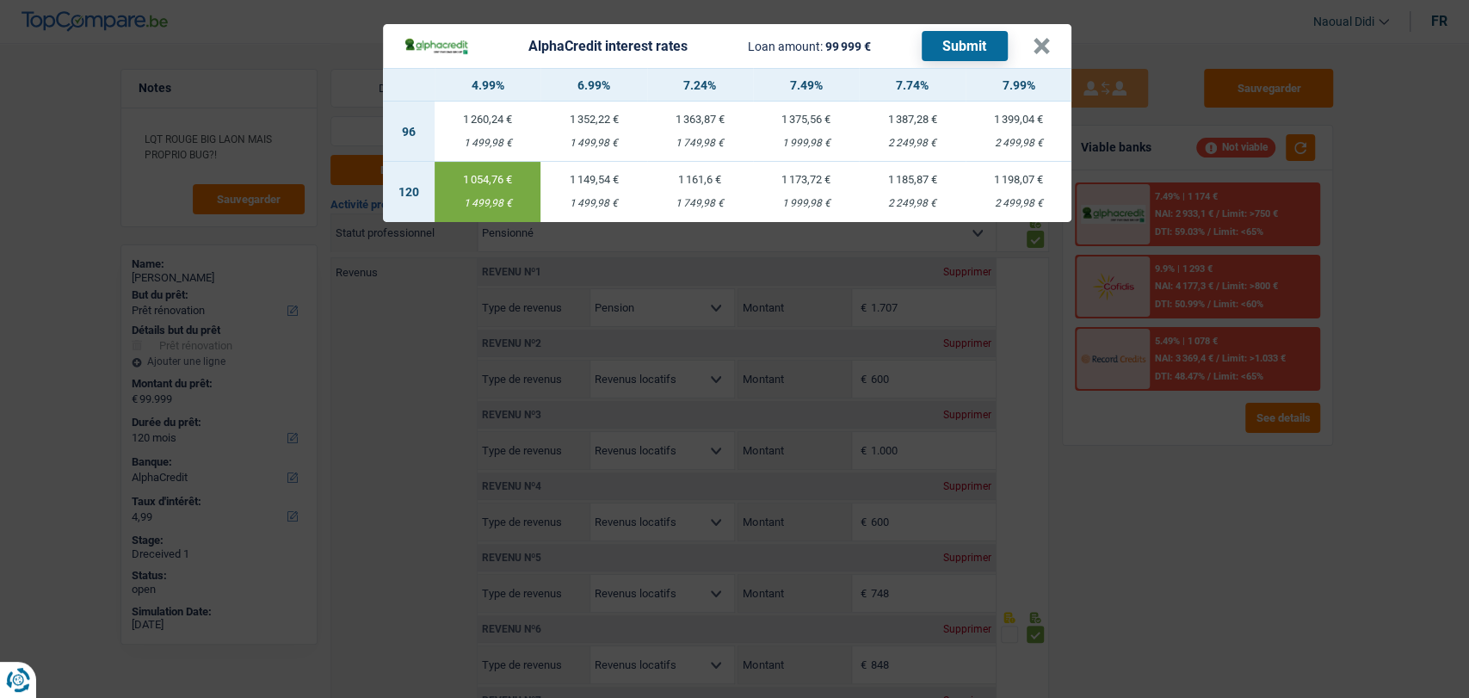
click at [957, 40] on button "Submit" at bounding box center [964, 46] width 86 height 30
click at [1047, 46] on button "×" at bounding box center [1041, 46] width 18 height 17
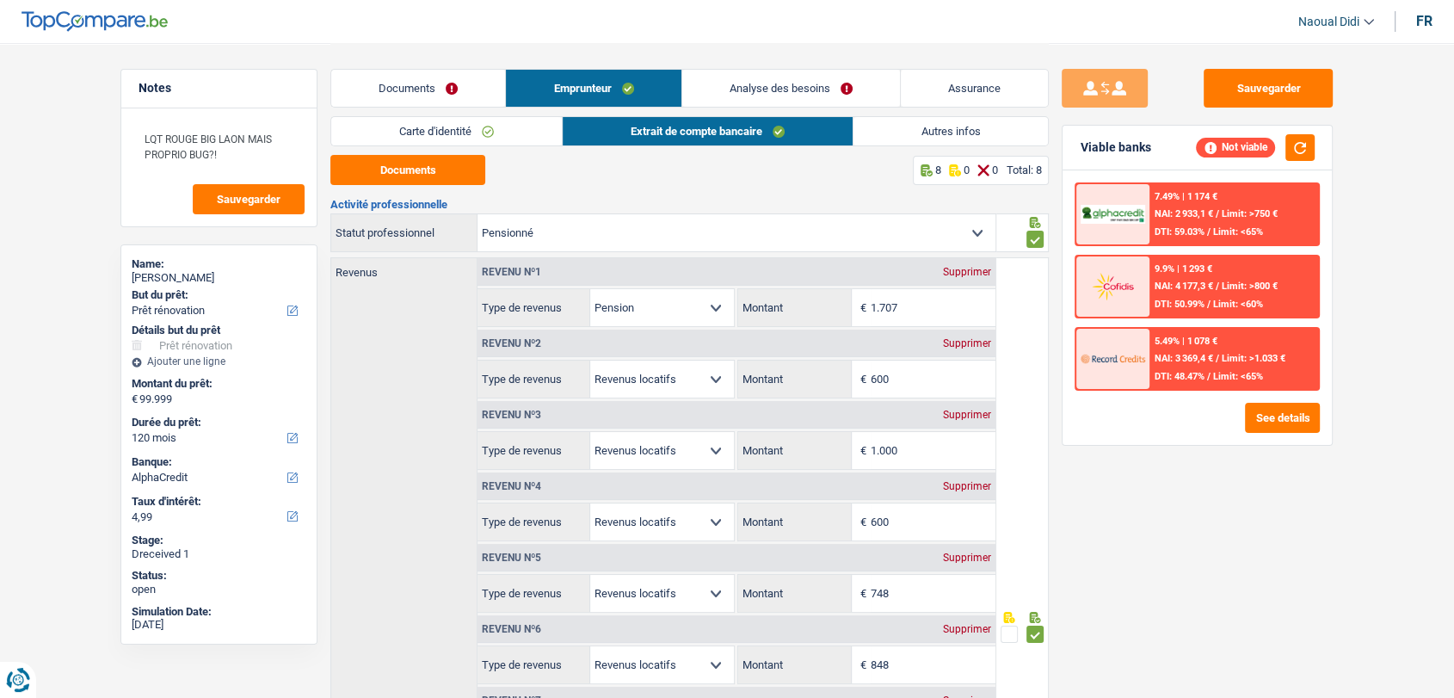
click at [1211, 354] on span "NAI: 3 369,4 €" at bounding box center [1184, 358] width 59 height 11
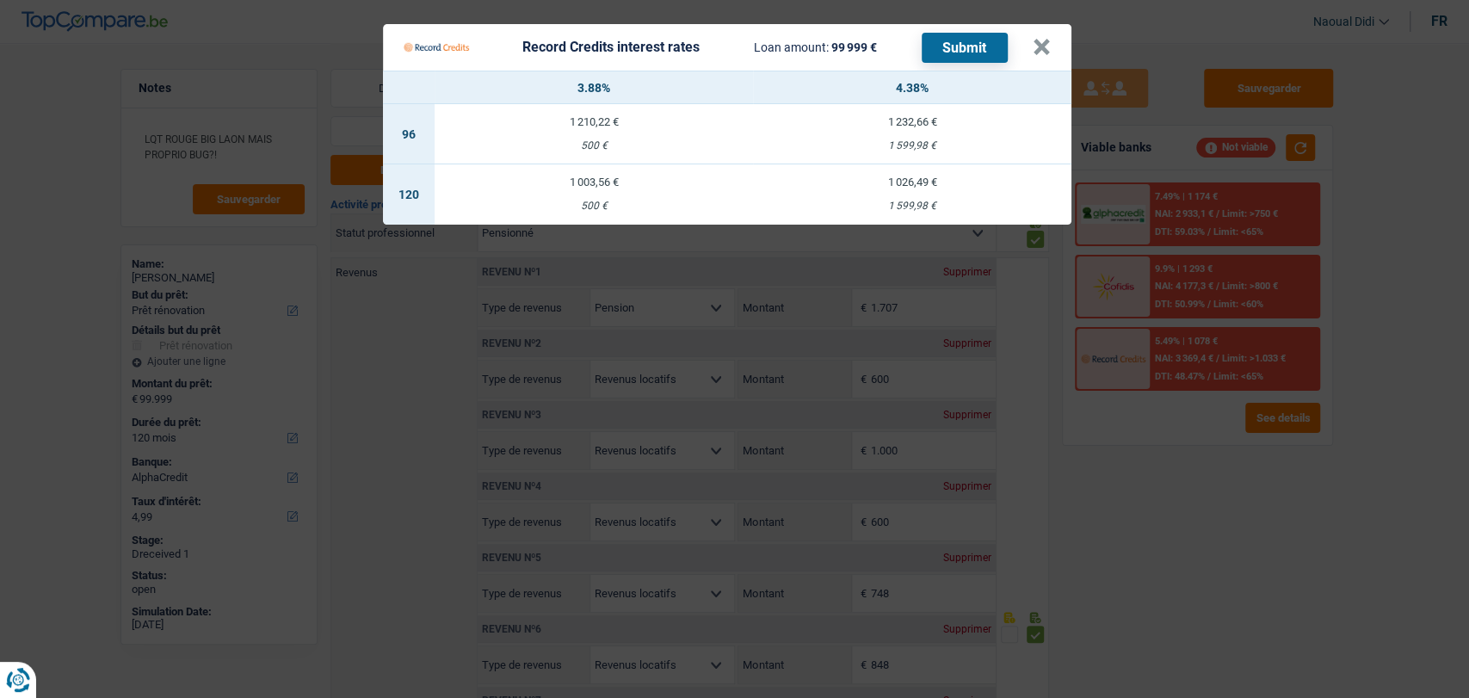
click at [924, 196] on td "1 026,49 € 1 599,98 €" at bounding box center [912, 194] width 318 height 60
select select "record credits"
type input "4,38"
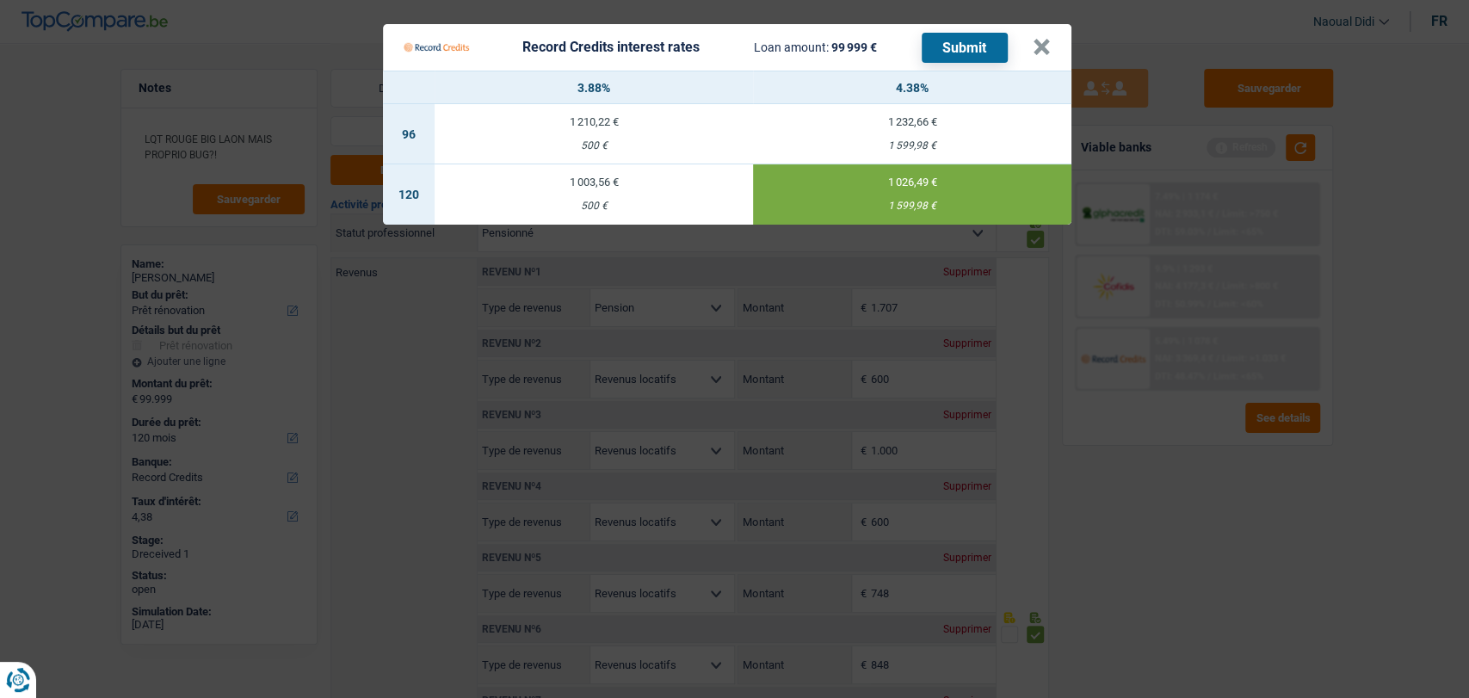
click at [984, 43] on button "Submit" at bounding box center [964, 48] width 86 height 30
click at [1039, 49] on button "×" at bounding box center [1041, 47] width 18 height 17
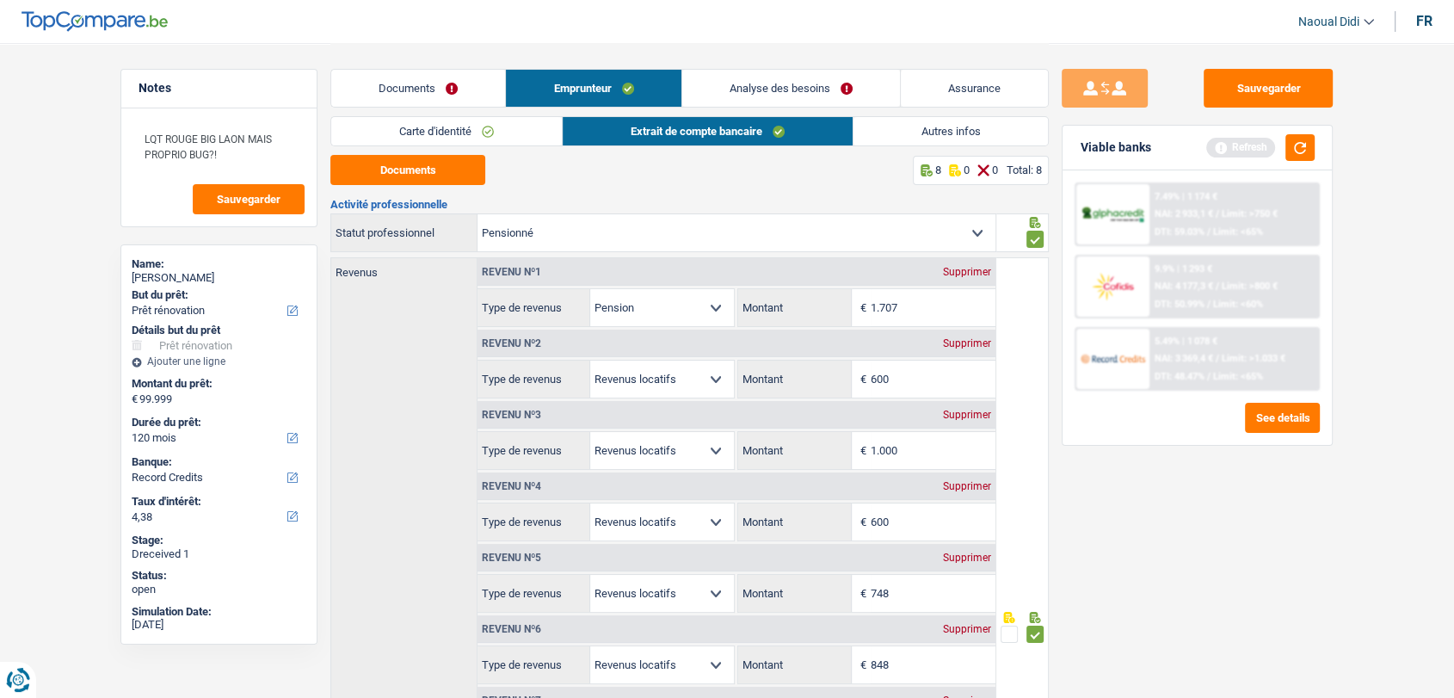
click at [784, 81] on link "Analyse des besoins" at bounding box center [791, 88] width 218 height 37
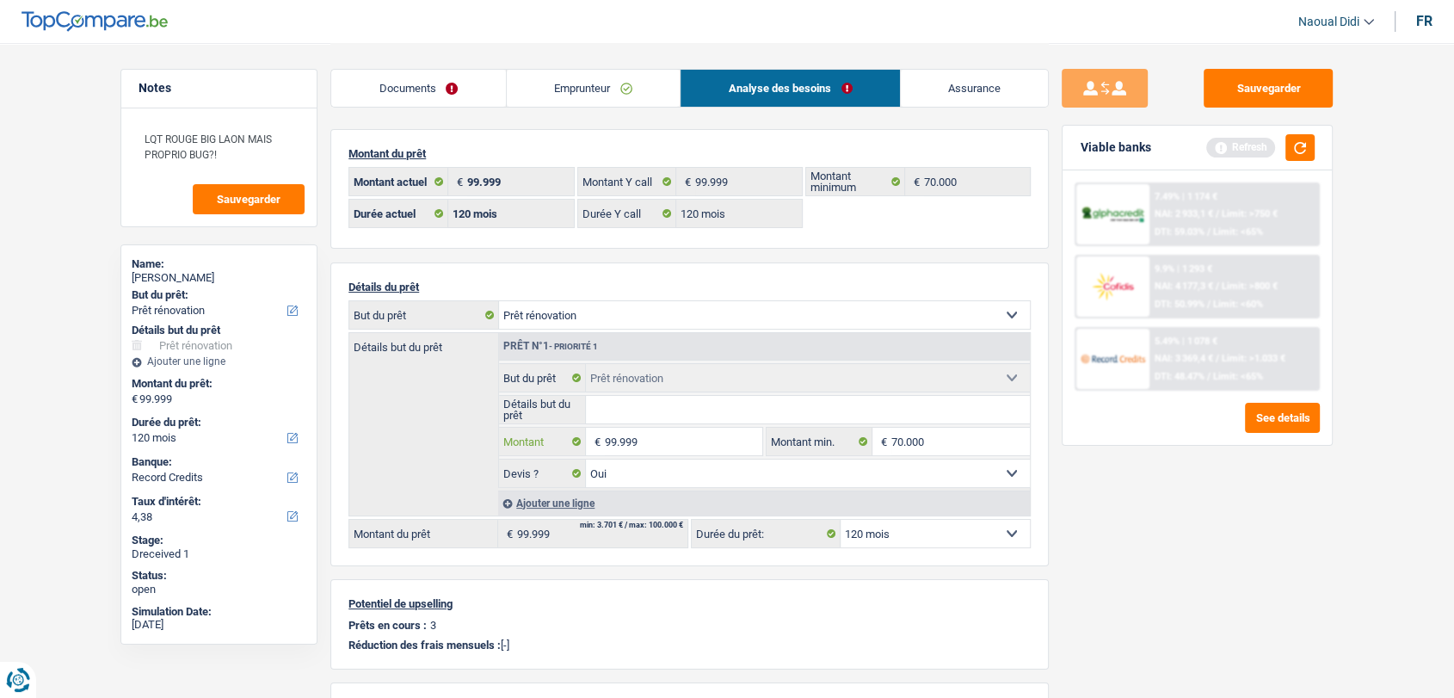
click at [664, 442] on input "99.999" at bounding box center [683, 442] width 157 height 28
drag, startPoint x: 664, startPoint y: 442, endPoint x: 591, endPoint y: 439, distance: 73.2
click at [591, 439] on div "99.999 € Montant" at bounding box center [630, 442] width 263 height 28
click at [591, 439] on span "€" at bounding box center [595, 442] width 19 height 28
click at [673, 445] on input "99.999" at bounding box center [683, 442] width 157 height 28
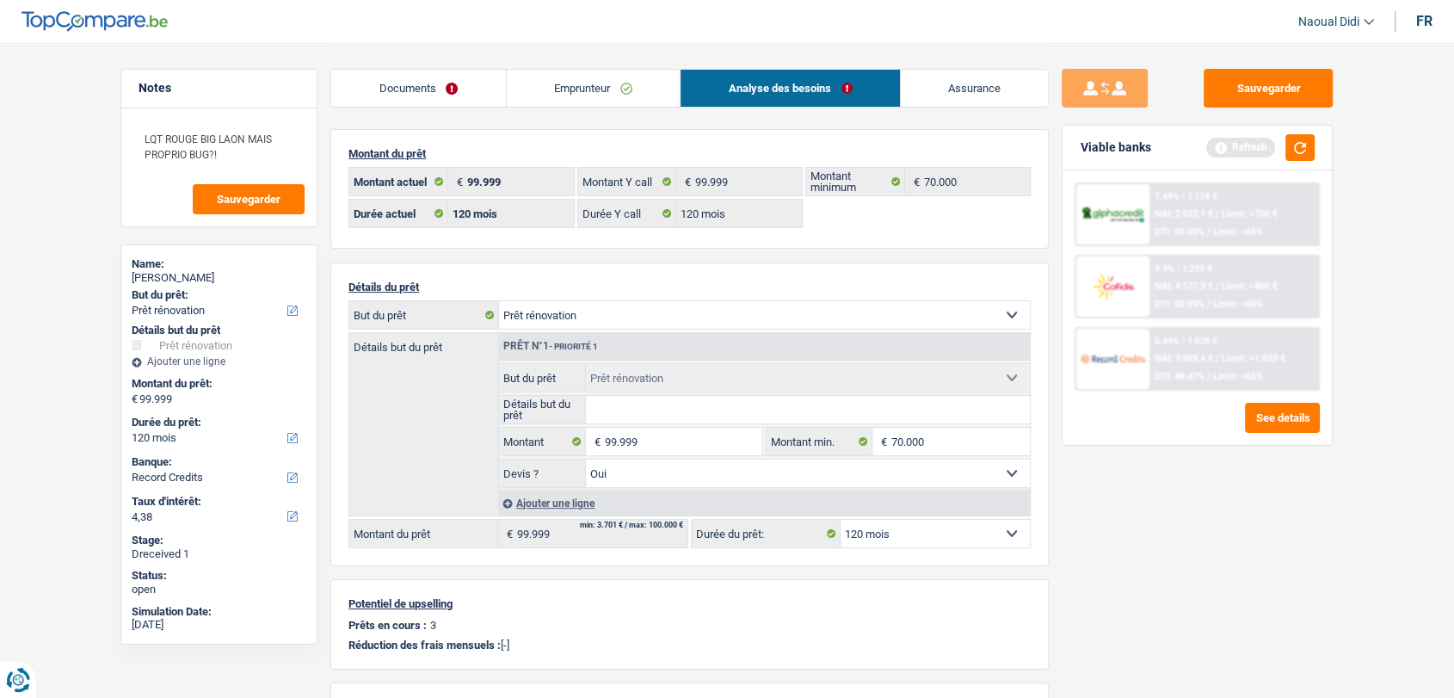
click at [1217, 589] on div "Sauvegarder Viable banks Refresh 7.49% | 1 174 € NAI: 2 933,1 € / Limit: >750 €…" at bounding box center [1197, 369] width 297 height 601
click at [1192, 599] on div "Sauvegarder Viable banks Refresh 7.49% | 1 174 € NAI: 2 933,1 € / Limit: >750 €…" at bounding box center [1197, 369] width 297 height 601
click at [661, 443] on input "99.999" at bounding box center [683, 442] width 157 height 28
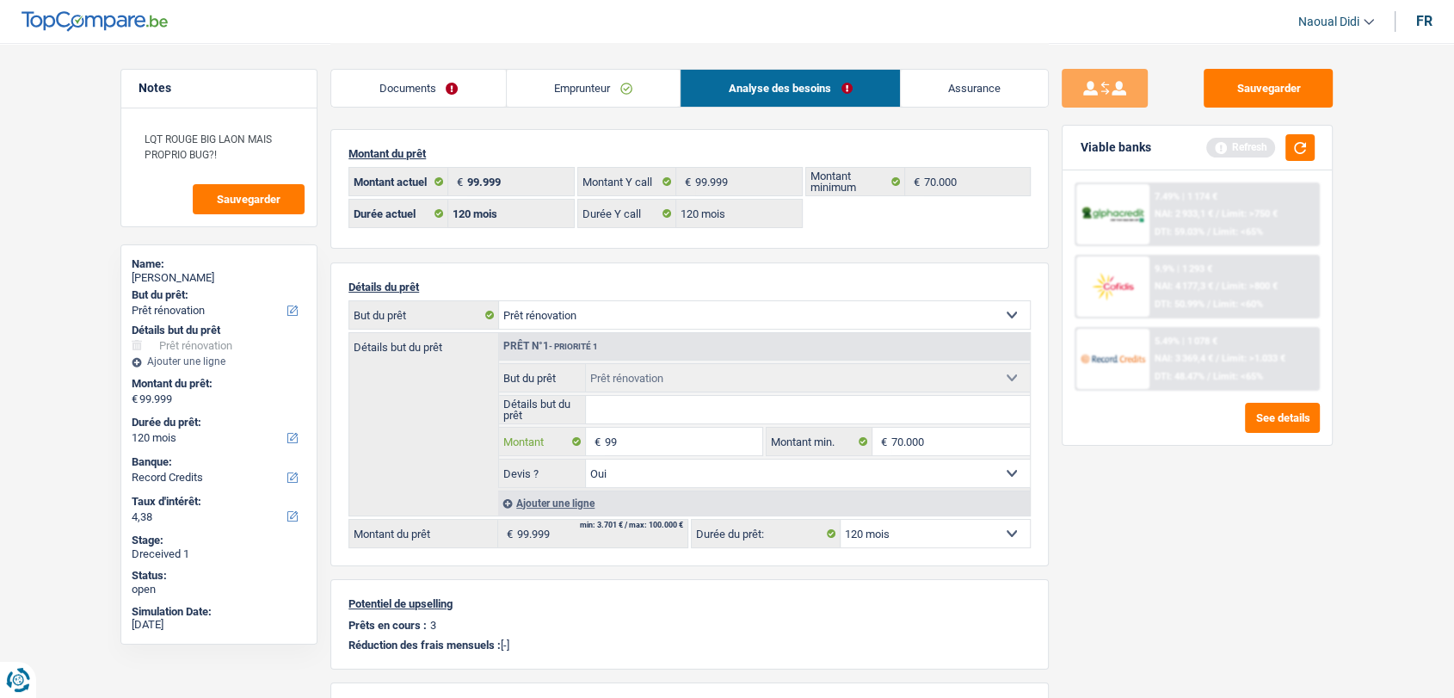
type input "9"
type input "50.000"
select select "144"
type input "50.000"
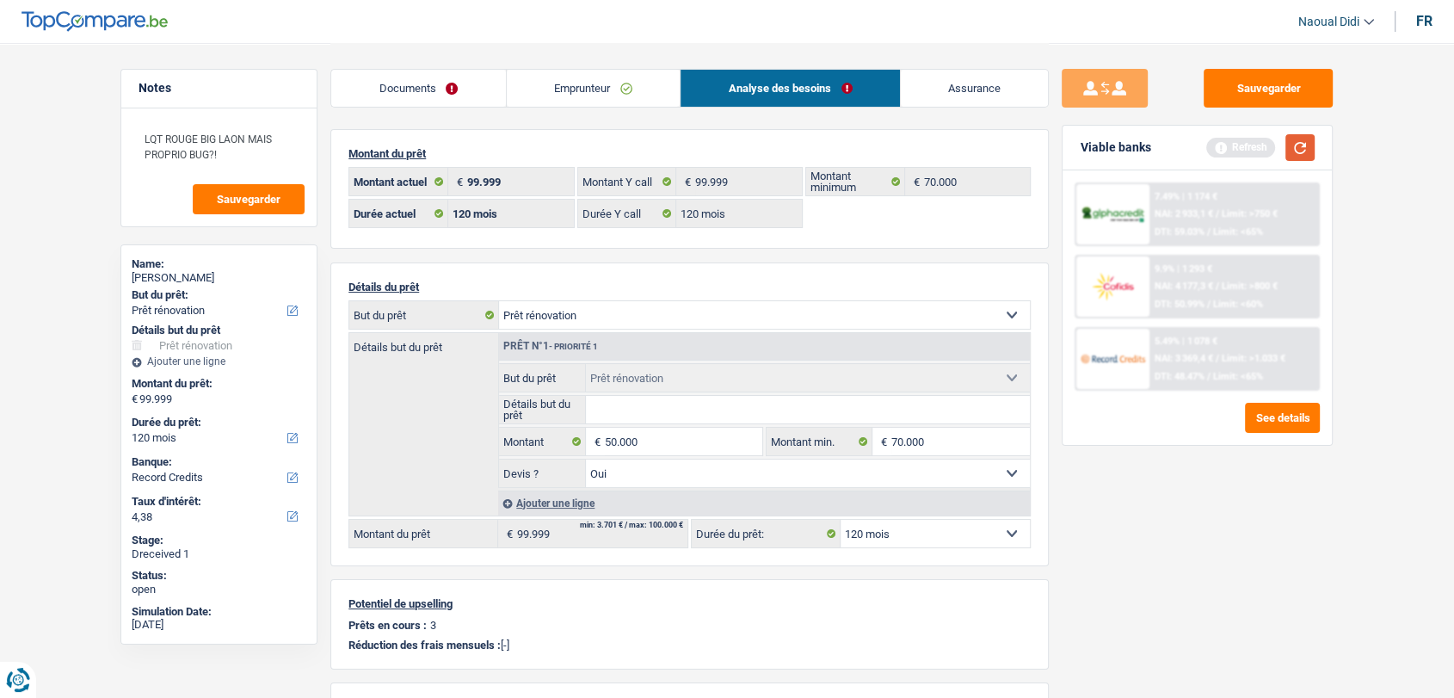
select select "144"
type input "50.000"
select select "144"
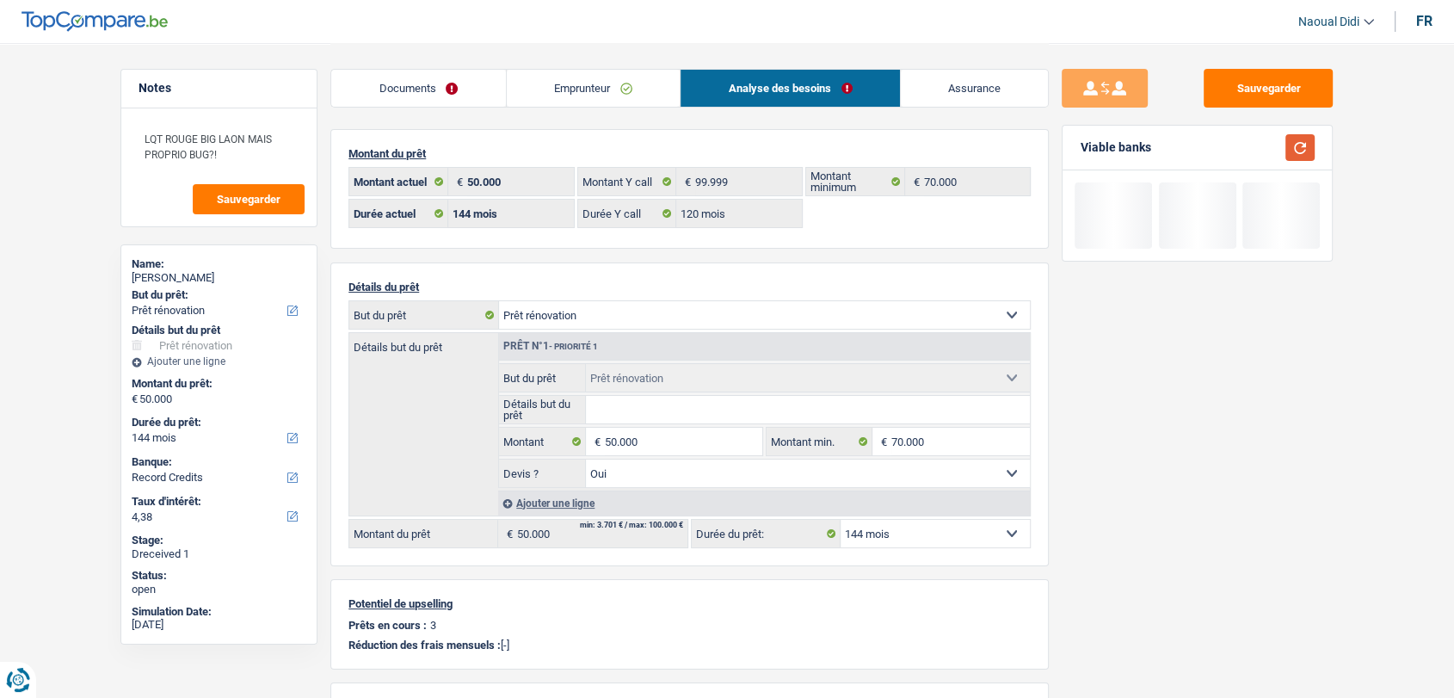
click at [1302, 146] on button "button" at bounding box center [1299, 147] width 29 height 27
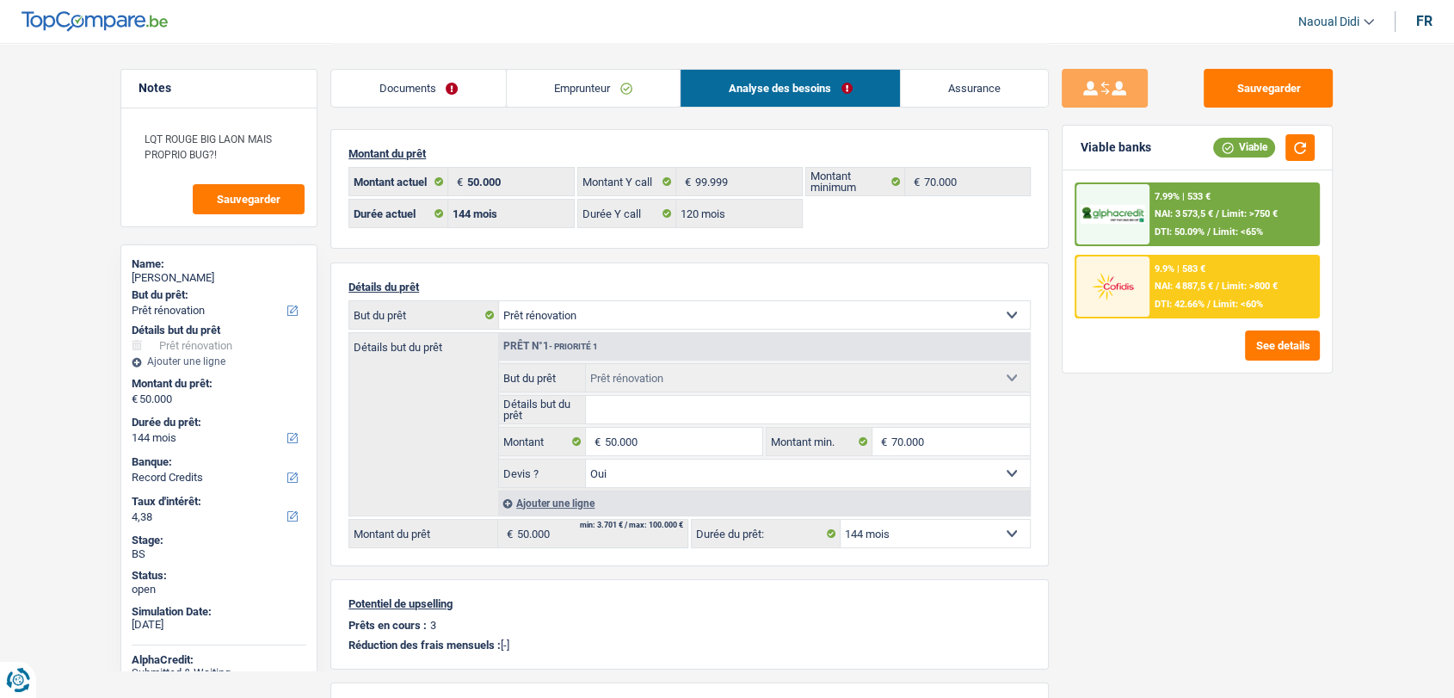
click at [1297, 260] on div "9.9% | 583 € NAI: 4 887,5 € / Limit: >800 € DTI: 42.66% / Limit: <60%" at bounding box center [1233, 286] width 169 height 60
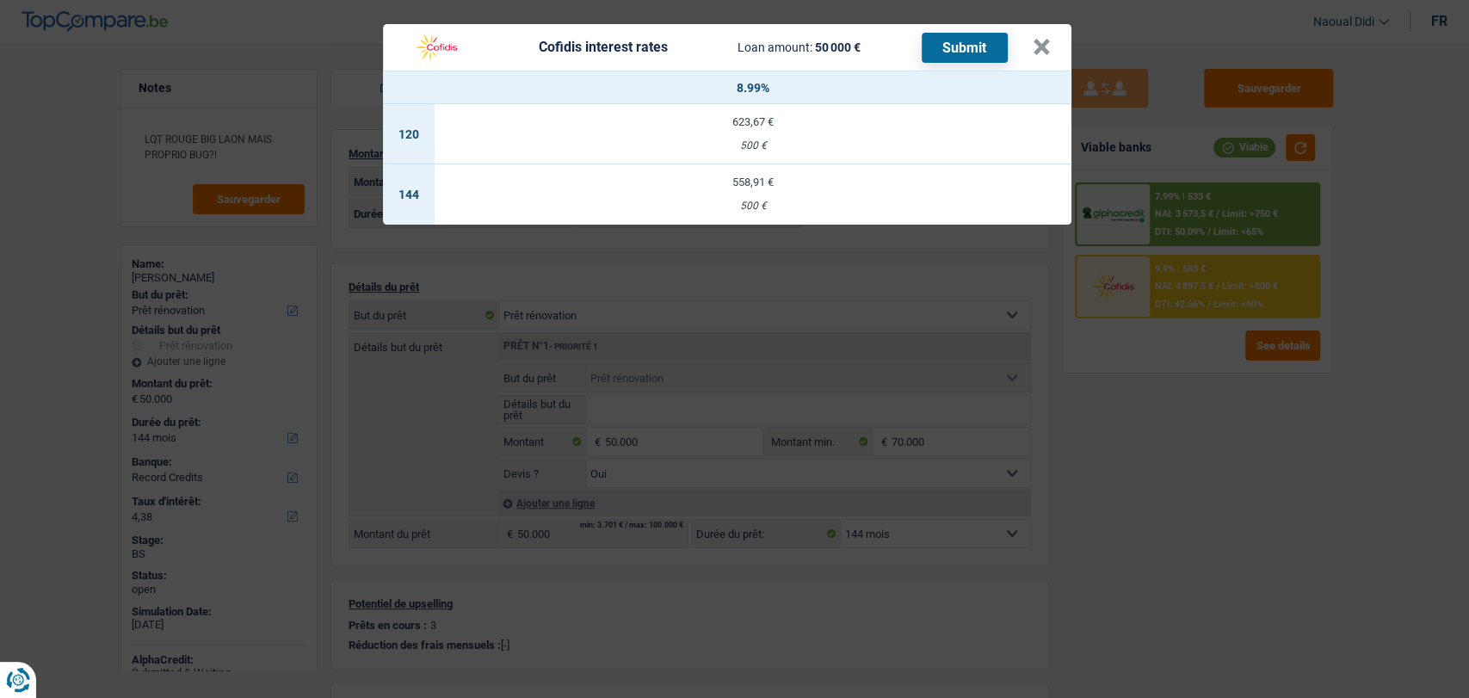
click at [744, 116] on div "623,67 €" at bounding box center [753, 121] width 637 height 11
select select "120"
select select "cofidis"
type input "8,99"
select select "120"
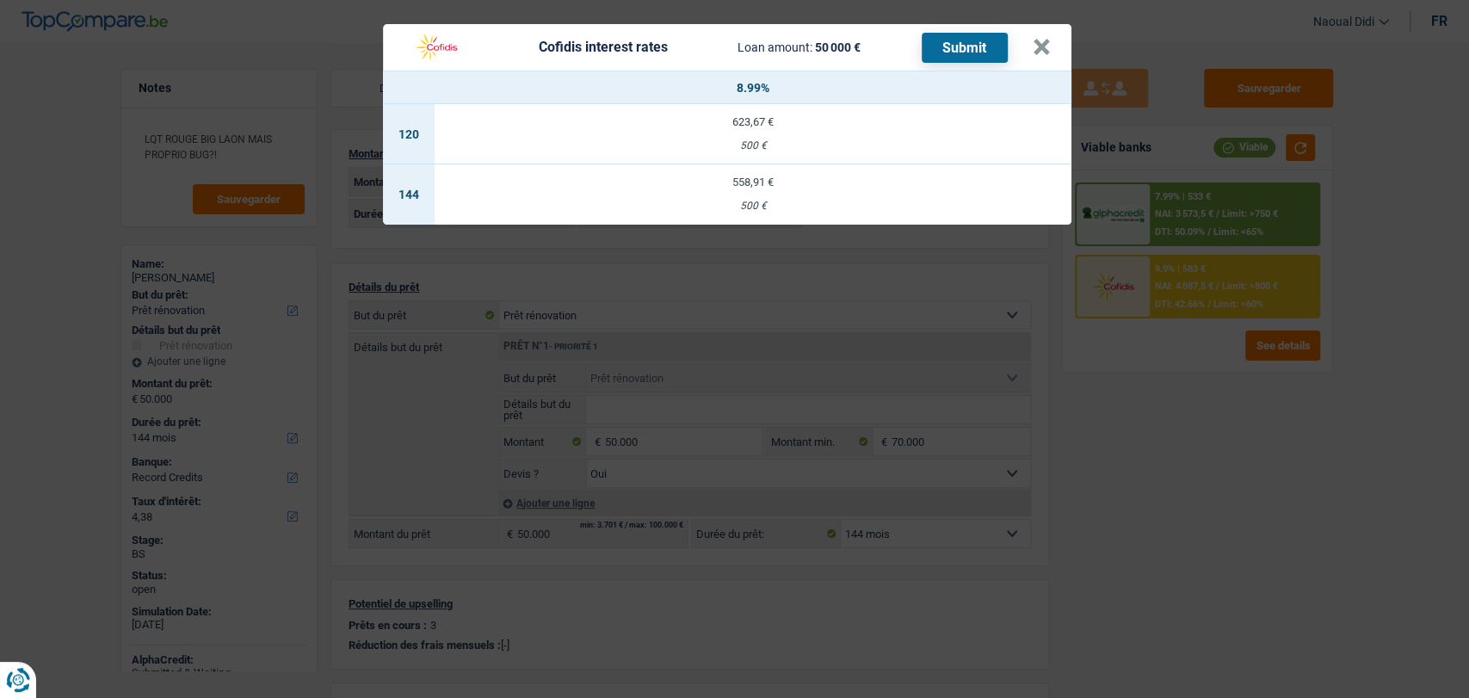
select select "120"
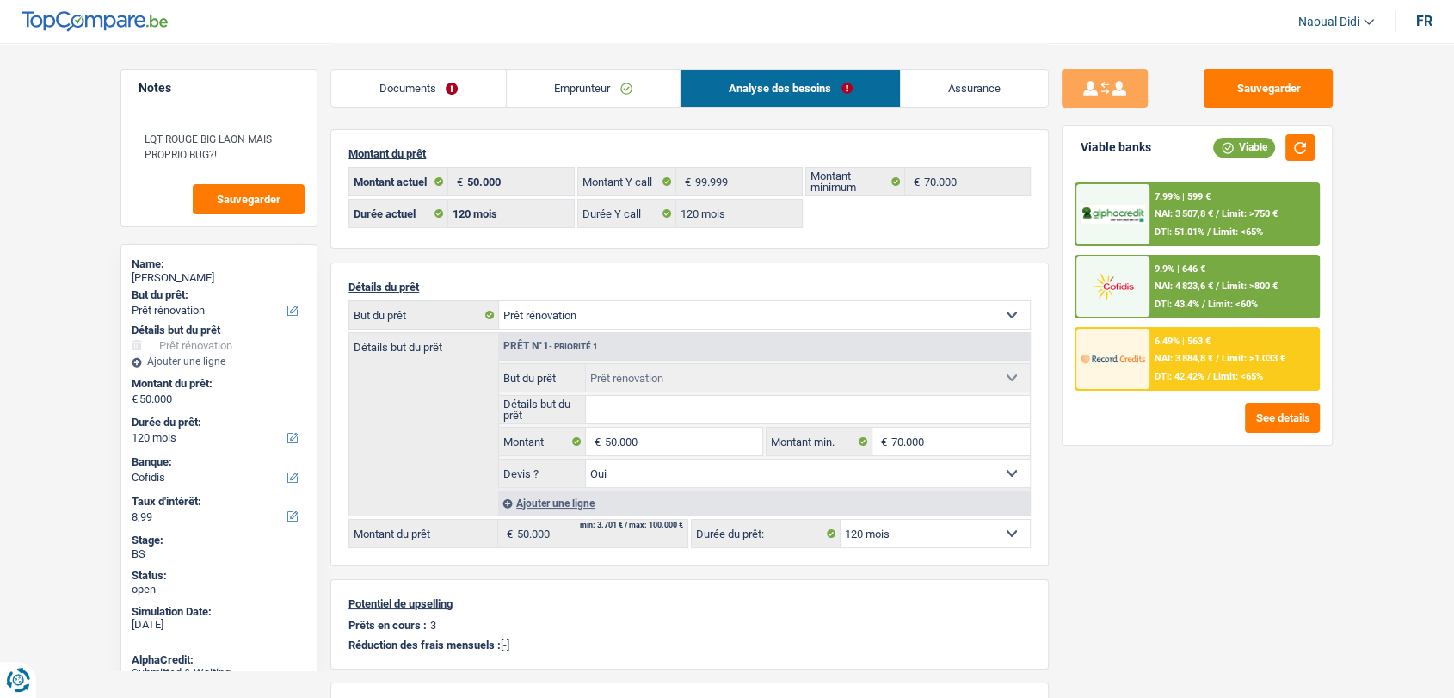
click at [1211, 277] on div "9.9% | 646 € NAI: 4 823,6 € / Limit: >800 € DTI: 43.4% / Limit: <60%" at bounding box center [1233, 286] width 169 height 60
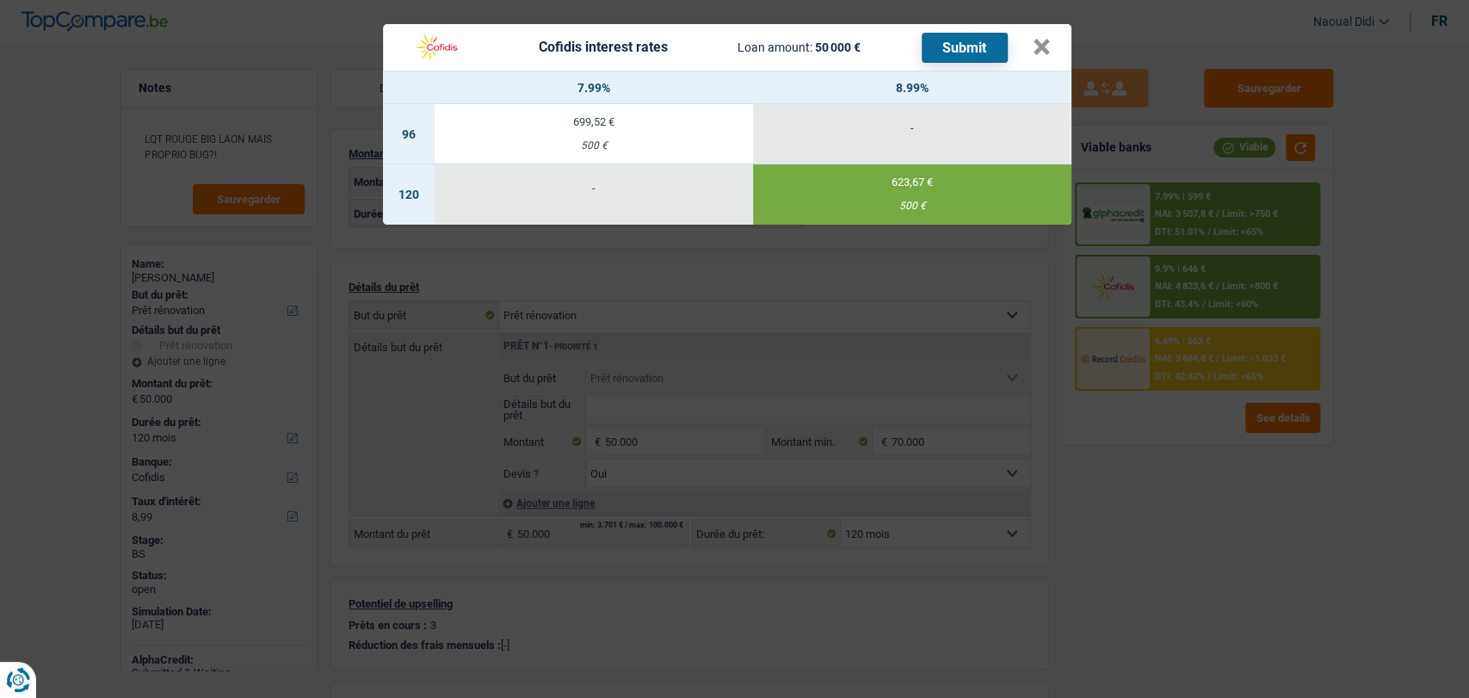
click at [965, 44] on button "Submit" at bounding box center [964, 48] width 86 height 30
click at [1039, 39] on button "×" at bounding box center [1041, 47] width 18 height 17
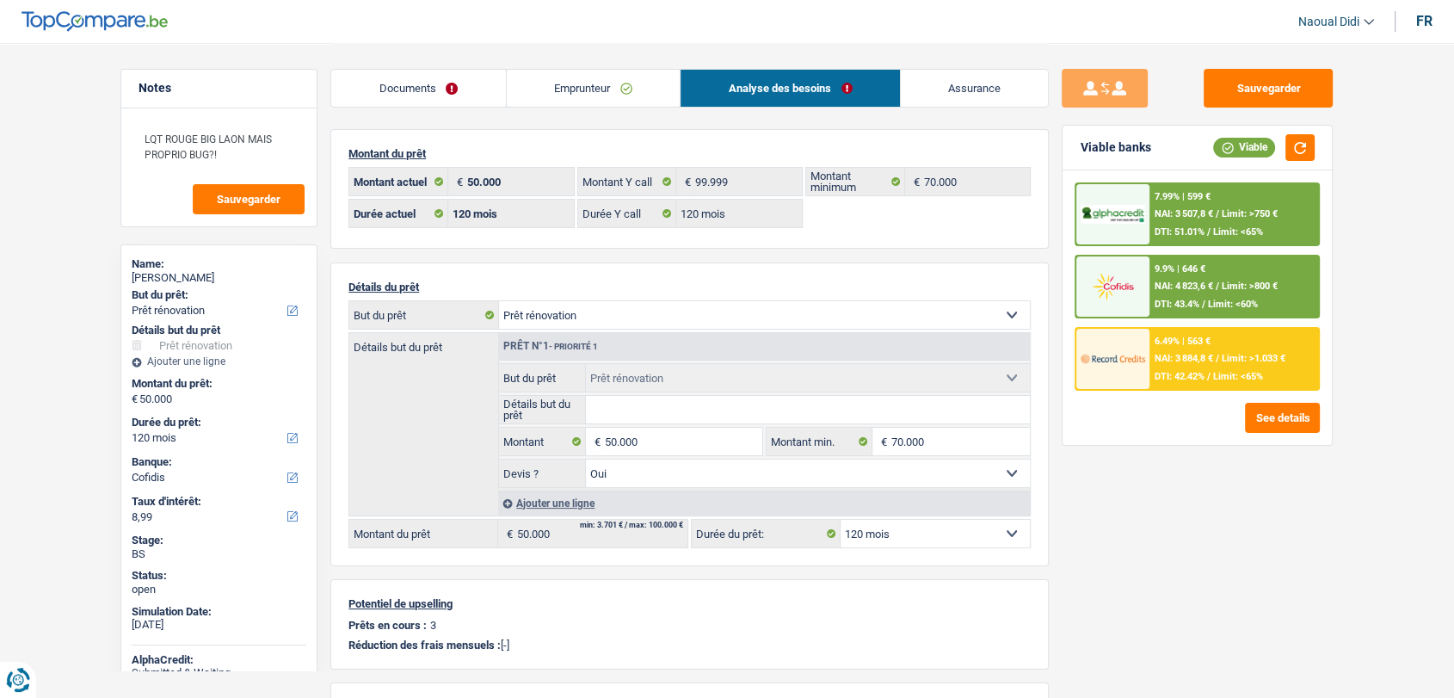
click at [432, 88] on link "Documents" at bounding box center [418, 88] width 175 height 37
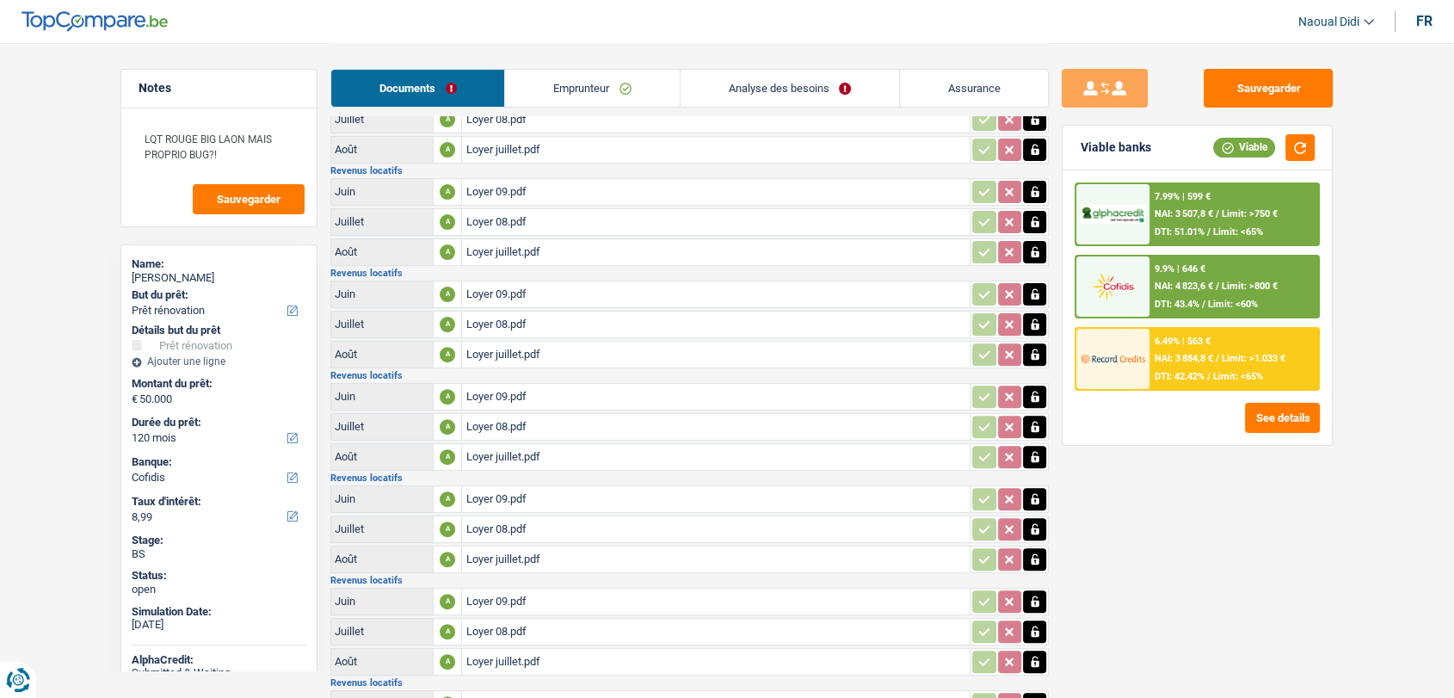
scroll to position [573, 0]
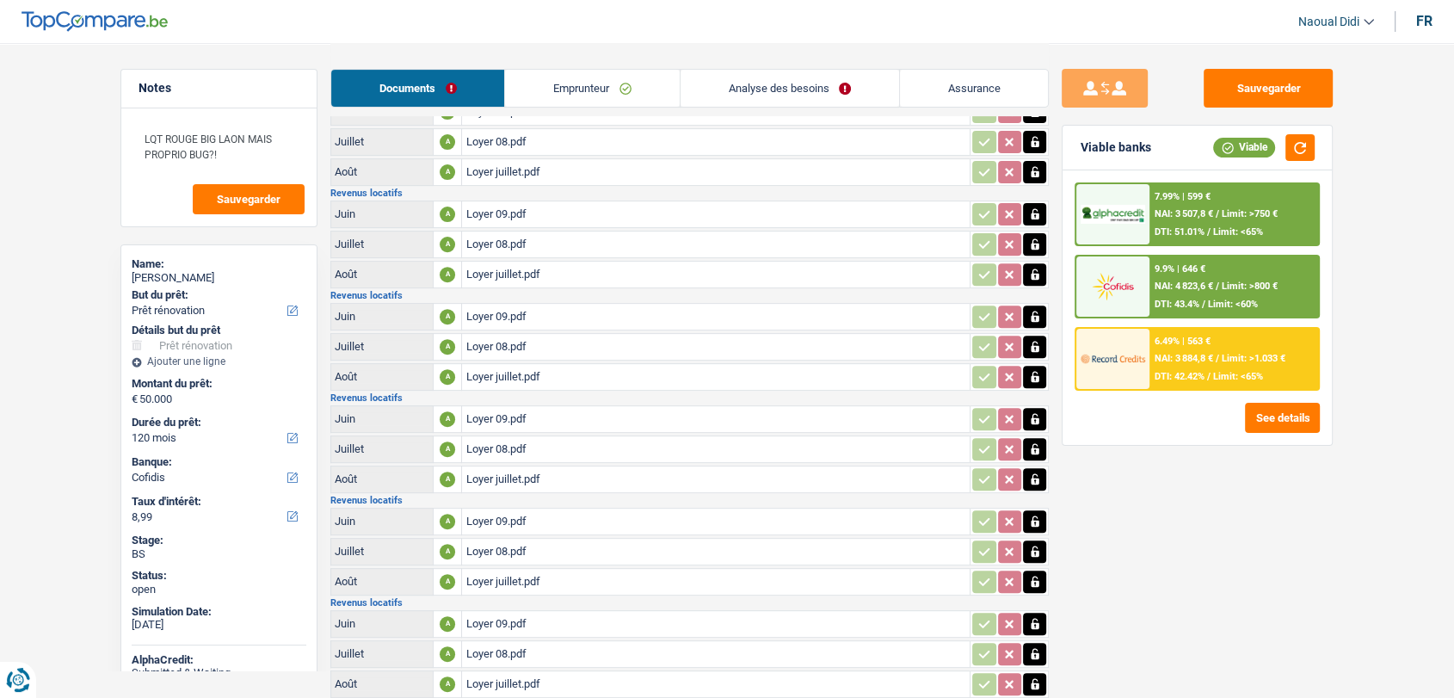
click at [579, 95] on link "Emprunteur" at bounding box center [592, 88] width 174 height 37
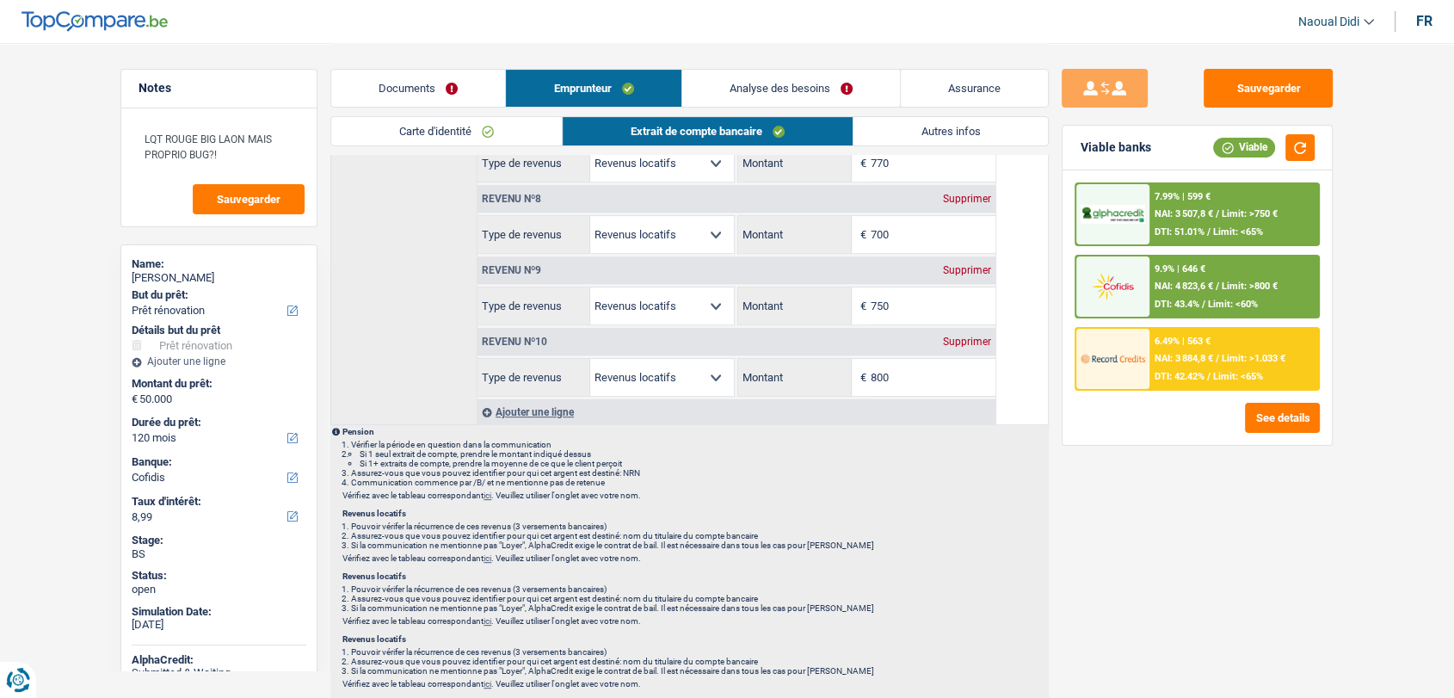
click at [438, 137] on link "Carte d'identité" at bounding box center [446, 131] width 231 height 28
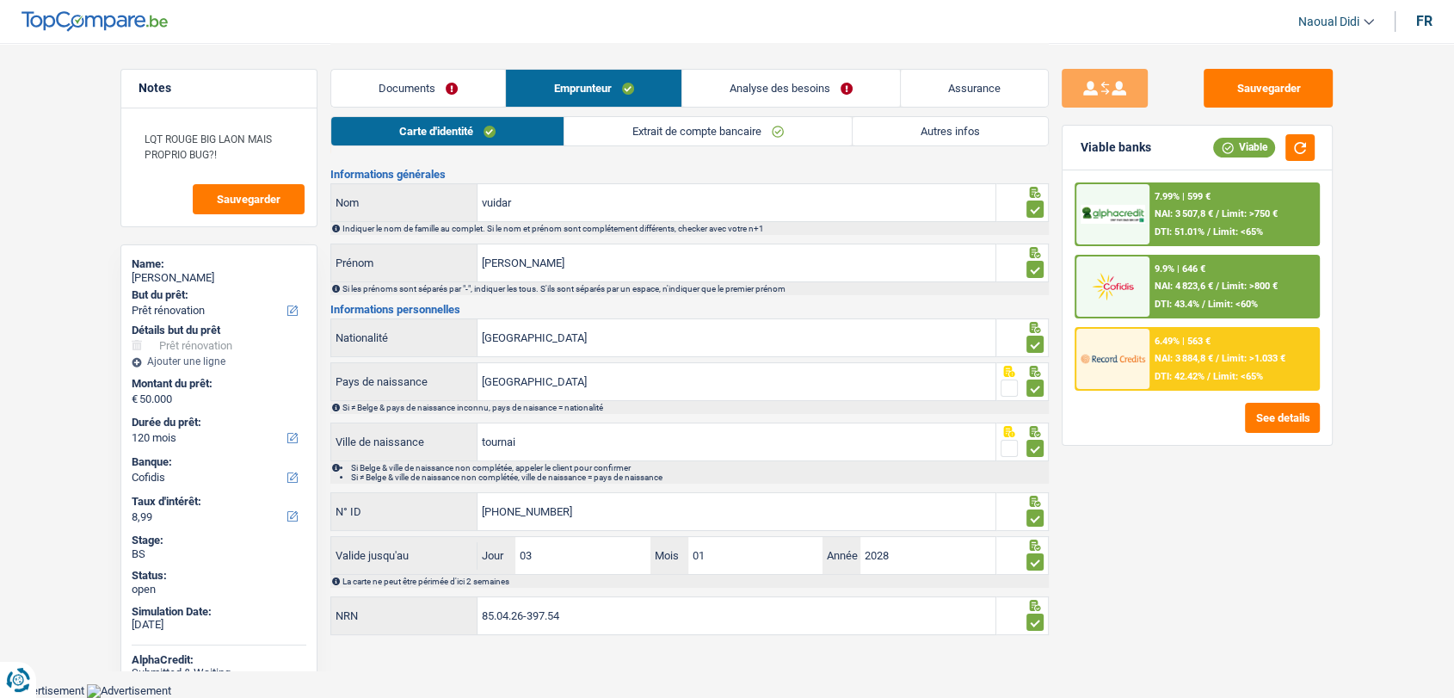
scroll to position [28, 0]
drag, startPoint x: 589, startPoint y: 621, endPoint x: 421, endPoint y: 612, distance: 168.0
click at [421, 612] on div "85.04.26-397.54 NRN" at bounding box center [663, 618] width 664 height 37
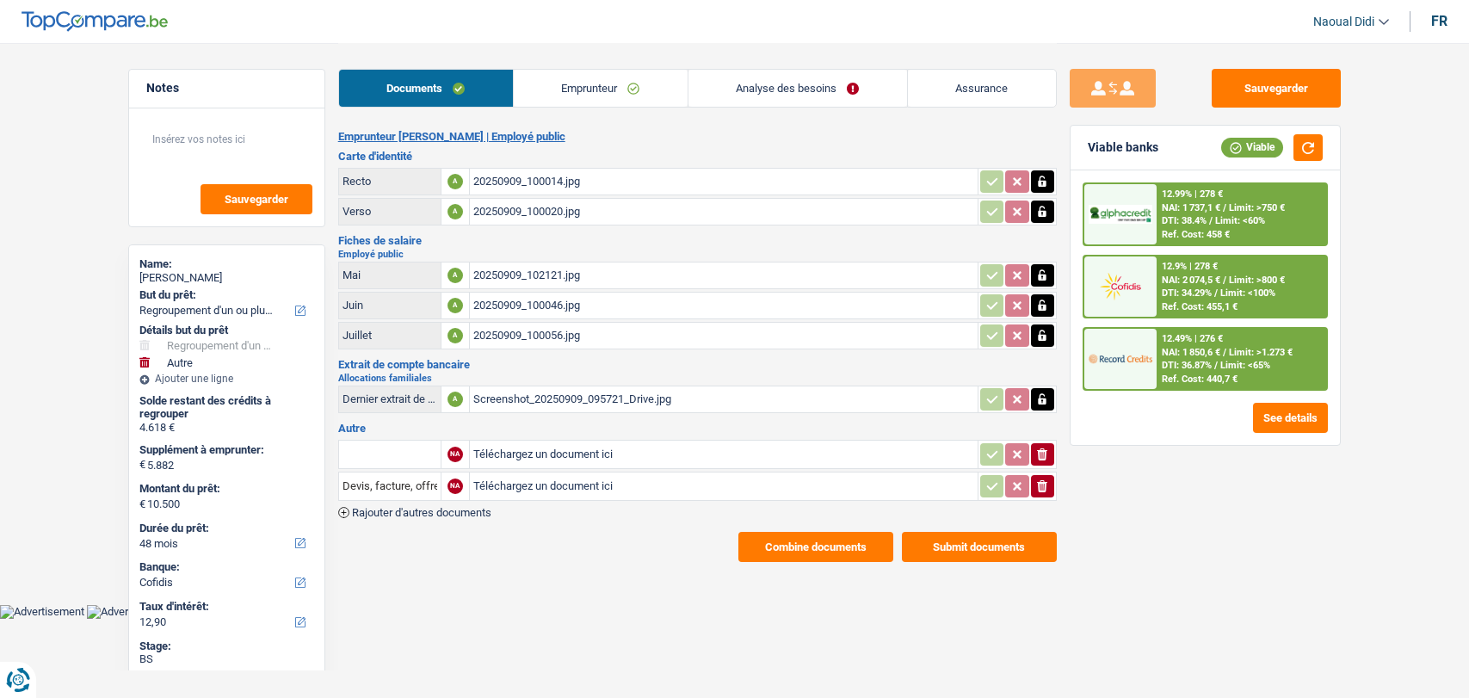
select select "refinancing"
select select "other"
select select "48"
select select "cofidis"
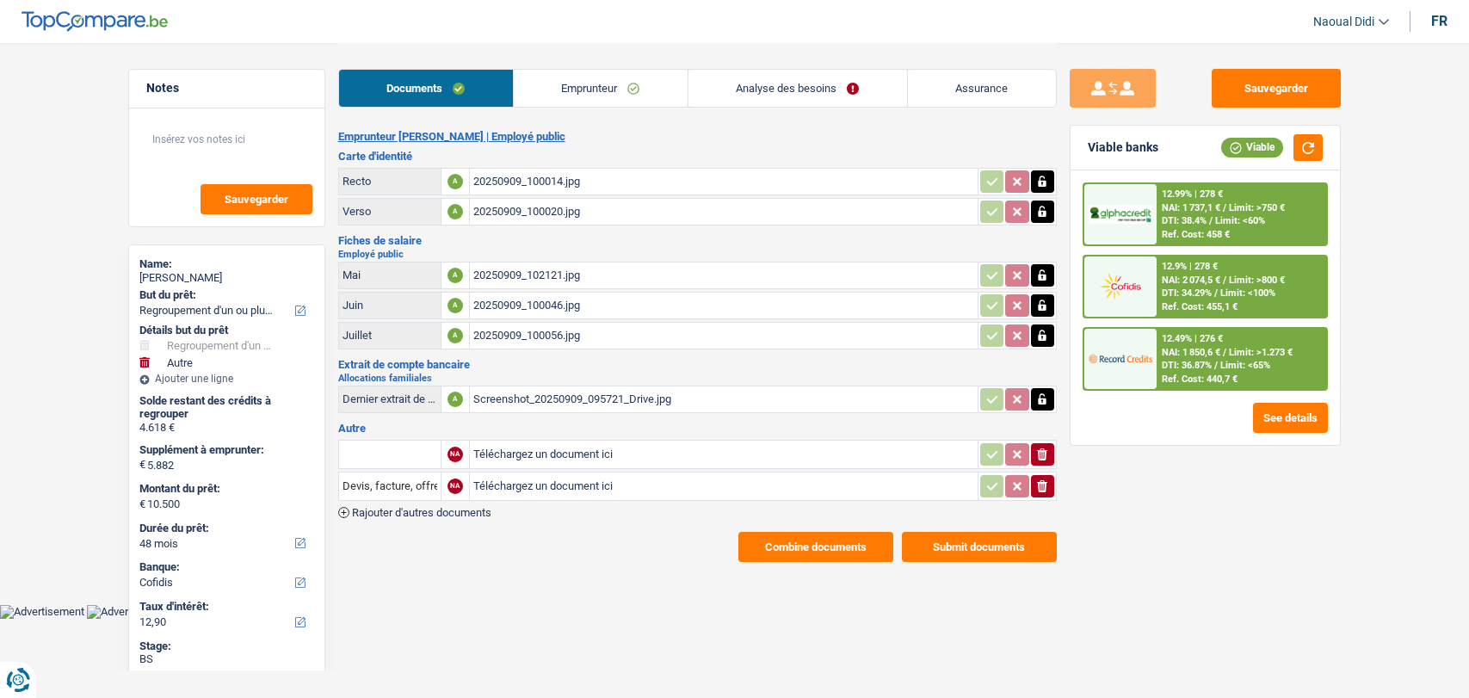
select select "32"
select select "rents"
select select "personalLoan"
select select "familyEvent"
select select "24"
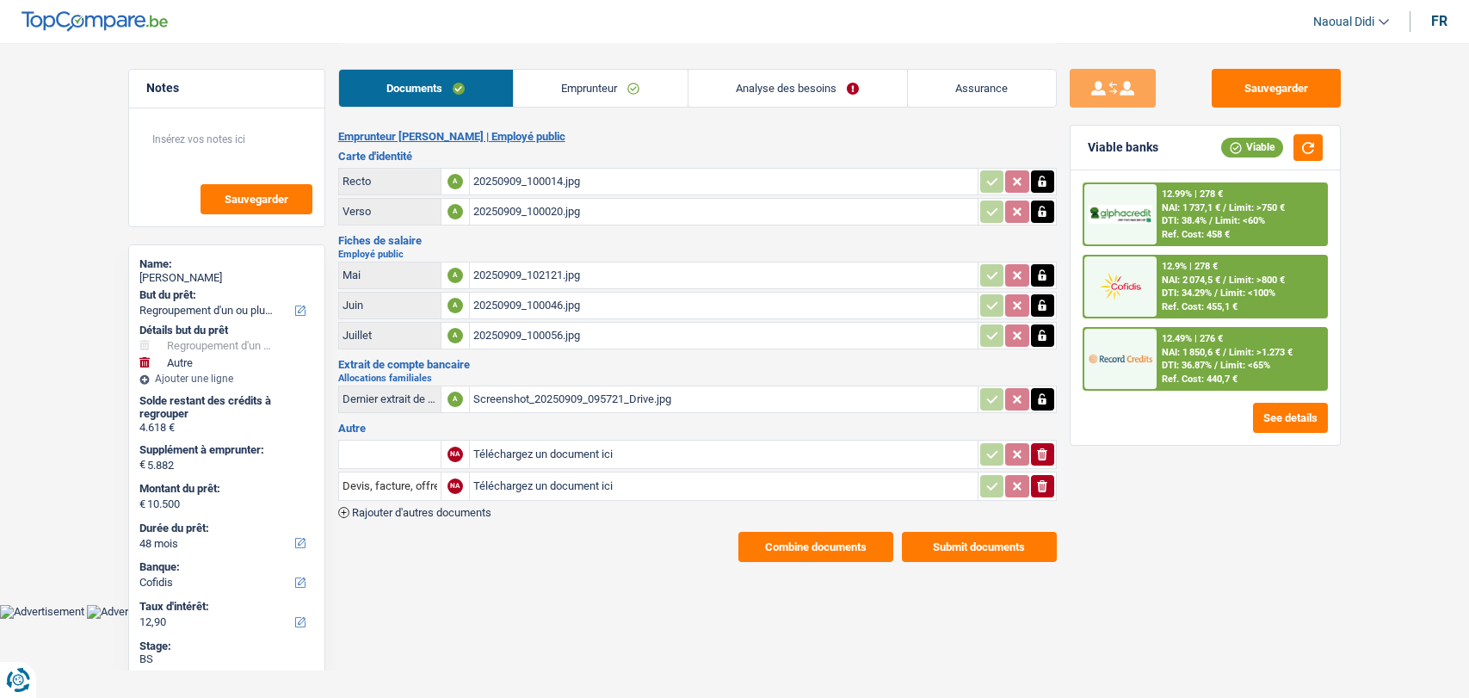
select select "personalLoan"
select select "familyEvent"
select select "24"
select select "cardOrCredit"
click at [590, 81] on link "Emprunteur" at bounding box center [601, 88] width 174 height 37
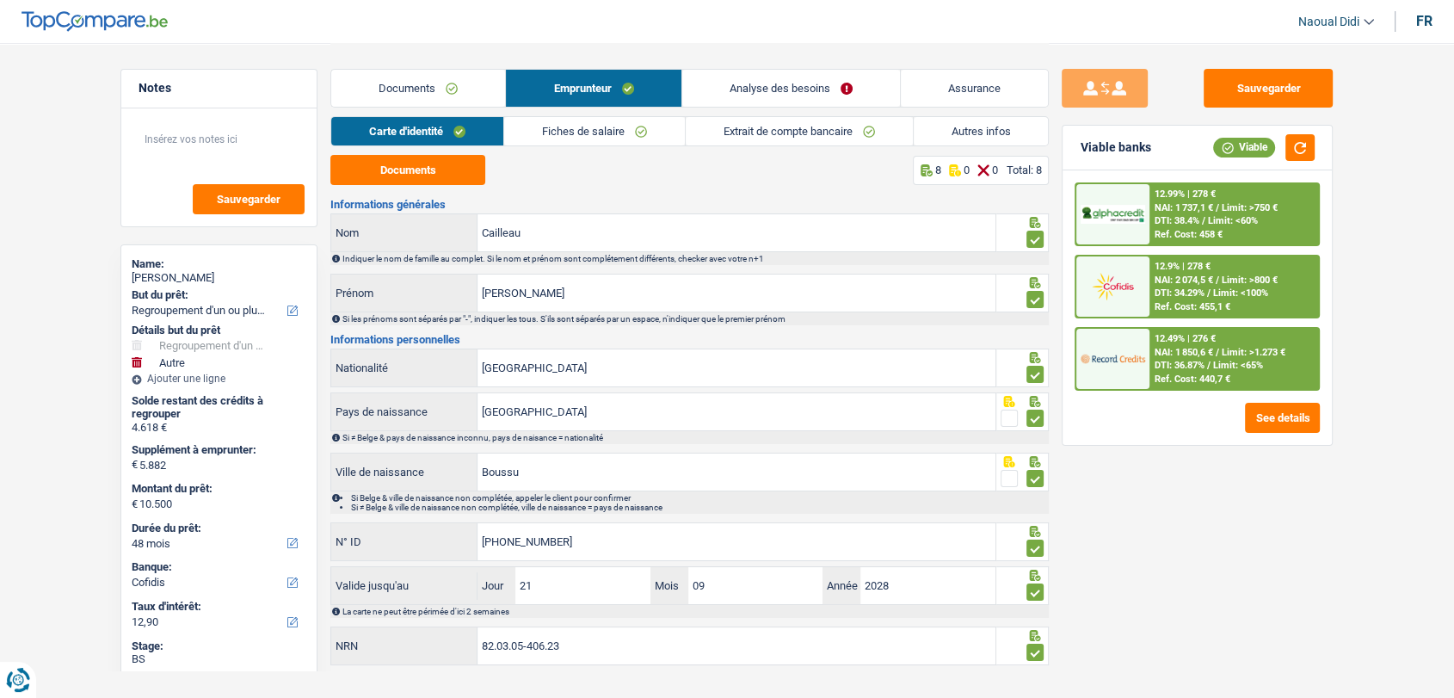
click at [988, 124] on link "Autres infos" at bounding box center [981, 131] width 135 height 28
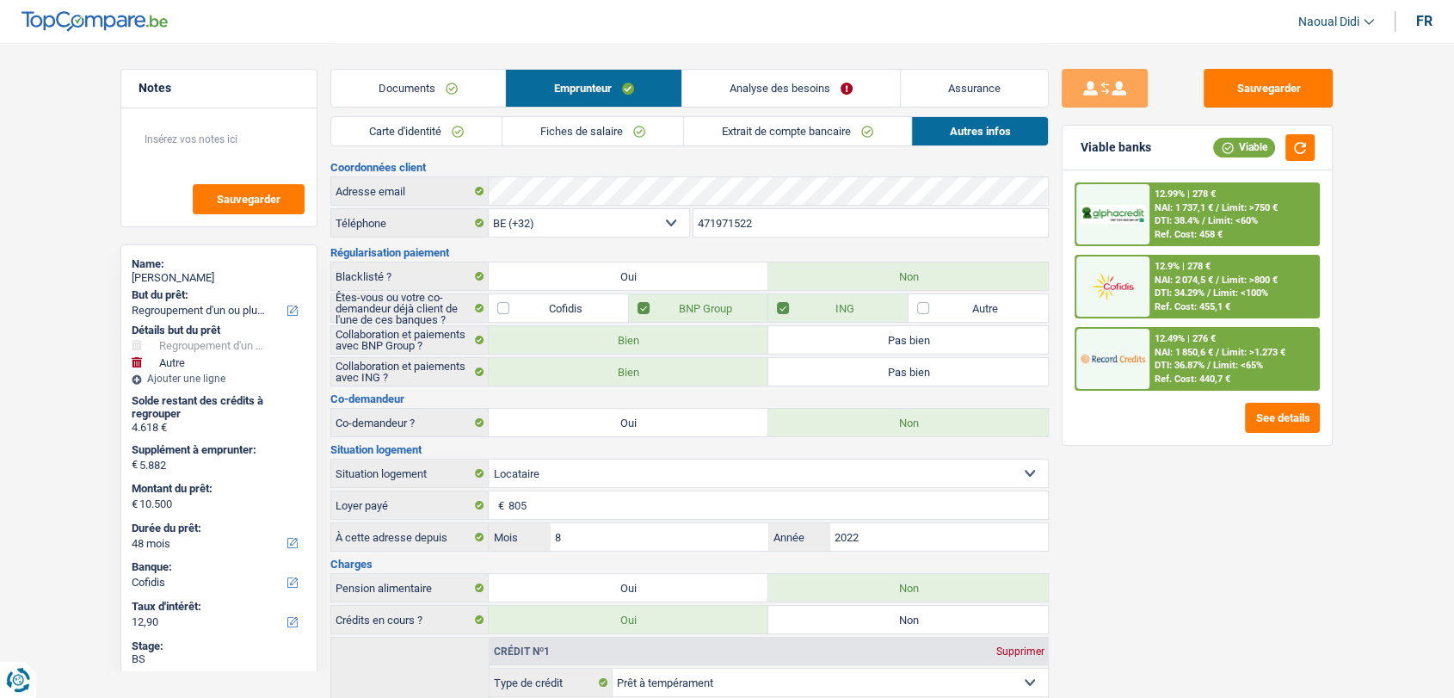
click at [1195, 278] on span "NAI: 2 074,5 €" at bounding box center [1184, 279] width 59 height 11
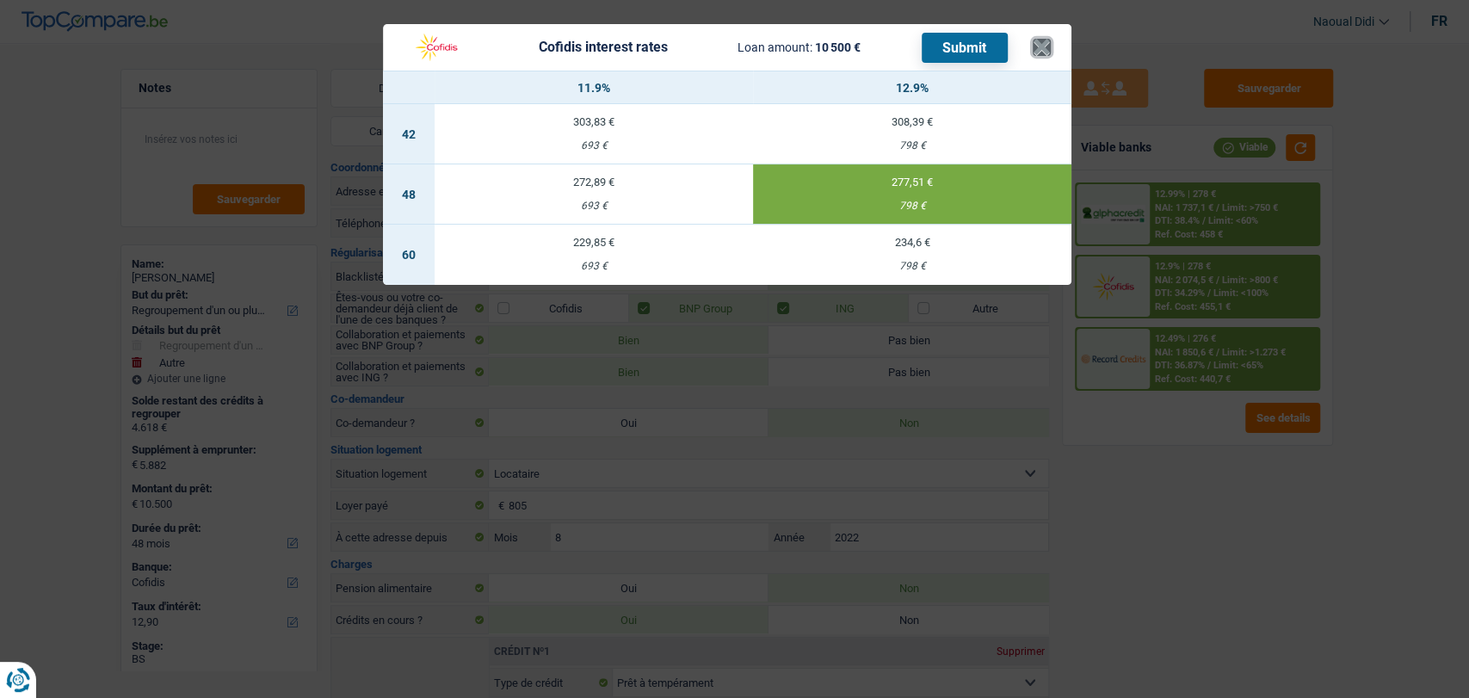
click at [1038, 39] on button "×" at bounding box center [1041, 47] width 18 height 17
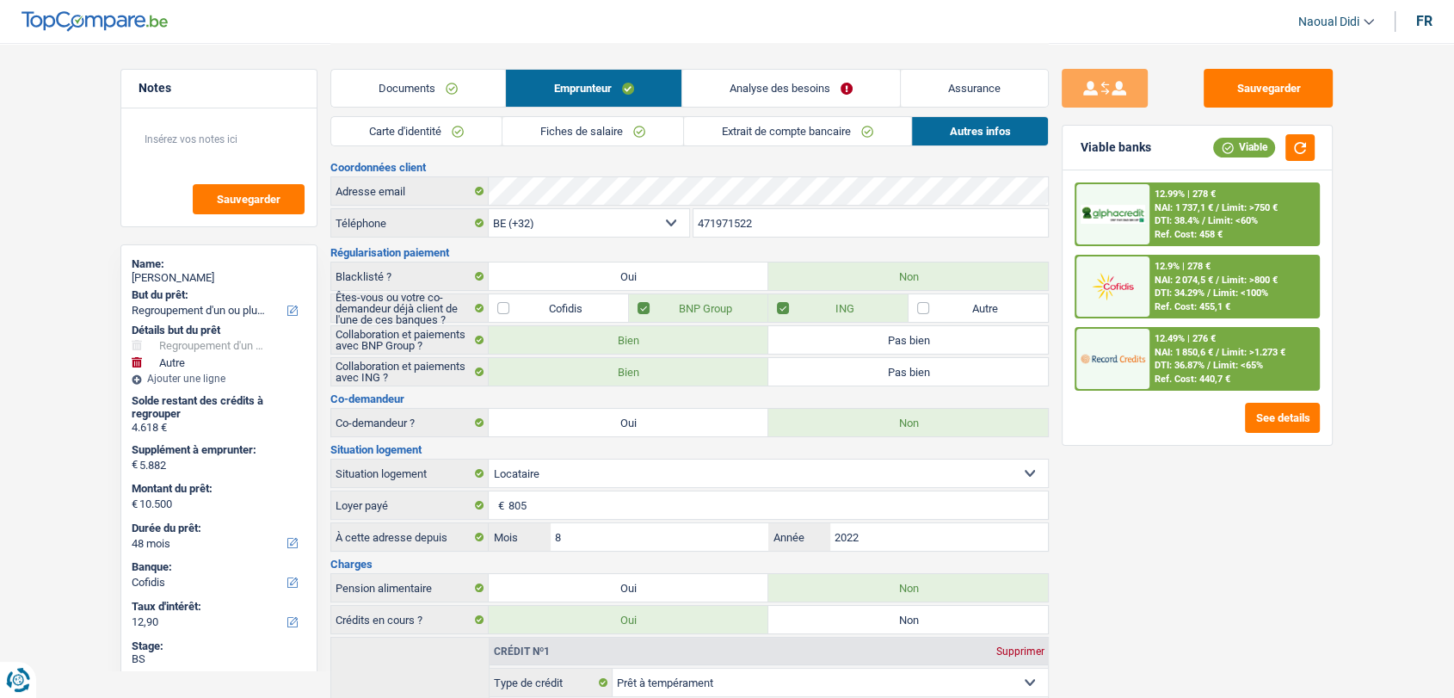
click at [780, 78] on link "Analyse des besoins" at bounding box center [791, 88] width 218 height 37
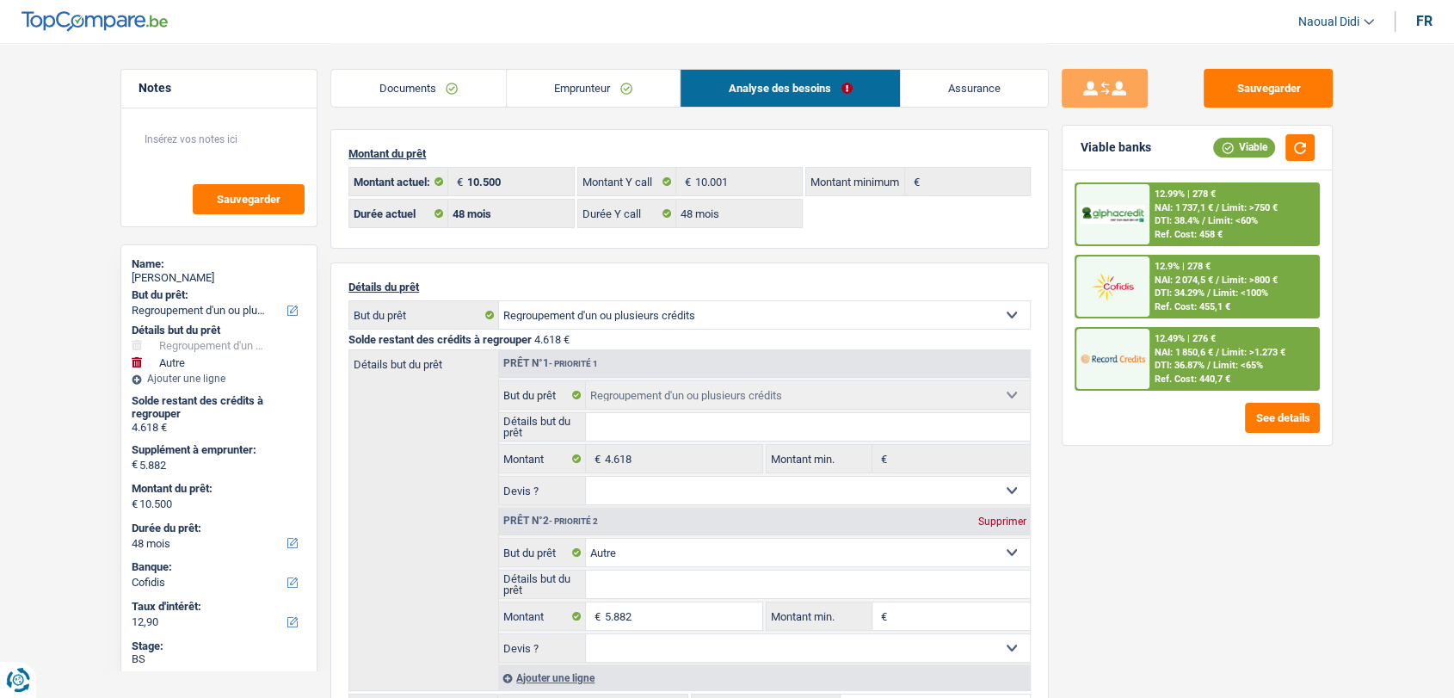
click at [1160, 287] on span "DTI: 34.29%" at bounding box center [1180, 292] width 50 height 11
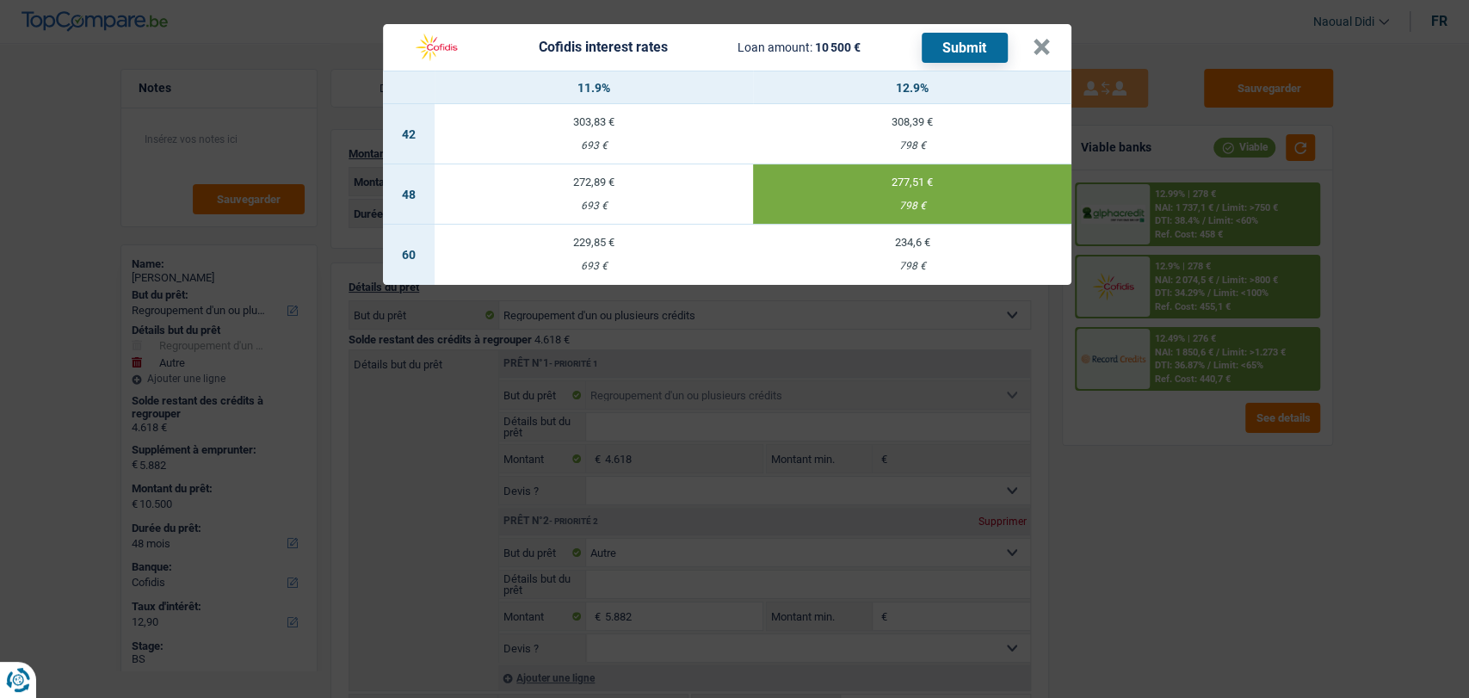
click at [953, 41] on button "Submit" at bounding box center [964, 48] width 86 height 30
click at [1034, 52] on button "×" at bounding box center [1041, 47] width 18 height 17
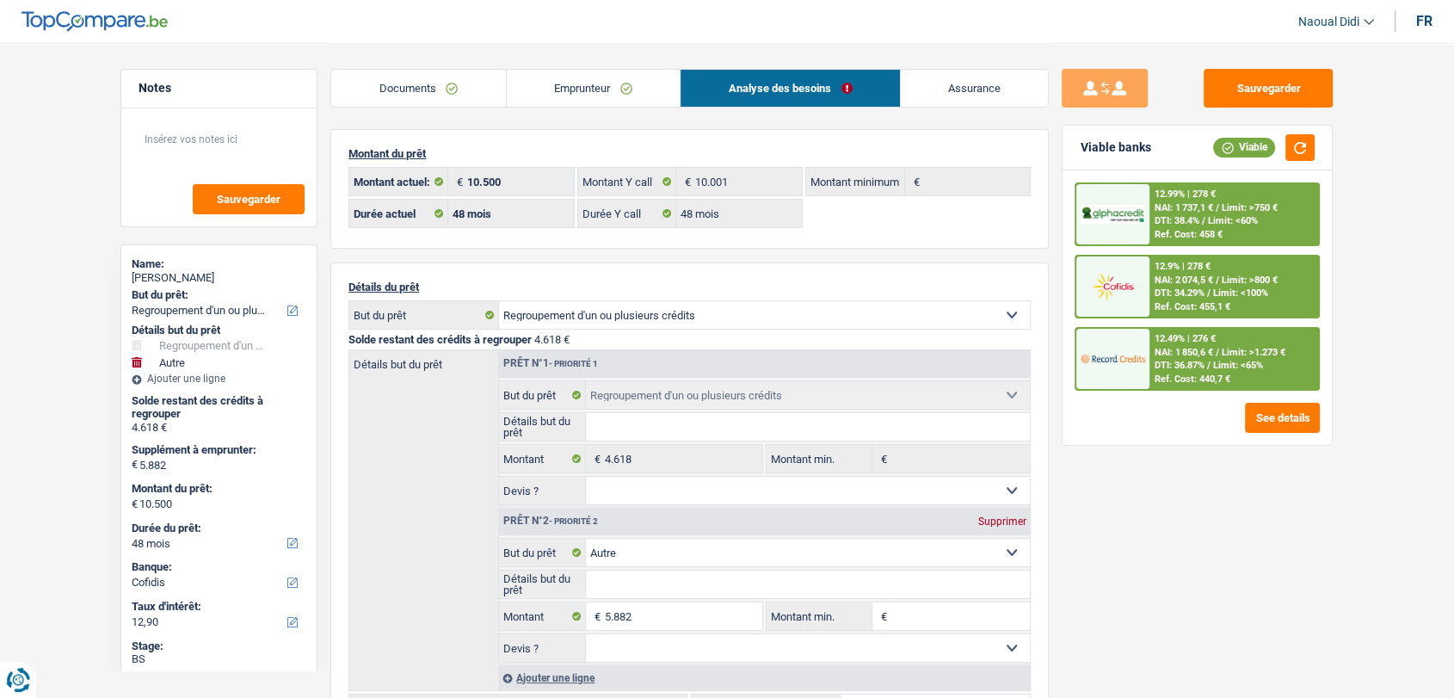
click at [441, 89] on link "Documents" at bounding box center [418, 88] width 175 height 37
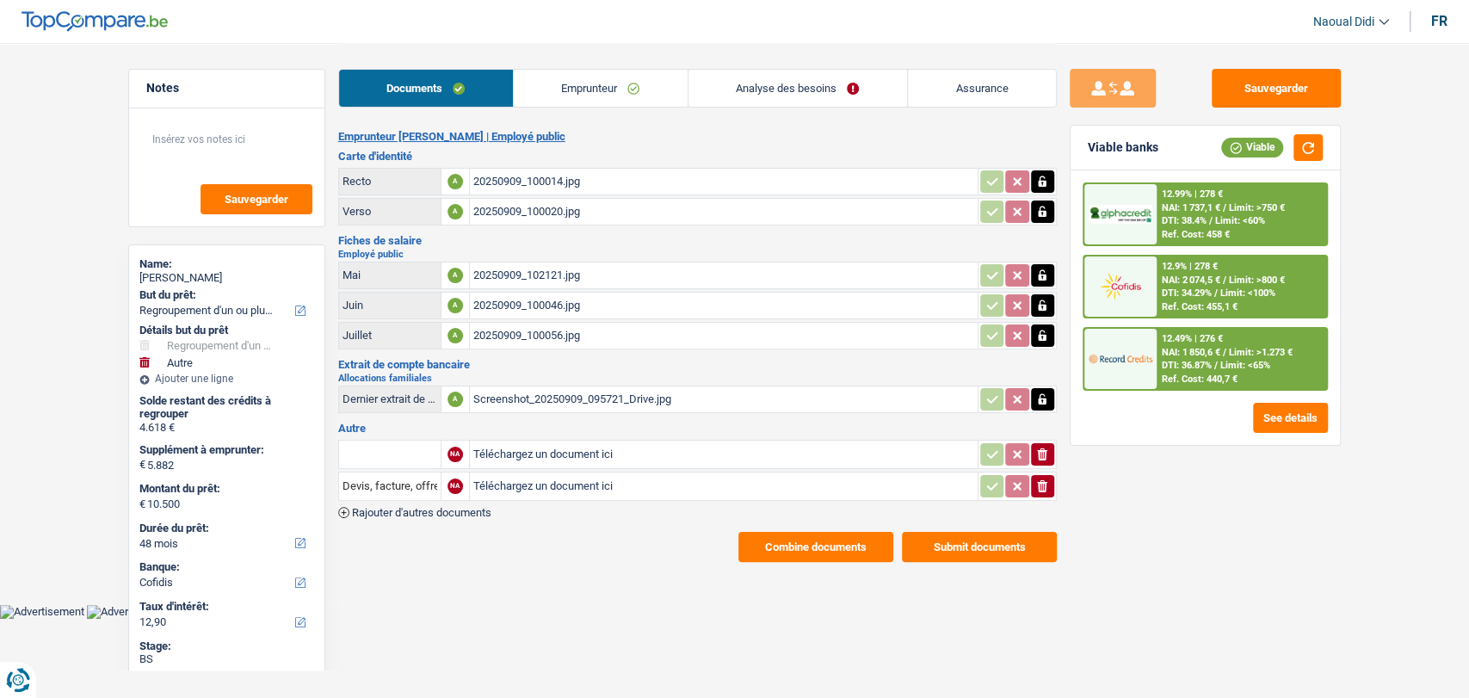
drag, startPoint x: 963, startPoint y: 527, endPoint x: 957, endPoint y: 521, distance: 9.1
click at [961, 525] on div "Emprunteur Severine Cailleau | Employé public Carte d'identité Recto A 20250909…" at bounding box center [697, 346] width 718 height 432
click at [965, 545] on button "Submit documents" at bounding box center [979, 547] width 155 height 30
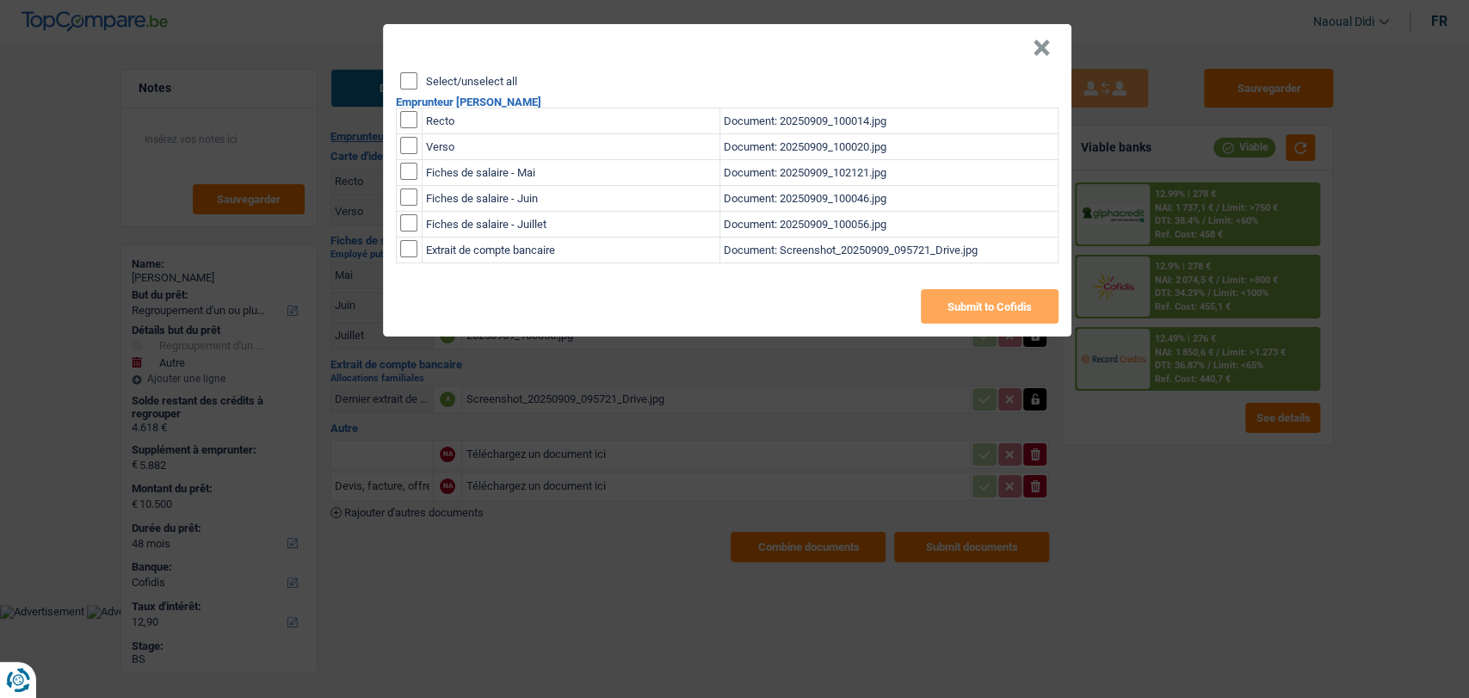
click at [407, 72] on input "Select/unselect all" at bounding box center [408, 80] width 17 height 17
checkbox input "true"
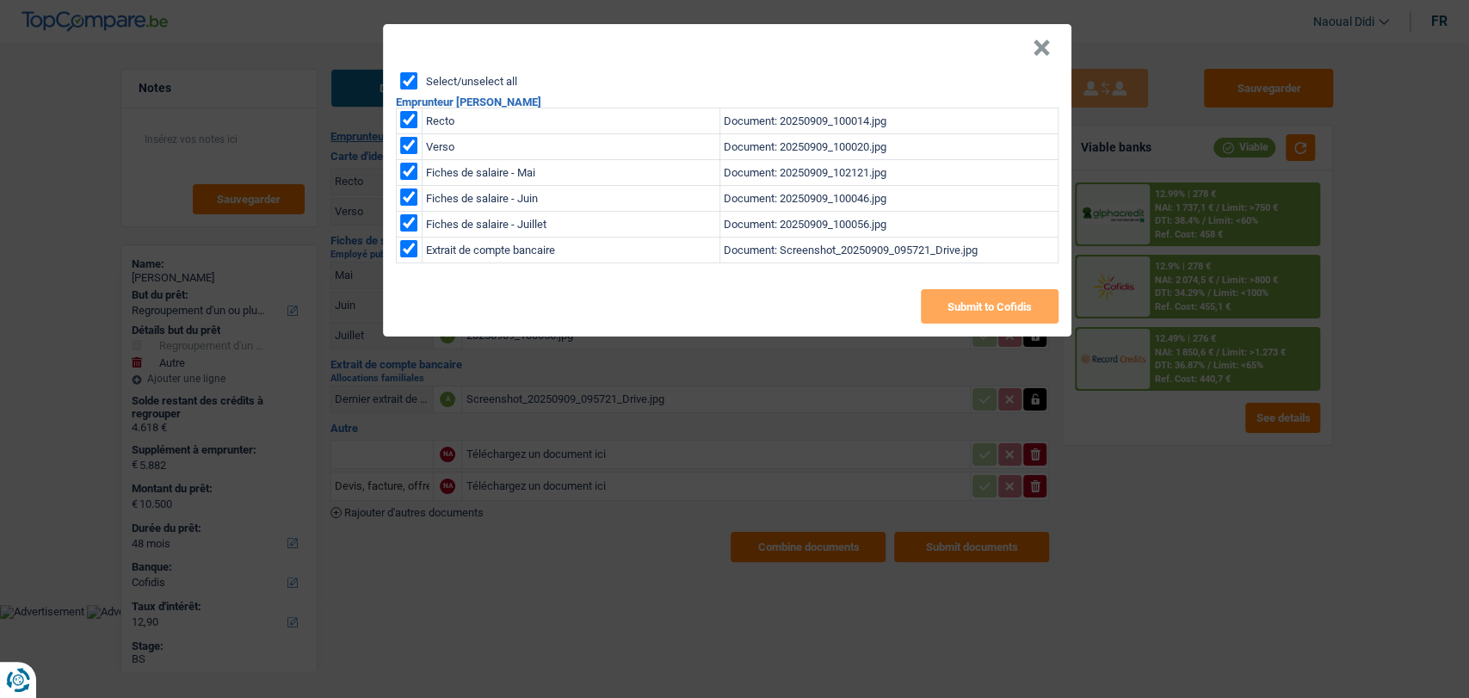
checkbox input "true"
click at [949, 308] on button "Submit to Cofidis" at bounding box center [990, 306] width 138 height 34
click at [1036, 40] on button "×" at bounding box center [1041, 48] width 18 height 17
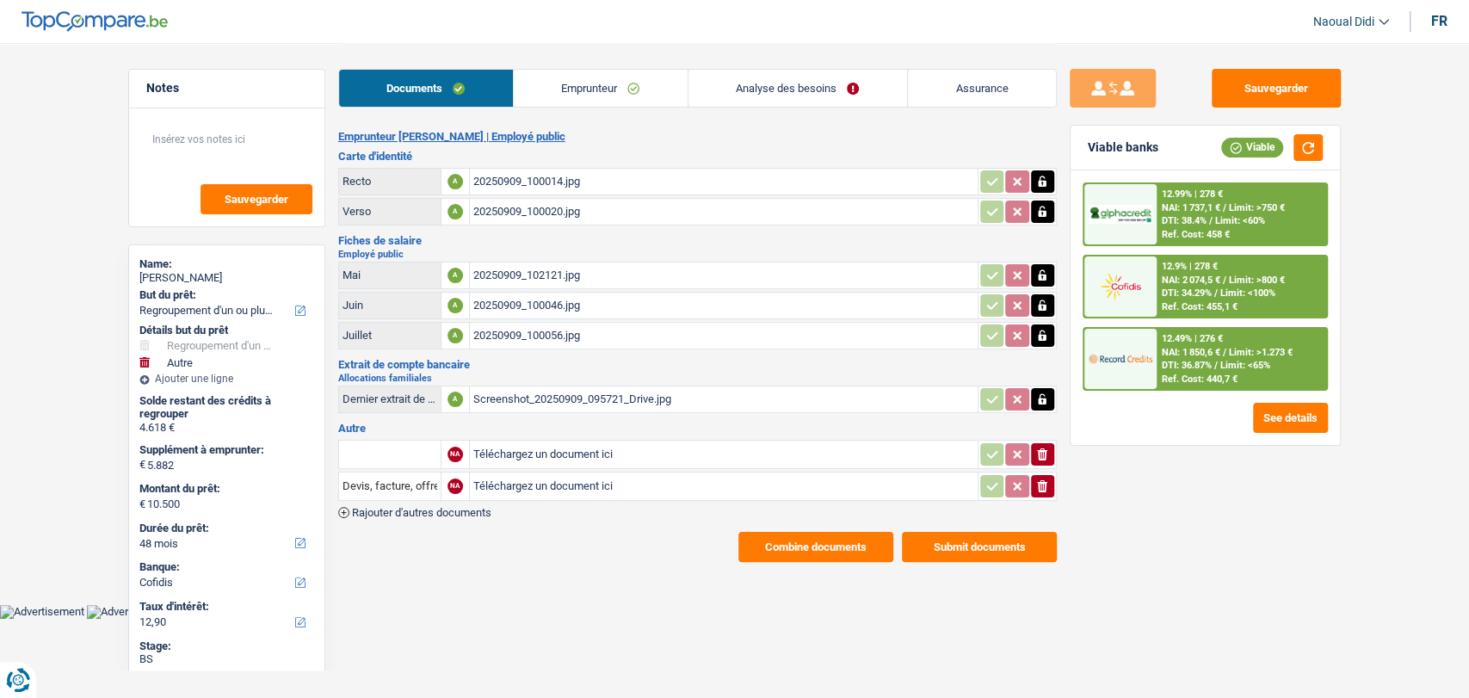
click at [824, 546] on button "Combine documents" at bounding box center [815, 547] width 155 height 30
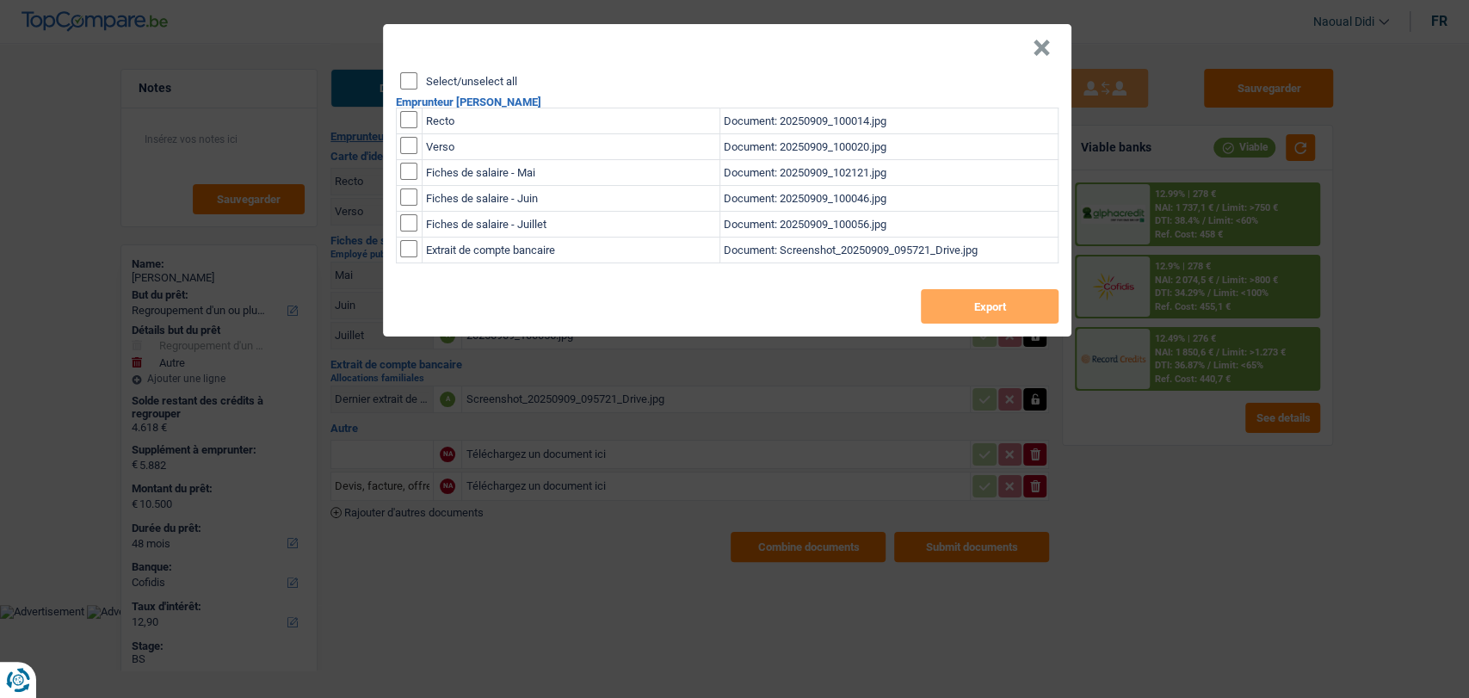
click at [824, 546] on div "× Select/unselect all Emprunteur Severine Cailleau Recto Document: 20250909_100…" at bounding box center [734, 349] width 1469 height 698
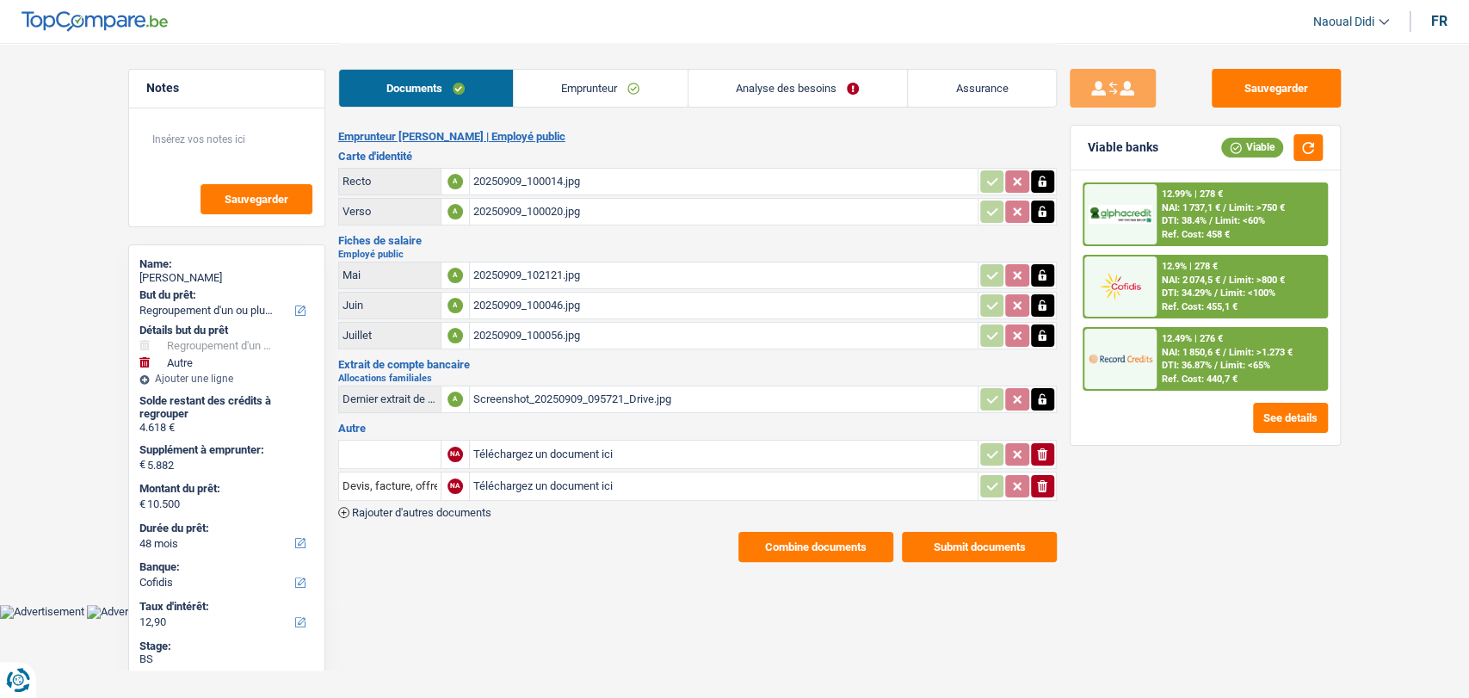
click at [825, 539] on button "Combine documents" at bounding box center [815, 547] width 155 height 30
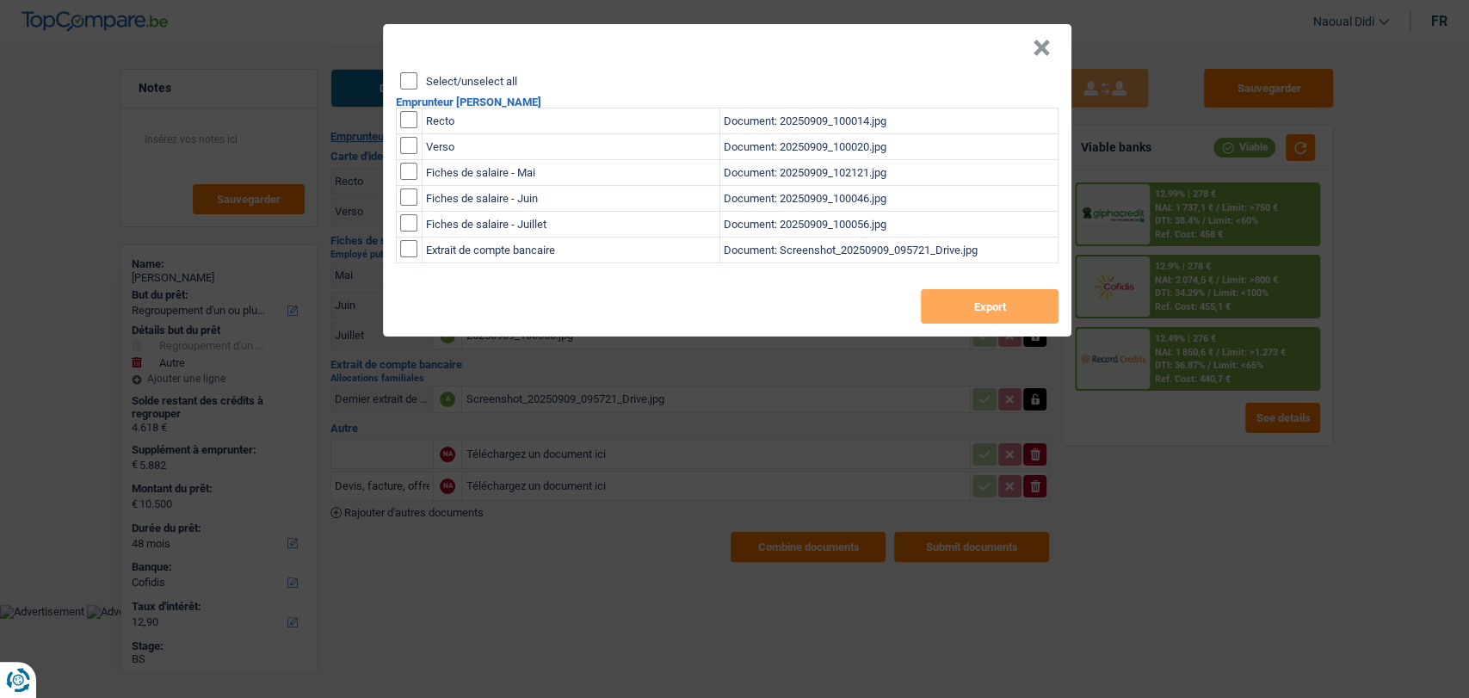
click at [409, 78] on input "Select/unselect all" at bounding box center [408, 80] width 17 height 17
checkbox input "true"
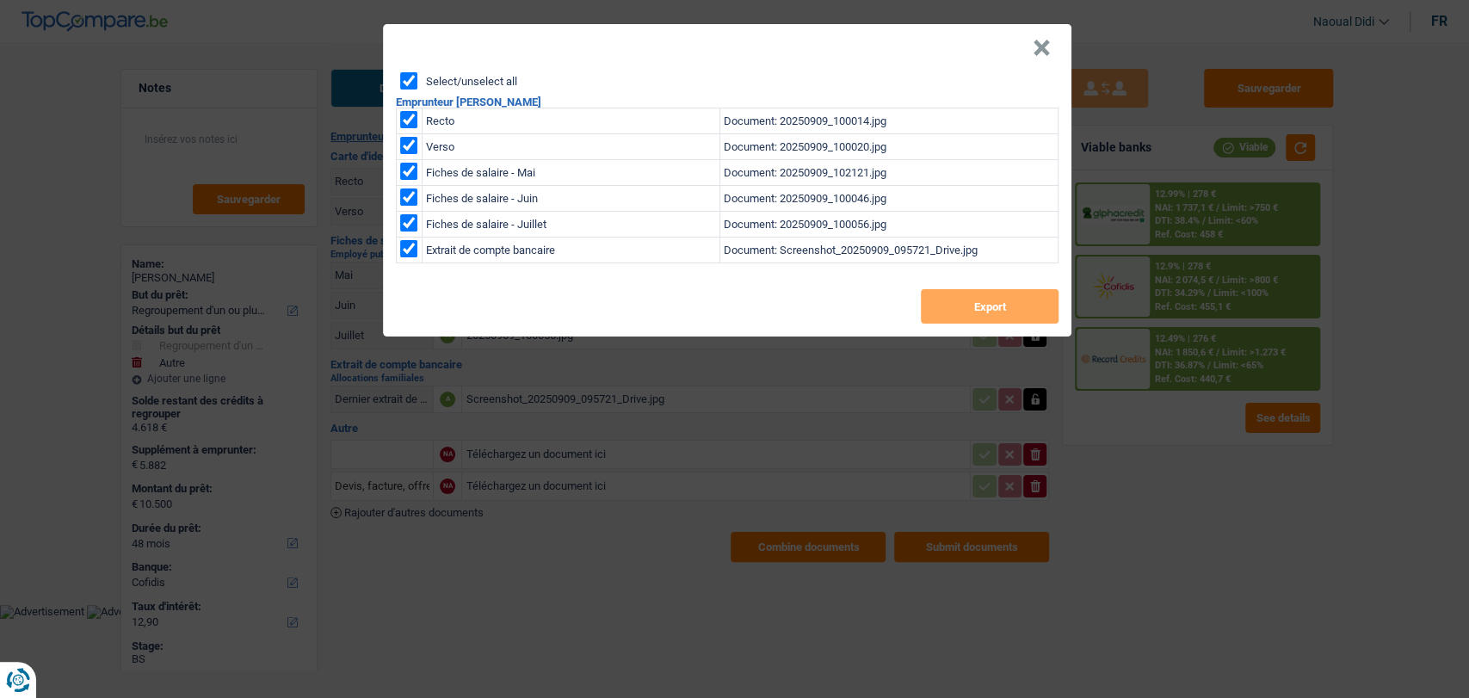
checkbox input "true"
click at [981, 311] on button "Export" at bounding box center [990, 306] width 138 height 34
click at [1042, 40] on button "×" at bounding box center [1041, 48] width 18 height 17
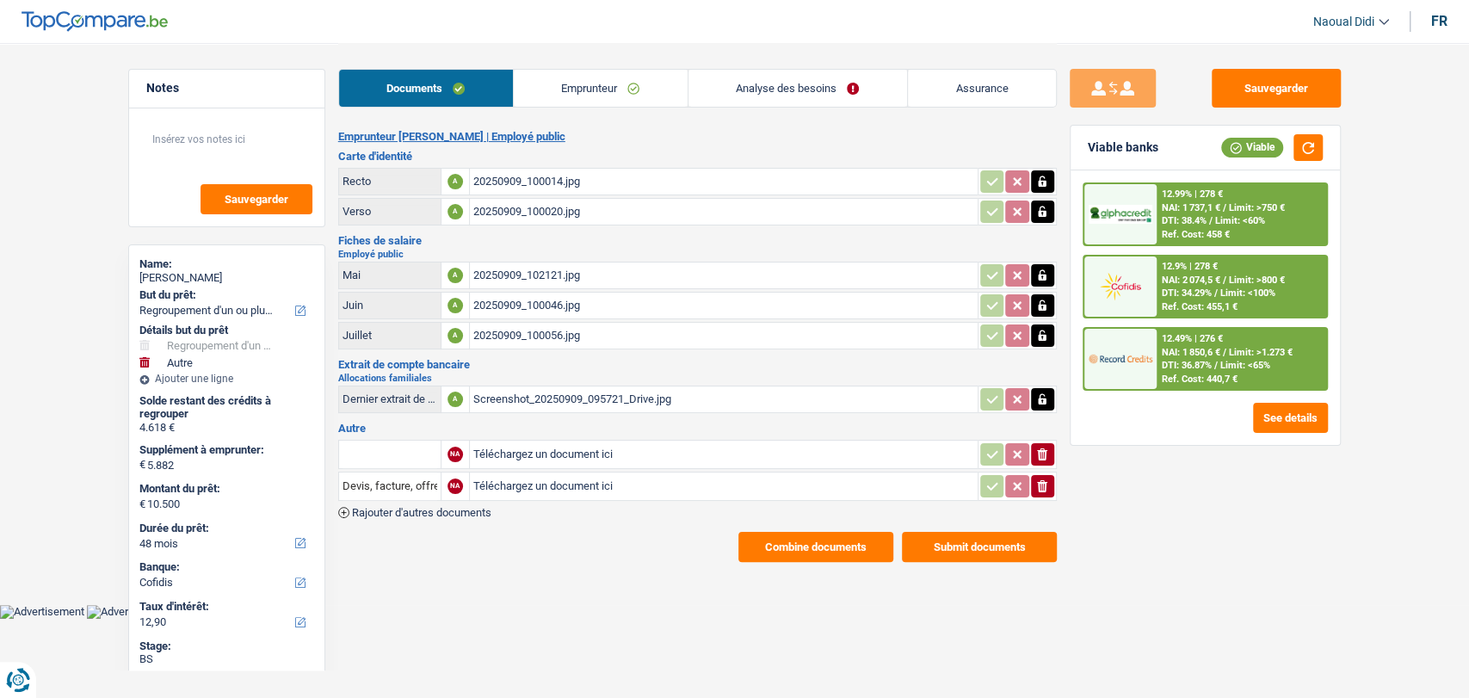
drag, startPoint x: 226, startPoint y: 276, endPoint x: 137, endPoint y: 275, distance: 89.5
click at [137, 275] on div "Name: Severine Cailleau But du prêt: Confort maison: meubles, textile, peinture…" at bounding box center [226, 574] width 197 height 660
copy div "Severine Cailleau"
click at [592, 87] on link "Emprunteur" at bounding box center [601, 88] width 174 height 37
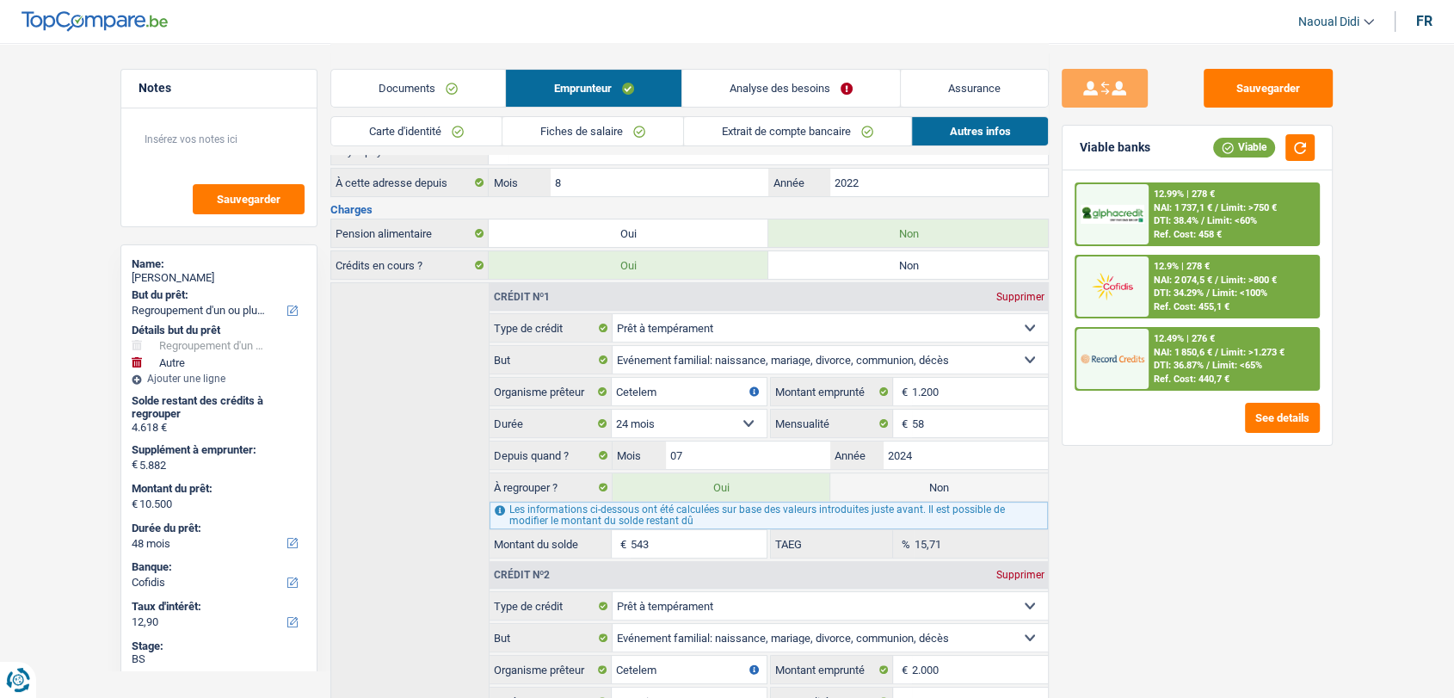
scroll to position [382, 0]
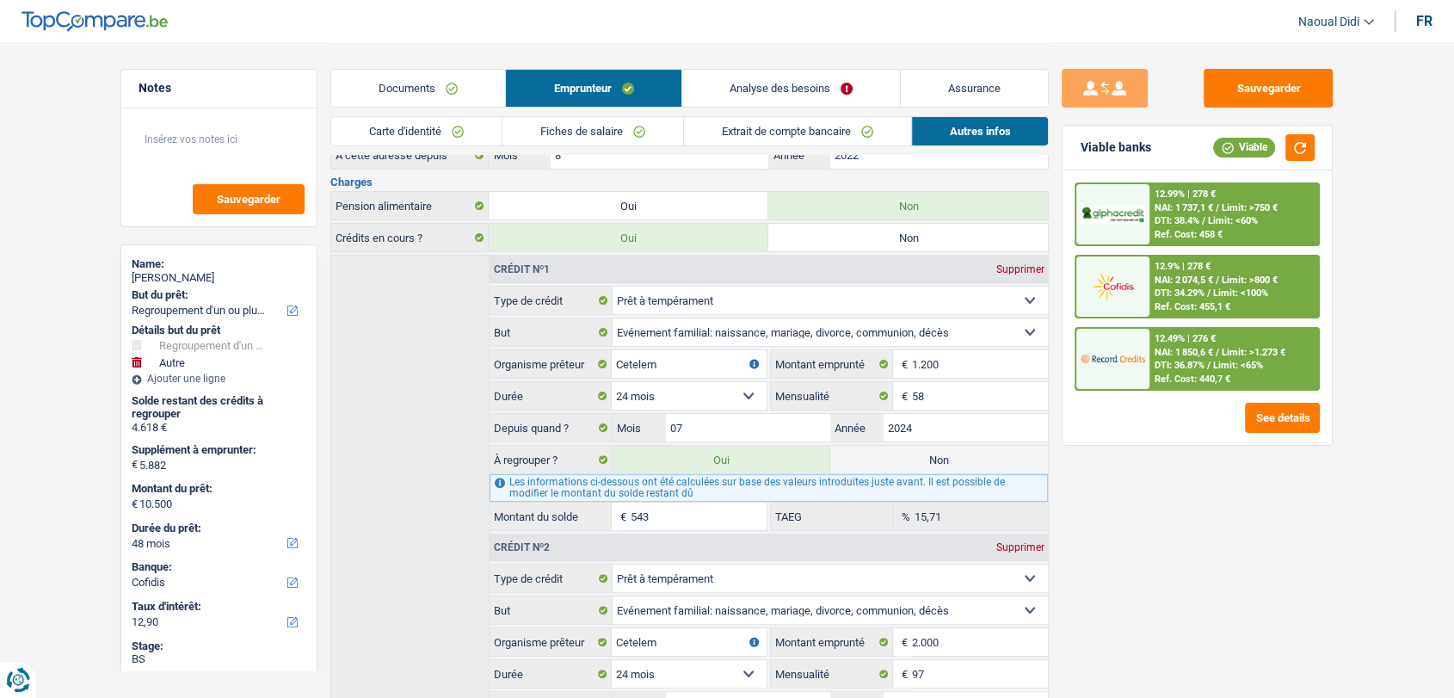
click at [420, 122] on link "Carte d'identité" at bounding box center [416, 131] width 170 height 28
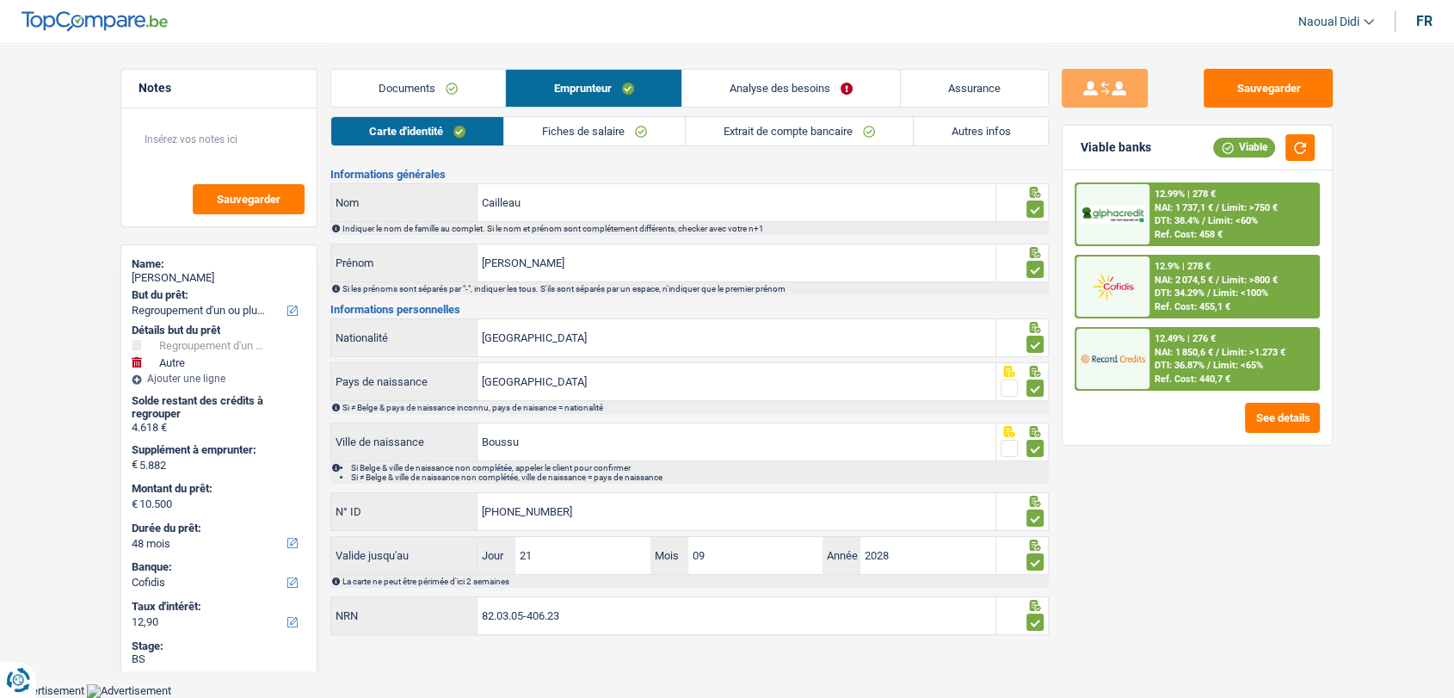
scroll to position [28, 0]
click at [388, 580] on div "Informations générales Cailleau Nom Indiquer le nom de famille au complet. Si l…" at bounding box center [689, 405] width 718 height 469
click at [760, 92] on link "Analyse des besoins" at bounding box center [791, 88] width 218 height 37
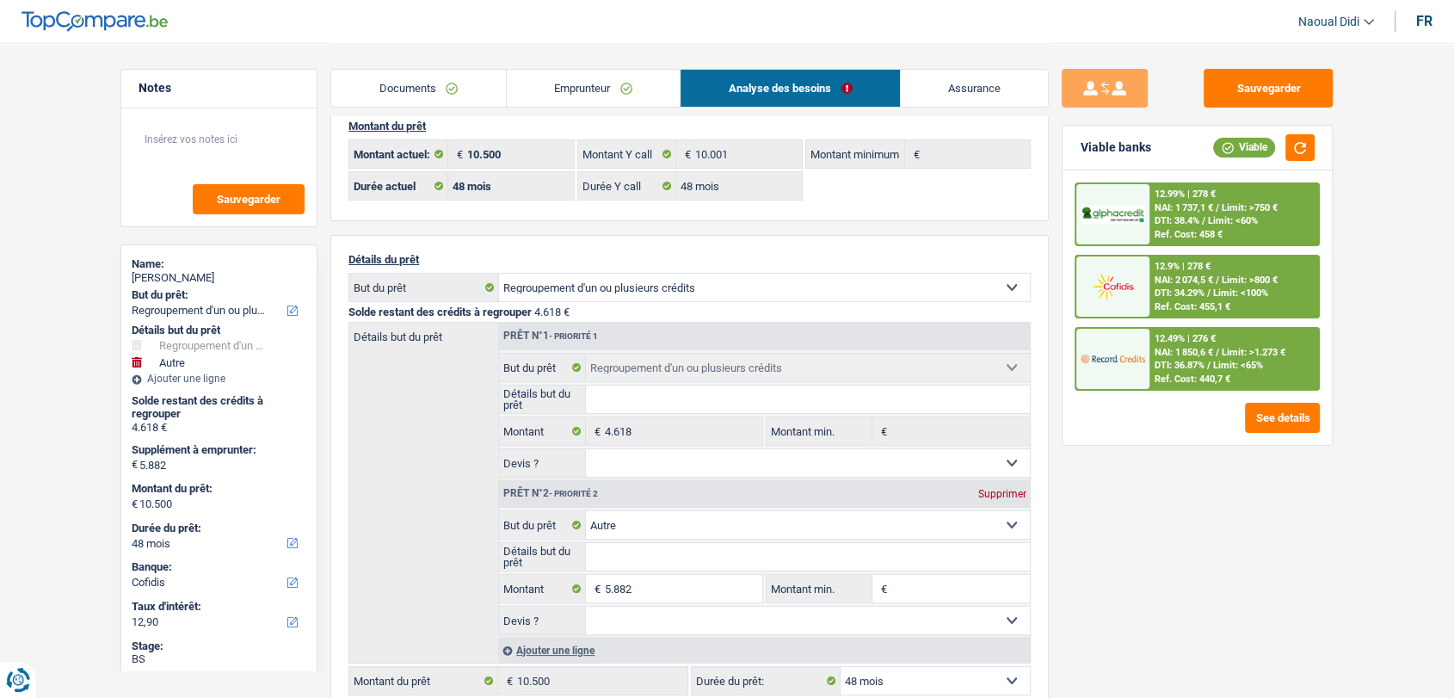
click at [586, 92] on link "Emprunteur" at bounding box center [594, 88] width 174 height 37
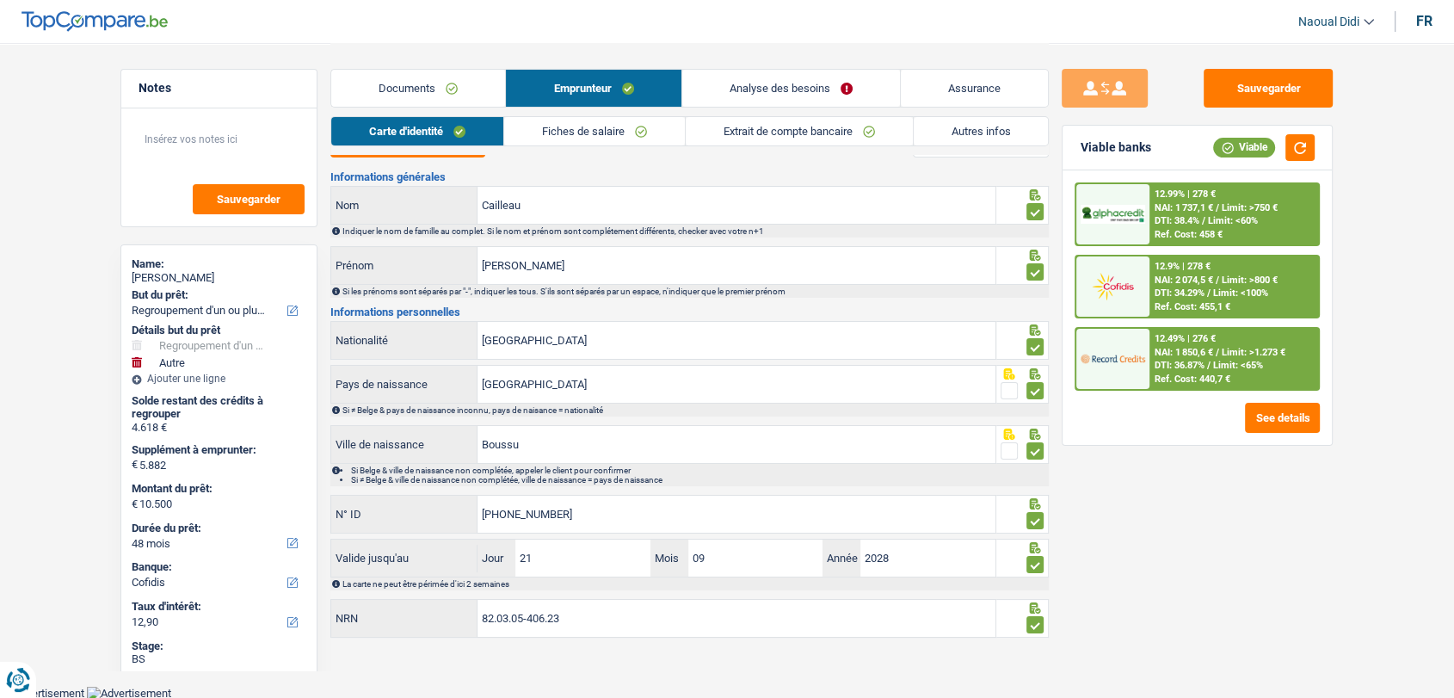
click at [983, 121] on link "Autres infos" at bounding box center [981, 131] width 135 height 28
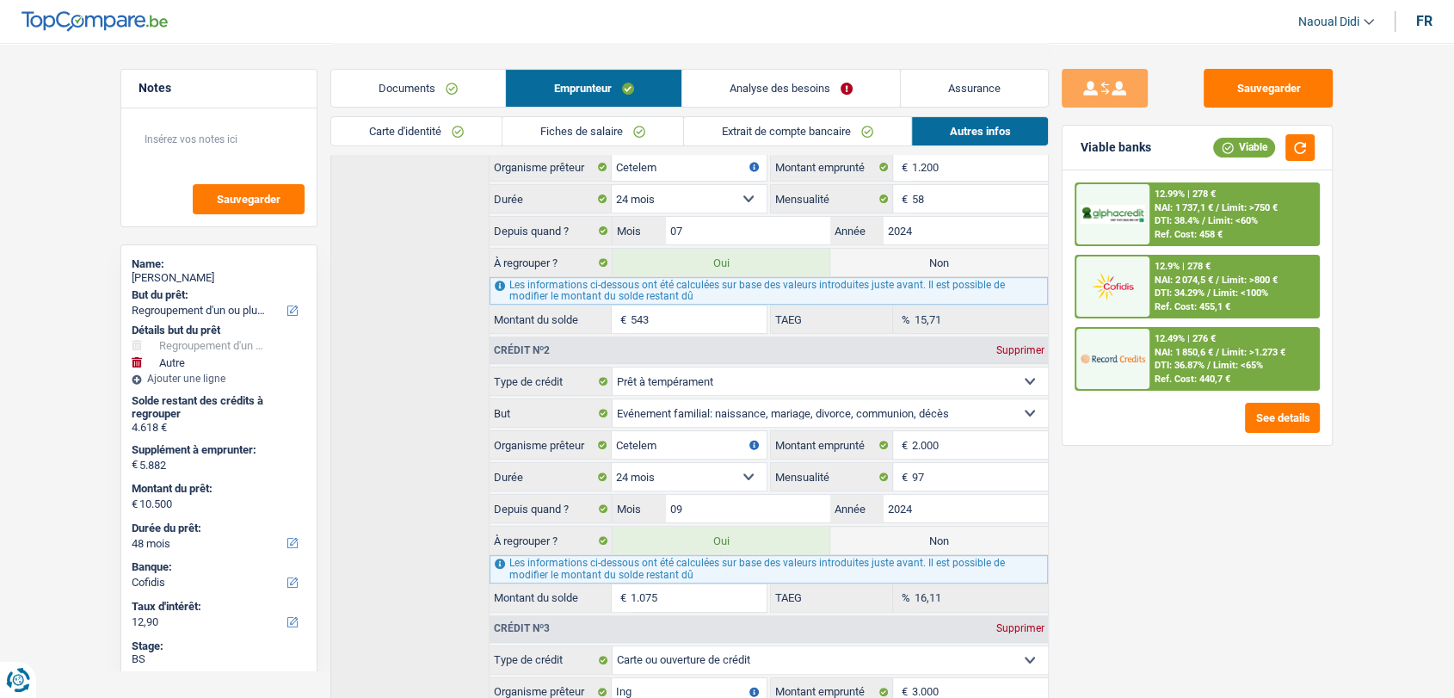
scroll to position [576, 0]
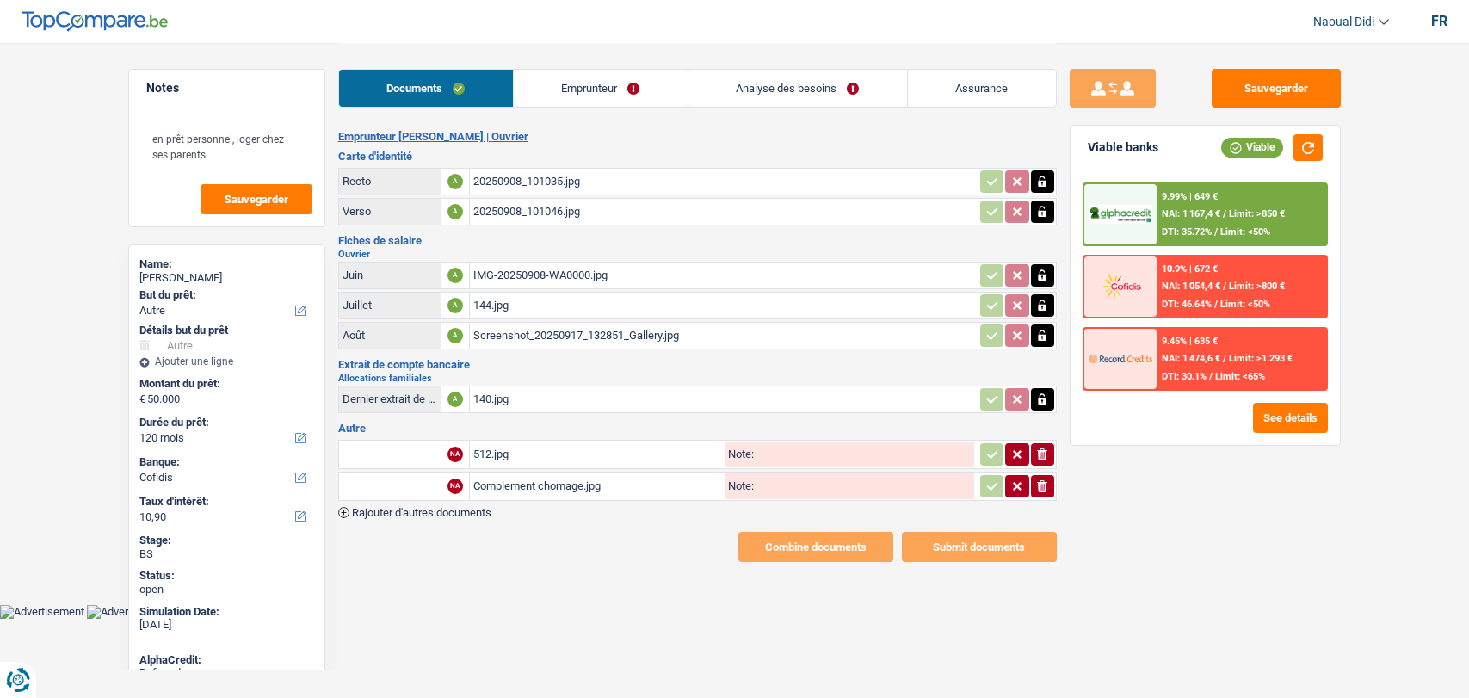
select select "other"
select select "120"
select select "cofidis"
select select "120"
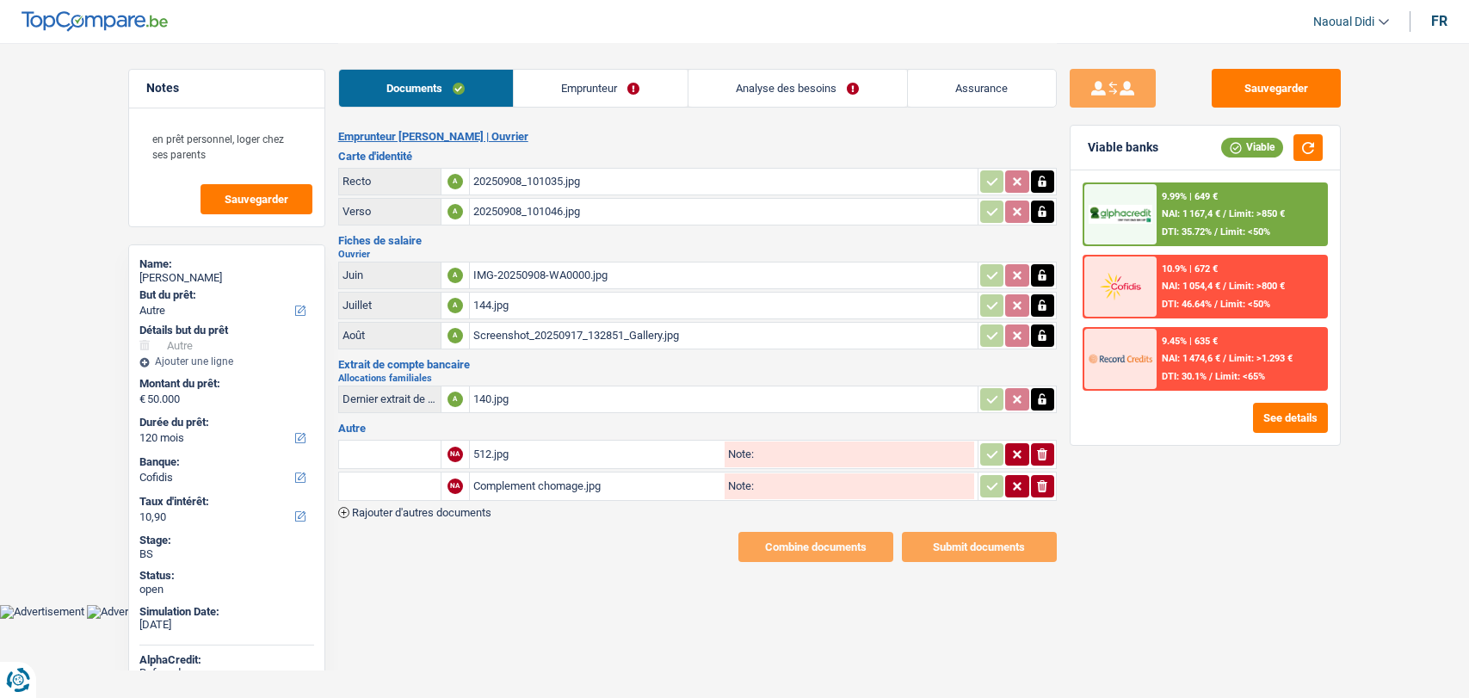
select select "120"
select select "other"
select select "yes"
select select "120"
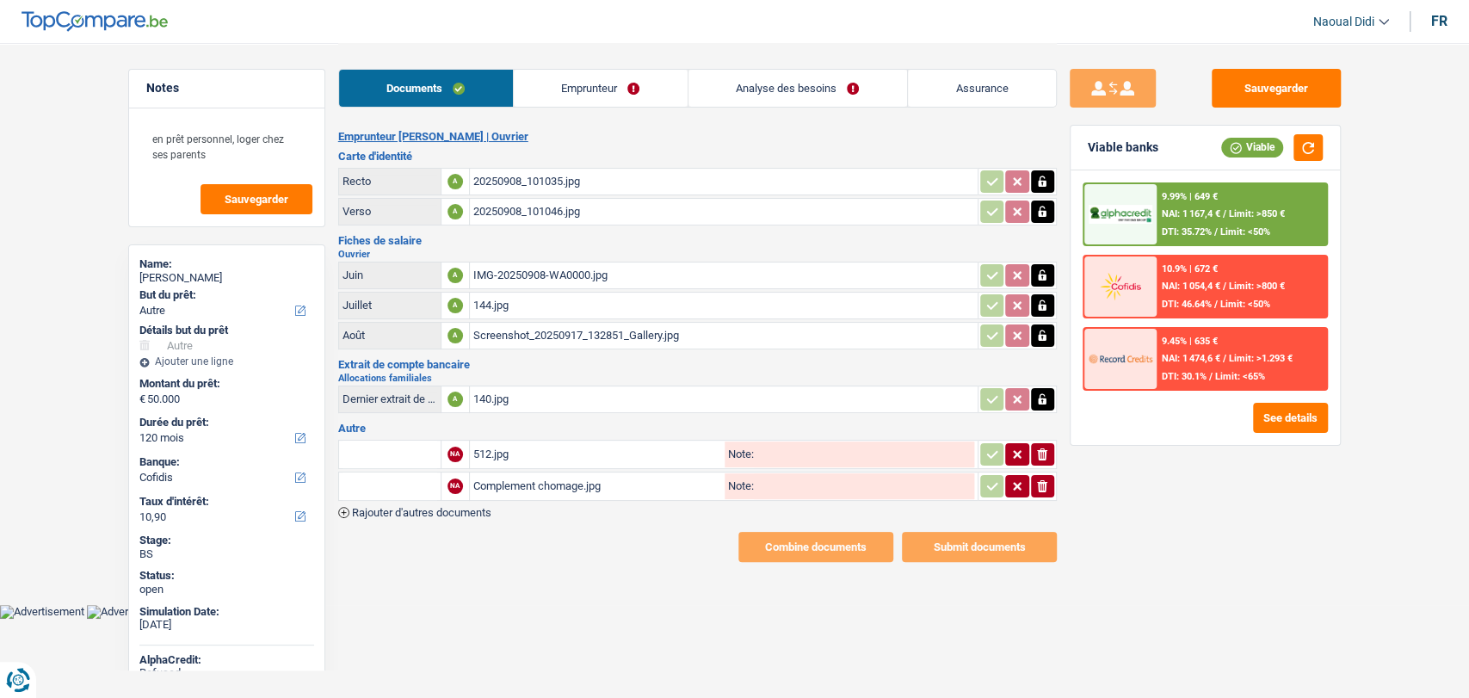
click at [765, 96] on link "Analyse des besoins" at bounding box center [797, 88] width 219 height 37
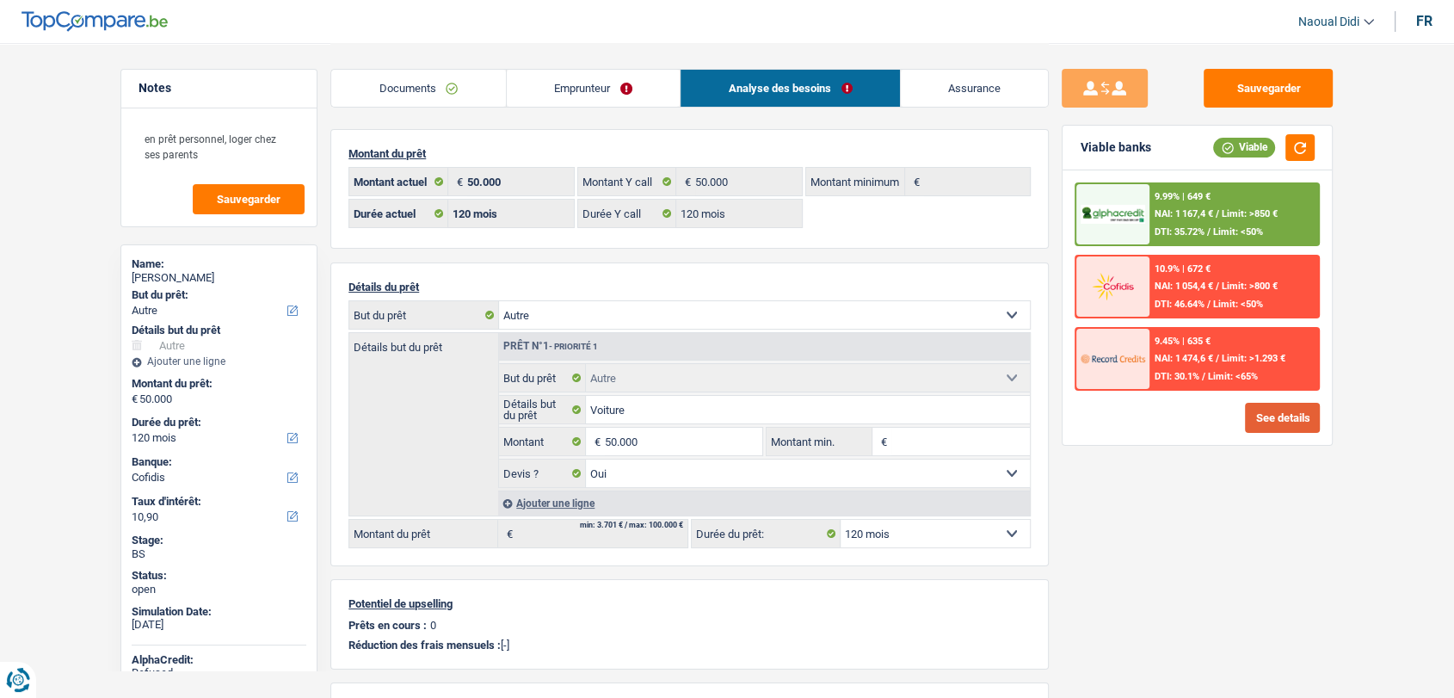
click at [1294, 416] on button "See details" at bounding box center [1282, 418] width 75 height 30
click at [1280, 425] on button "See details" at bounding box center [1282, 418] width 75 height 30
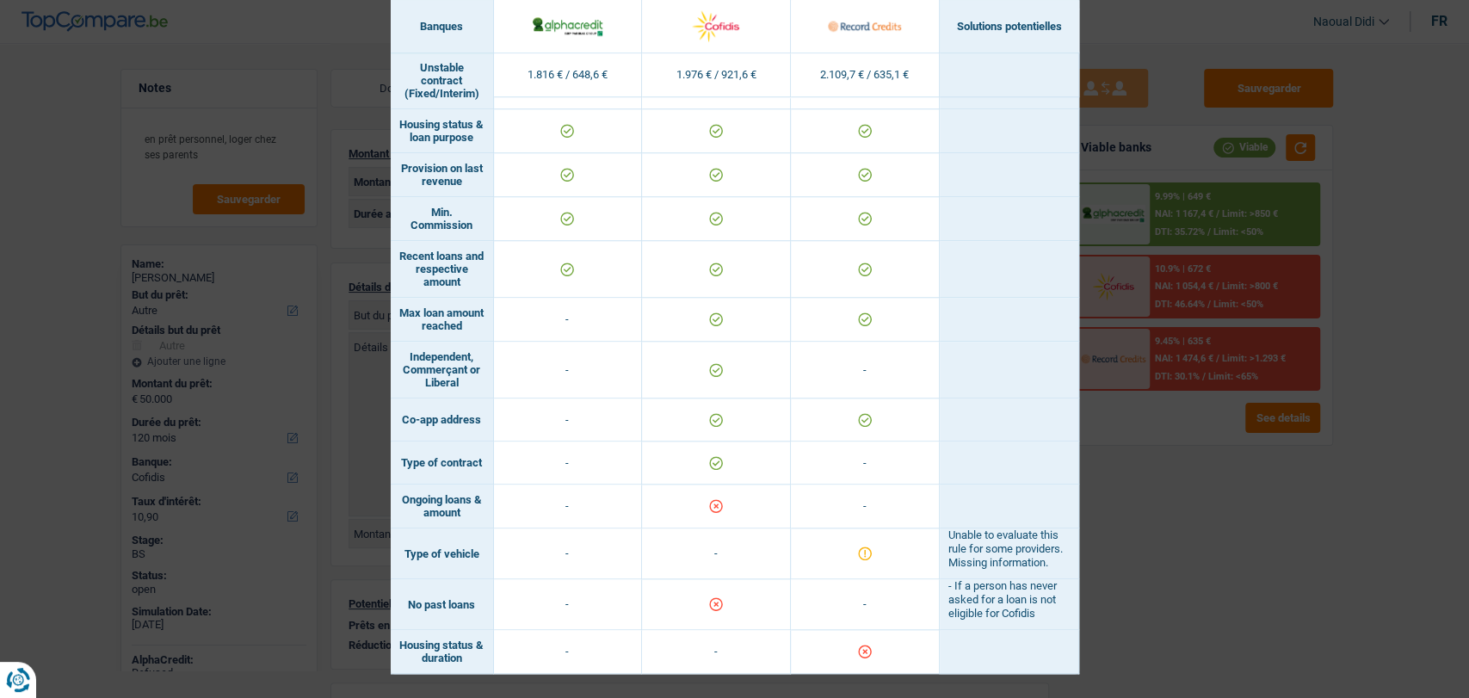
scroll to position [1052, 0]
click at [1221, 508] on div "Banks conditions × Banques Solutions potentielles Revenus / Charges 1.816 € / 6…" at bounding box center [734, 349] width 1469 height 698
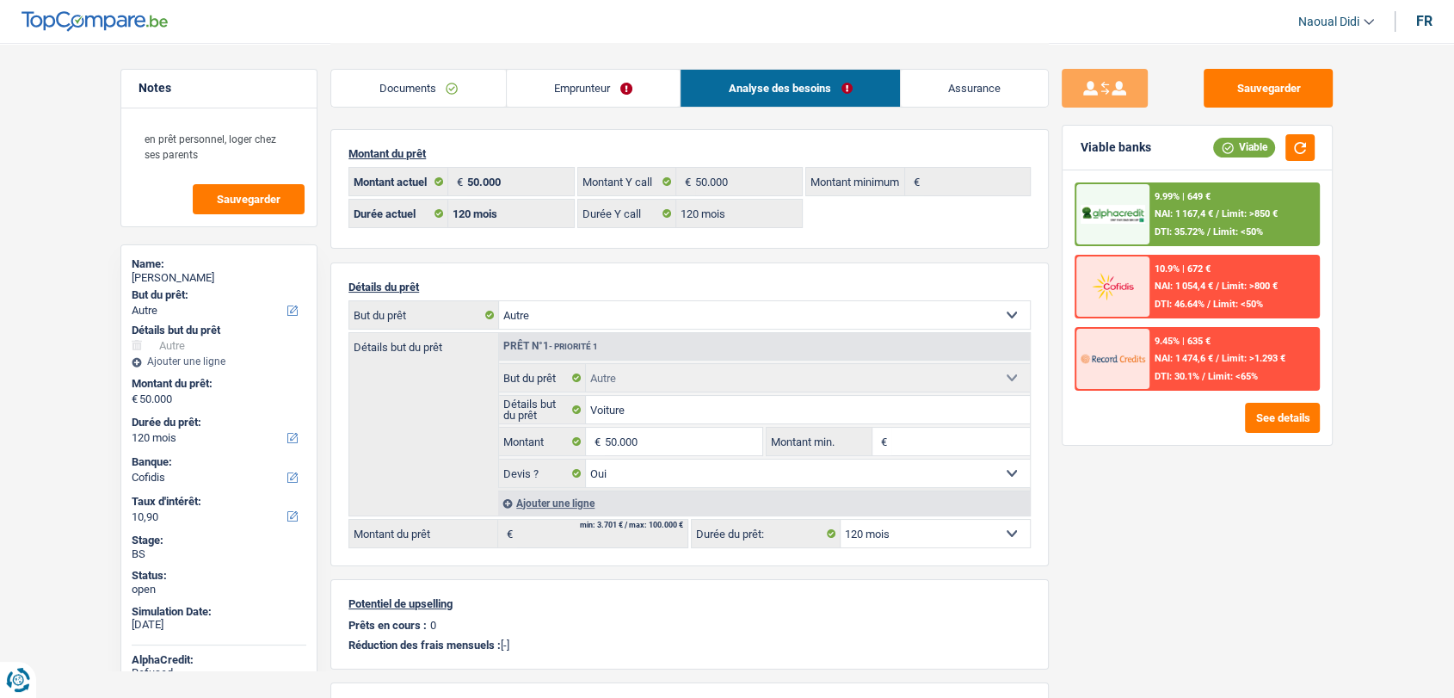
click at [921, 538] on select "12 mois 18 mois 24 mois 30 mois 36 mois 42 mois 48 mois 60 mois 72 mois 84 mois…" at bounding box center [935, 534] width 189 height 28
click at [1162, 305] on span "DTI: 46.64%" at bounding box center [1180, 304] width 50 height 11
click at [1213, 285] on span "NAI: 1 054,4 €" at bounding box center [1184, 285] width 59 height 11
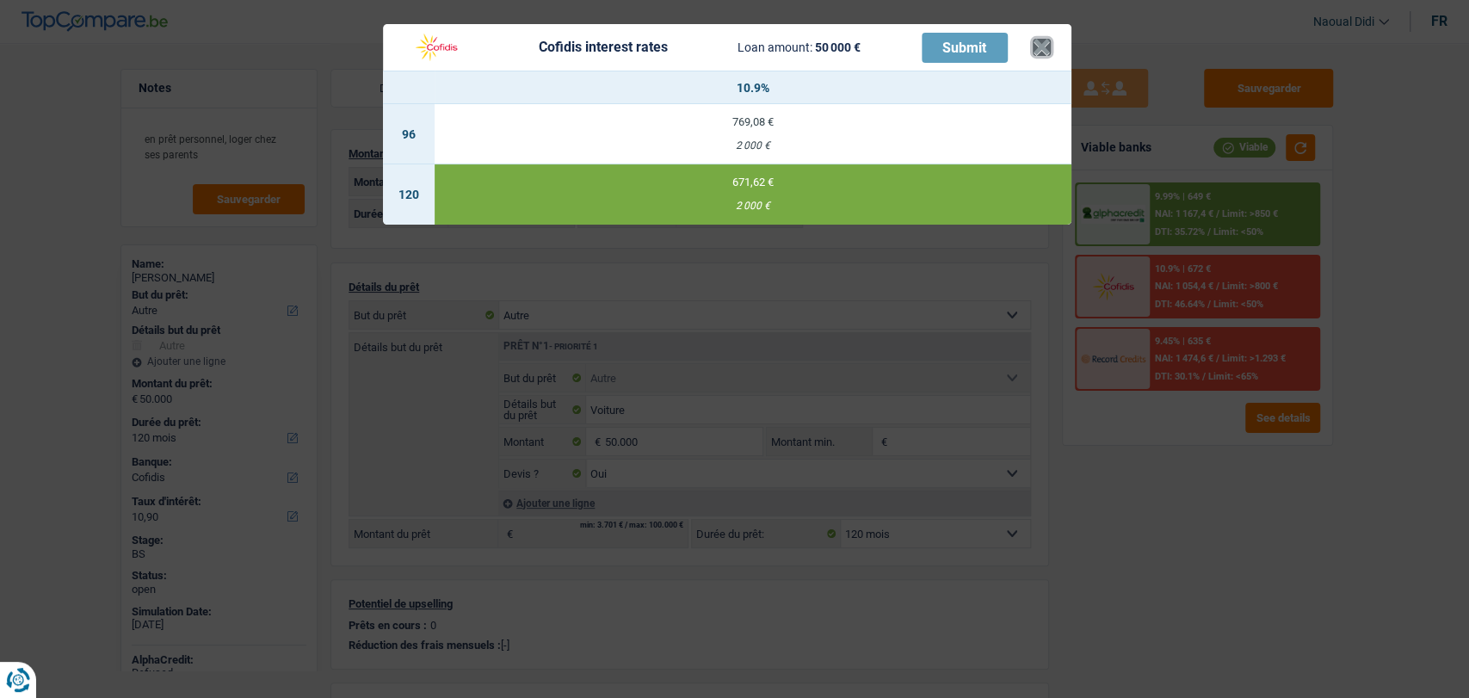
click at [1036, 43] on button "×" at bounding box center [1041, 47] width 18 height 17
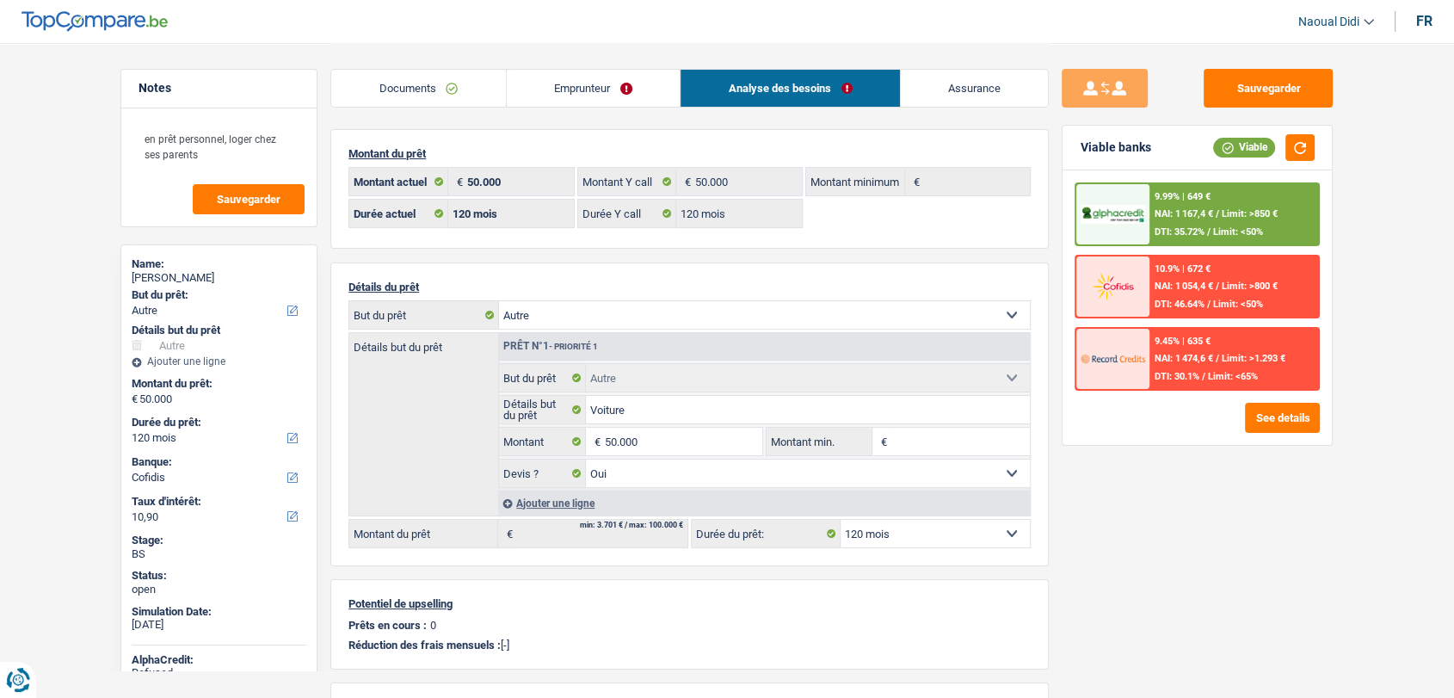
click at [588, 83] on link "Emprunteur" at bounding box center [594, 88] width 174 height 37
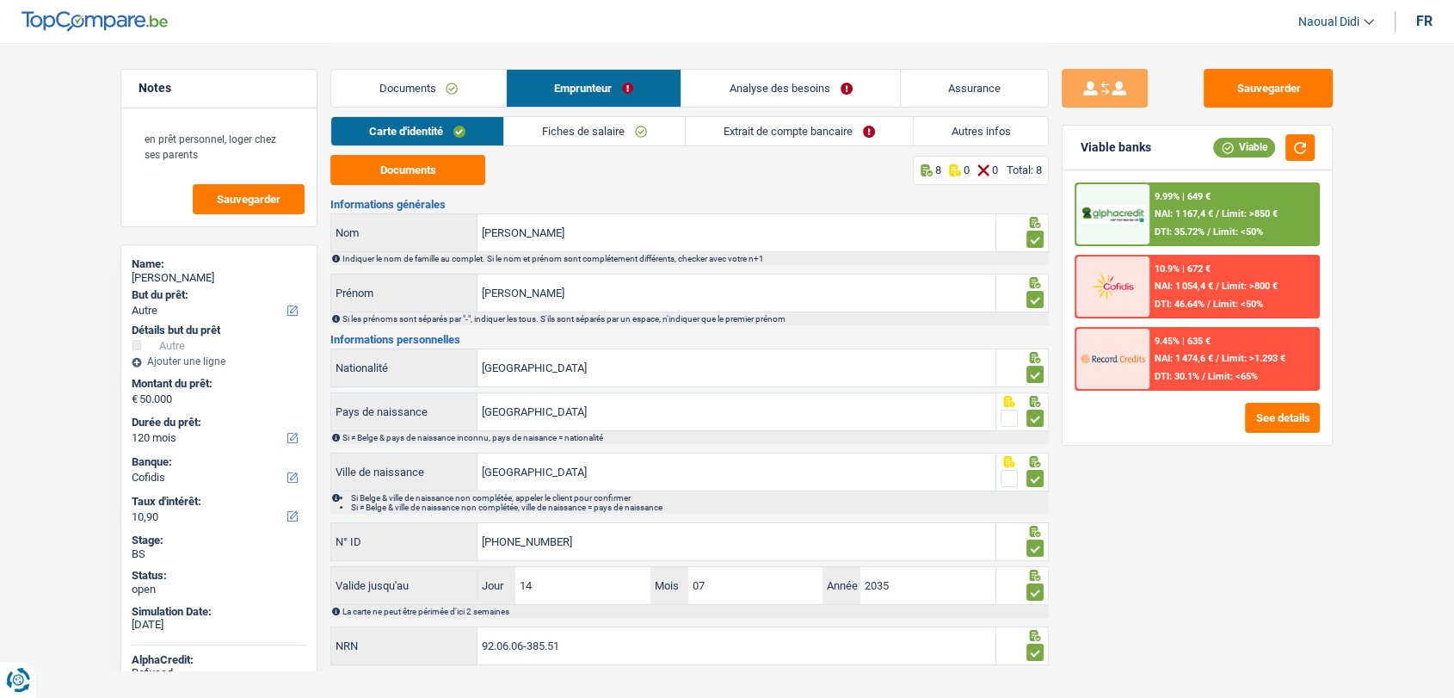
click at [750, 127] on link "Extrait de compte bancaire" at bounding box center [799, 131] width 227 height 28
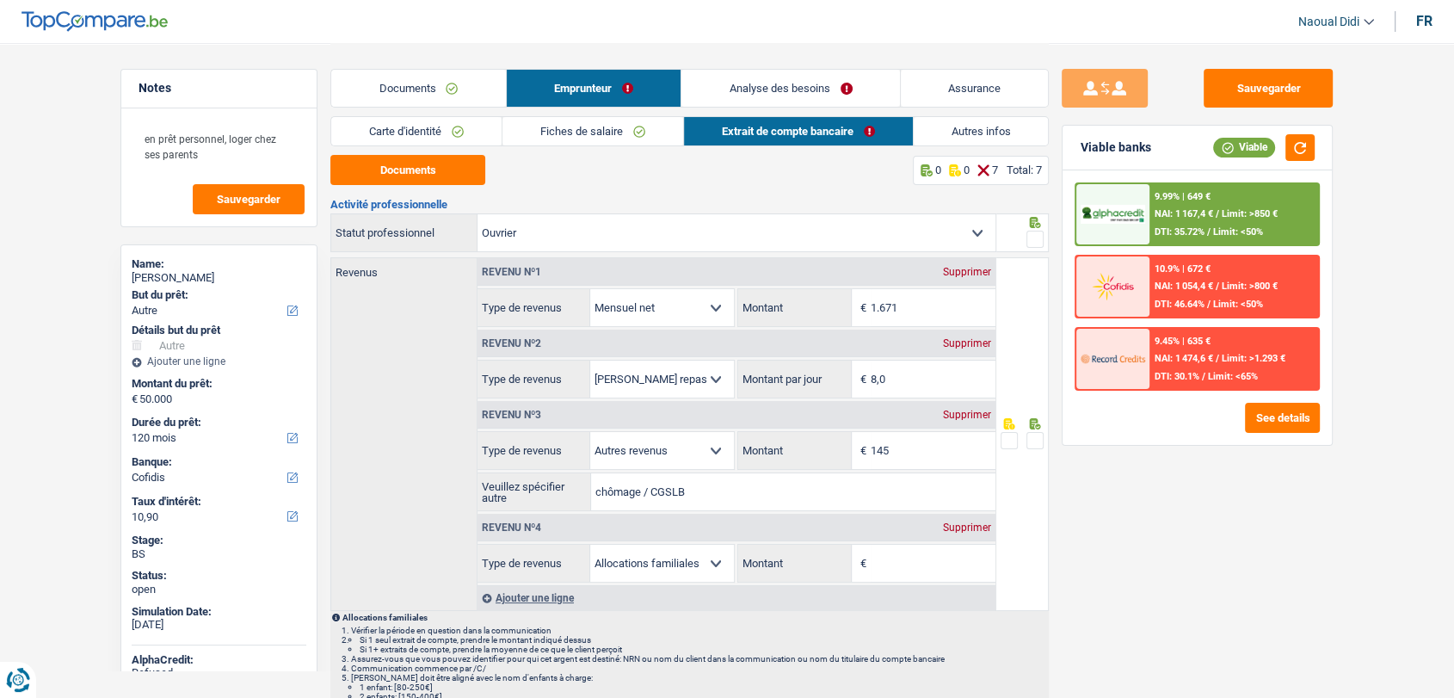
click at [1034, 231] on span at bounding box center [1034, 239] width 17 height 17
click at [0, 0] on input "radio" at bounding box center [0, 0] width 0 height 0
click at [971, 522] on div "Supprimer" at bounding box center [967, 527] width 57 height 10
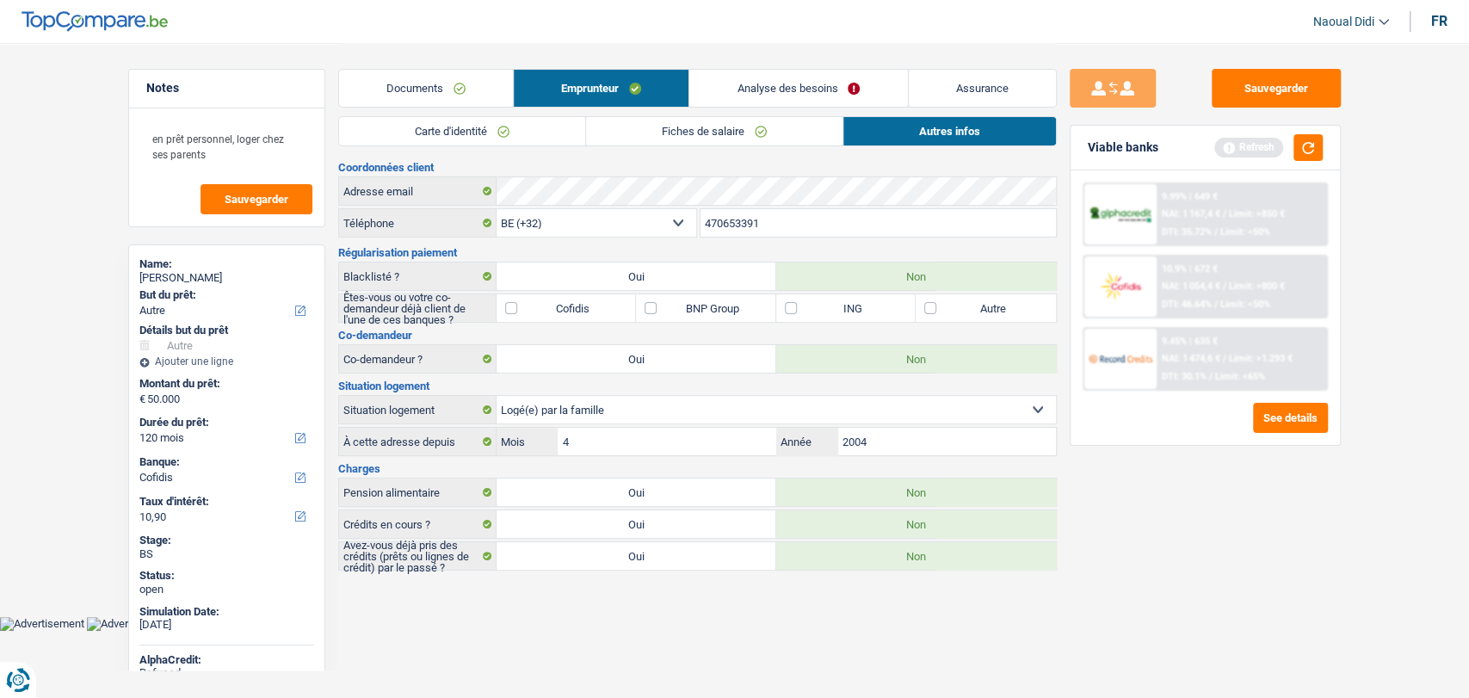
click at [757, 90] on link "Analyse des besoins" at bounding box center [798, 88] width 218 height 37
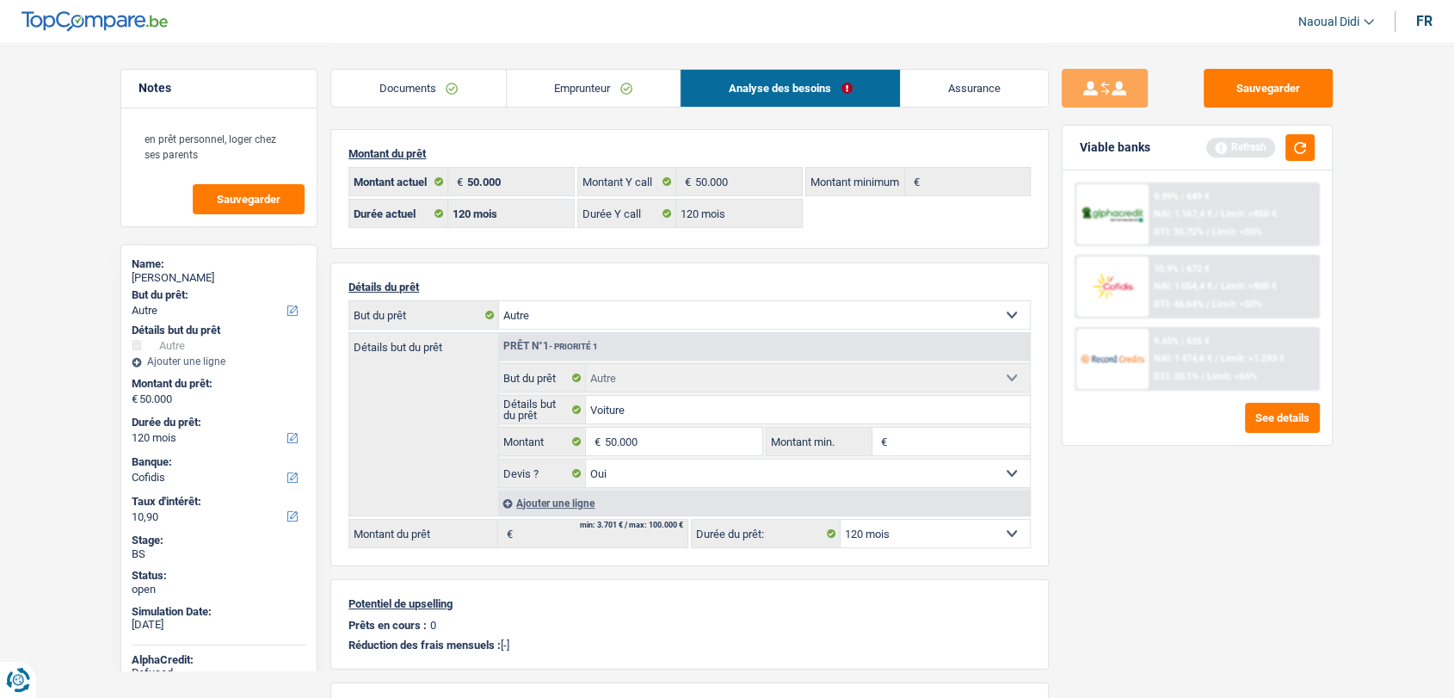
click at [1179, 288] on span "NAI: 1 054,4 €" at bounding box center [1184, 285] width 59 height 11
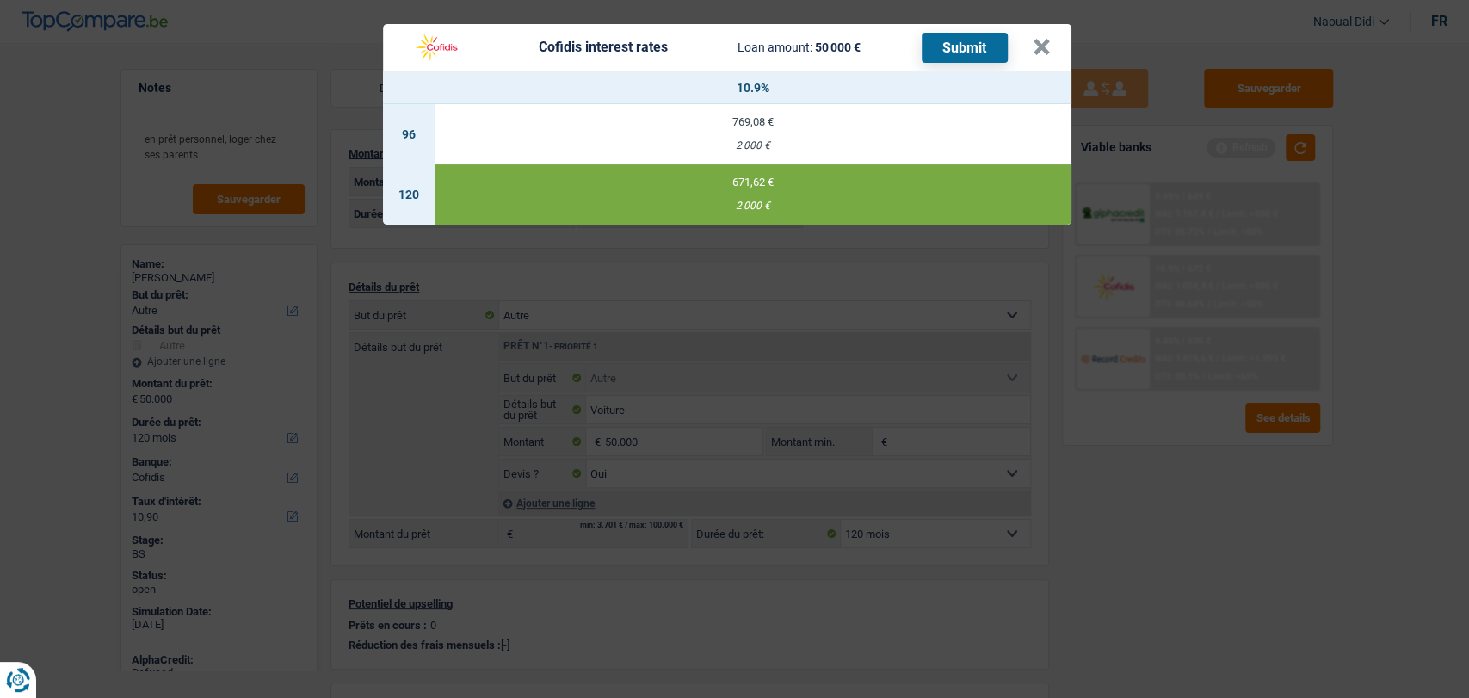
click at [959, 51] on button "Submit" at bounding box center [964, 48] width 86 height 30
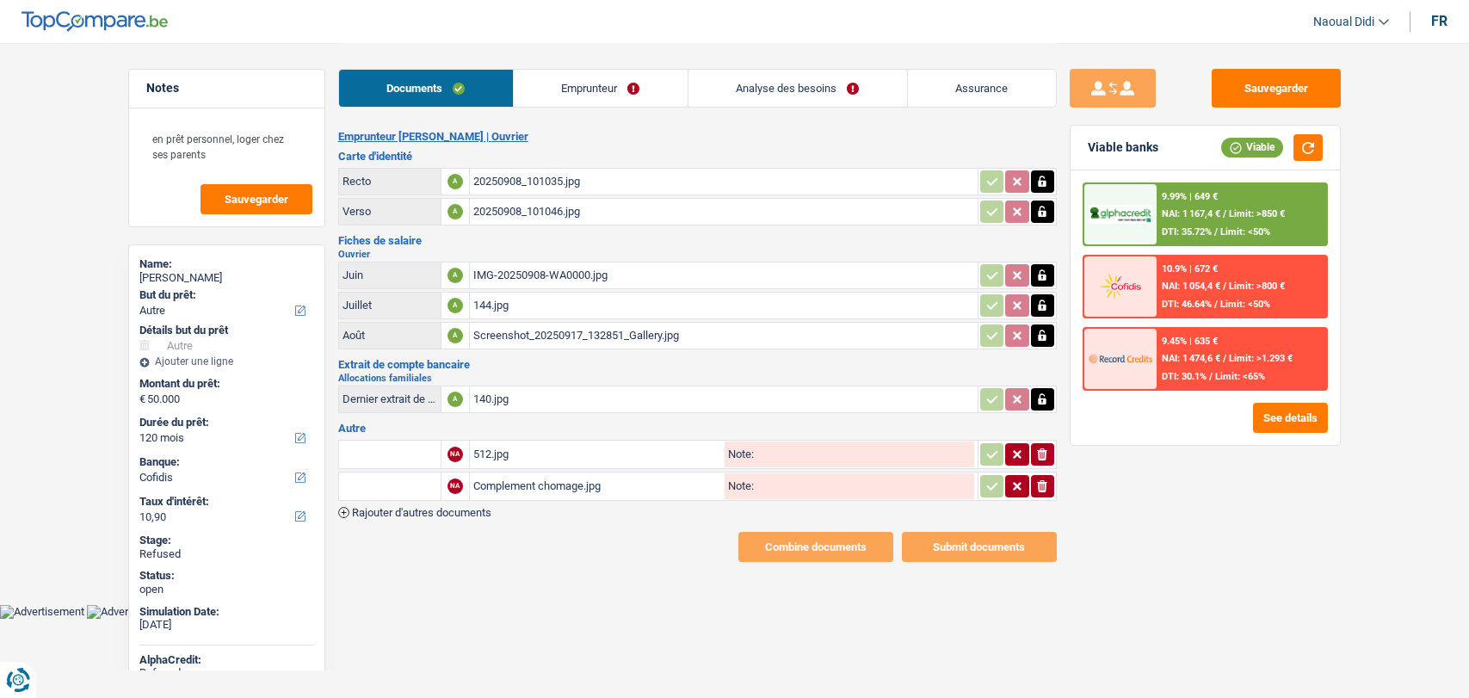
select select "other"
select select "120"
select select "cofidis"
select select "32"
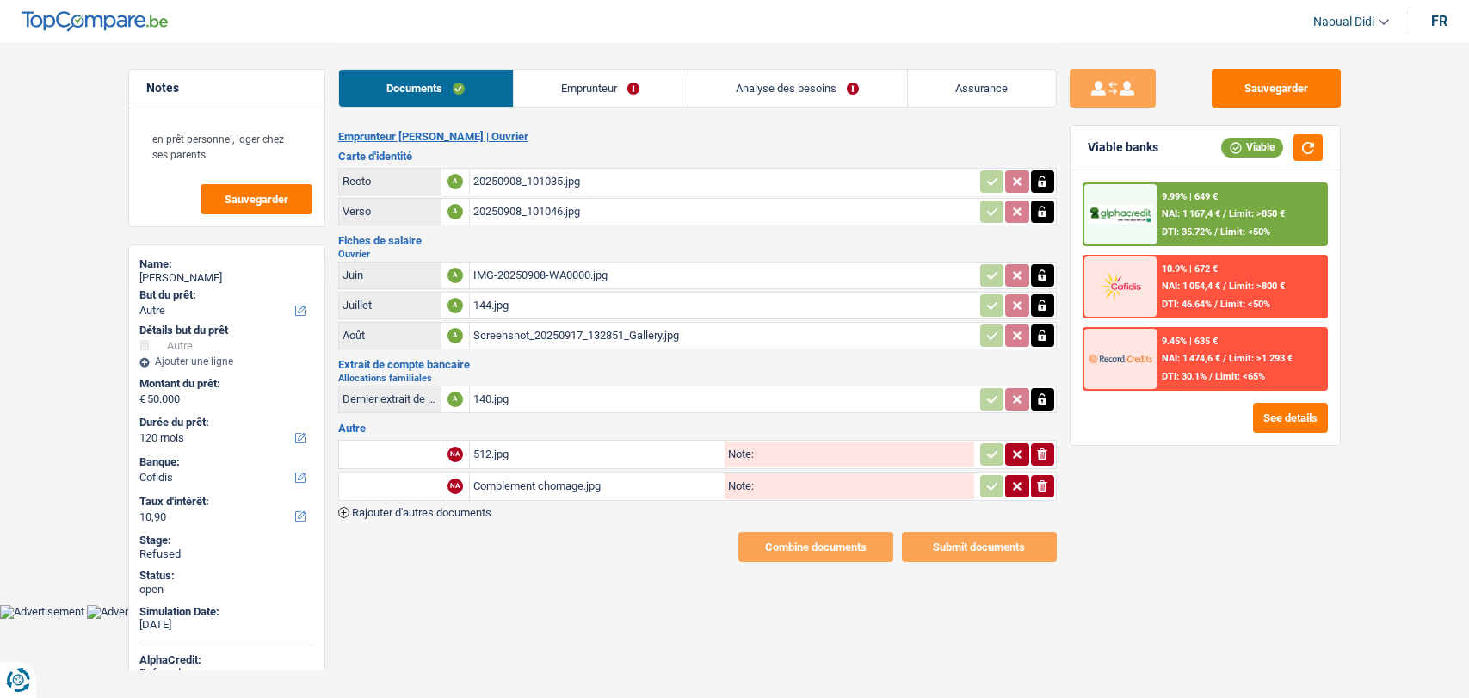
select select "liveWithParents"
click at [539, 101] on link "Emprunteur" at bounding box center [601, 88] width 174 height 37
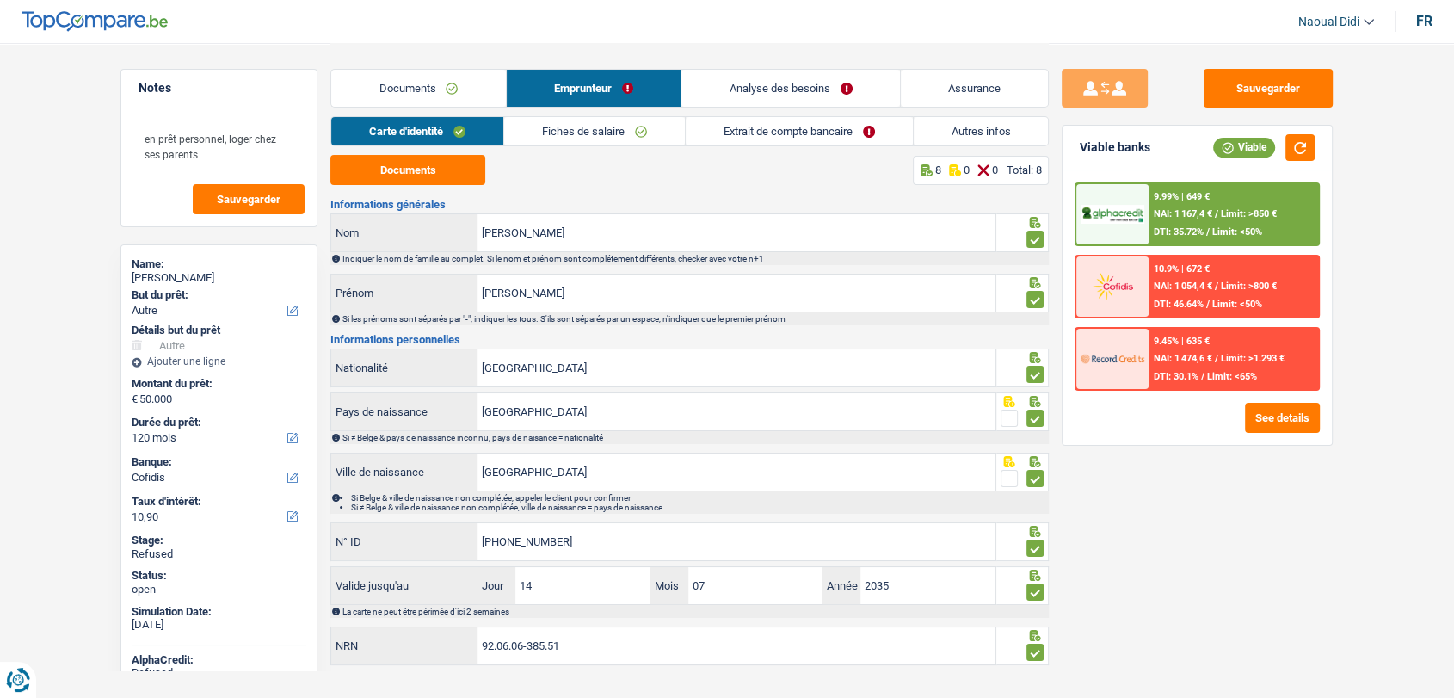
click at [990, 129] on link "Autres infos" at bounding box center [981, 131] width 135 height 28
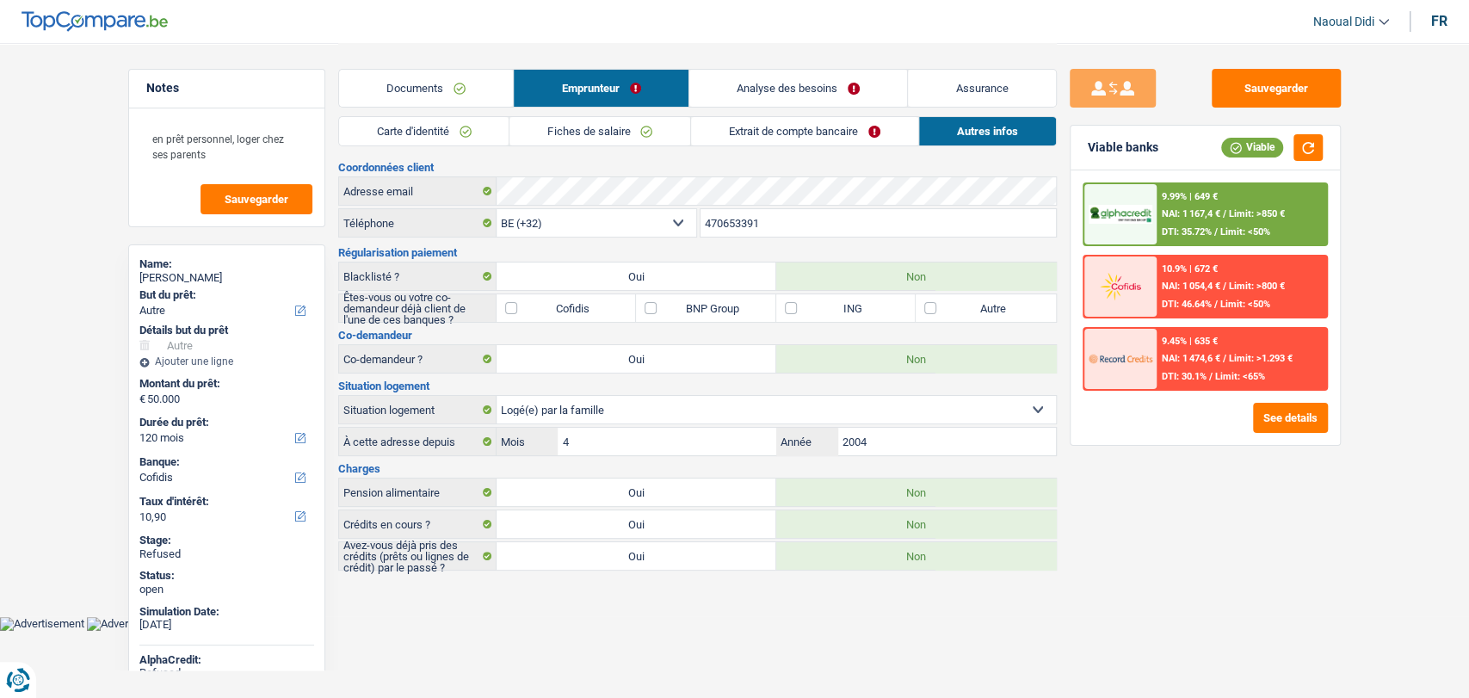
click at [778, 89] on link "Analyse des besoins" at bounding box center [798, 88] width 219 height 37
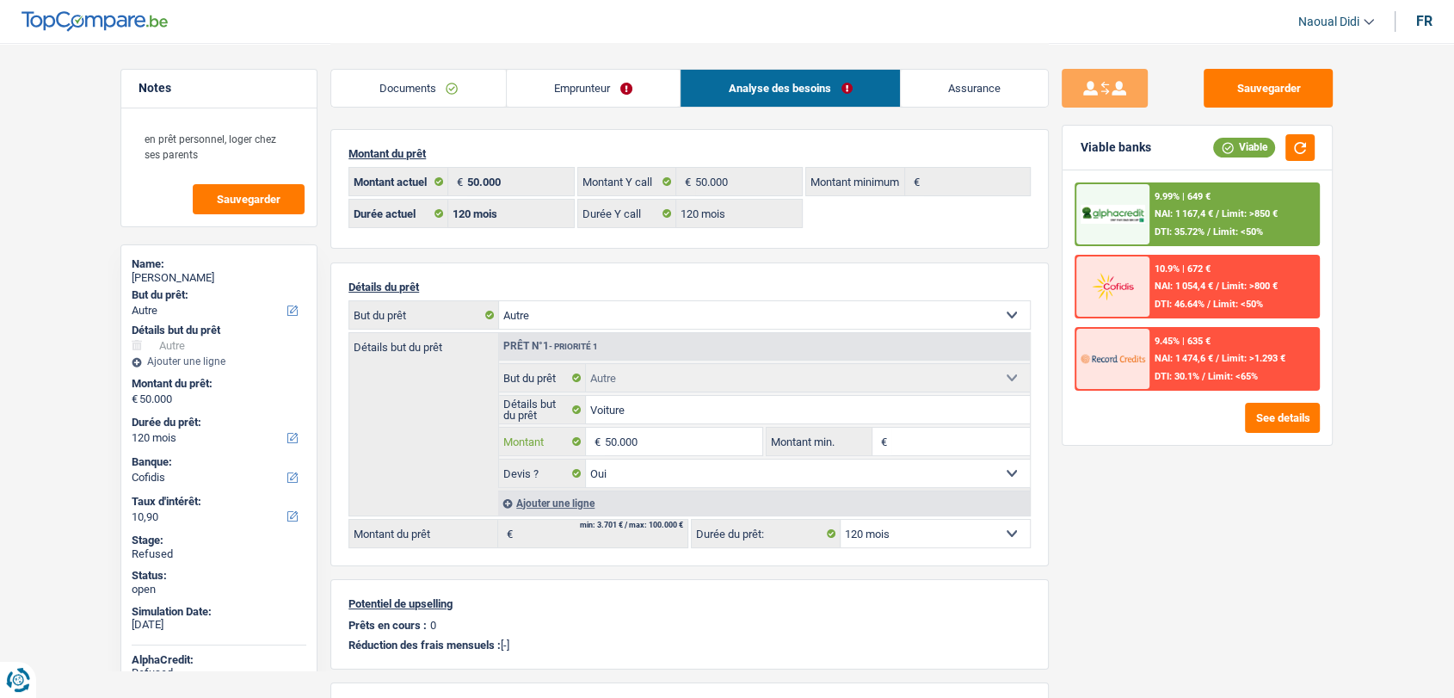
click at [679, 447] on input "50.000" at bounding box center [683, 442] width 157 height 28
click at [418, 72] on link "Documents" at bounding box center [418, 88] width 175 height 37
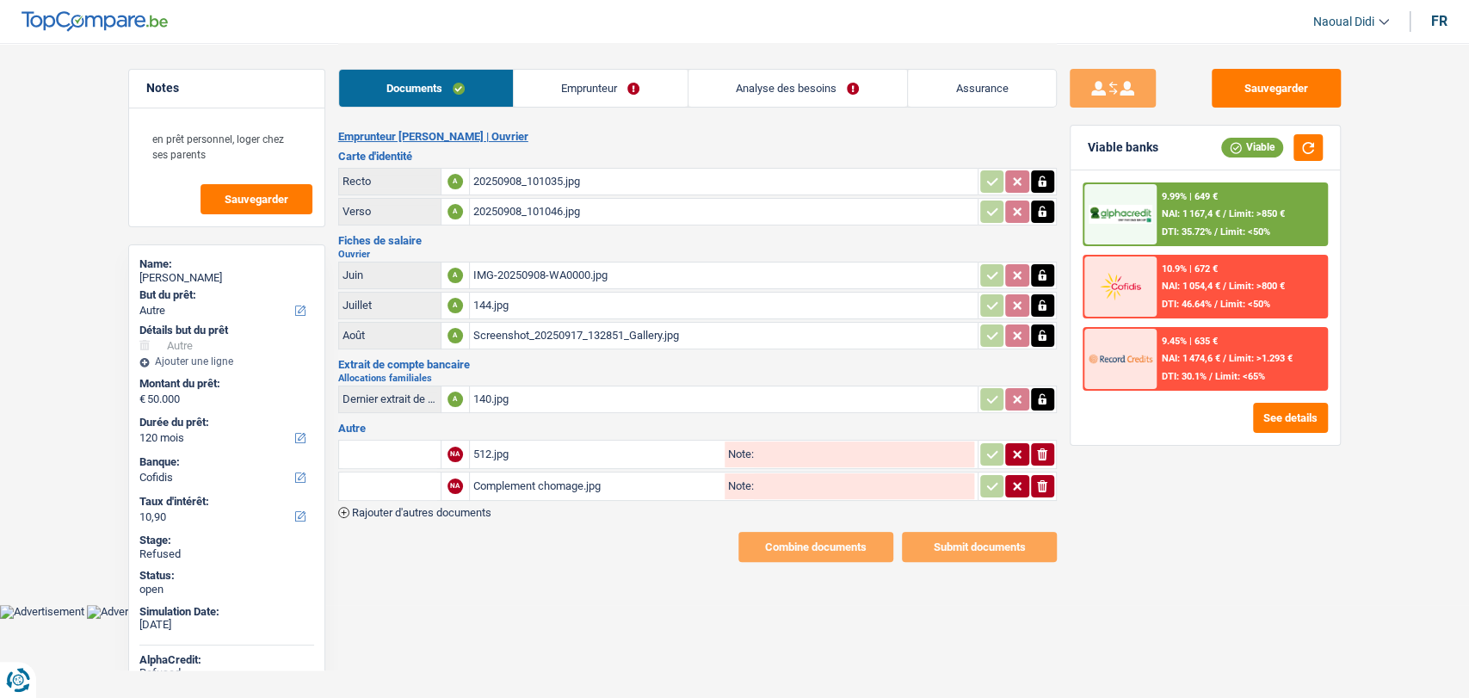
click at [546, 484] on div "Complement chomage.jpg" at bounding box center [597, 486] width 248 height 26
click at [490, 453] on div "512.jpg" at bounding box center [597, 454] width 248 height 26
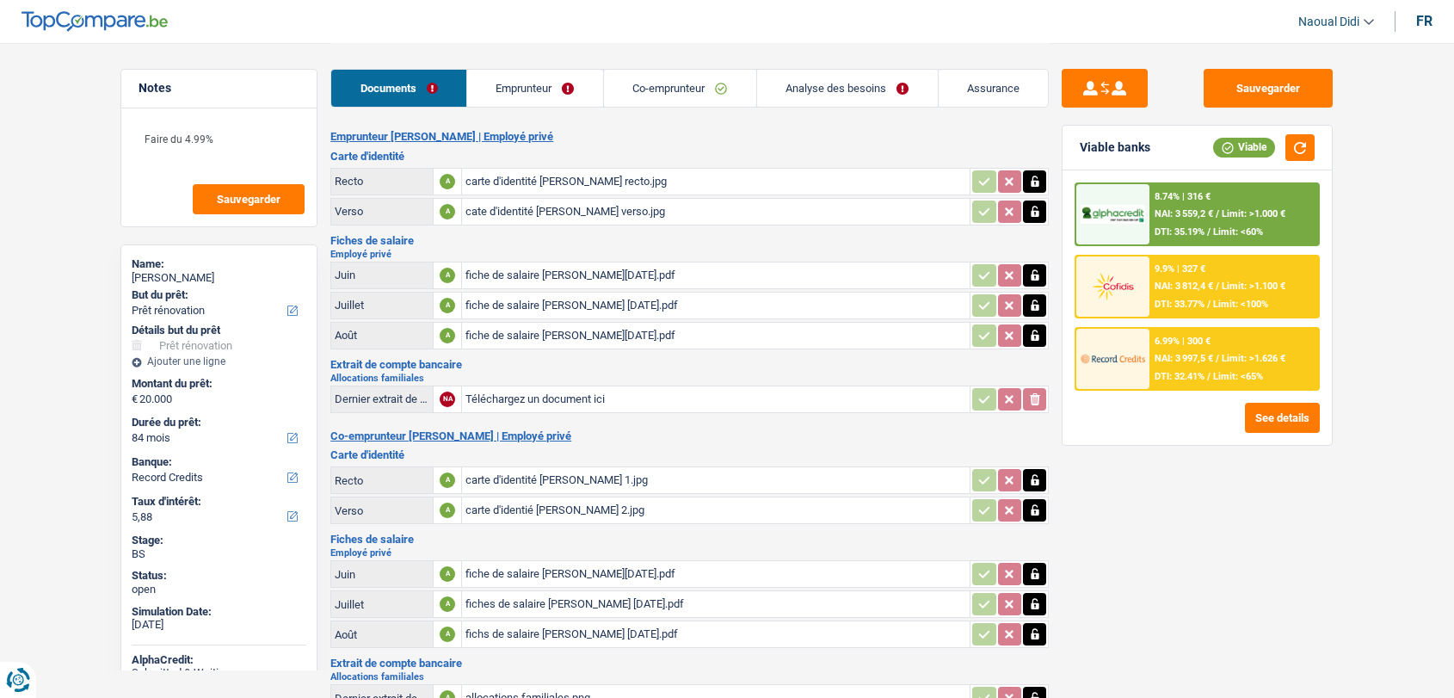
select select "renovation"
select select "84"
select select "record credits"
click at [538, 179] on div "carte d'identité [PERSON_NAME] recto.jpg" at bounding box center [715, 182] width 501 height 26
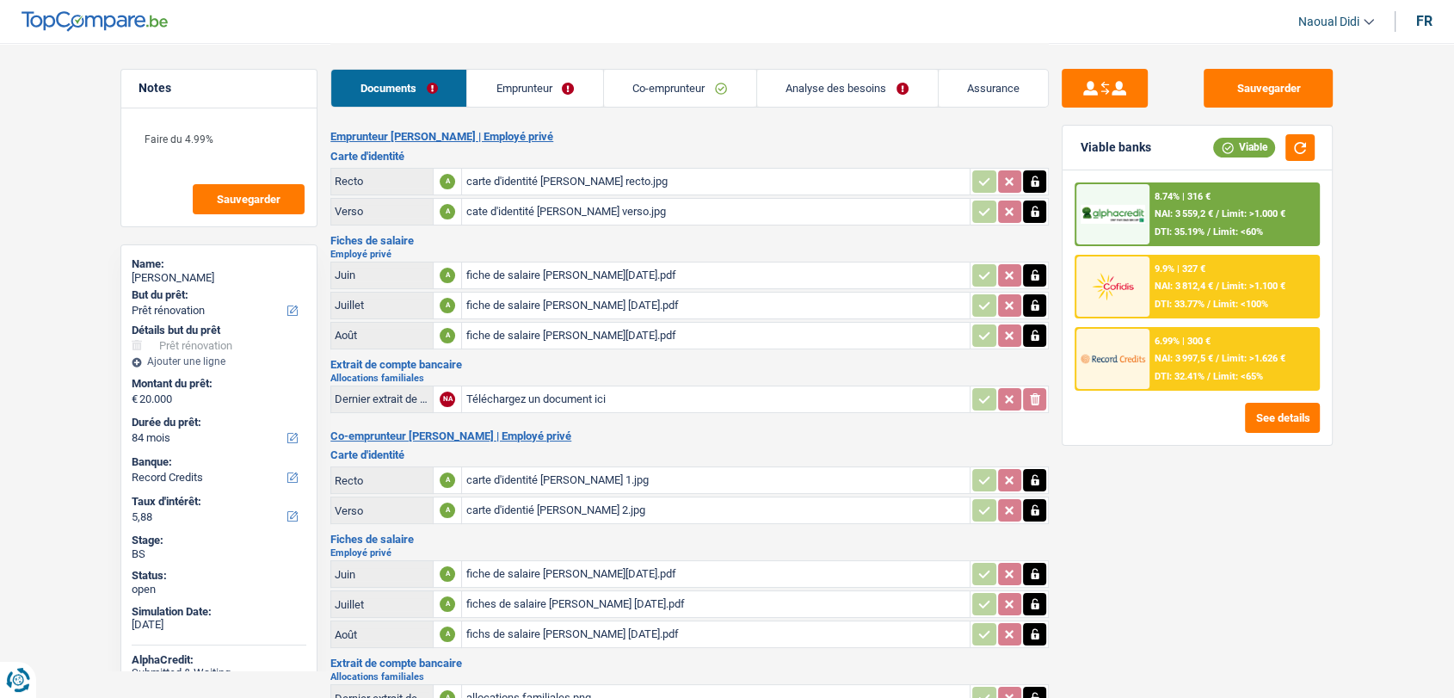
click at [570, 479] on div "carte d'identité [PERSON_NAME] 1.jpg" at bounding box center [715, 480] width 501 height 26
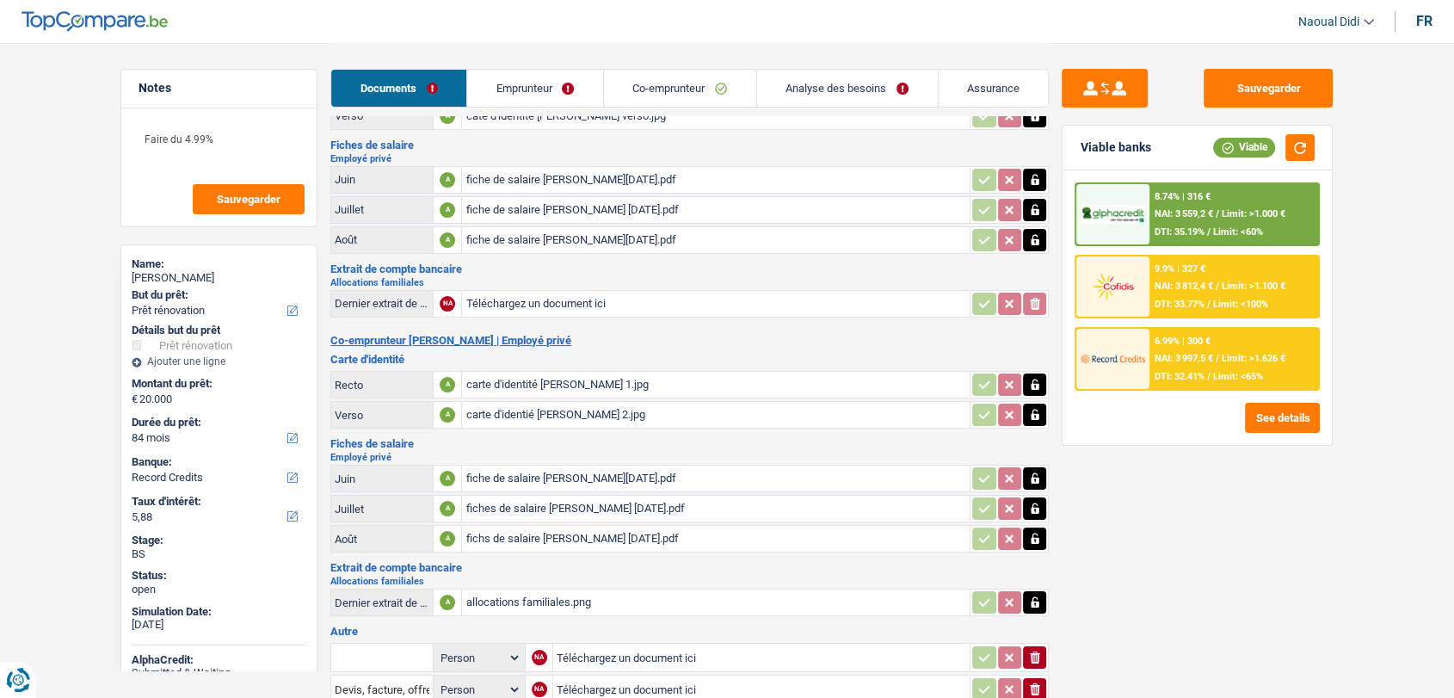
click at [628, 377] on div "carte d'identité [PERSON_NAME] 1.jpg" at bounding box center [715, 385] width 501 height 26
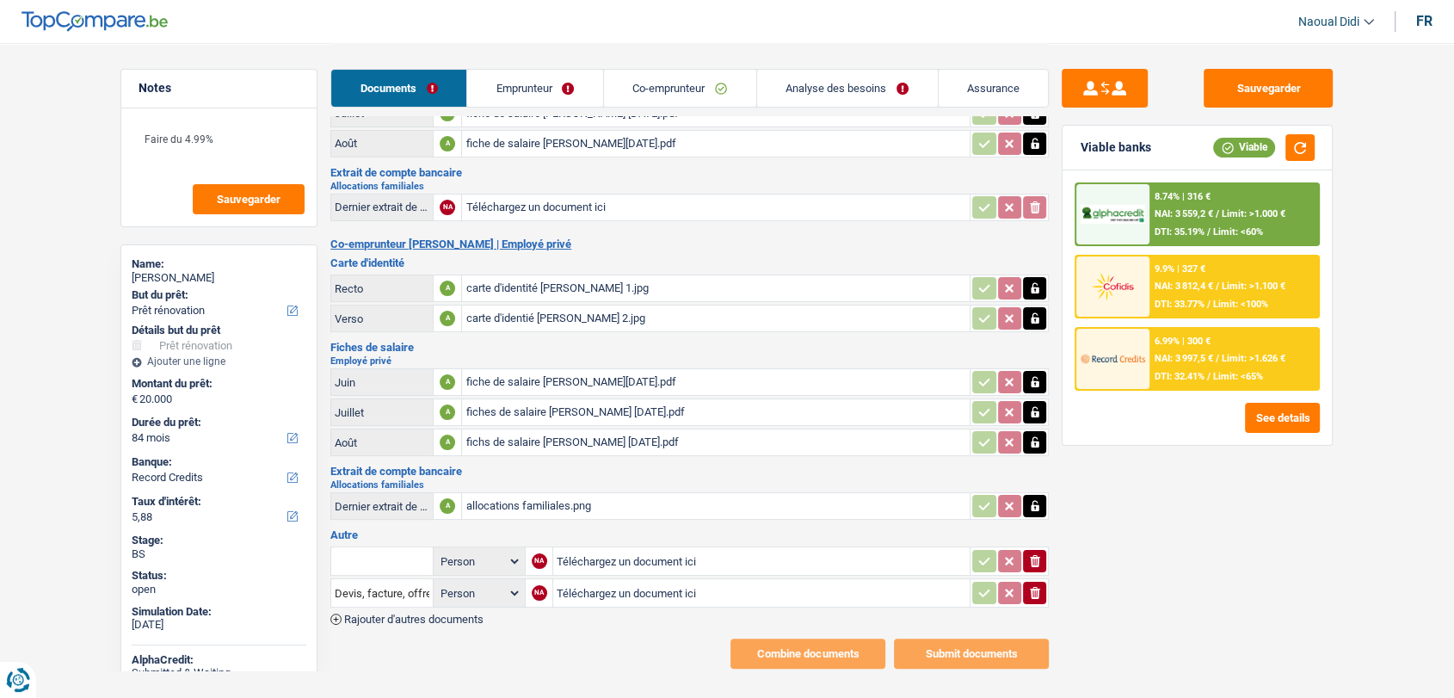
scroll to position [211, 0]
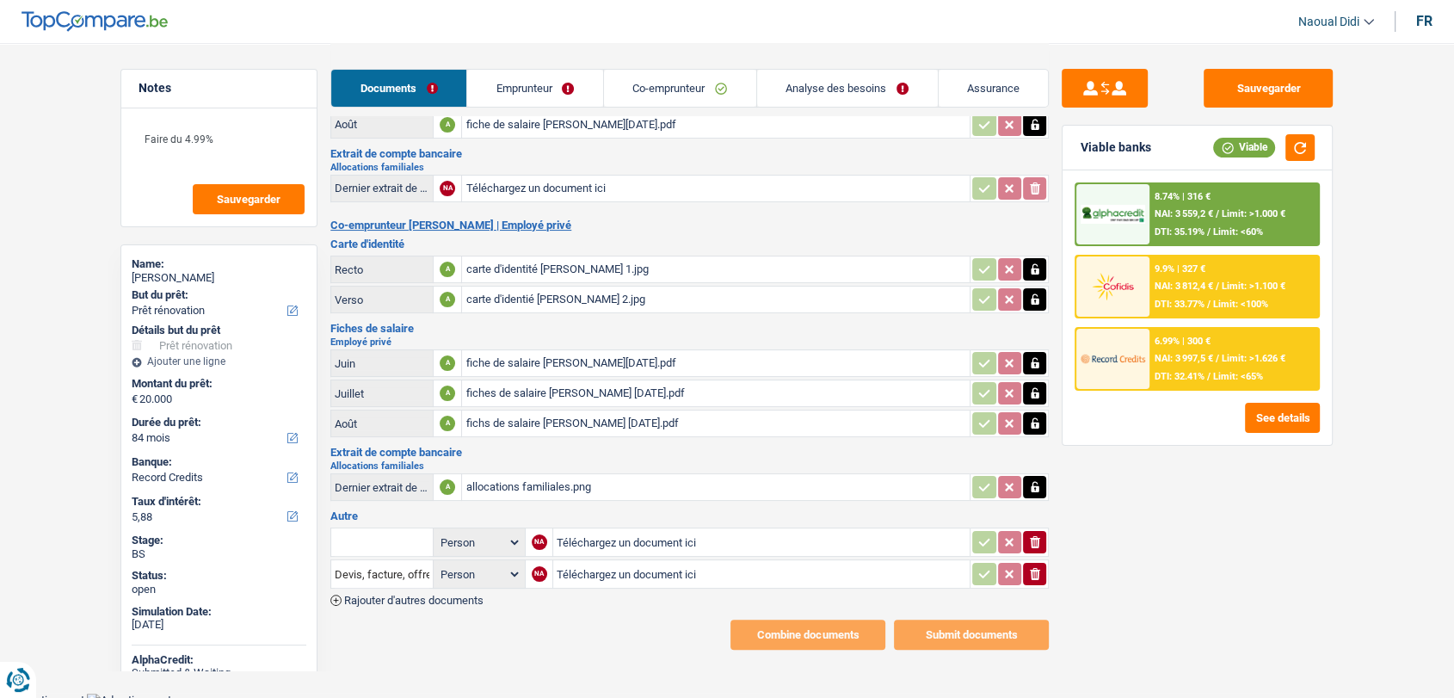
click at [683, 90] on link "Co-emprunteur" at bounding box center [680, 88] width 152 height 37
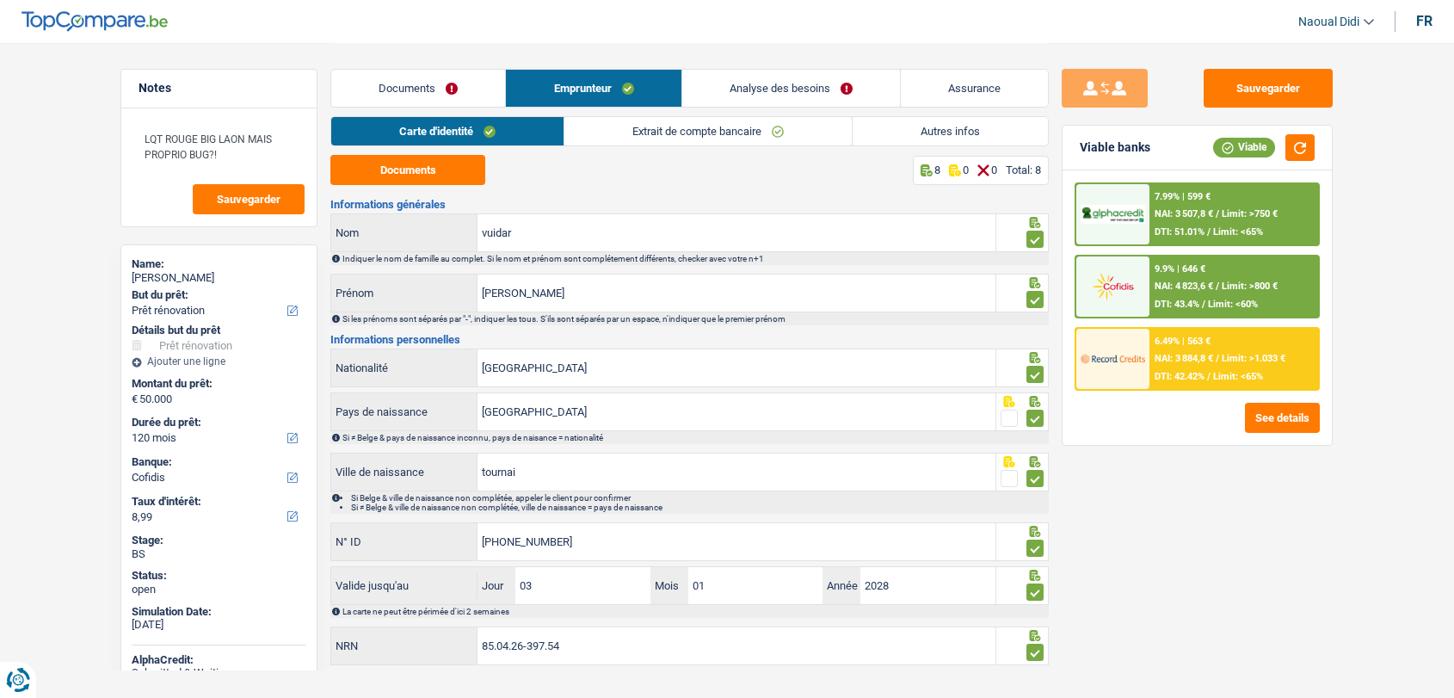
select select "renovation"
select select "120"
select select "cofidis"
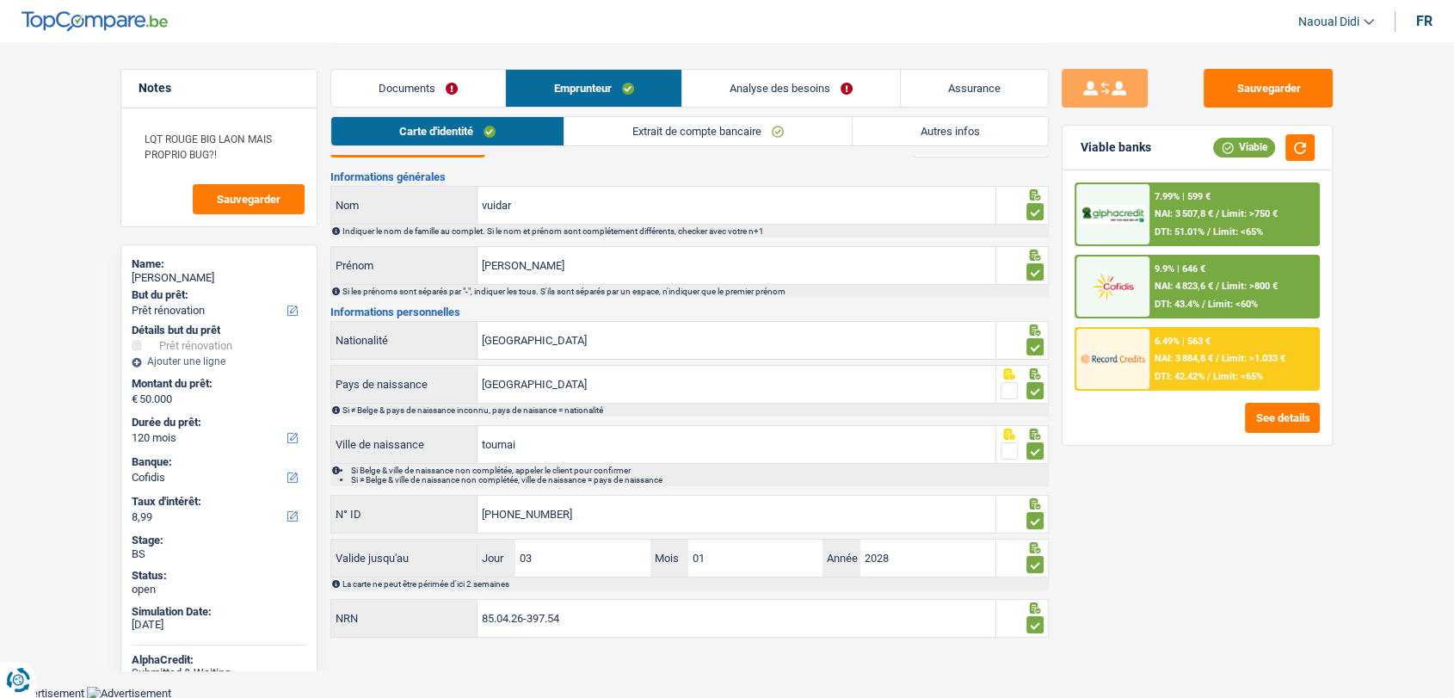
scroll to position [28, 0]
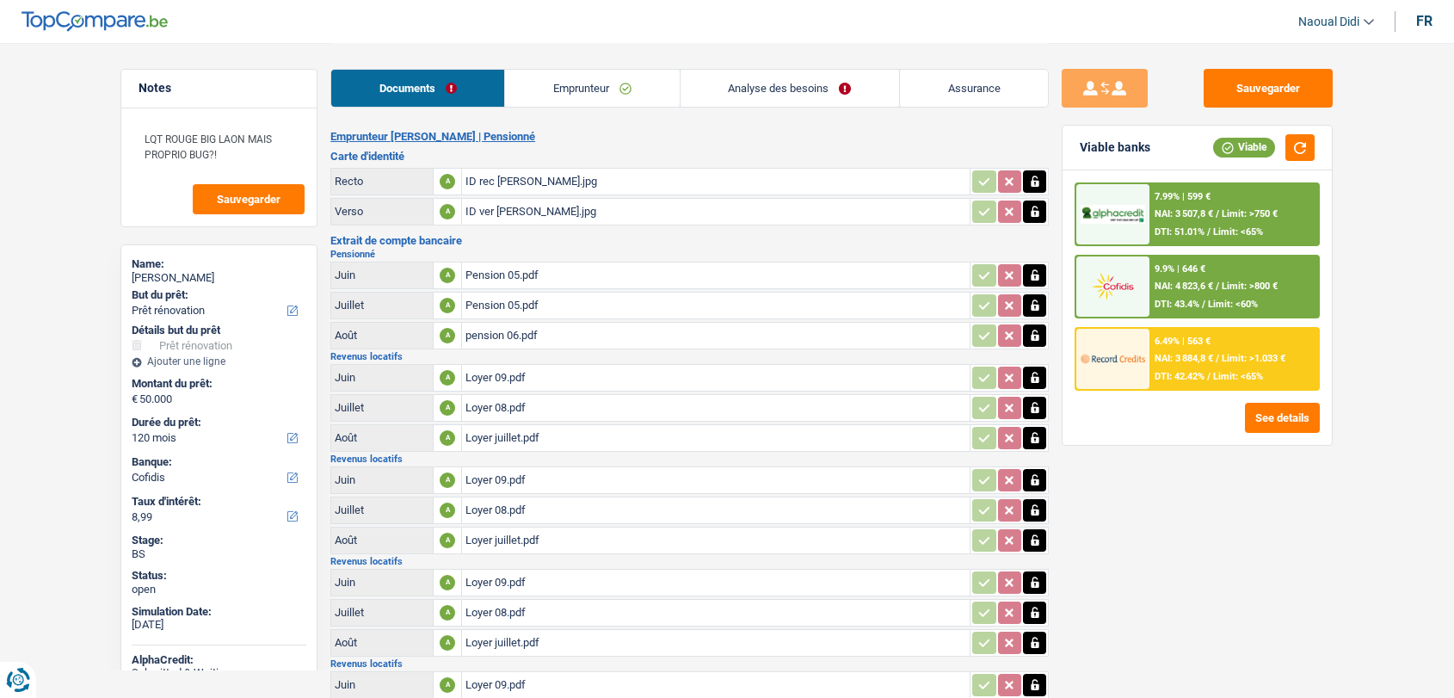
select select "renovation"
select select "120"
select select "cofidis"
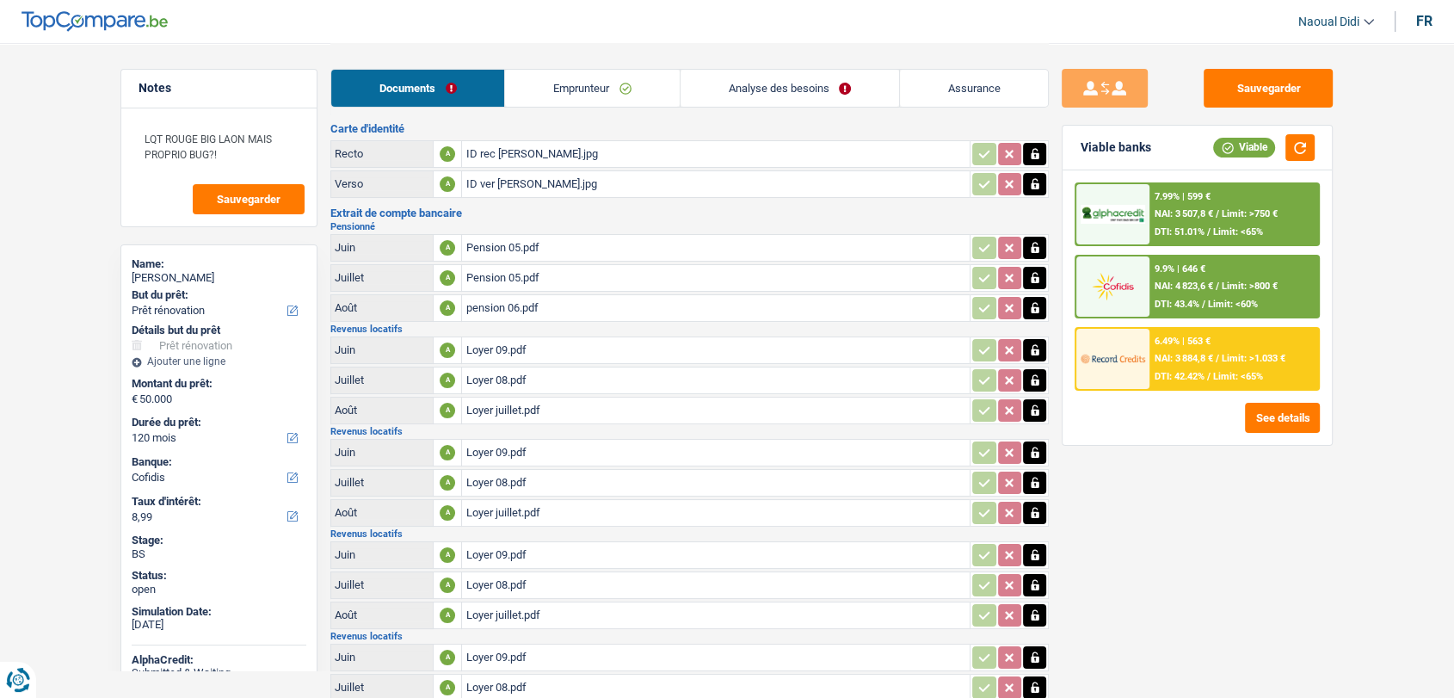
drag, startPoint x: 186, startPoint y: 278, endPoint x: 168, endPoint y: 282, distance: 18.6
click at [168, 282] on div "[PERSON_NAME]" at bounding box center [219, 278] width 175 height 14
copy div "vuidar"
click at [761, 88] on link "Analyse des besoins" at bounding box center [790, 88] width 219 height 37
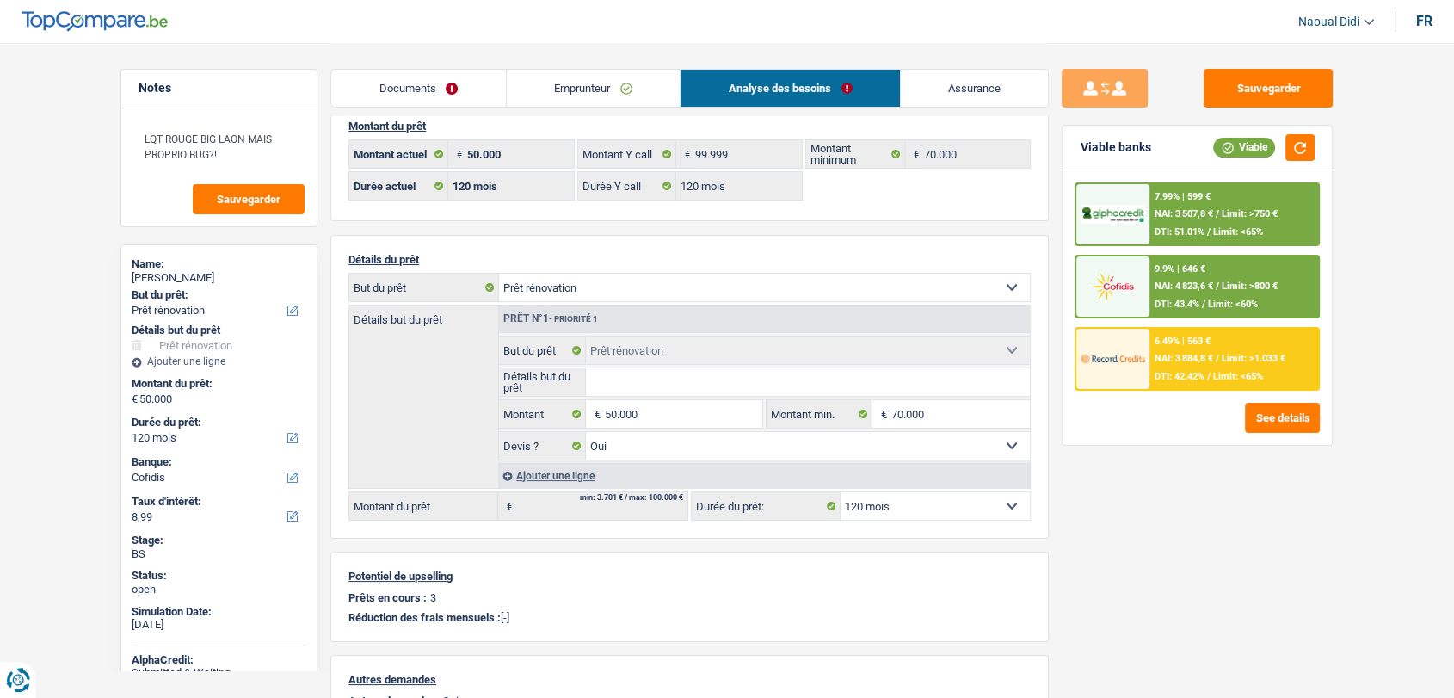
click at [402, 99] on link "Documents" at bounding box center [418, 88] width 175 height 37
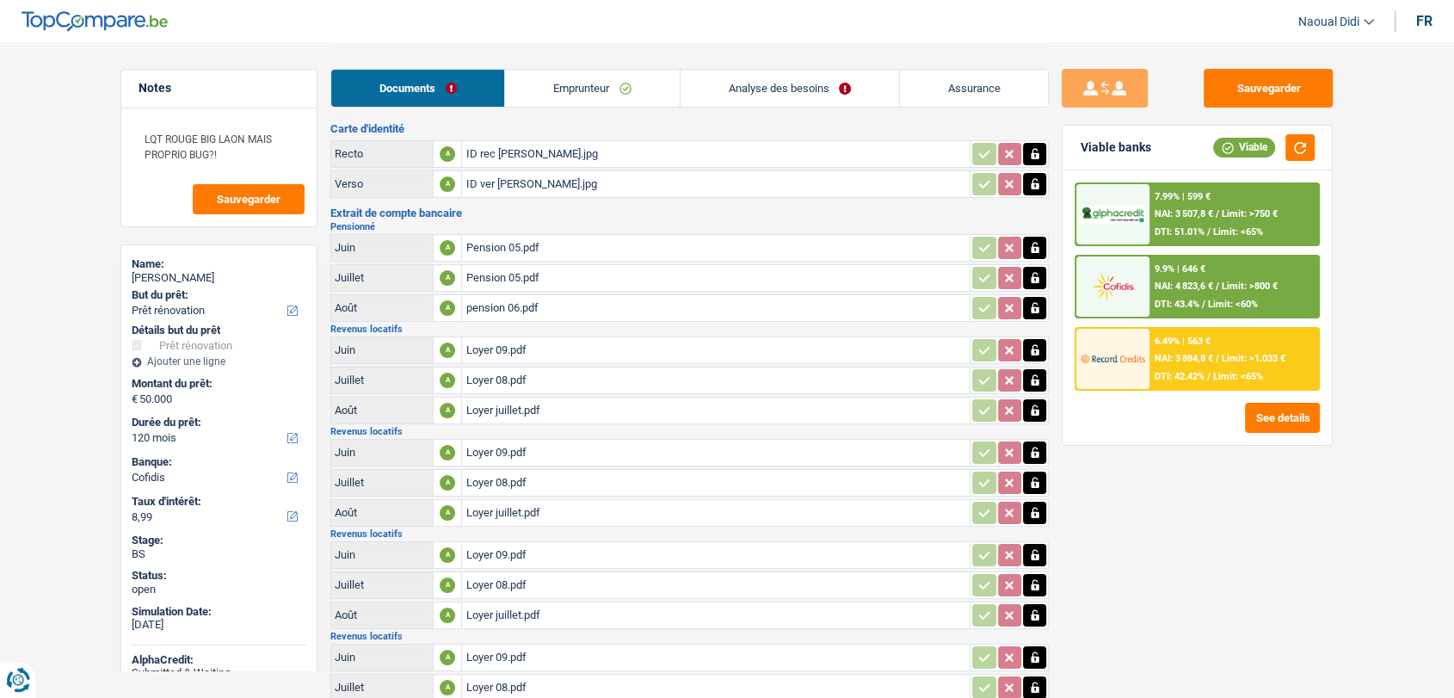
click at [518, 151] on div "ID rec [PERSON_NAME].jpg" at bounding box center [715, 154] width 501 height 26
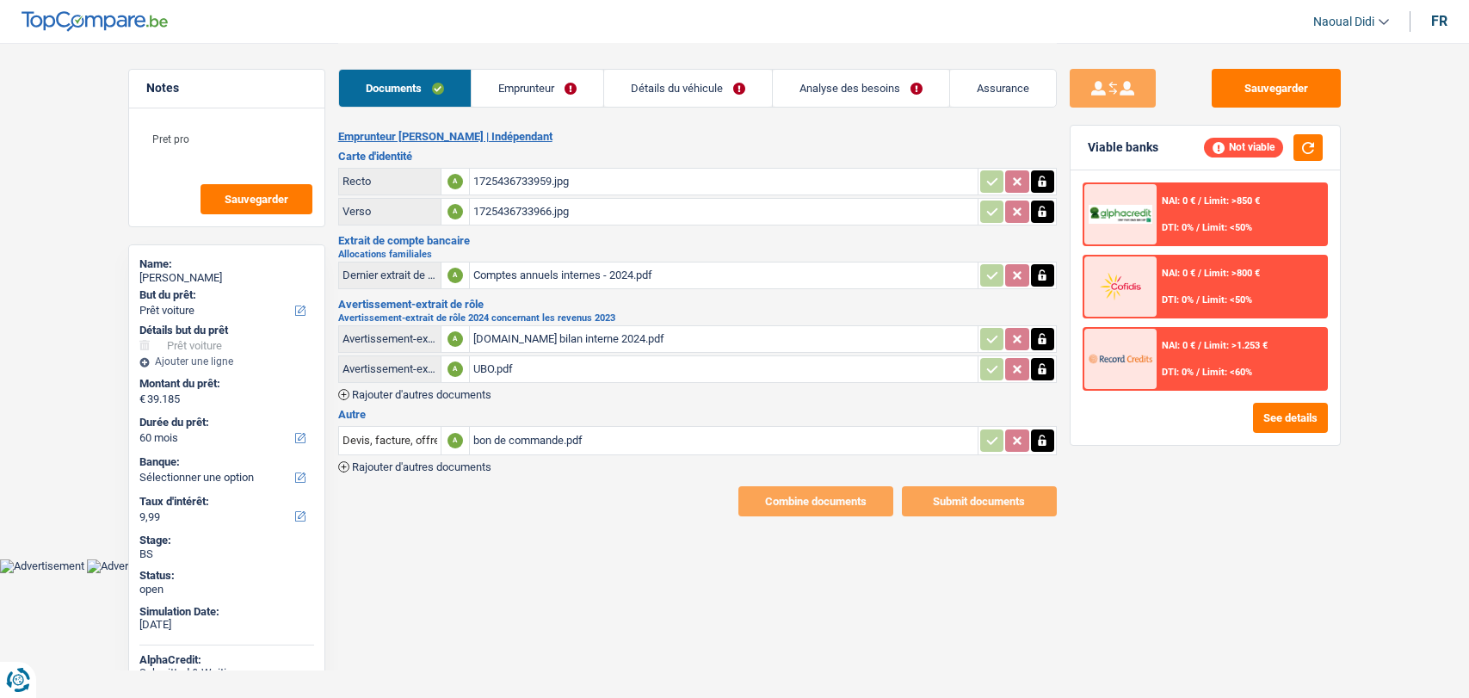
select select "car"
select select "60"
click at [1202, 222] on span "Limit: <50%" at bounding box center [1227, 227] width 50 height 11
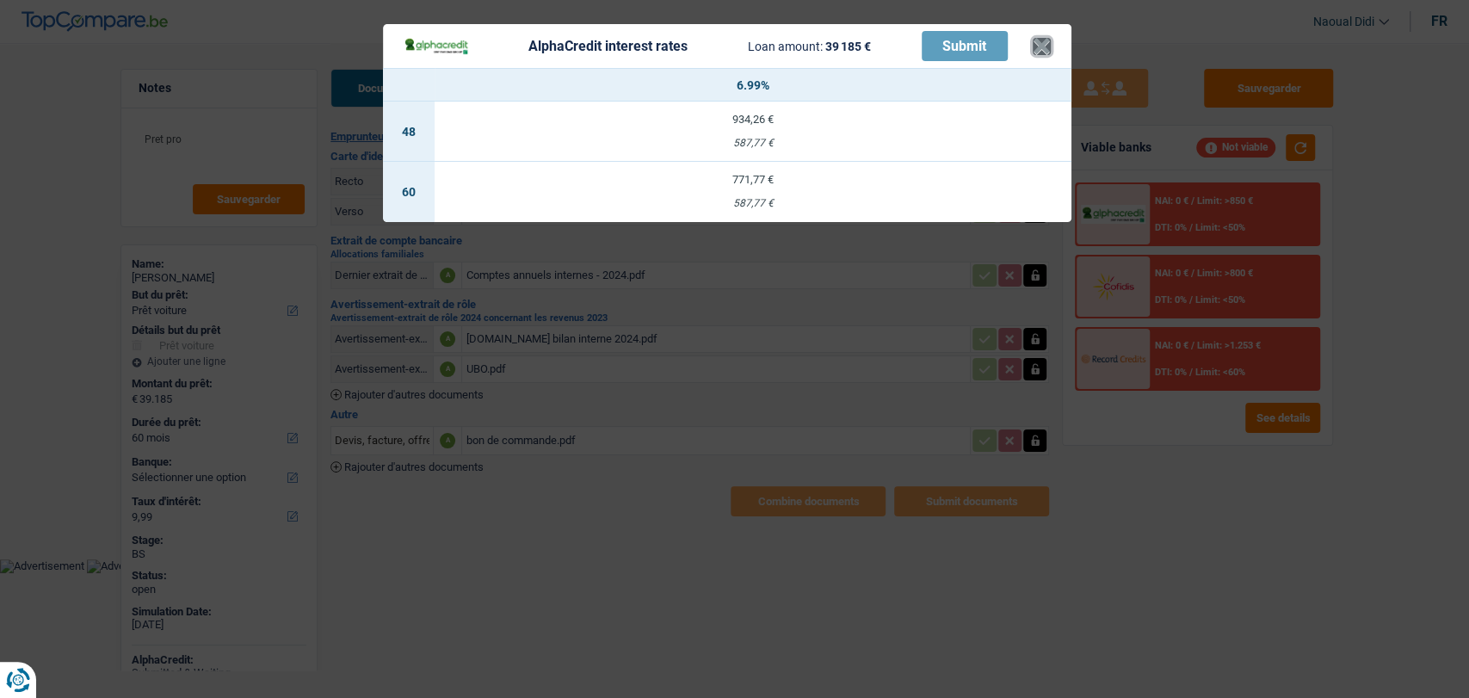
click at [1042, 43] on button "×" at bounding box center [1041, 46] width 18 height 17
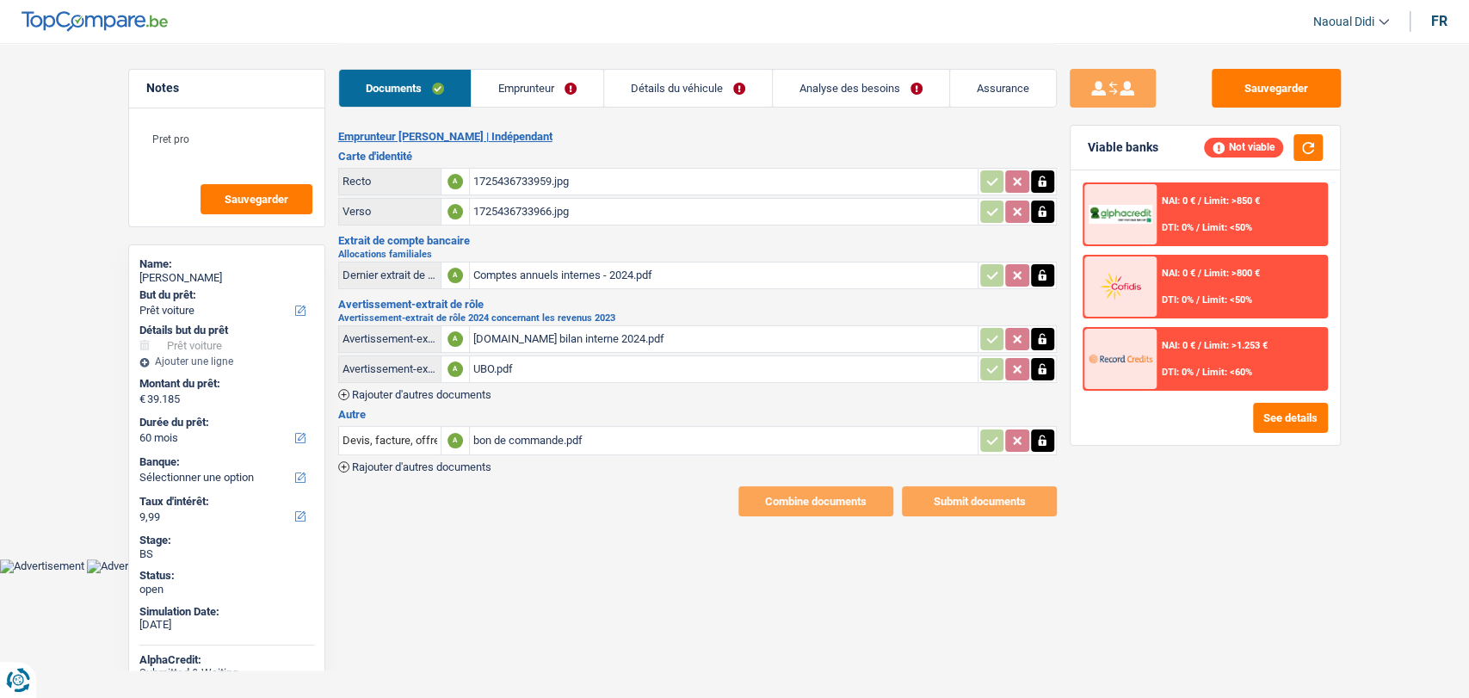
click at [564, 87] on link "Emprunteur" at bounding box center [537, 88] width 132 height 37
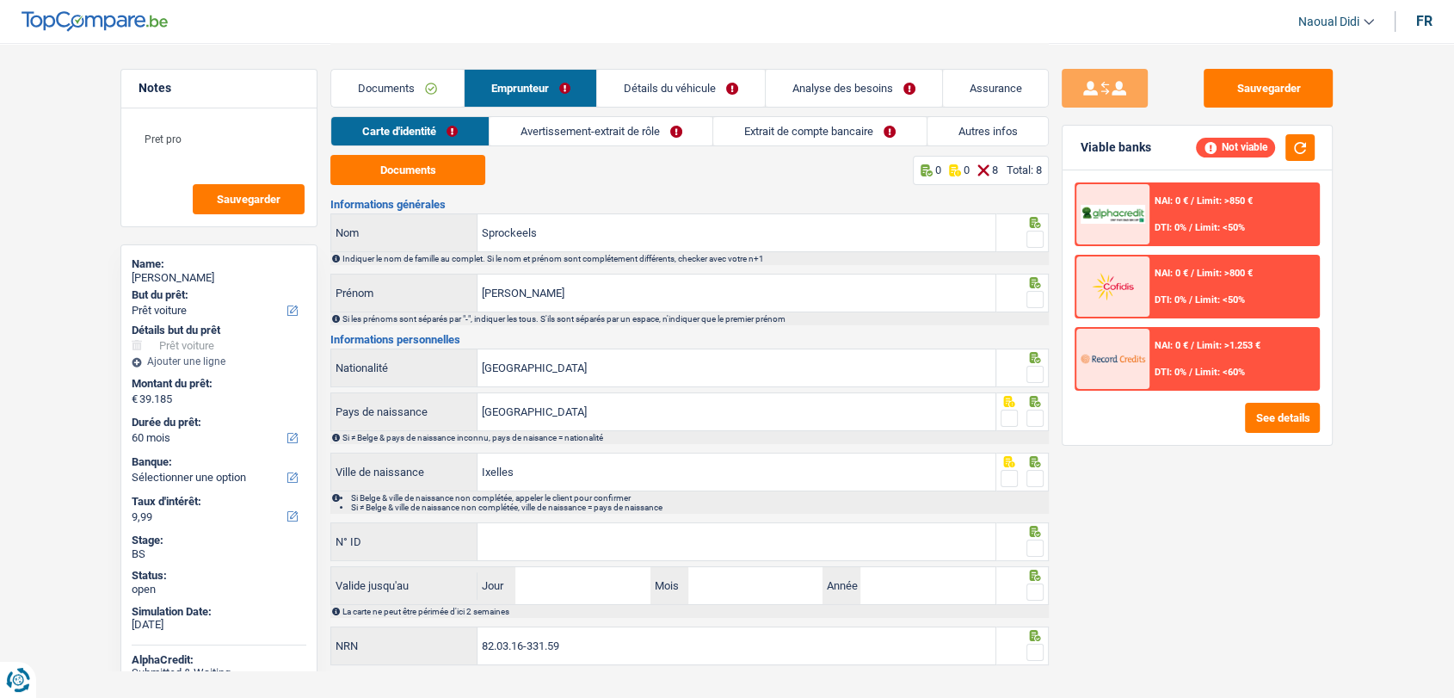
click at [1181, 200] on span "NAI: 0 €" at bounding box center [1172, 200] width 34 height 11
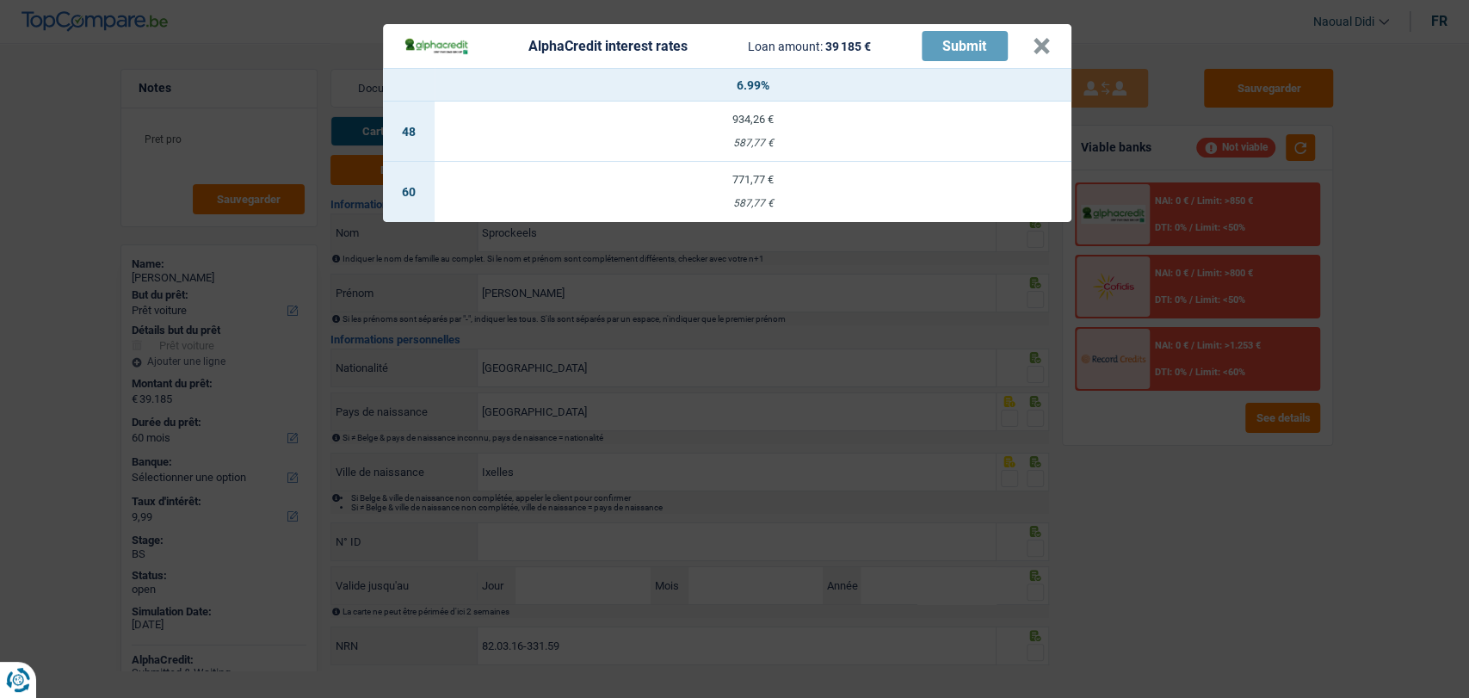
click at [734, 184] on div "771,77 €" at bounding box center [753, 179] width 637 height 11
select select "alphacredit"
type input "6,99"
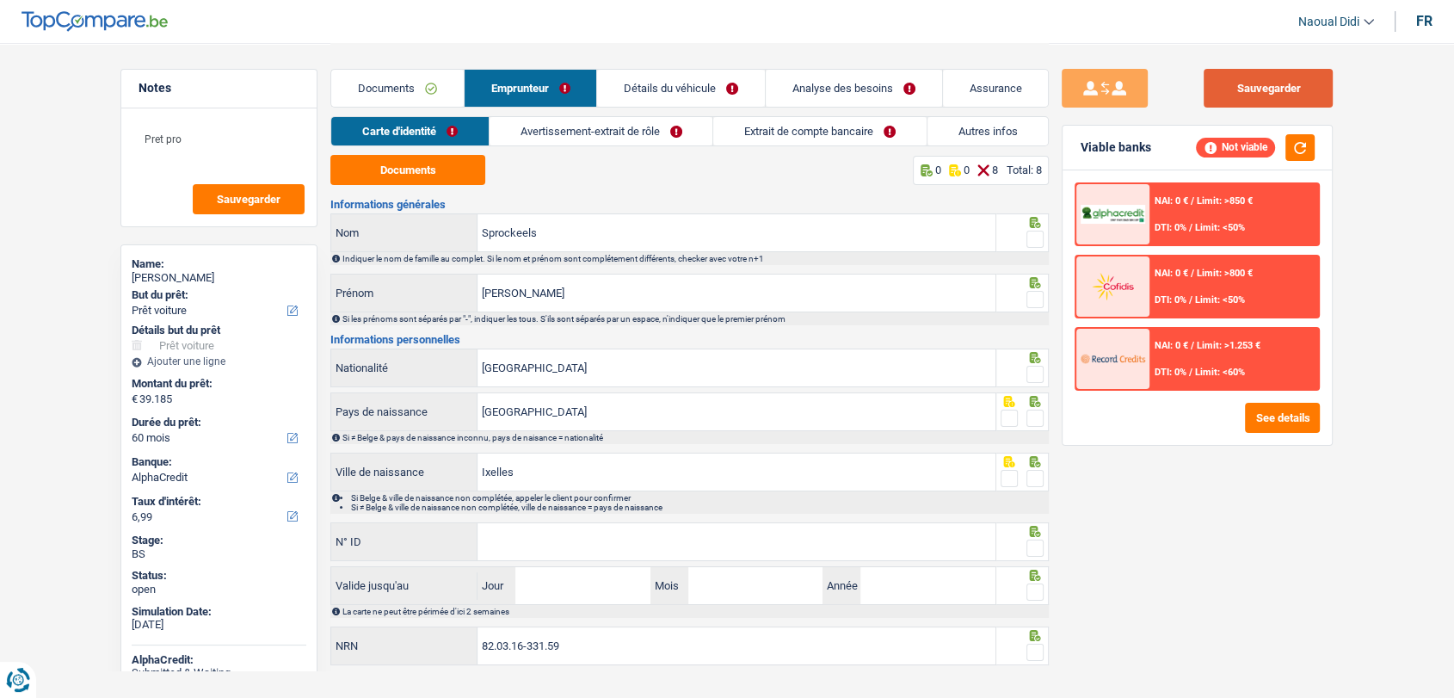
click at [1292, 84] on button "Sauvegarder" at bounding box center [1268, 88] width 129 height 39
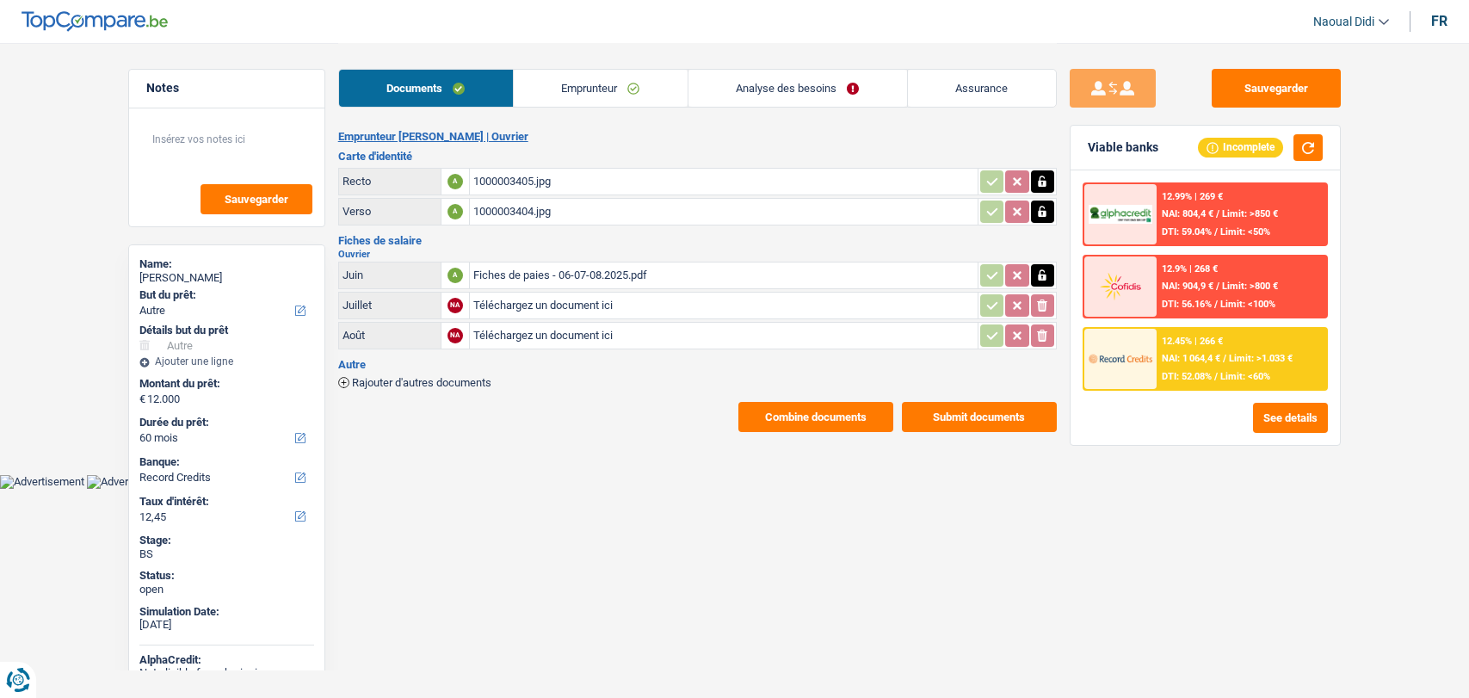
select select "other"
select select "60"
select select "record credits"
click at [605, 85] on link "Emprunteur" at bounding box center [601, 88] width 174 height 37
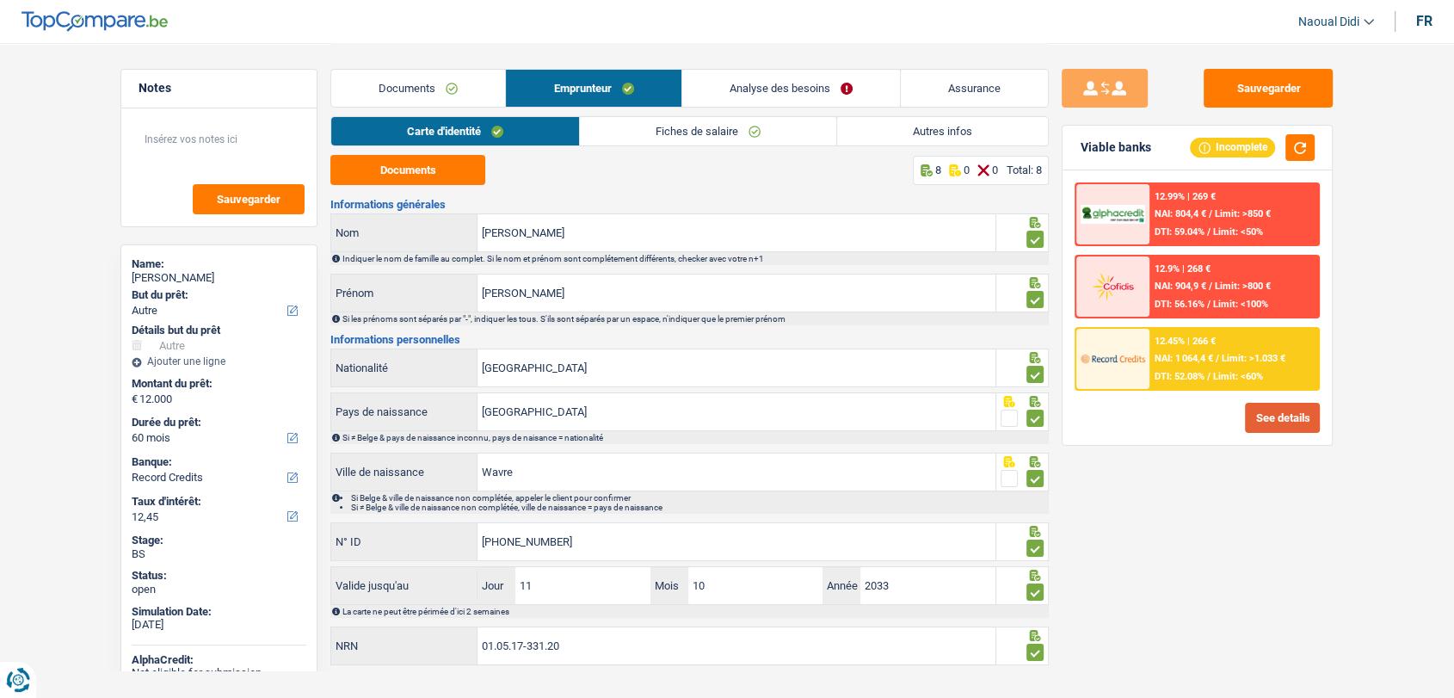
click at [1287, 420] on button "See details" at bounding box center [1282, 418] width 75 height 30
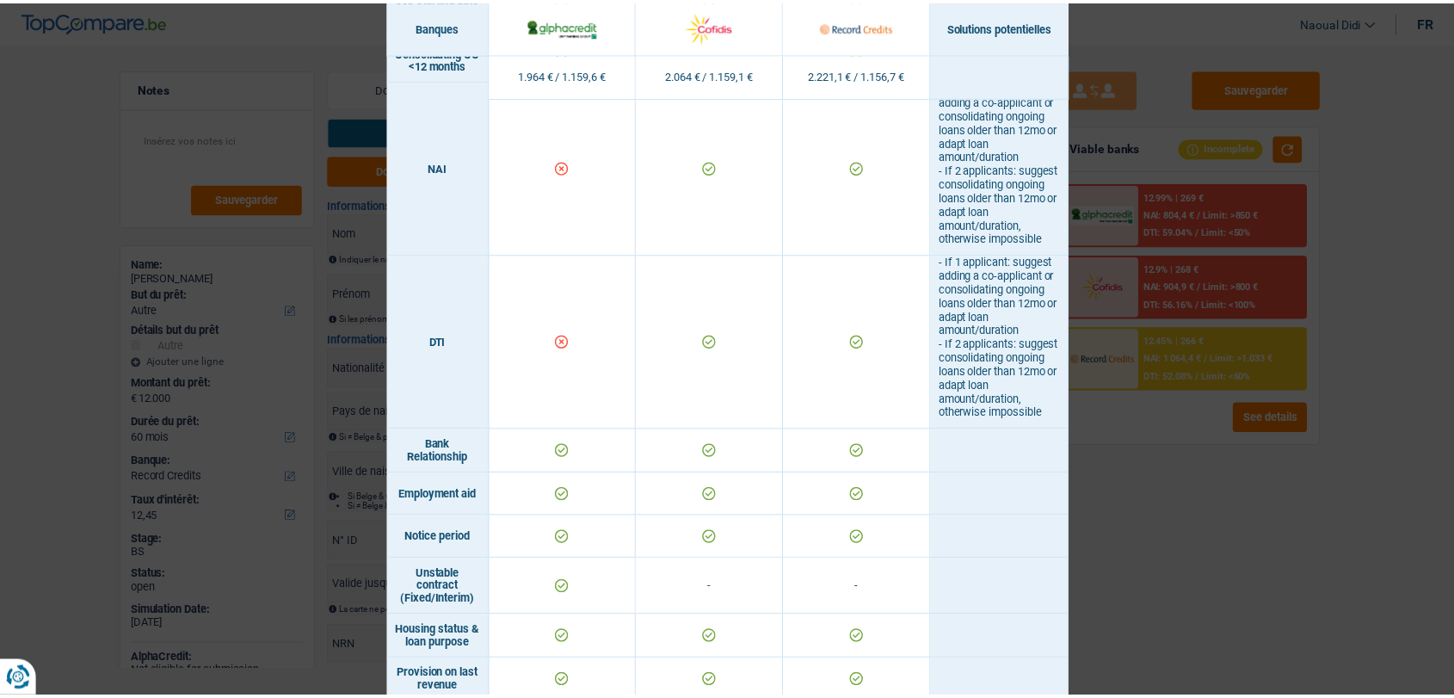
scroll to position [860, 0]
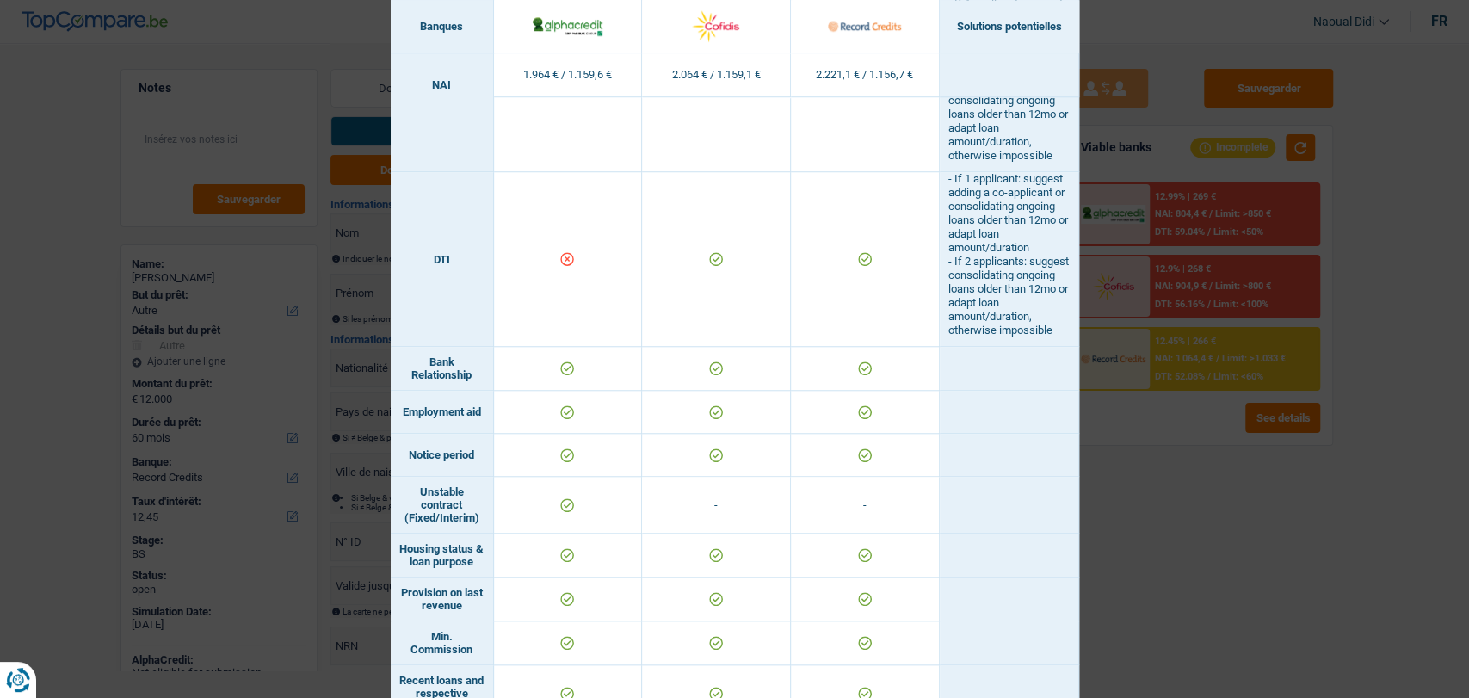
click at [1268, 527] on div "Banks conditions × Banques Solutions potentielles Revenus / Charges 1.964 € / 1…" at bounding box center [734, 349] width 1469 height 698
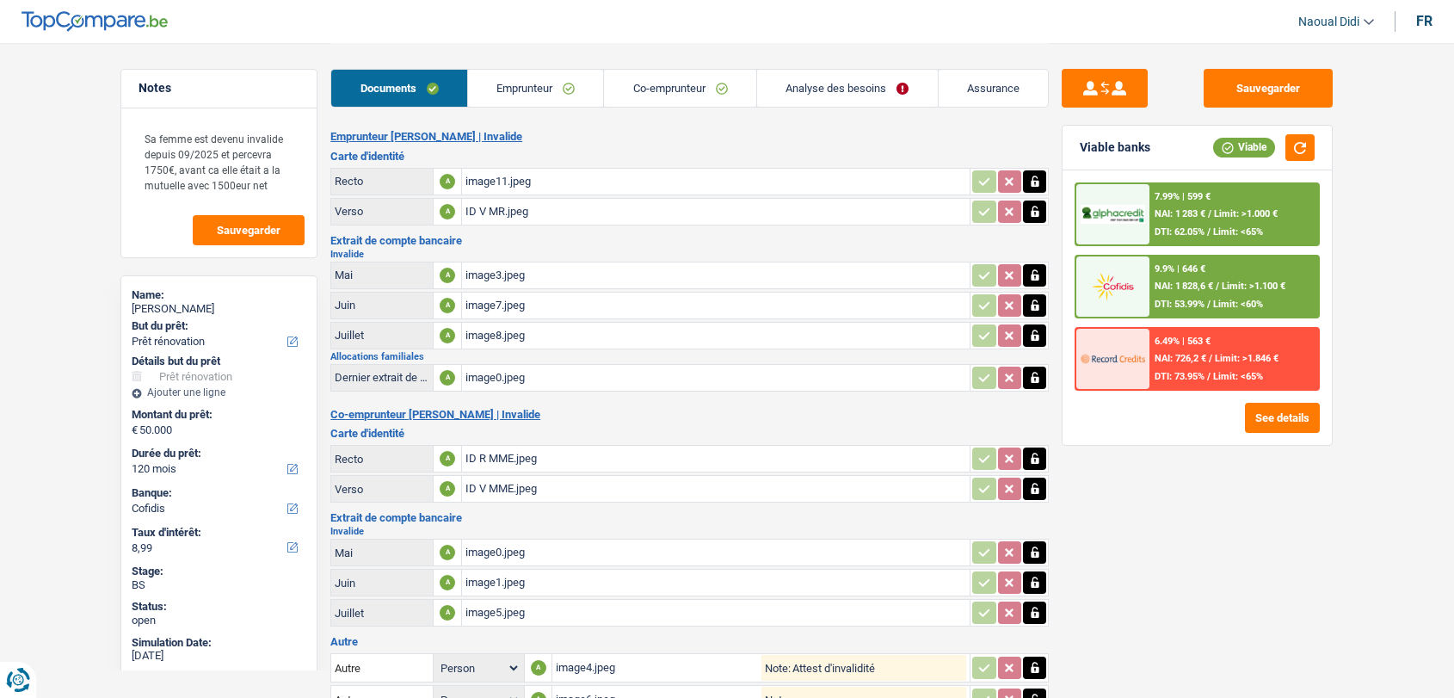
select select "renovation"
select select "120"
select select "cofidis"
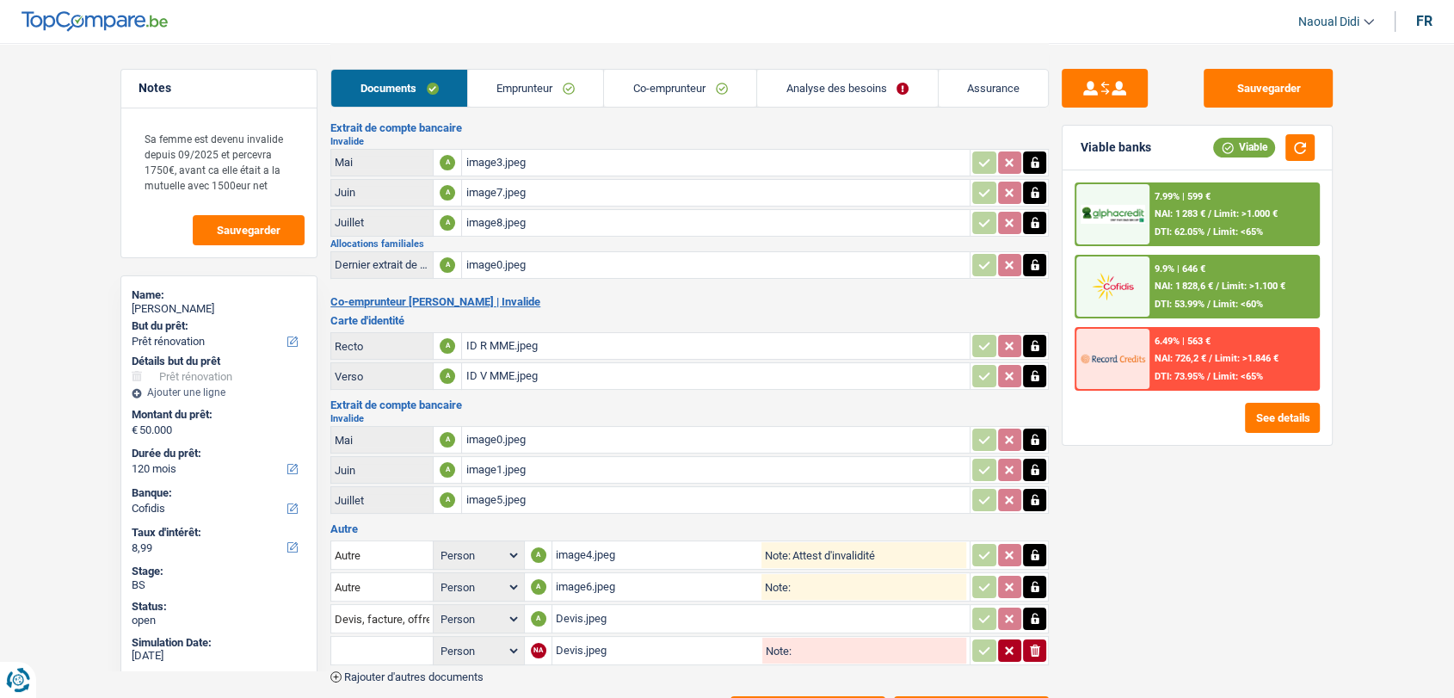
scroll to position [189, 0]
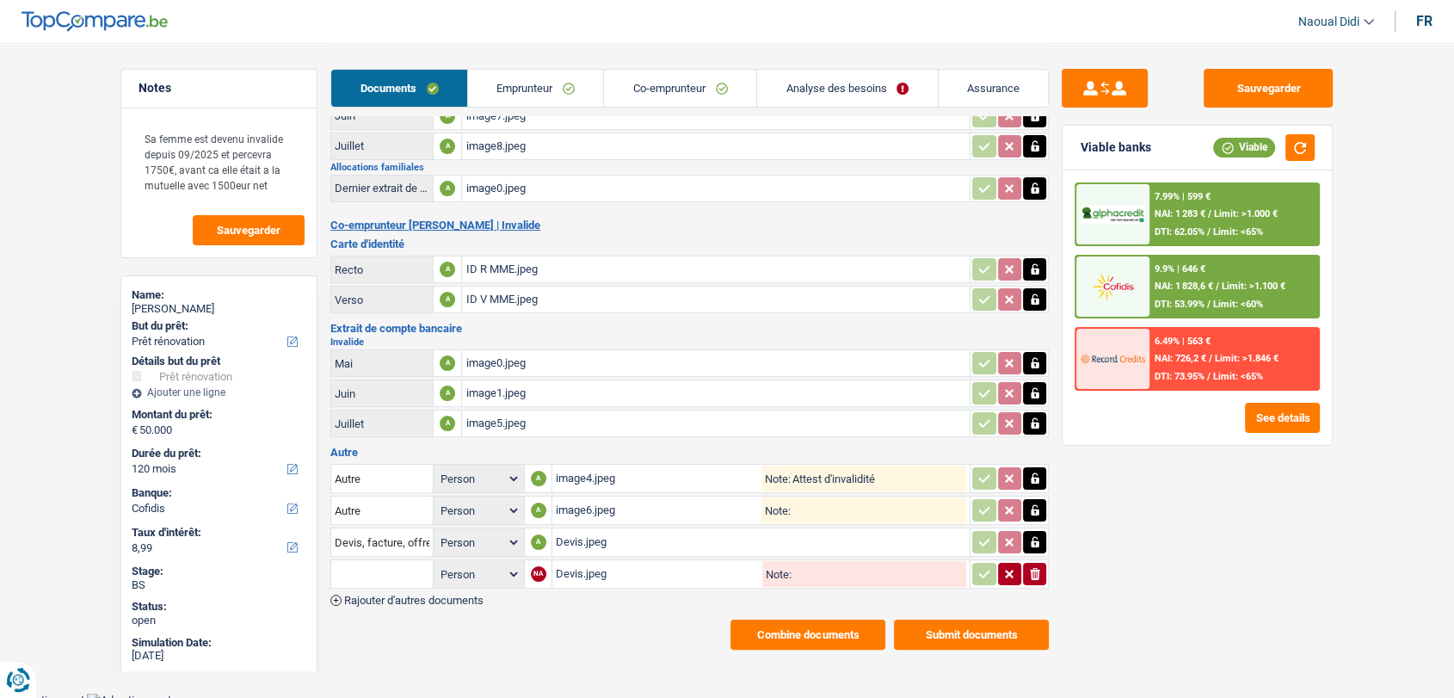
click at [595, 531] on div "Devis.jpeg" at bounding box center [761, 542] width 410 height 26
click at [585, 564] on div "Devis.jpeg" at bounding box center [657, 574] width 203 height 26
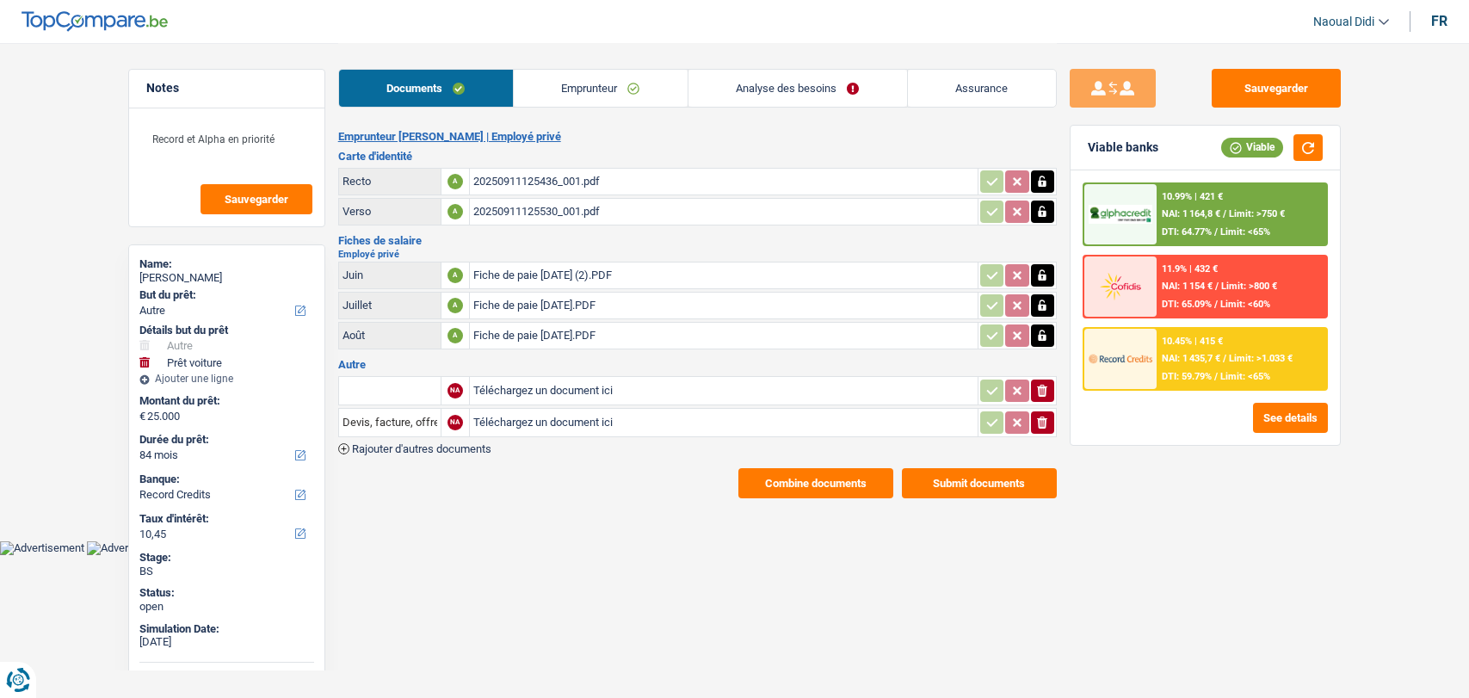
select select "other"
select select "car"
select select "84"
select select "record credits"
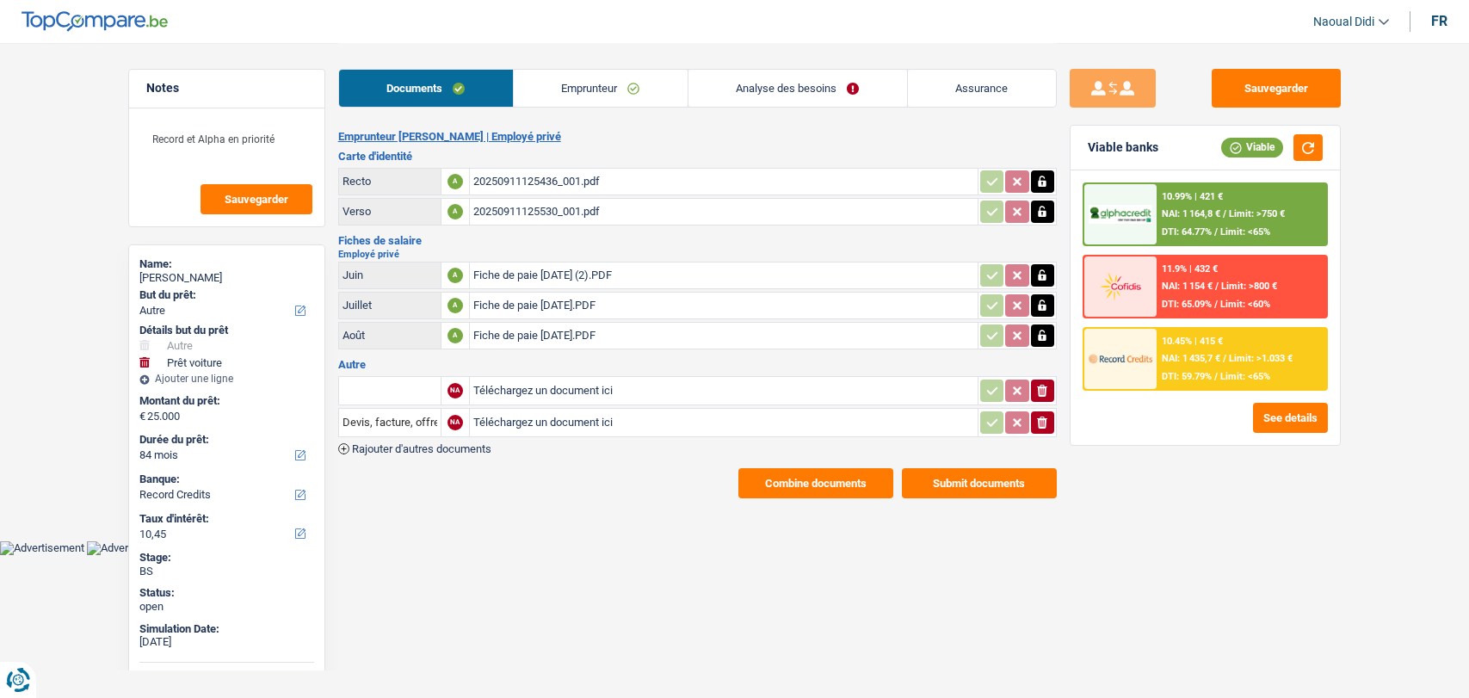
select select "84"
select select "other"
select select "false"
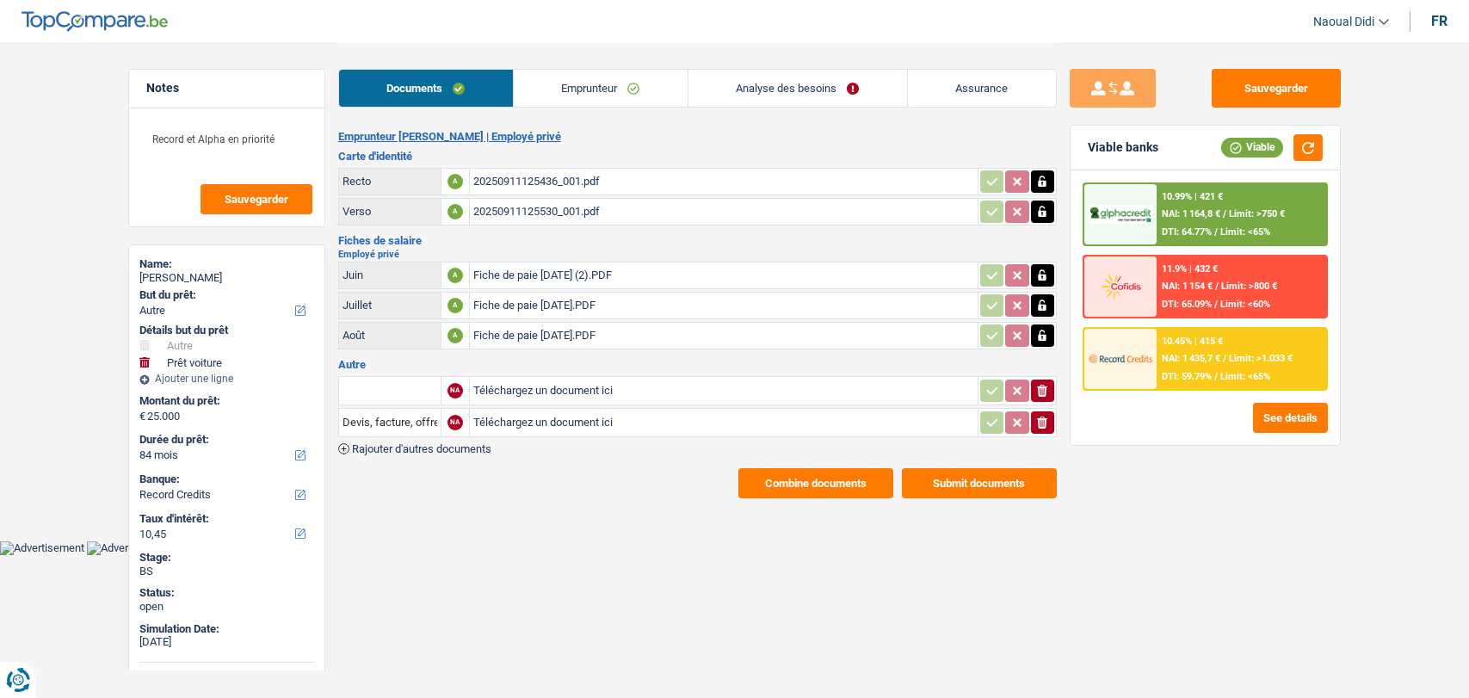
select select "car"
select select "false"
select select "84"
click at [737, 98] on link "Analyse des besoins" at bounding box center [797, 88] width 219 height 37
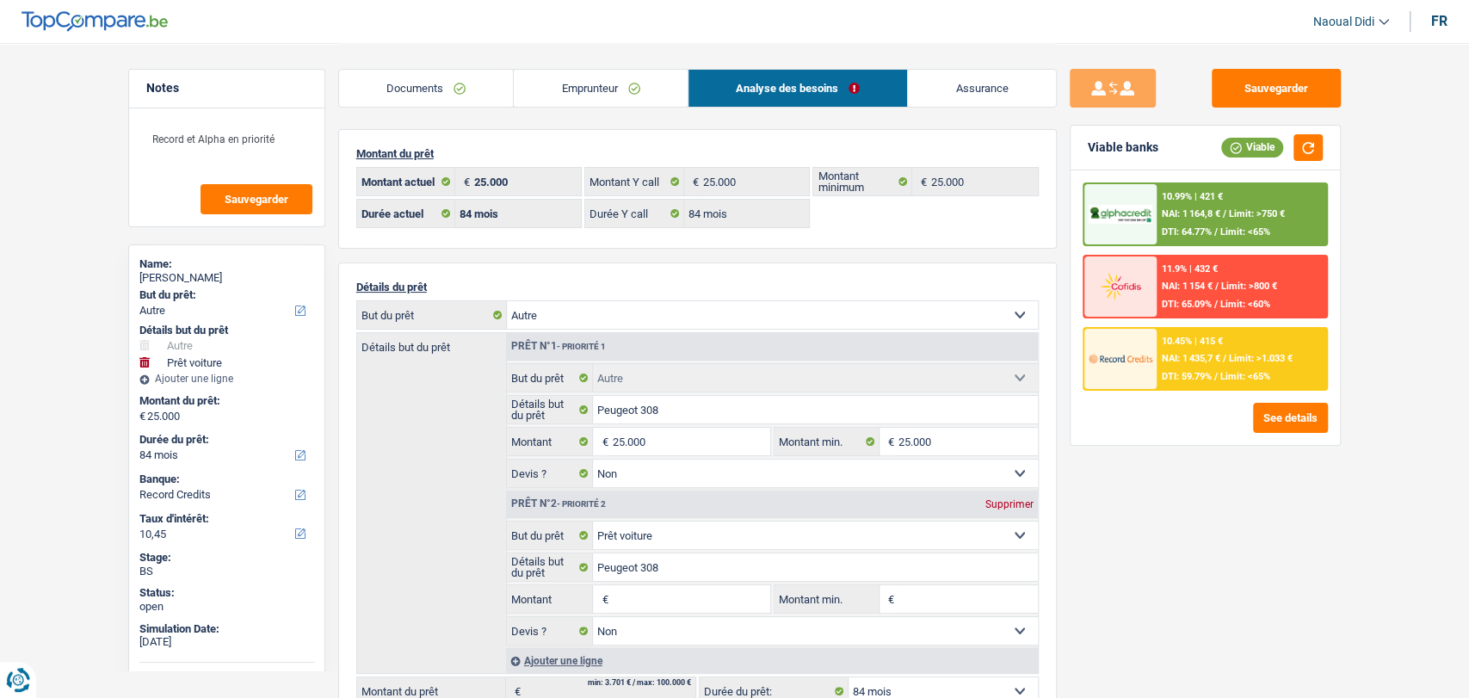
click at [737, 98] on link "Analyse des besoins" at bounding box center [797, 88] width 219 height 37
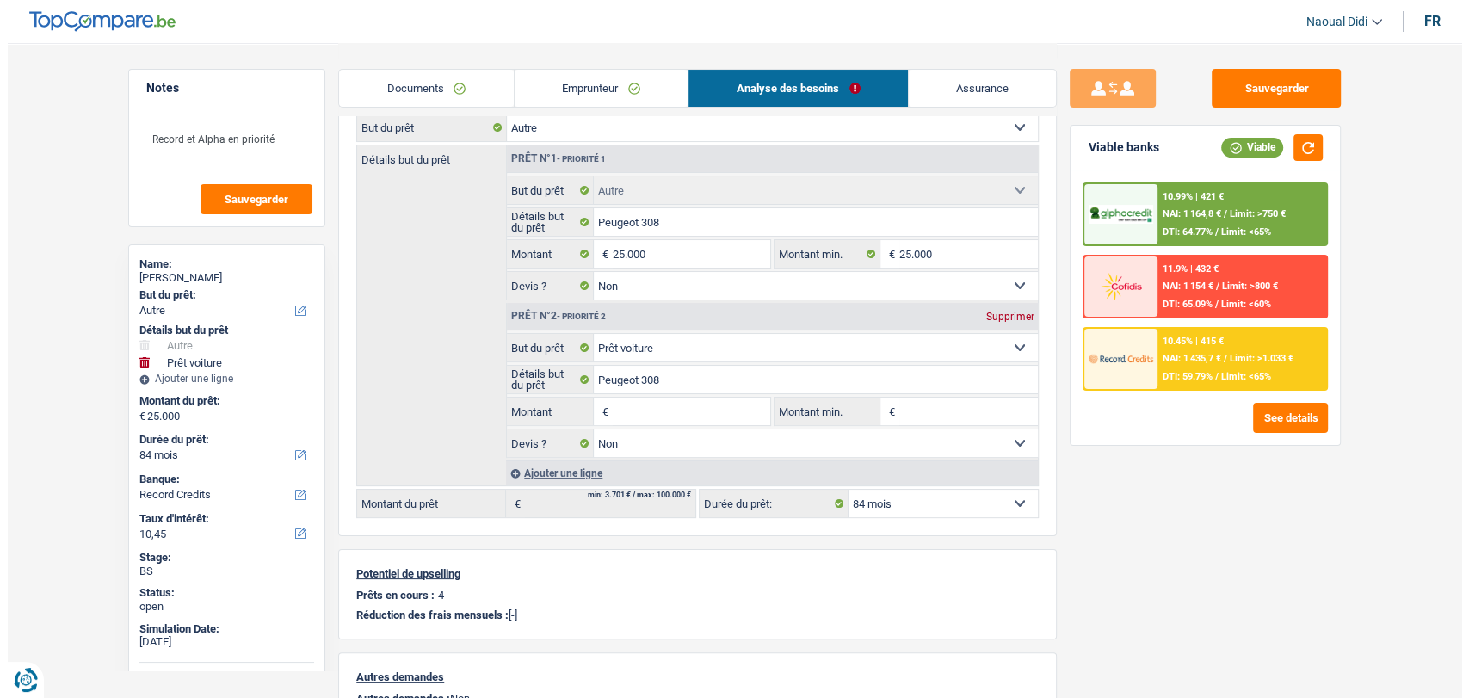
scroll to position [191, 0]
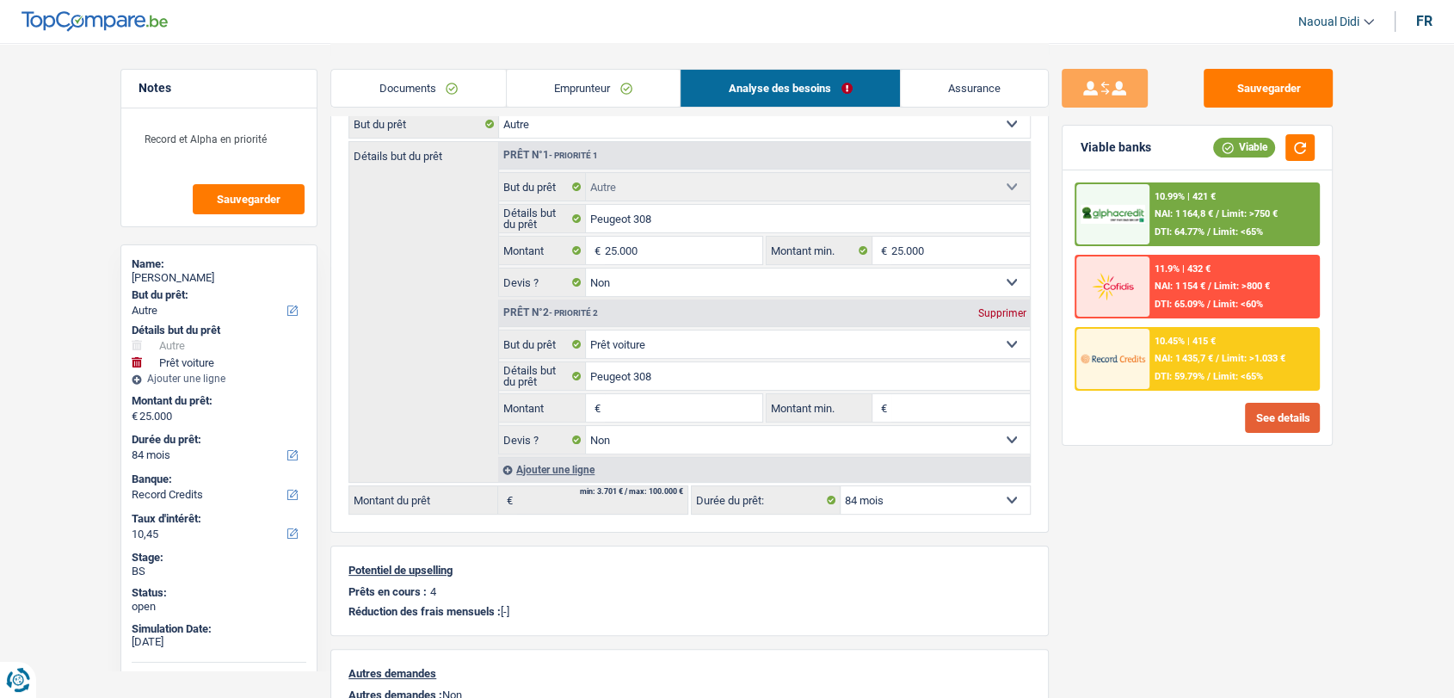
click at [1291, 422] on button "See details" at bounding box center [1282, 418] width 75 height 30
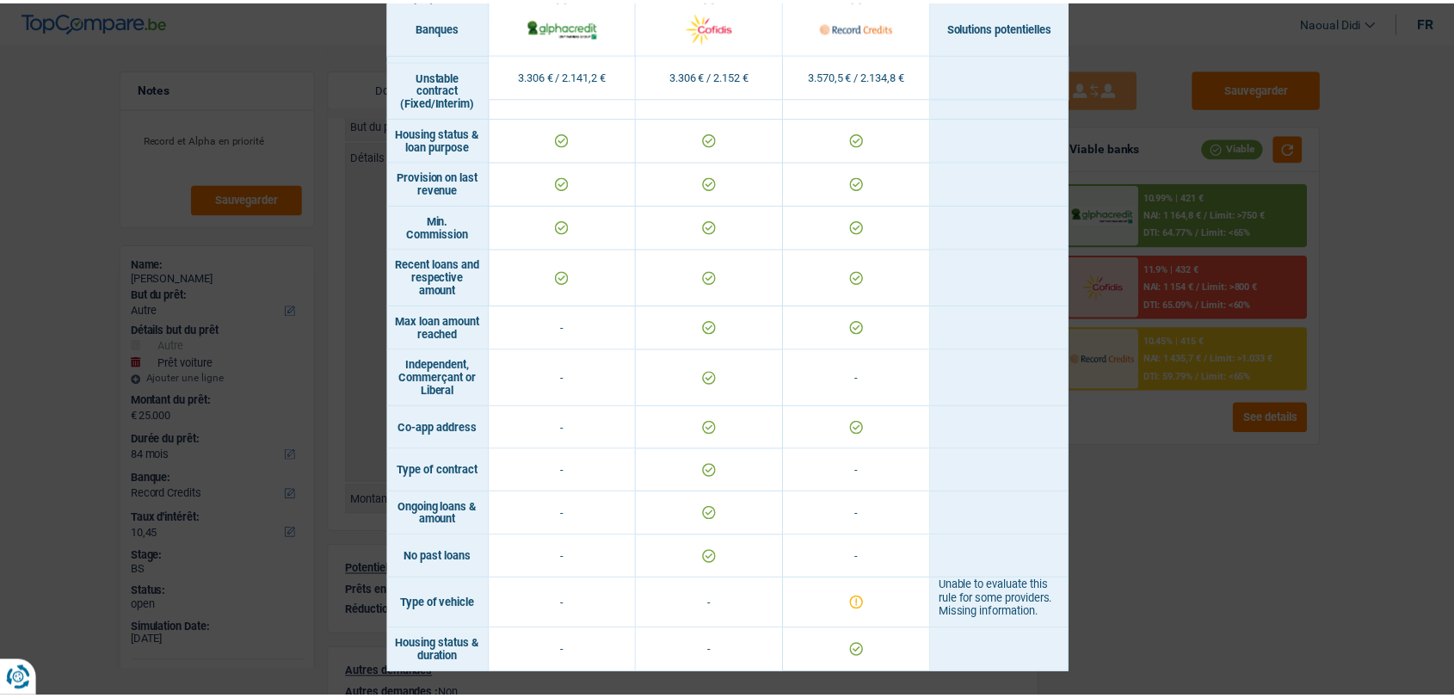
scroll to position [1176, 0]
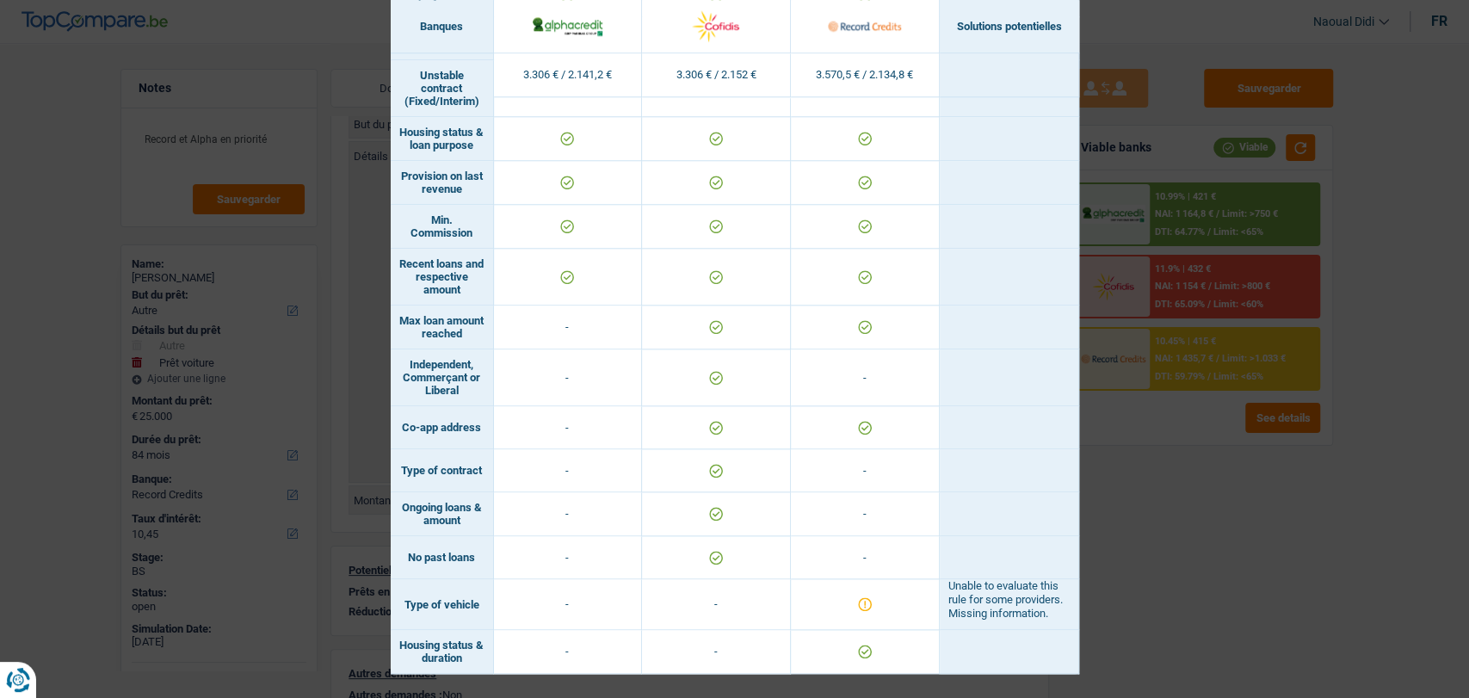
click at [1211, 518] on div "Banks conditions × Banques Solutions potentielles Revenus / Charges 3.306 € / 2…" at bounding box center [734, 349] width 1469 height 698
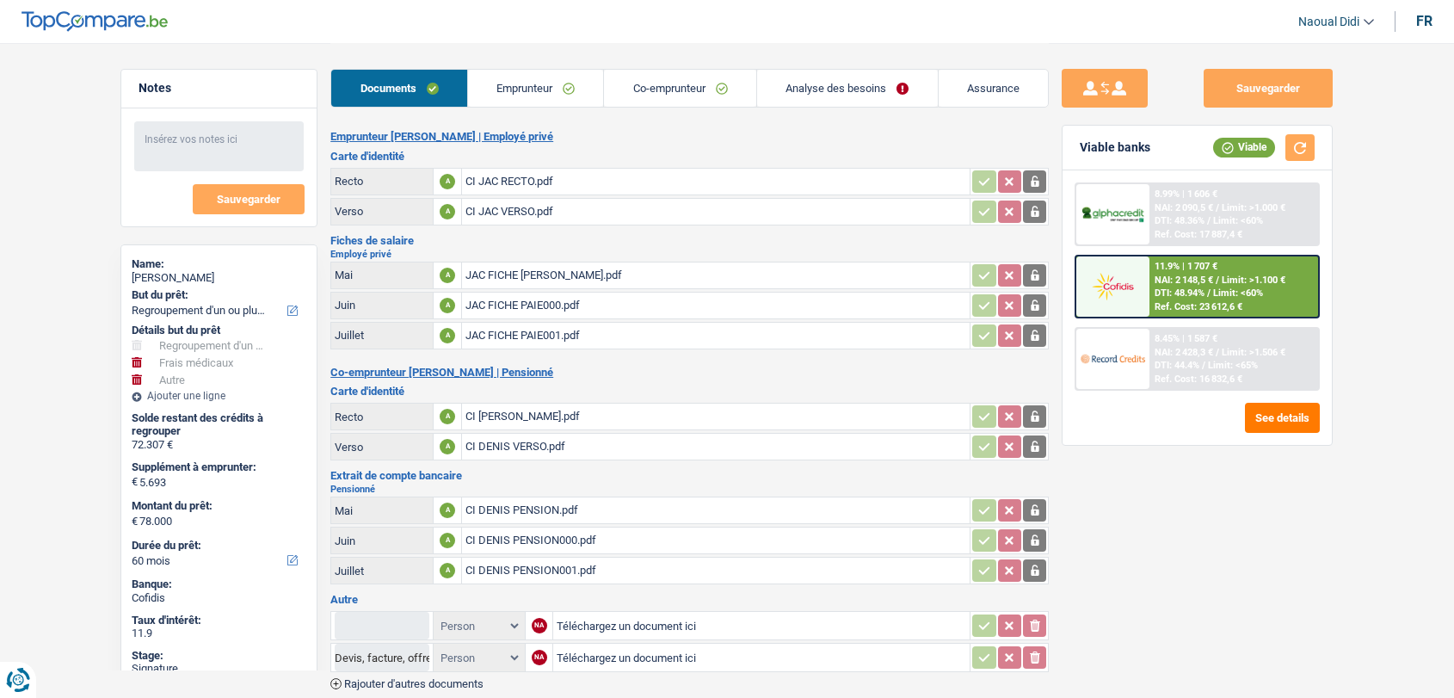
select select "refinancing"
select select "medical"
select select "other"
select select "60"
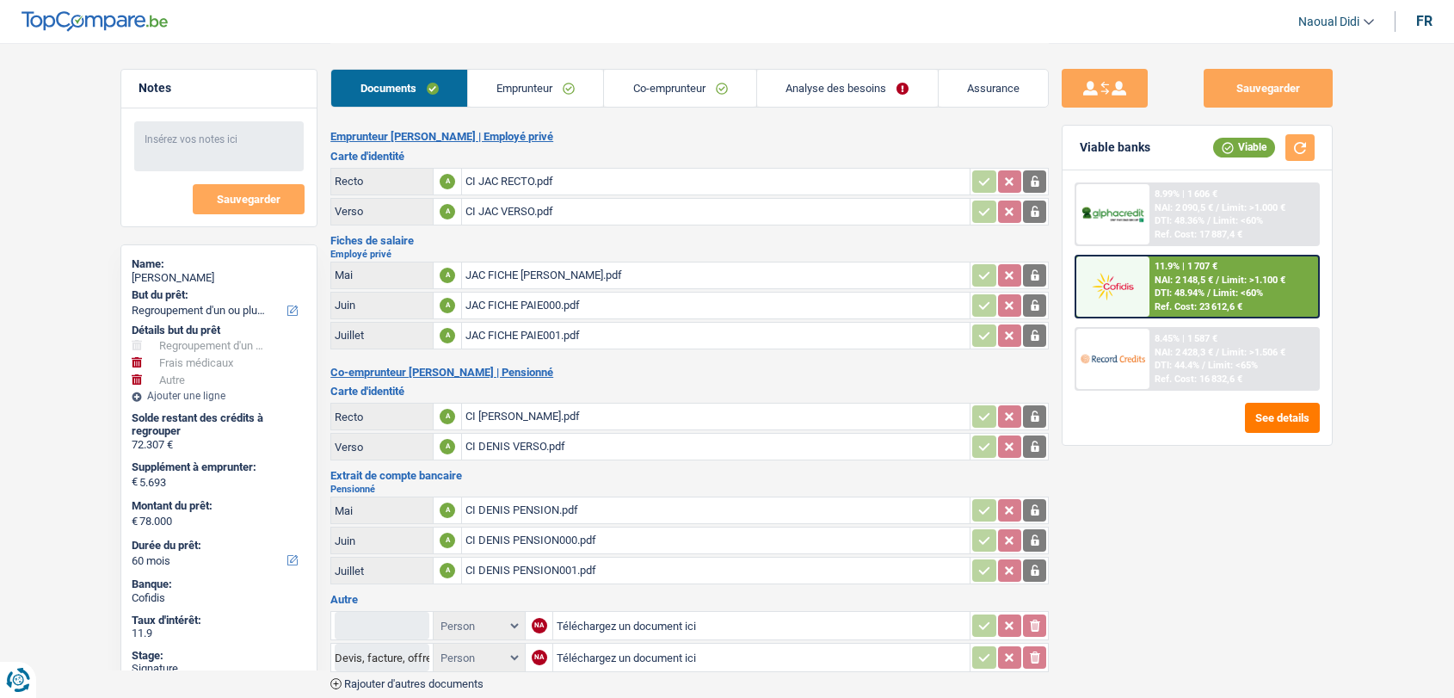
select select "32"
select select "ownerWithMortgage"
select select "mortgage"
select select "420"
select select "personalLoan"
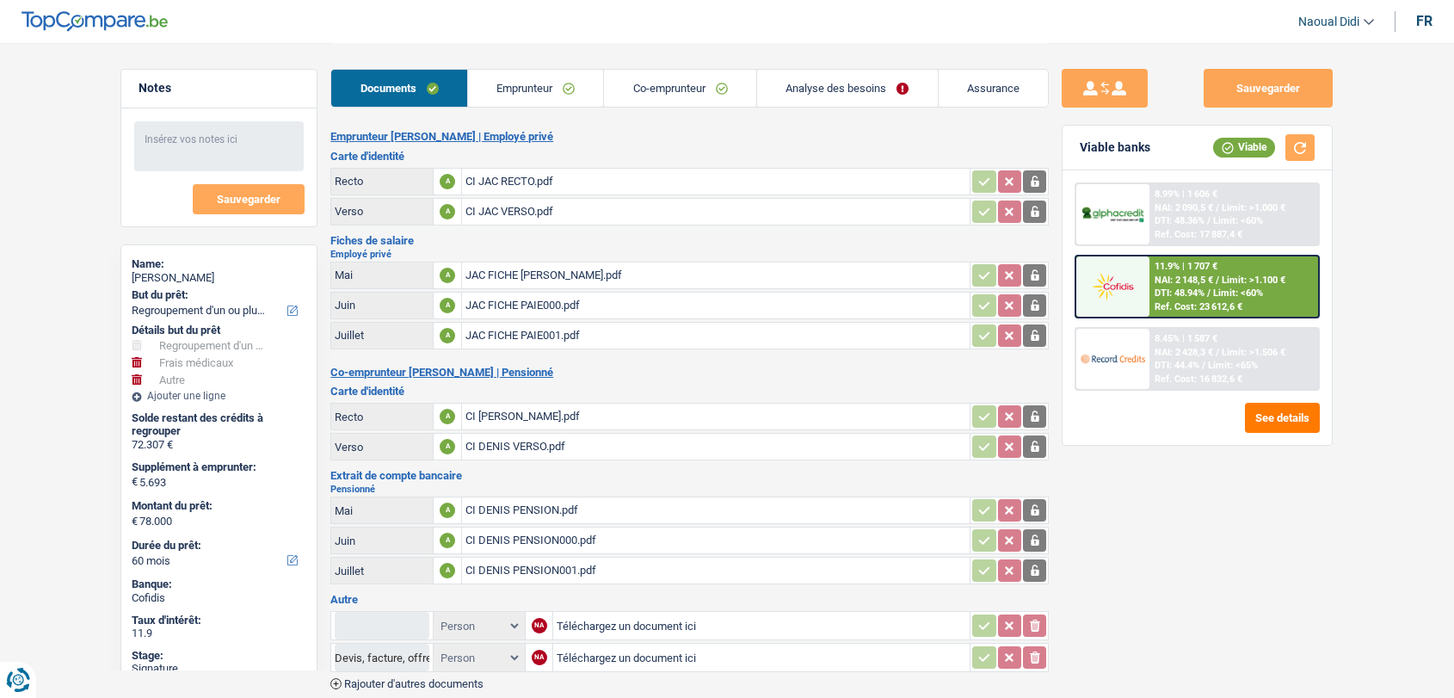
select select "other"
select select "84"
select select "personalLoan"
select select "other"
select select "30"
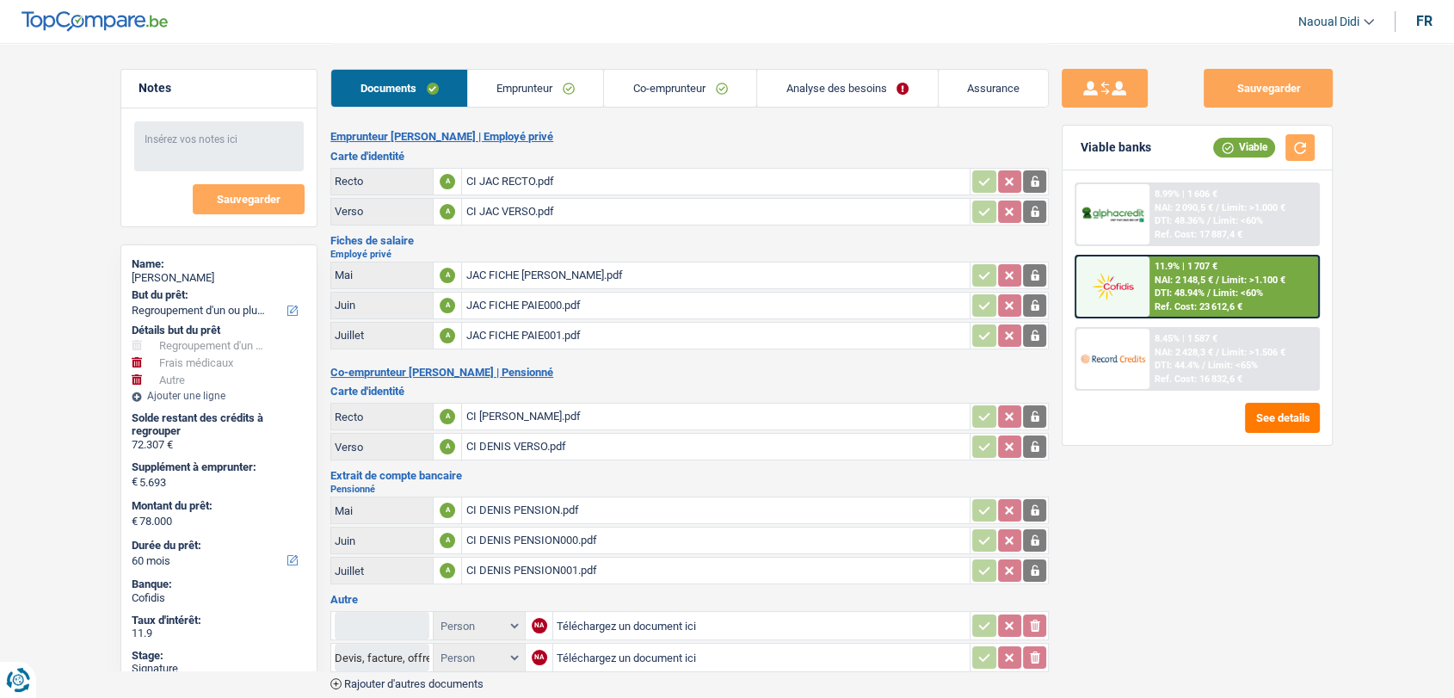
click at [547, 77] on link "Emprunteur" at bounding box center [536, 88] width 136 height 37
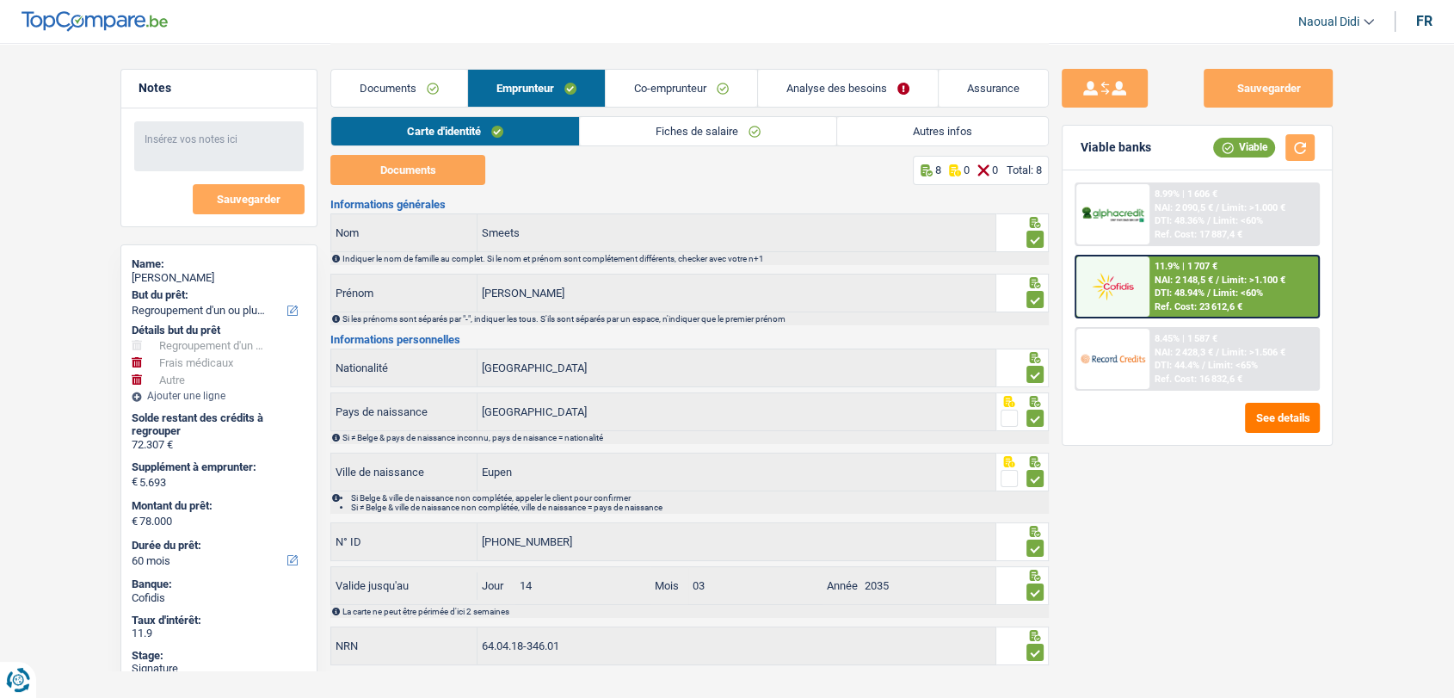
click at [934, 127] on link "Autres infos" at bounding box center [942, 131] width 211 height 28
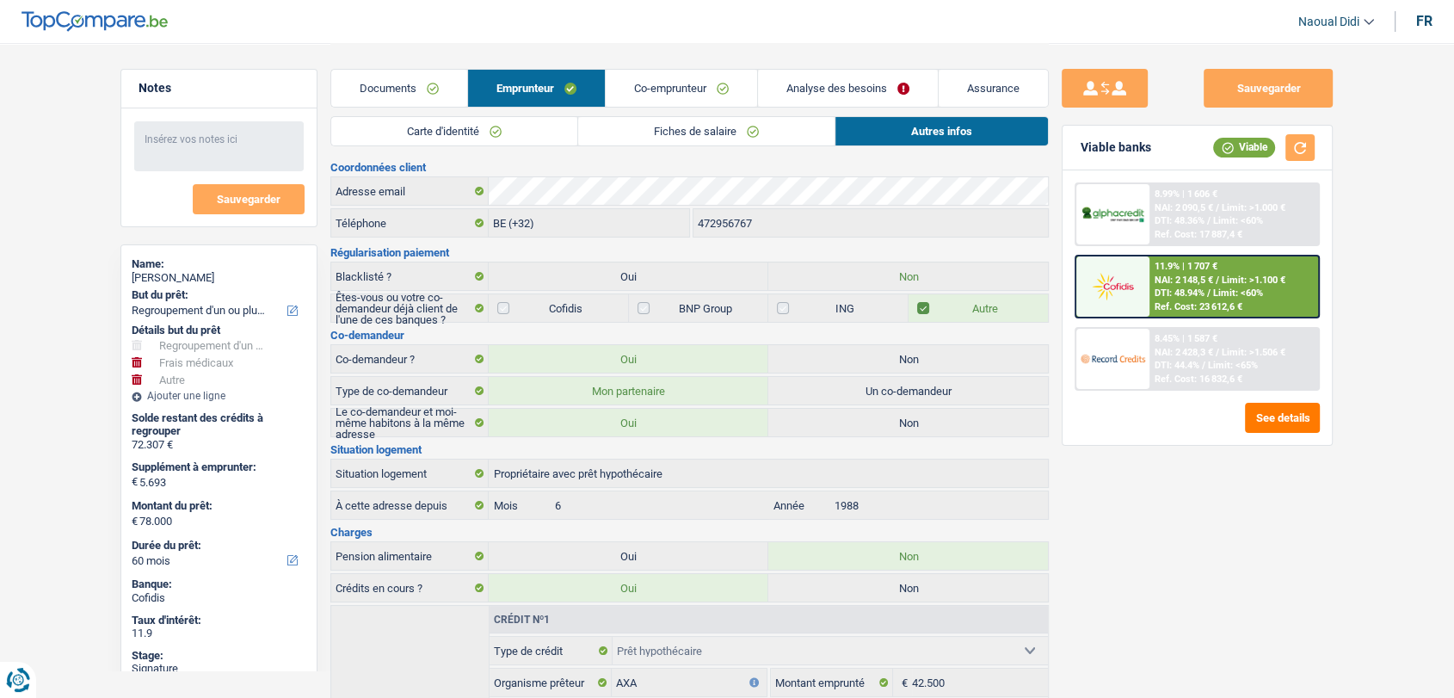
click at [403, 102] on link "Documents" at bounding box center [399, 88] width 136 height 37
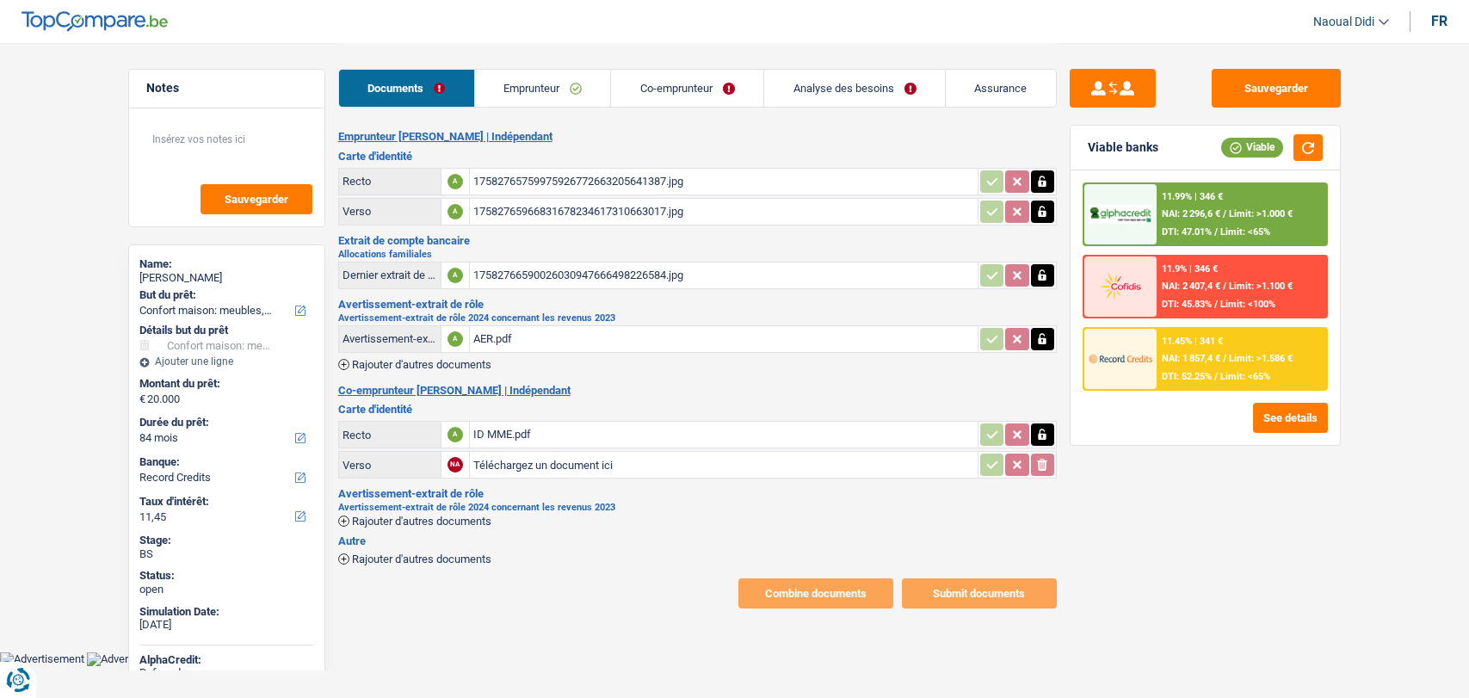
select select "household"
select select "84"
select select "record credits"
click at [1274, 421] on button "See details" at bounding box center [1290, 418] width 75 height 30
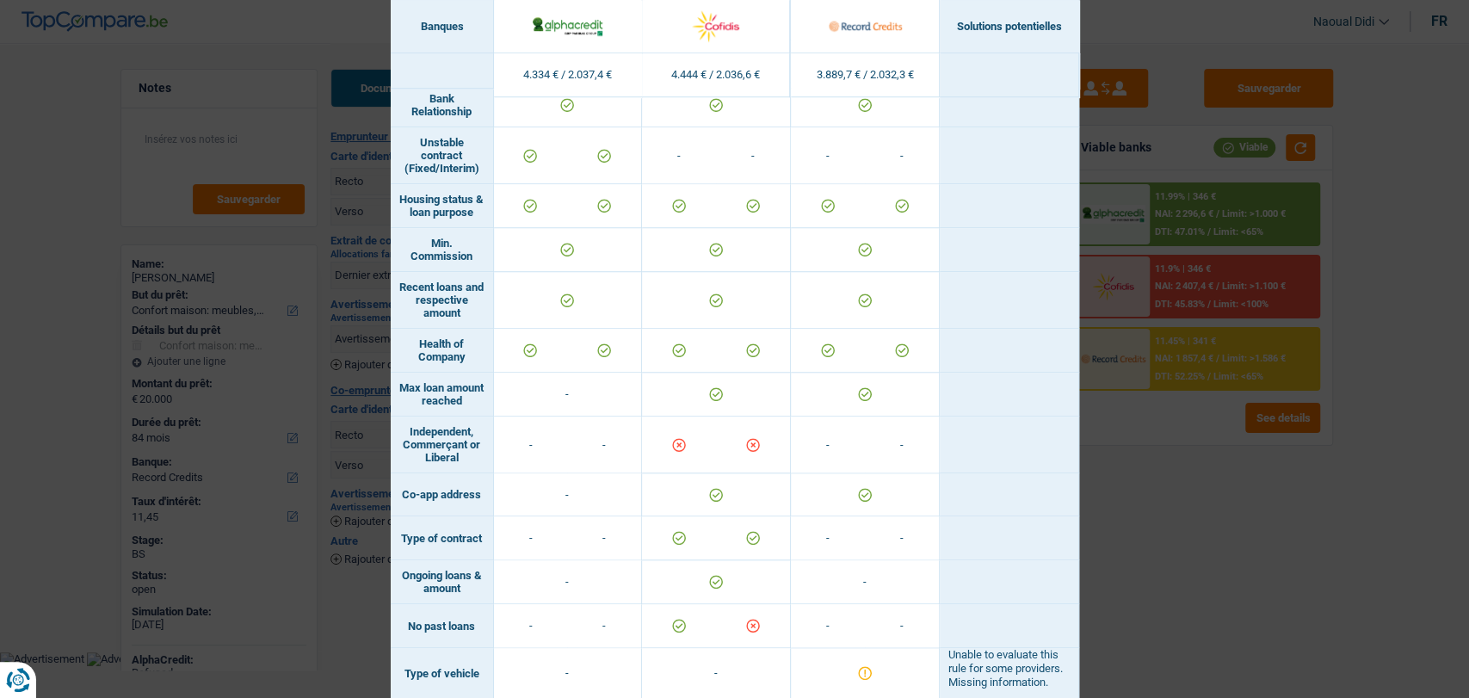
scroll to position [984, 0]
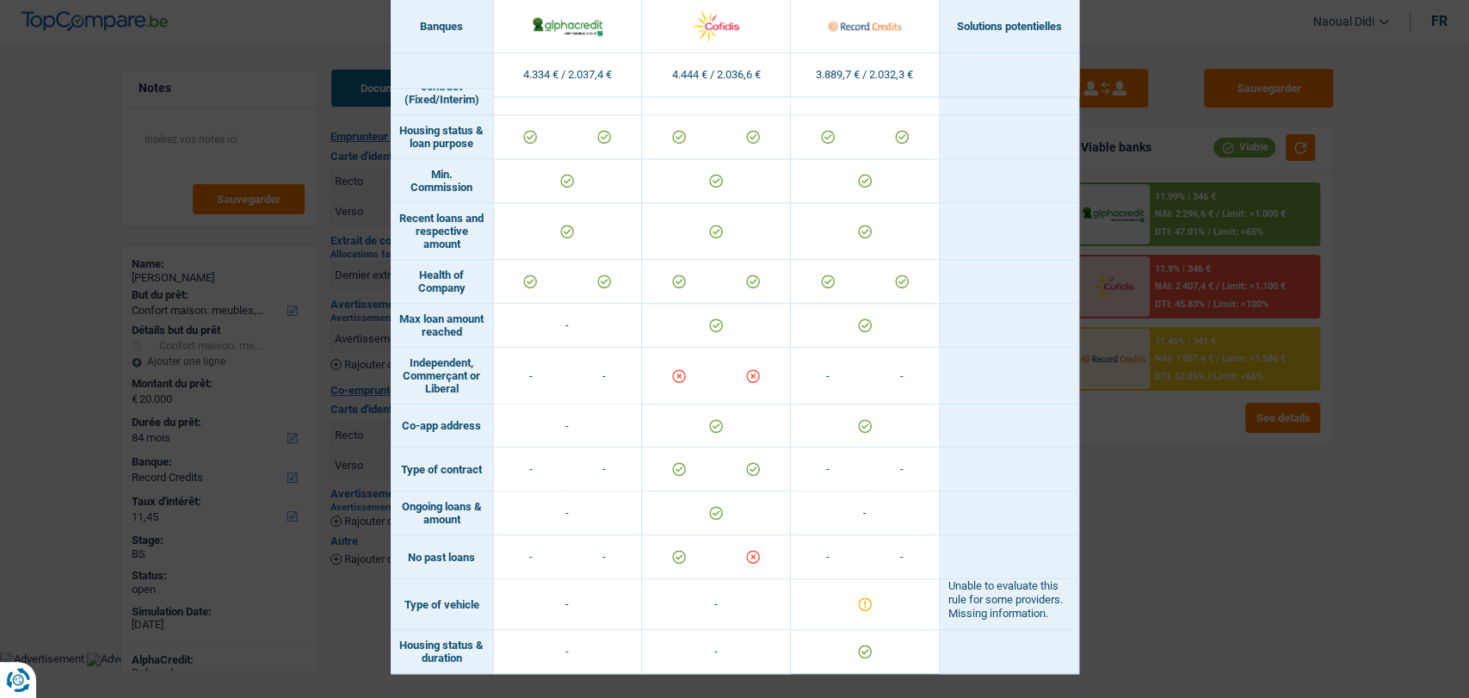
click at [1202, 545] on div "Banks conditions × Banques Solutions potentielles Revenus / Charges 4.334 € / 2…" at bounding box center [734, 349] width 1469 height 698
